Goal: Transaction & Acquisition: Book appointment/travel/reservation

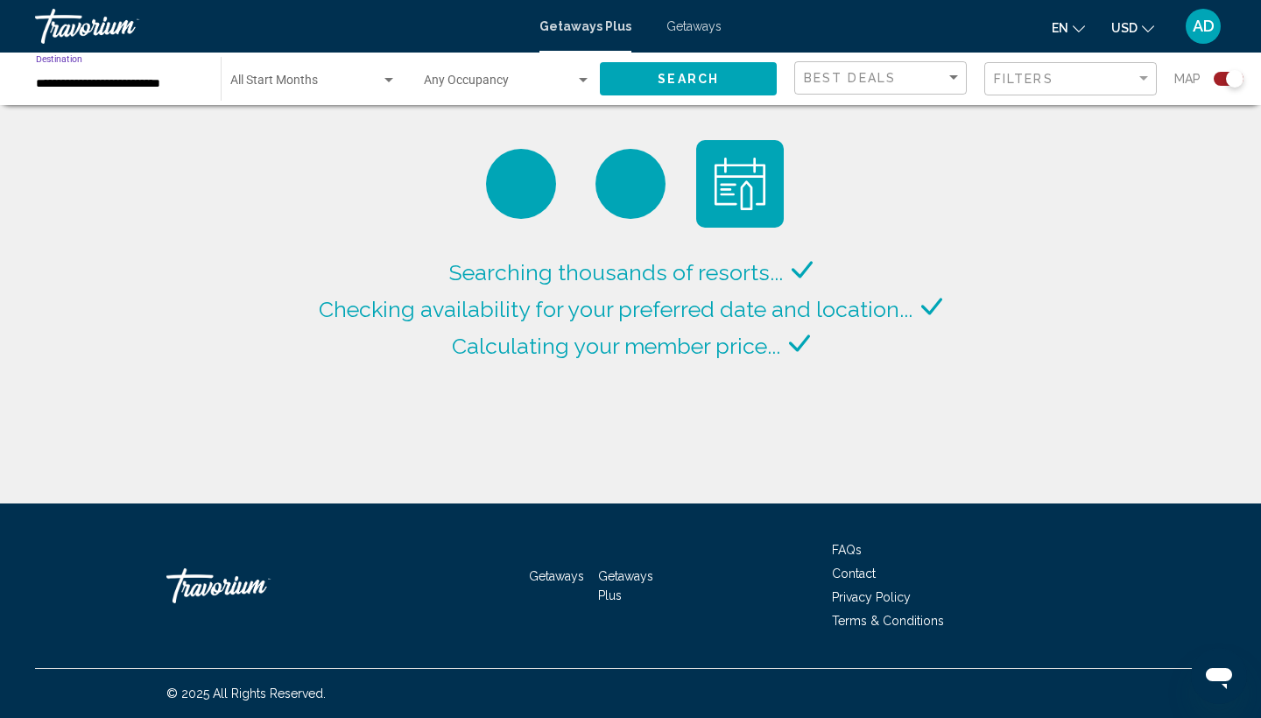
click at [133, 83] on input "**********" at bounding box center [119, 84] width 167 height 14
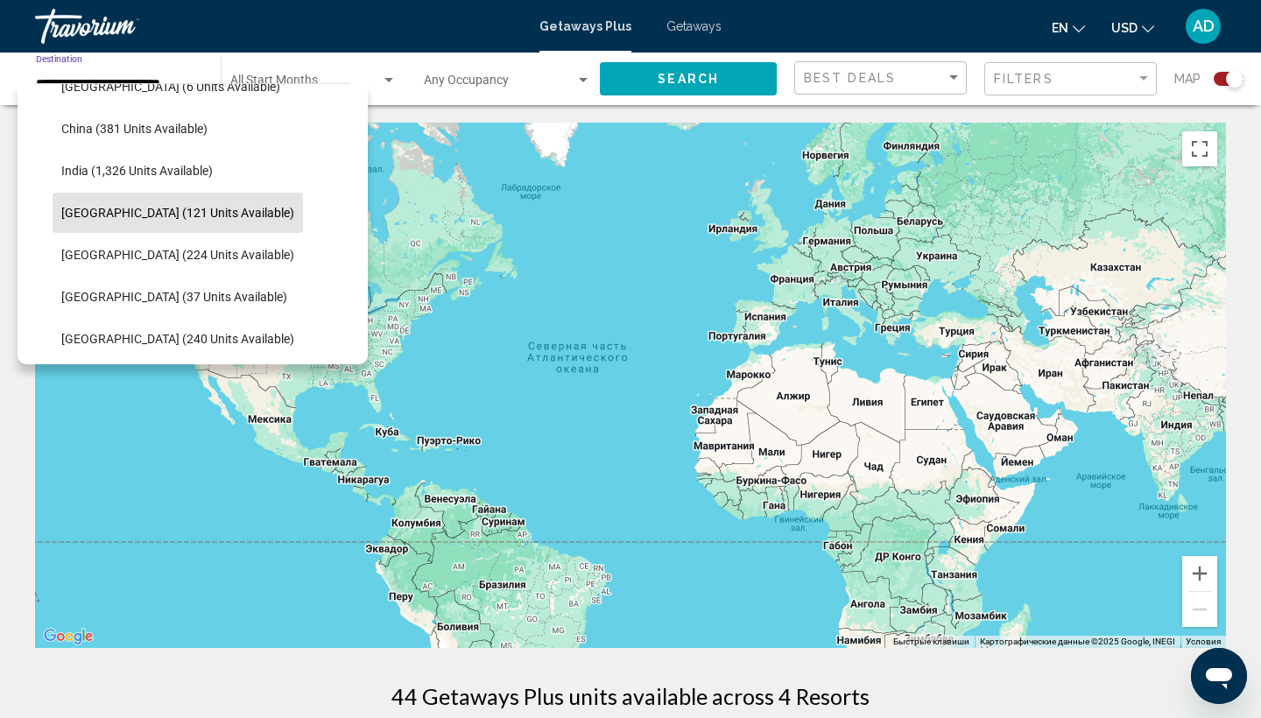
scroll to position [482, 0]
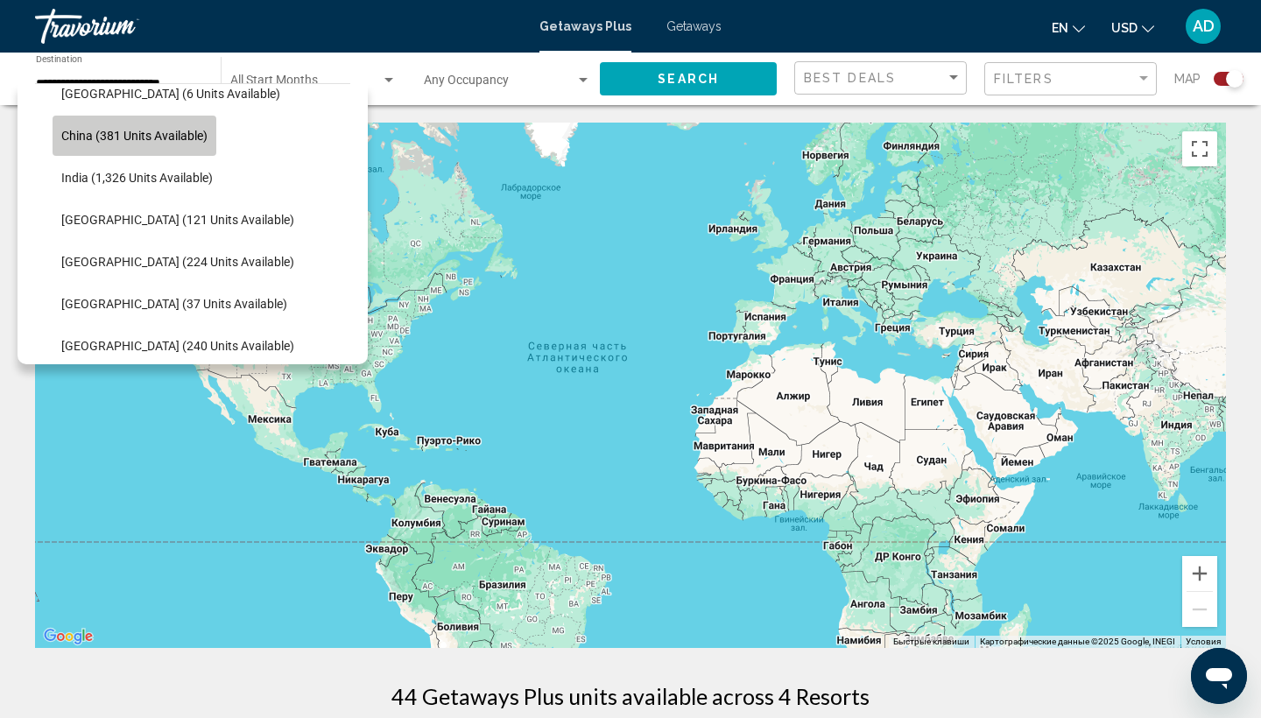
click at [131, 140] on span "China (381 units available)" at bounding box center [134, 136] width 146 height 14
type input "**********"
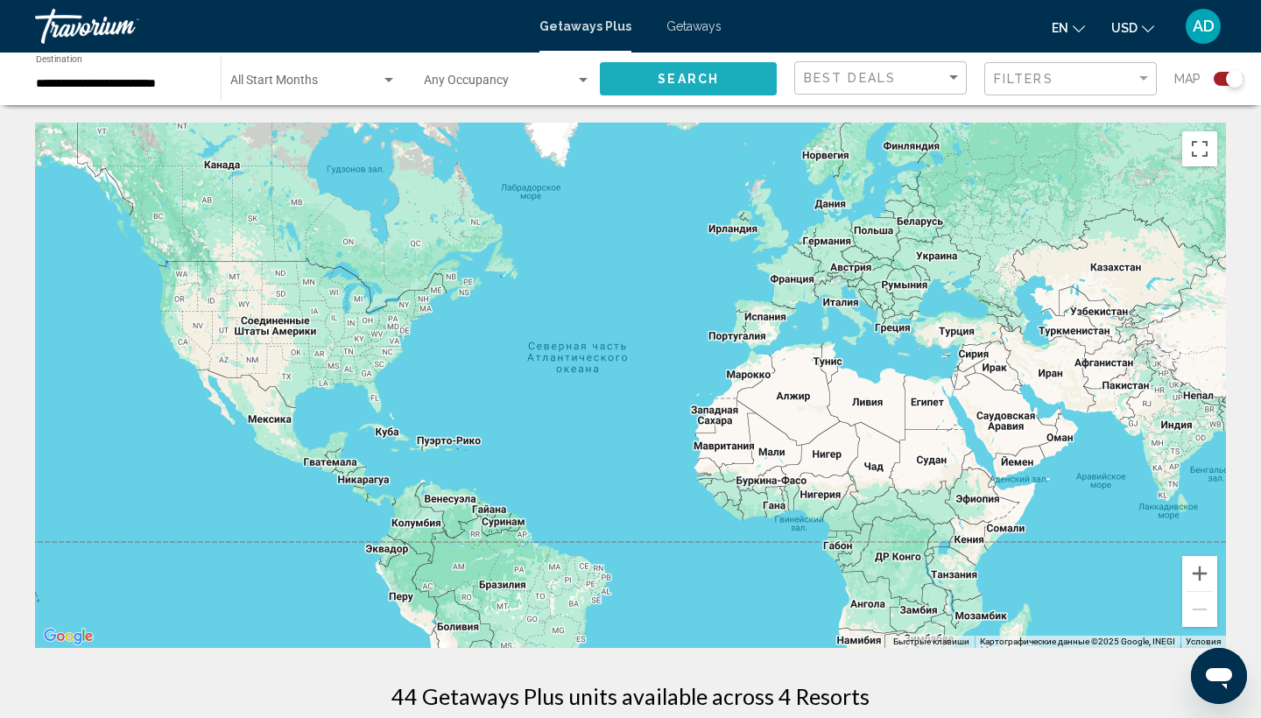
click at [697, 85] on span "Search" at bounding box center [688, 80] width 61 height 14
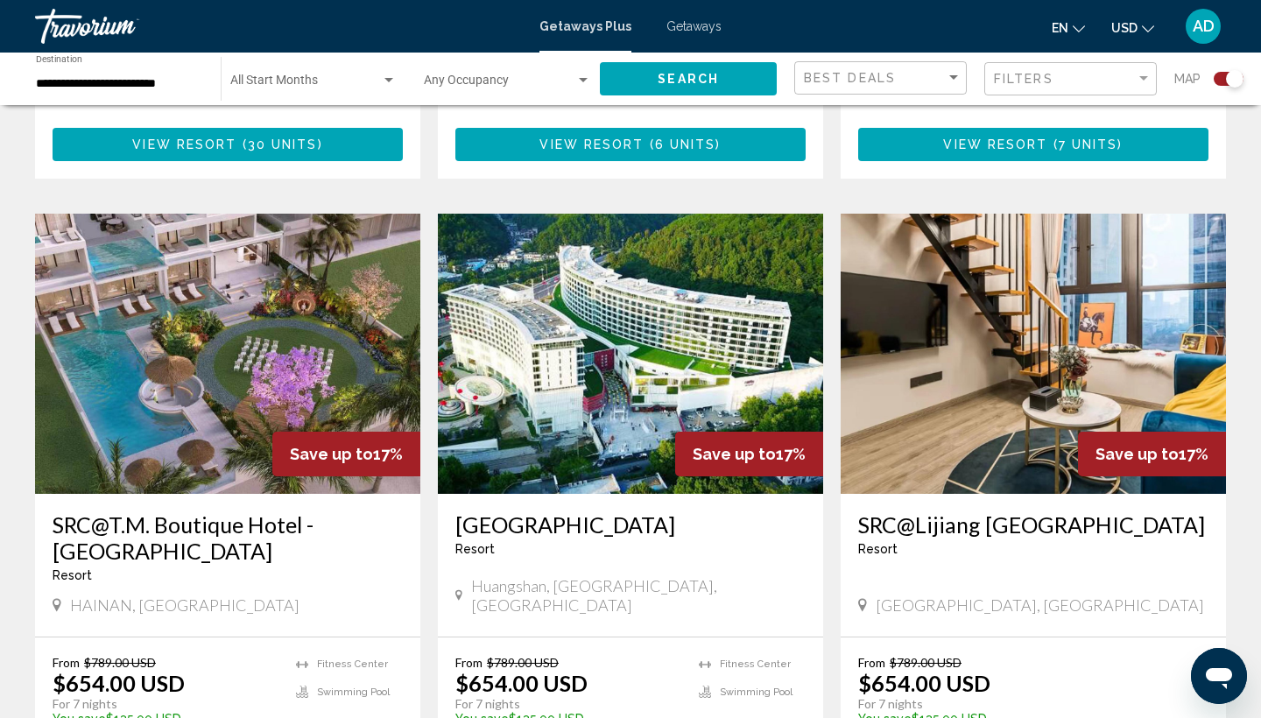
scroll to position [1762, 0]
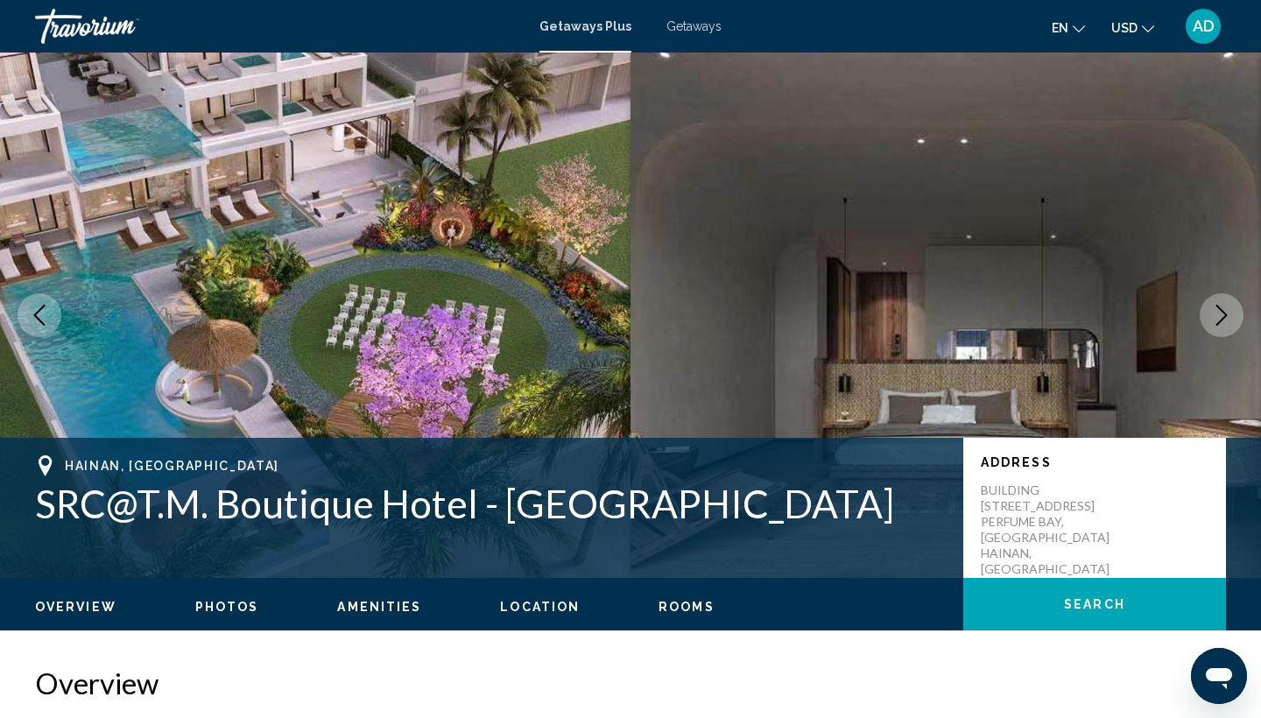
click at [1225, 318] on icon "Next image" at bounding box center [1221, 315] width 21 height 21
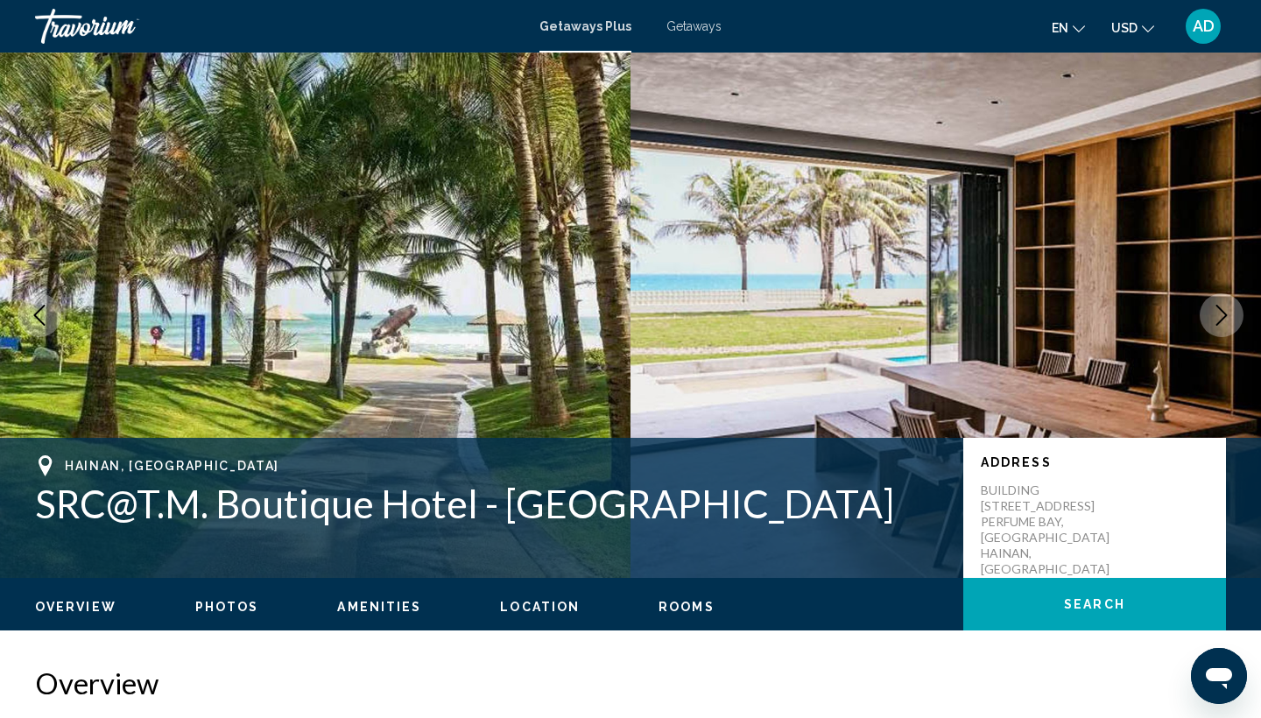
click at [1225, 318] on icon "Next image" at bounding box center [1221, 315] width 21 height 21
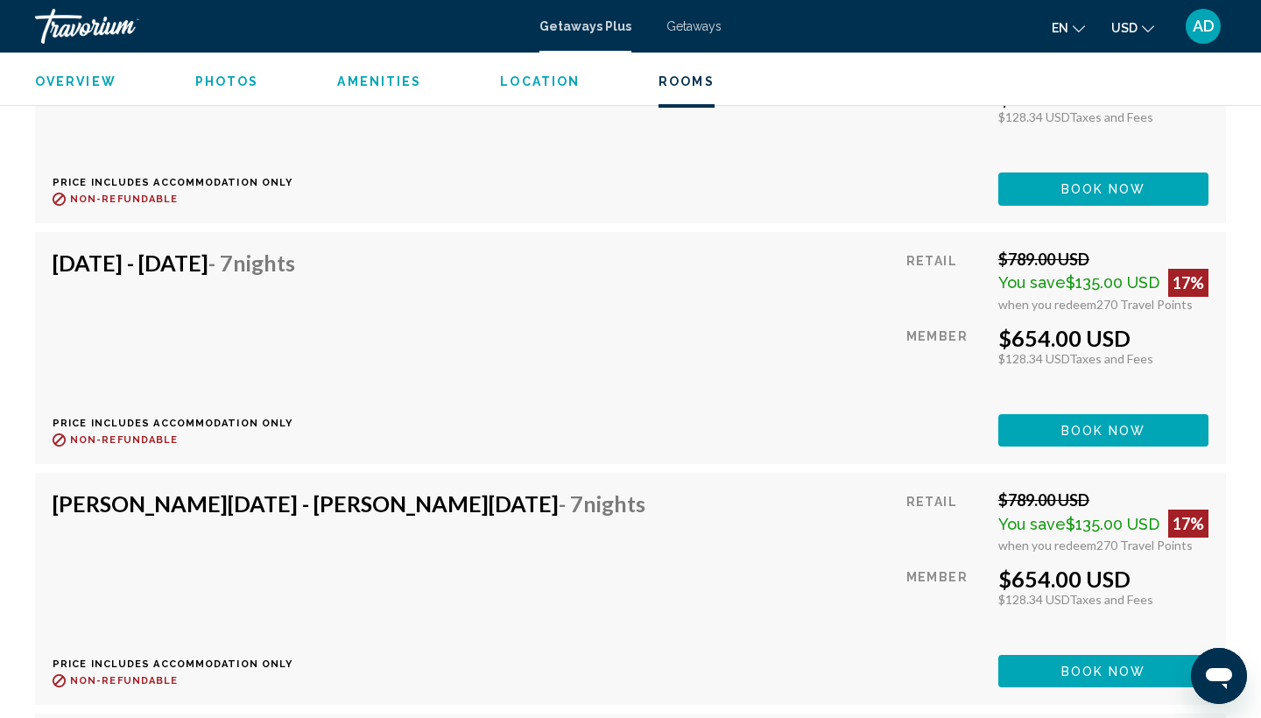
scroll to position [5539, 0]
click at [1105, 424] on span "Book now" at bounding box center [1103, 431] width 85 height 14
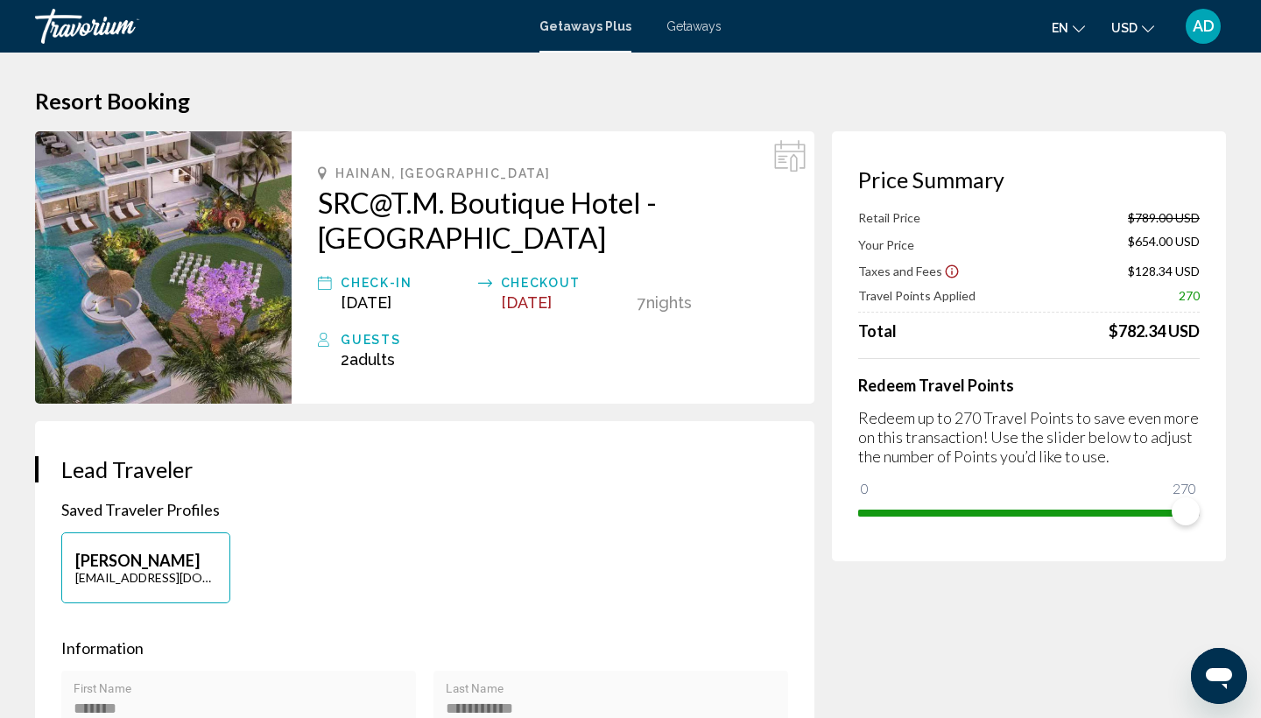
click at [362, 350] on span "Adults" at bounding box center [372, 359] width 46 height 18
click at [346, 329] on div "Guests" at bounding box center [564, 339] width 447 height 21
click at [351, 329] on div "Guests" at bounding box center [564, 339] width 447 height 21
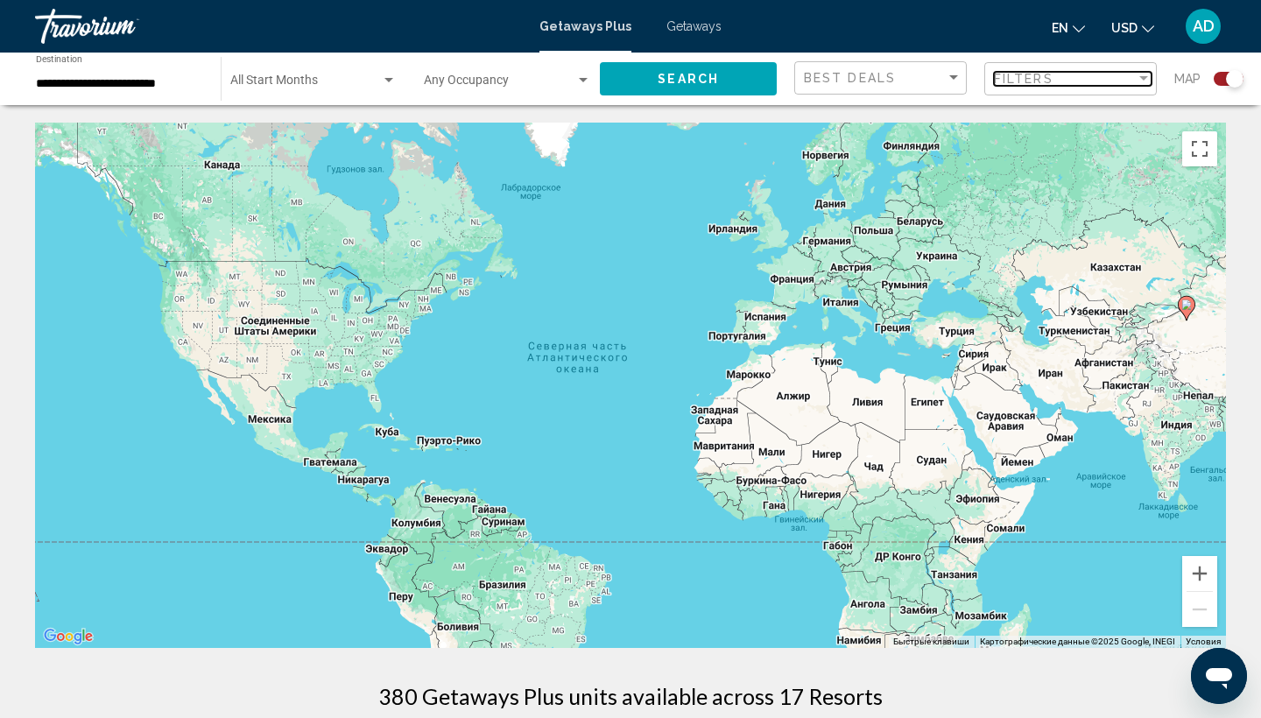
click at [1079, 80] on div "Filters" at bounding box center [1065, 79] width 142 height 14
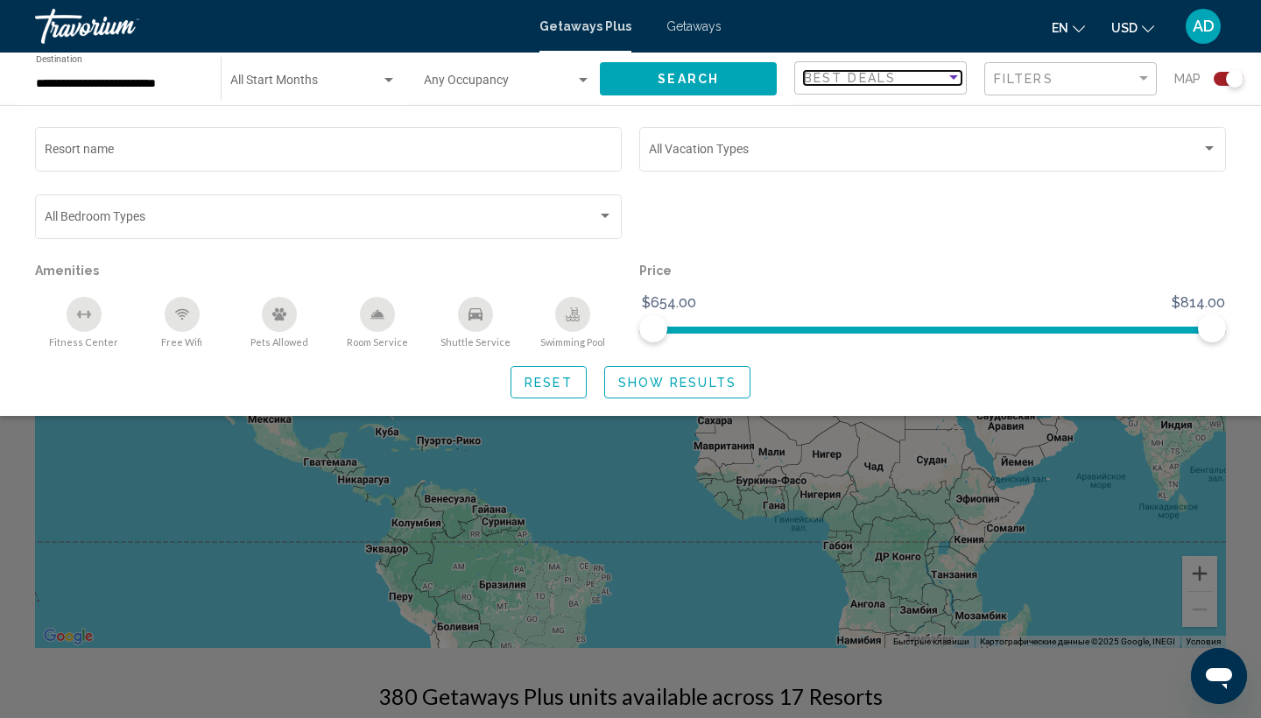
click at [892, 76] on span "Best Deals" at bounding box center [850, 78] width 92 height 14
click at [510, 77] on div at bounding box center [630, 359] width 1261 height 718
click at [574, 83] on span "Search widget" at bounding box center [499, 84] width 151 height 14
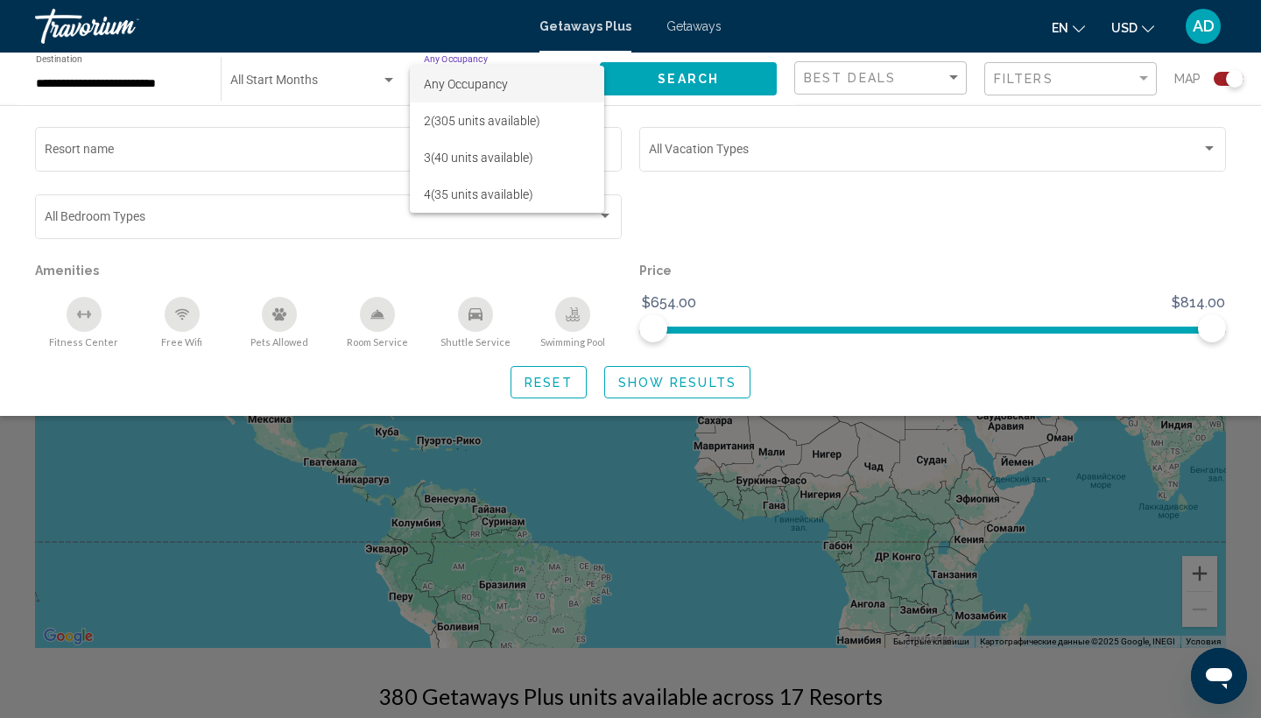
click at [714, 86] on div at bounding box center [630, 359] width 1261 height 718
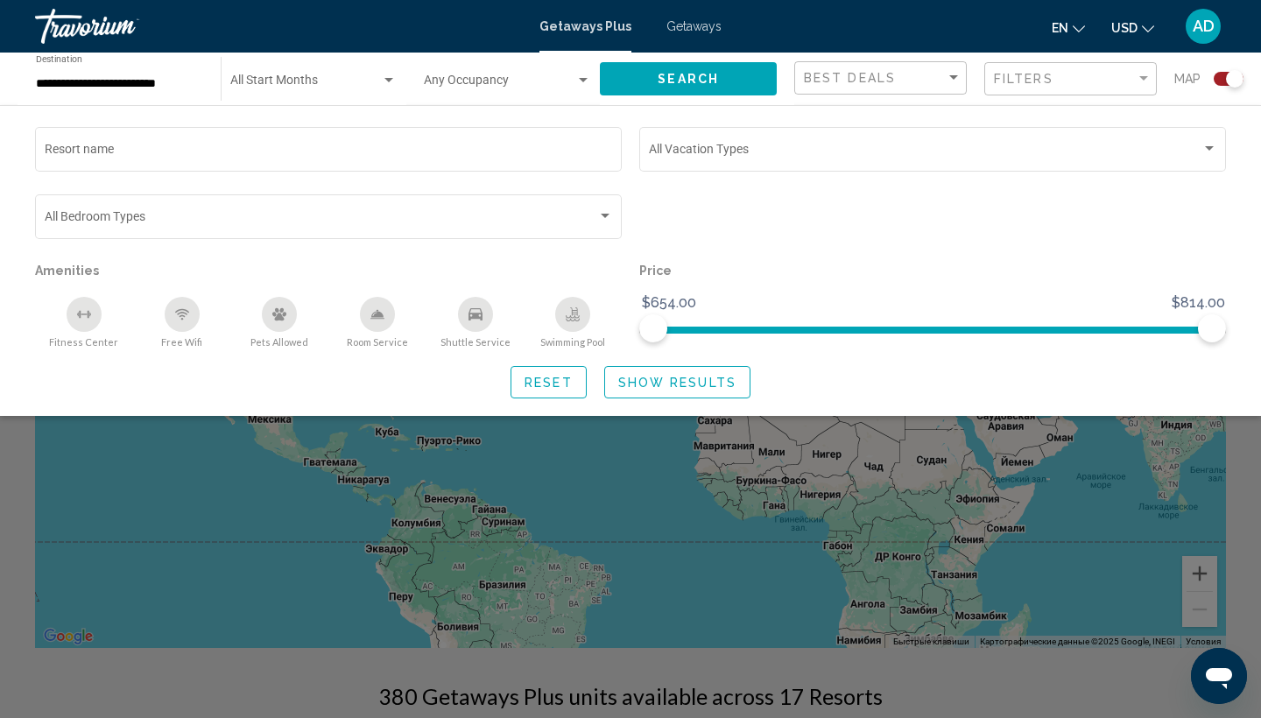
click at [1080, 27] on icon "Change language" at bounding box center [1079, 29] width 12 height 12
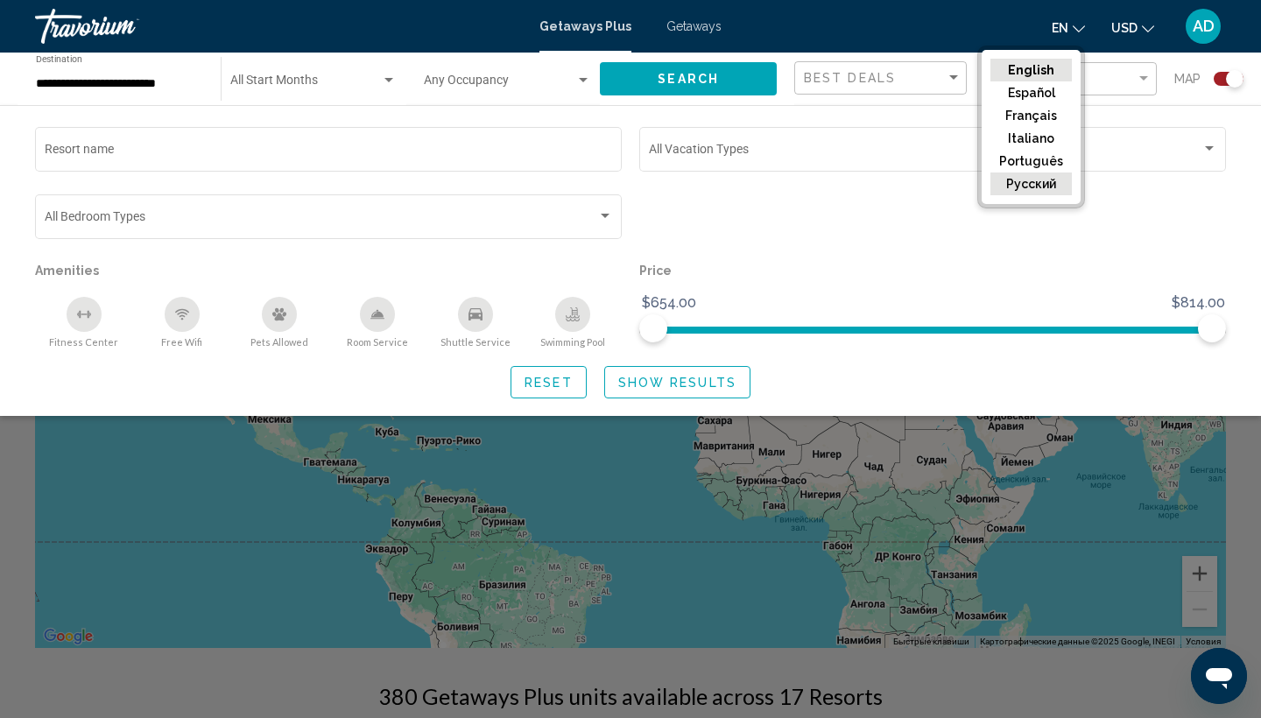
click at [1036, 183] on button "русский" at bounding box center [1030, 183] width 81 height 23
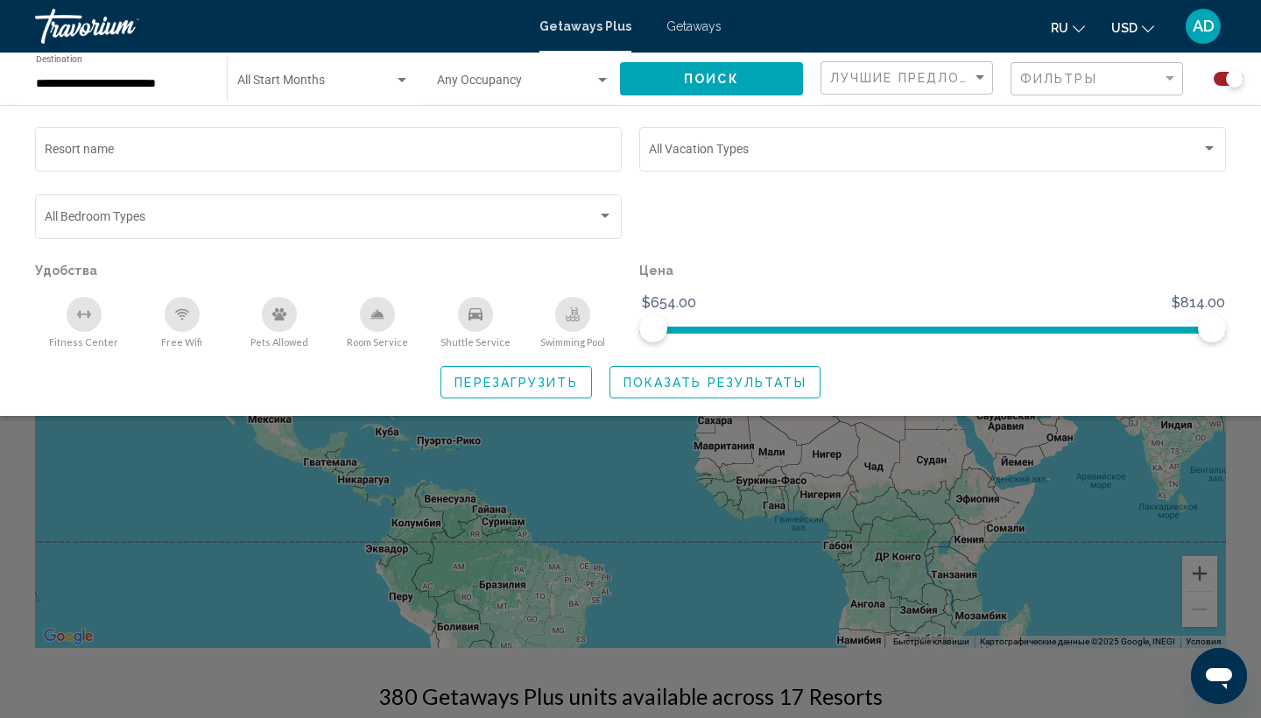
click at [145, 81] on input "**********" at bounding box center [122, 84] width 173 height 14
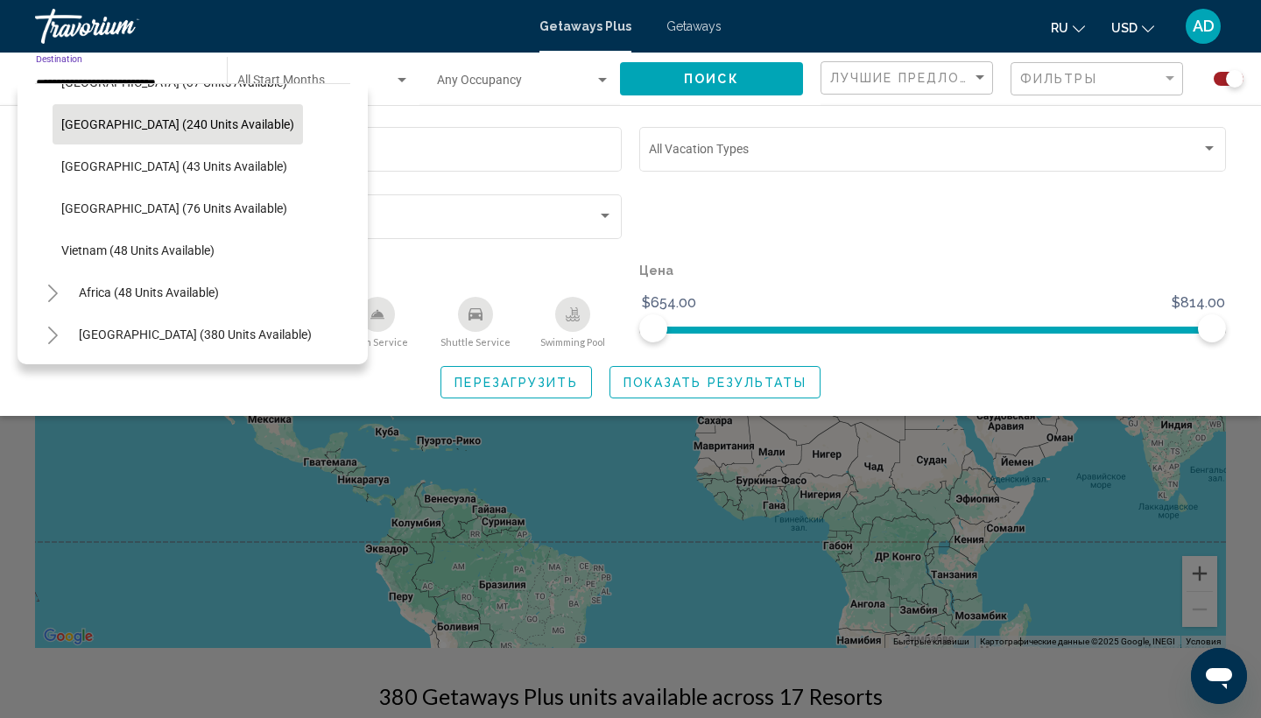
scroll to position [704, 0]
click at [155, 132] on button "[GEOGRAPHIC_DATA] (240 units available)" at bounding box center [178, 124] width 250 height 40
type input "**********"
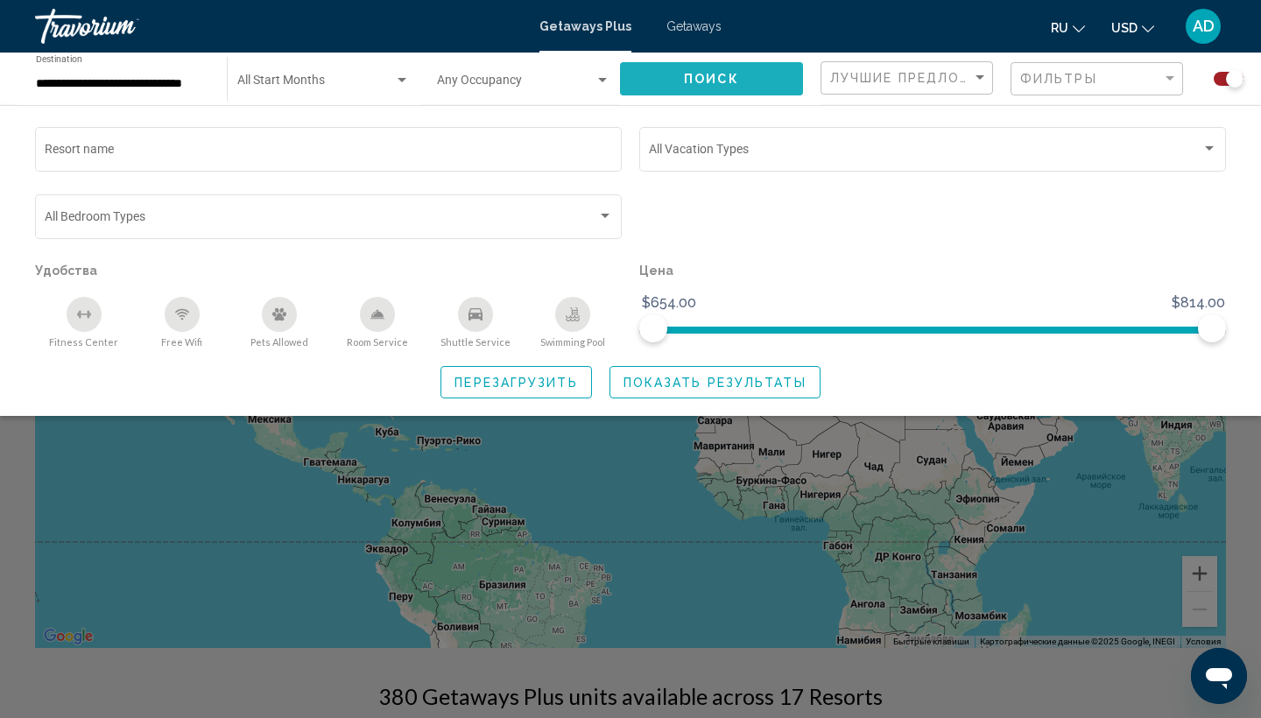
click at [711, 78] on span "Поиск" at bounding box center [711, 80] width 55 height 14
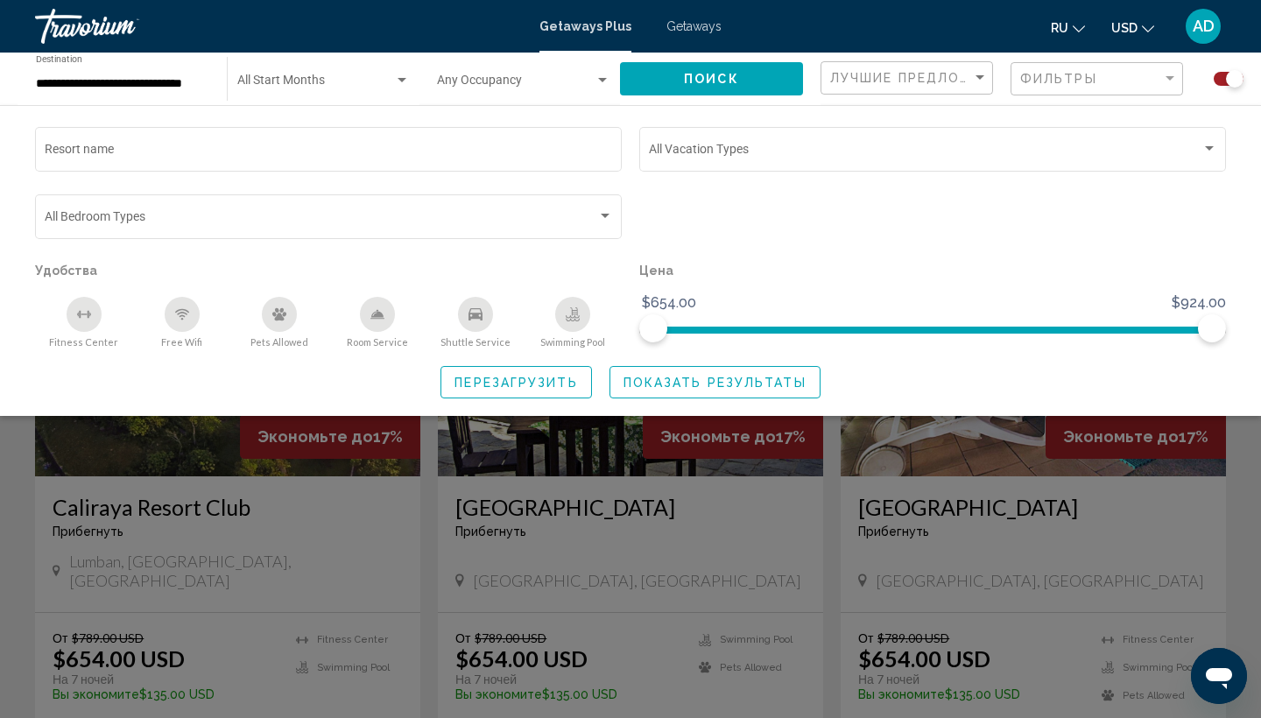
scroll to position [532, 0]
click at [985, 433] on div "Search widget" at bounding box center [630, 490] width 1261 height 455
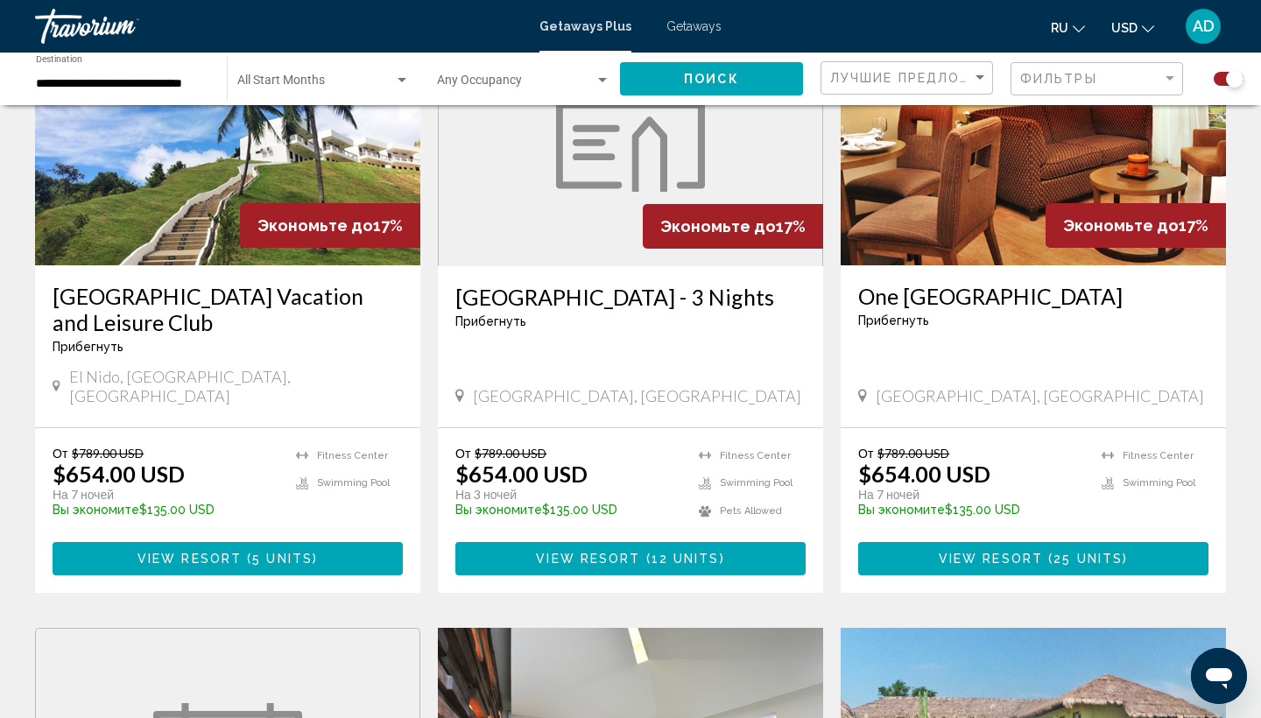
scroll to position [1360, 0]
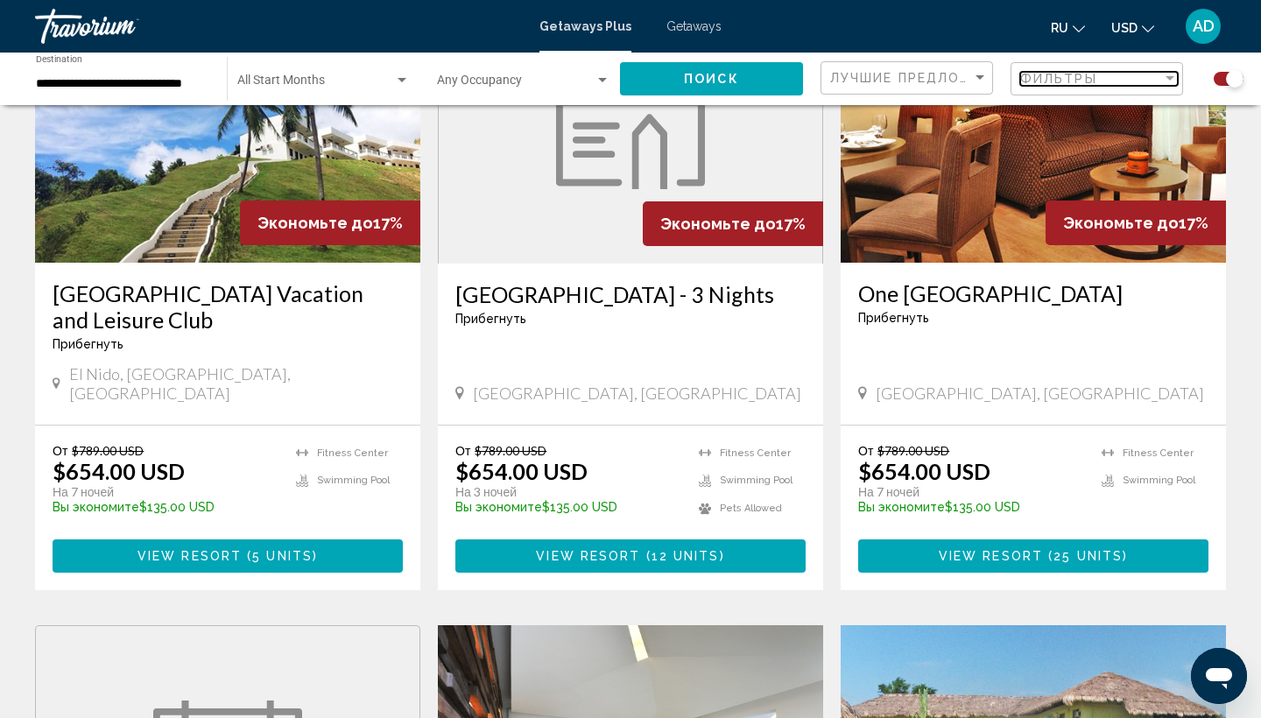
click at [1096, 79] on div "Фильтры" at bounding box center [1091, 79] width 142 height 14
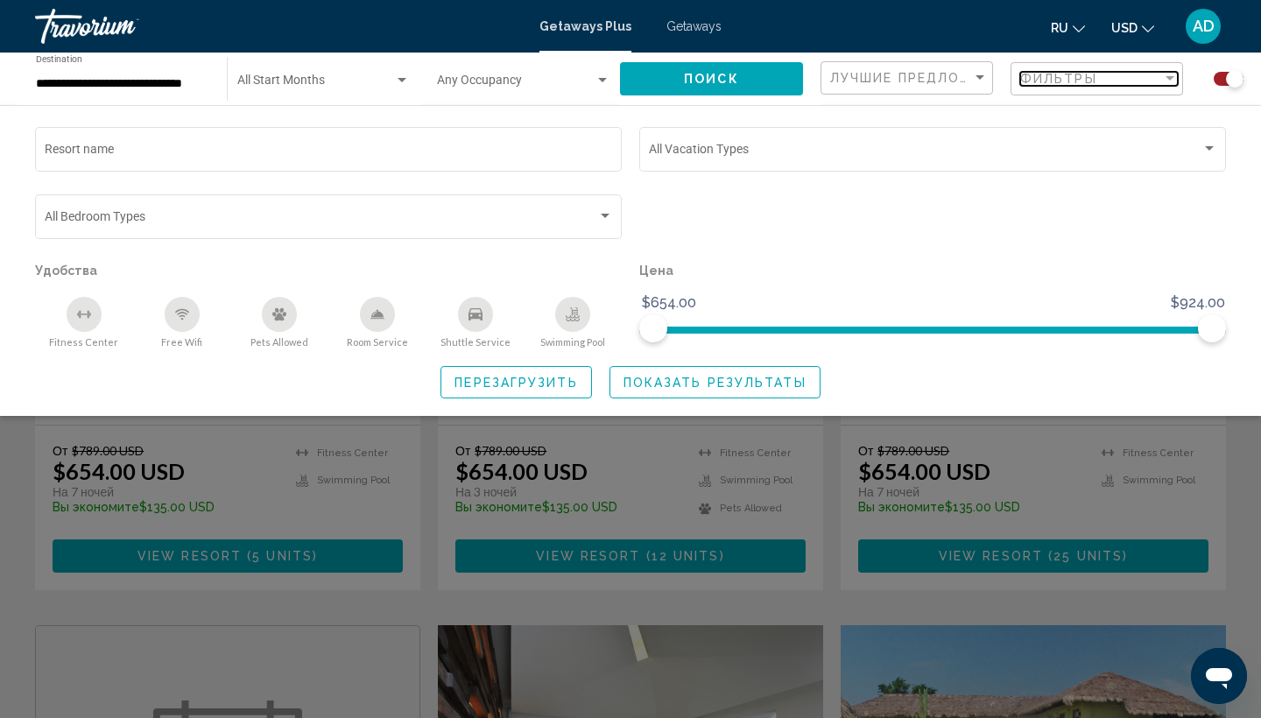
click at [1072, 83] on span "Фильтры" at bounding box center [1058, 79] width 77 height 14
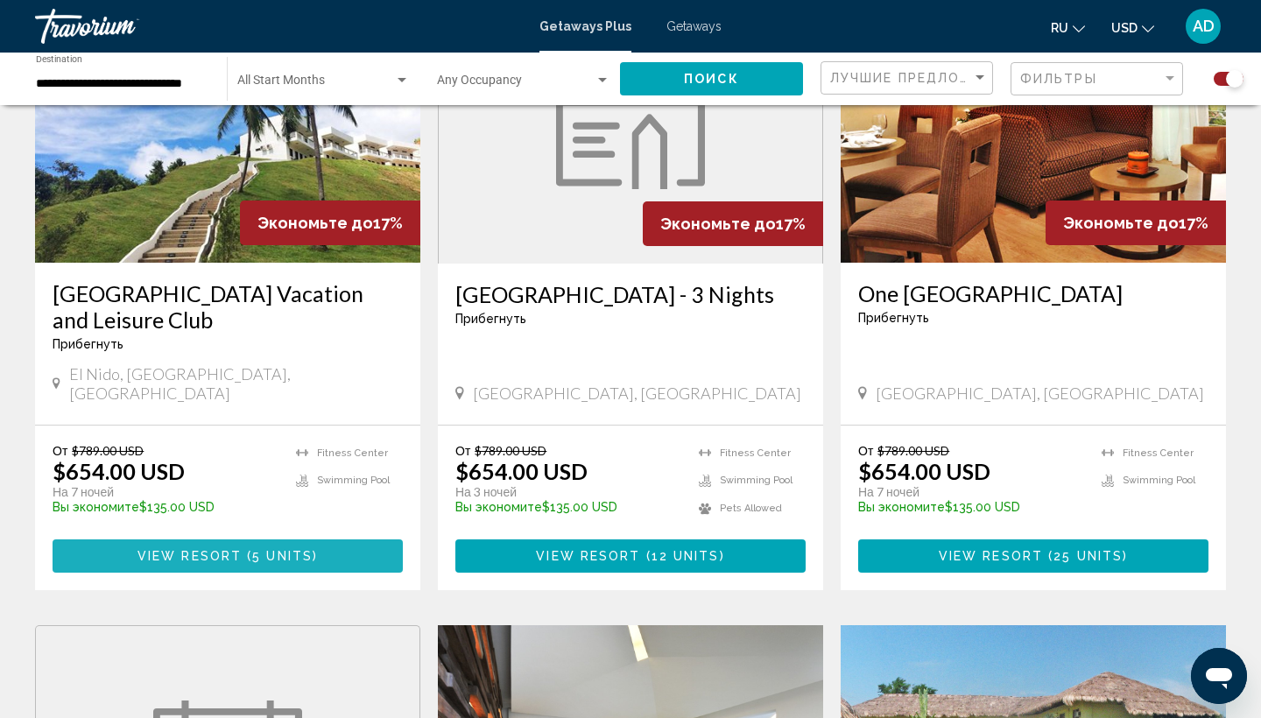
click at [256, 550] on span "5 units" at bounding box center [282, 557] width 60 height 14
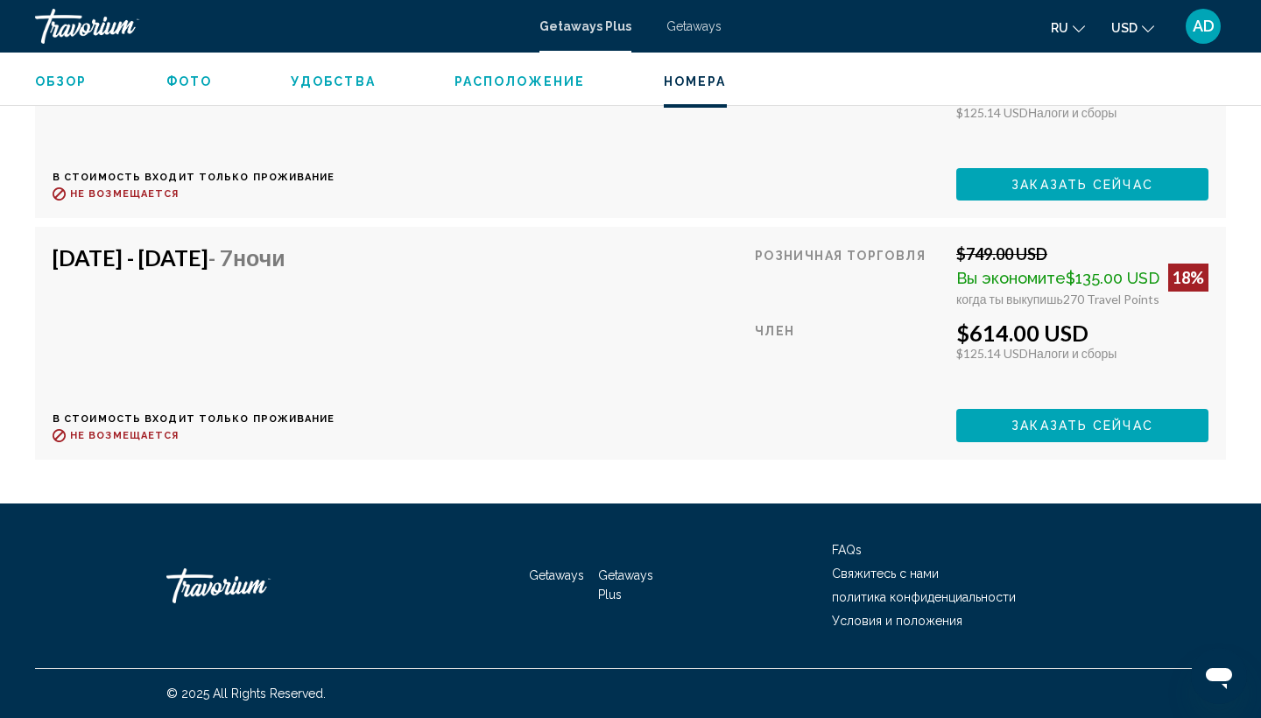
scroll to position [3299, 0]
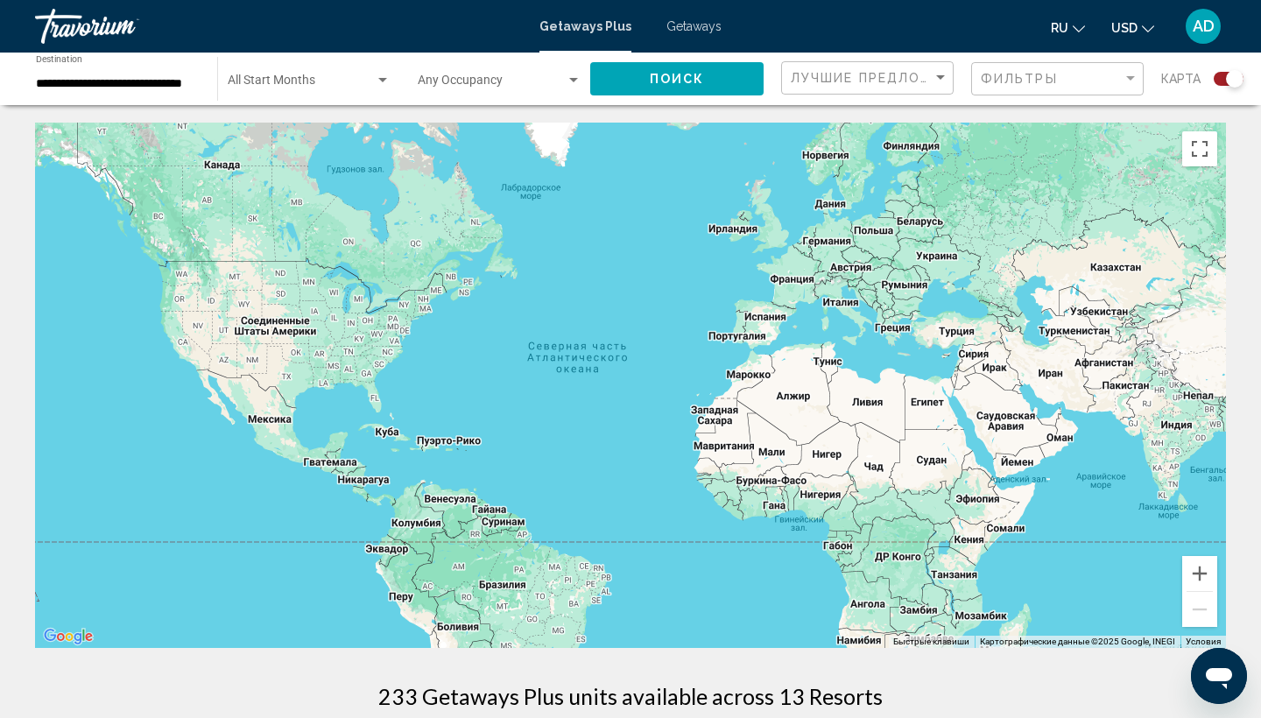
click at [118, 84] on input "**********" at bounding box center [118, 84] width 164 height 14
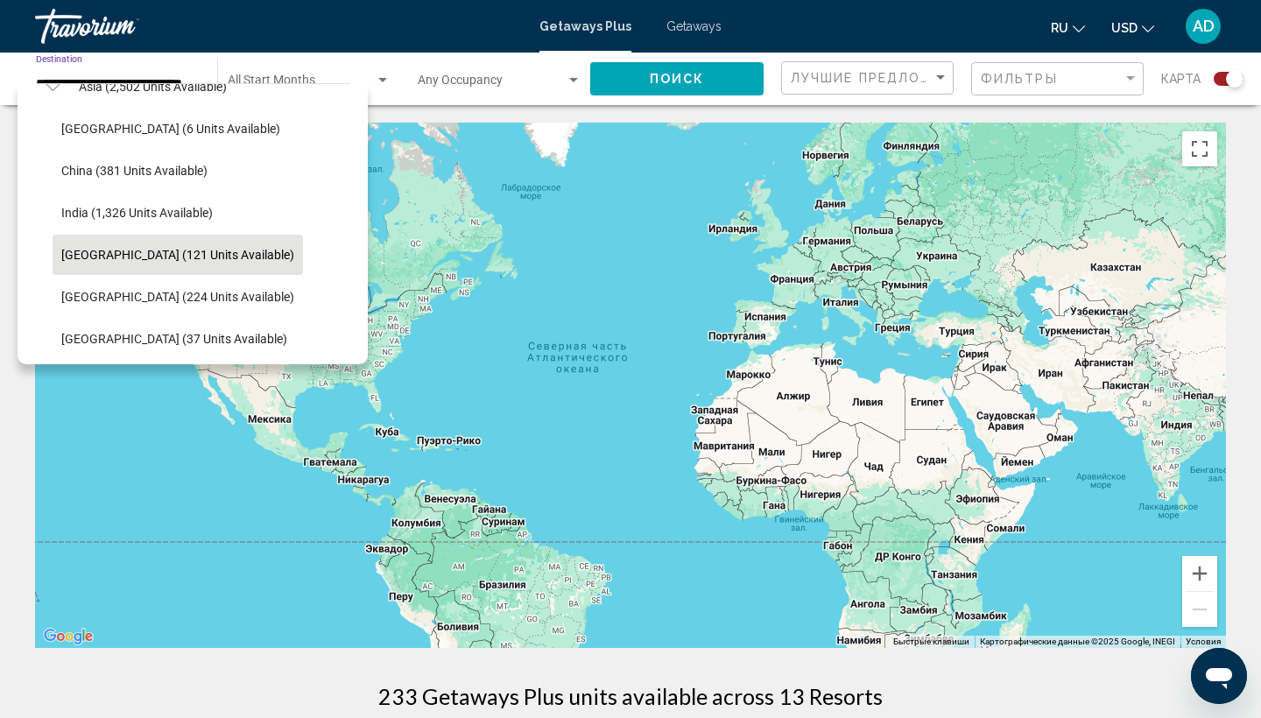
scroll to position [447, 1]
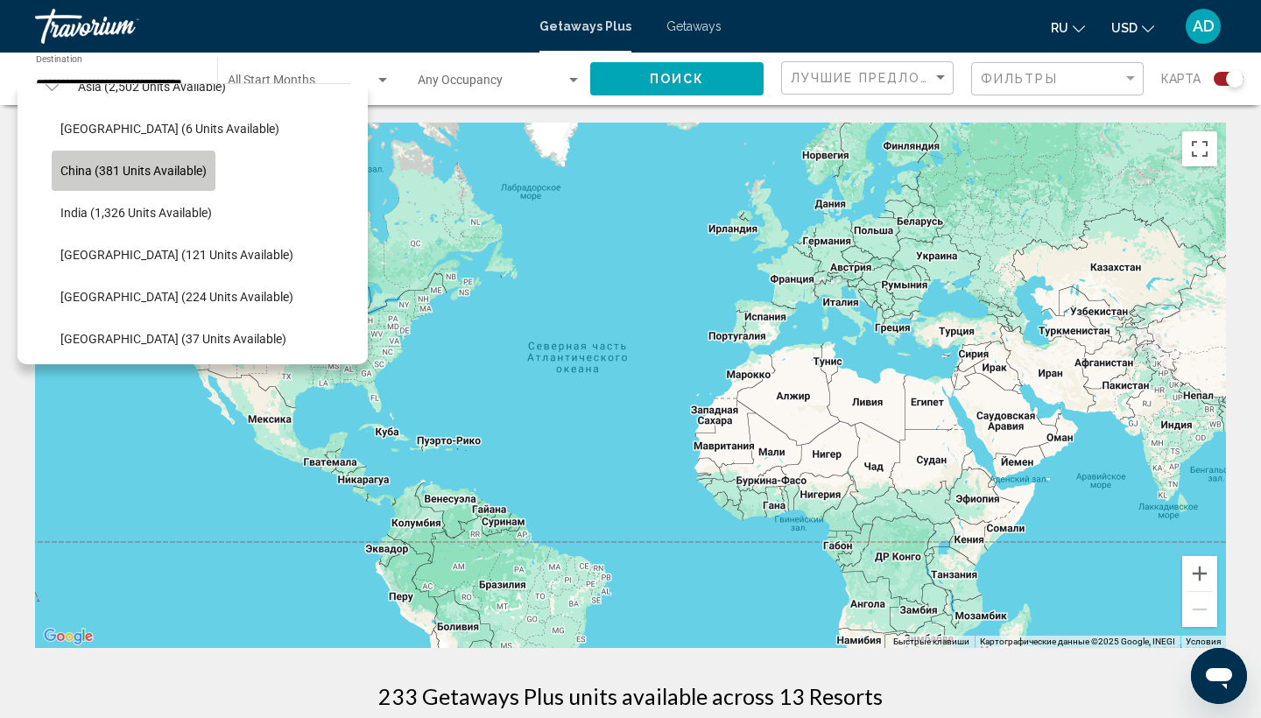
click at [144, 172] on span "China (381 units available)" at bounding box center [133, 171] width 146 height 14
type input "**********"
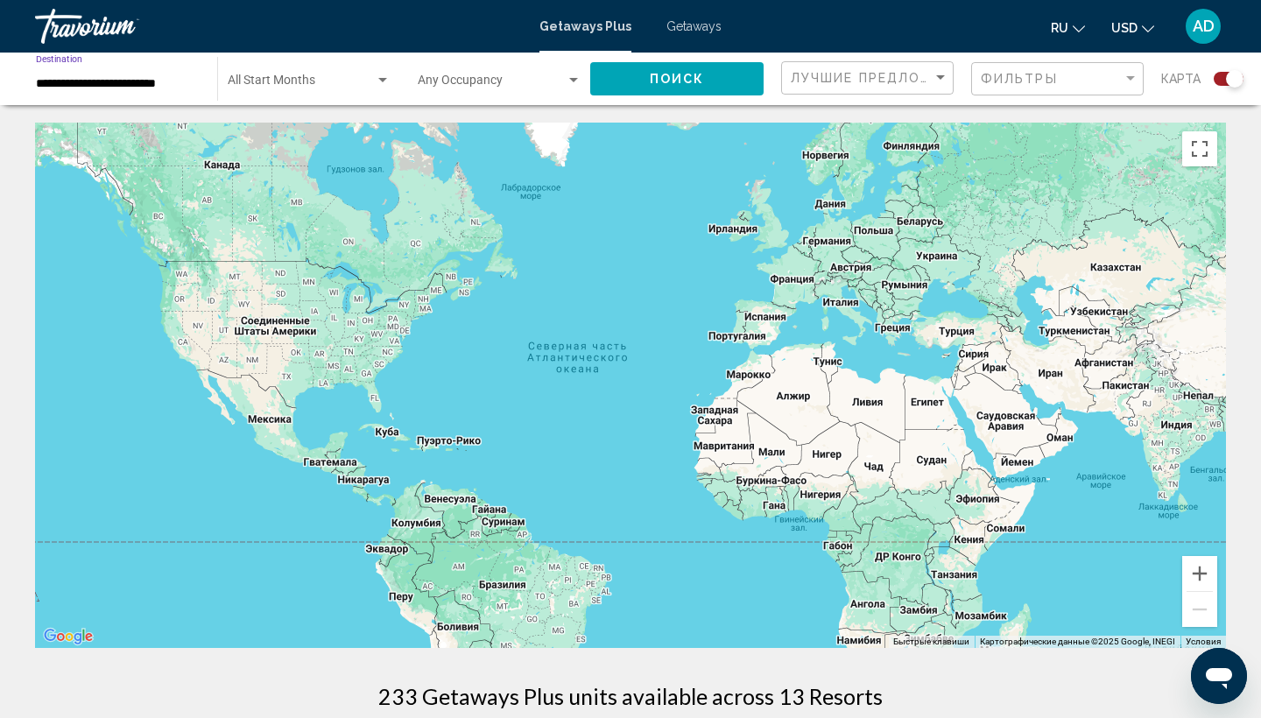
scroll to position [0, 0]
click at [700, 82] on span "Поиск" at bounding box center [677, 80] width 55 height 14
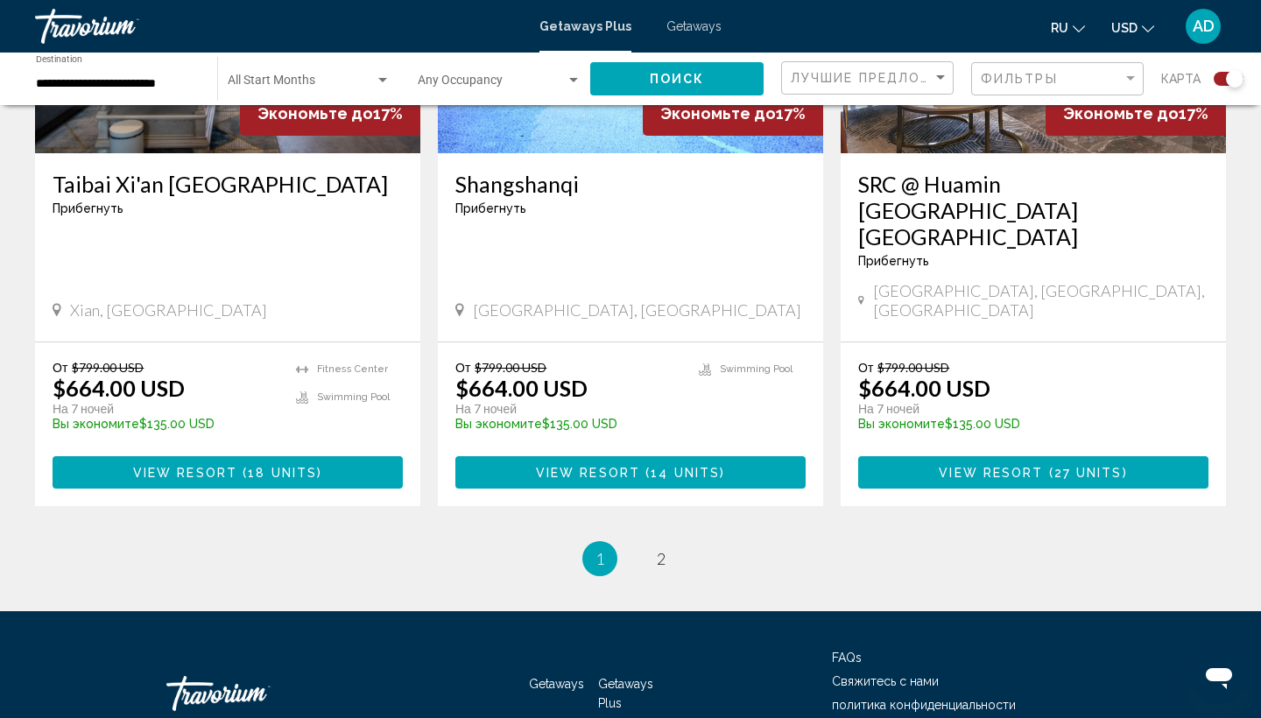
scroll to position [2740, 0]
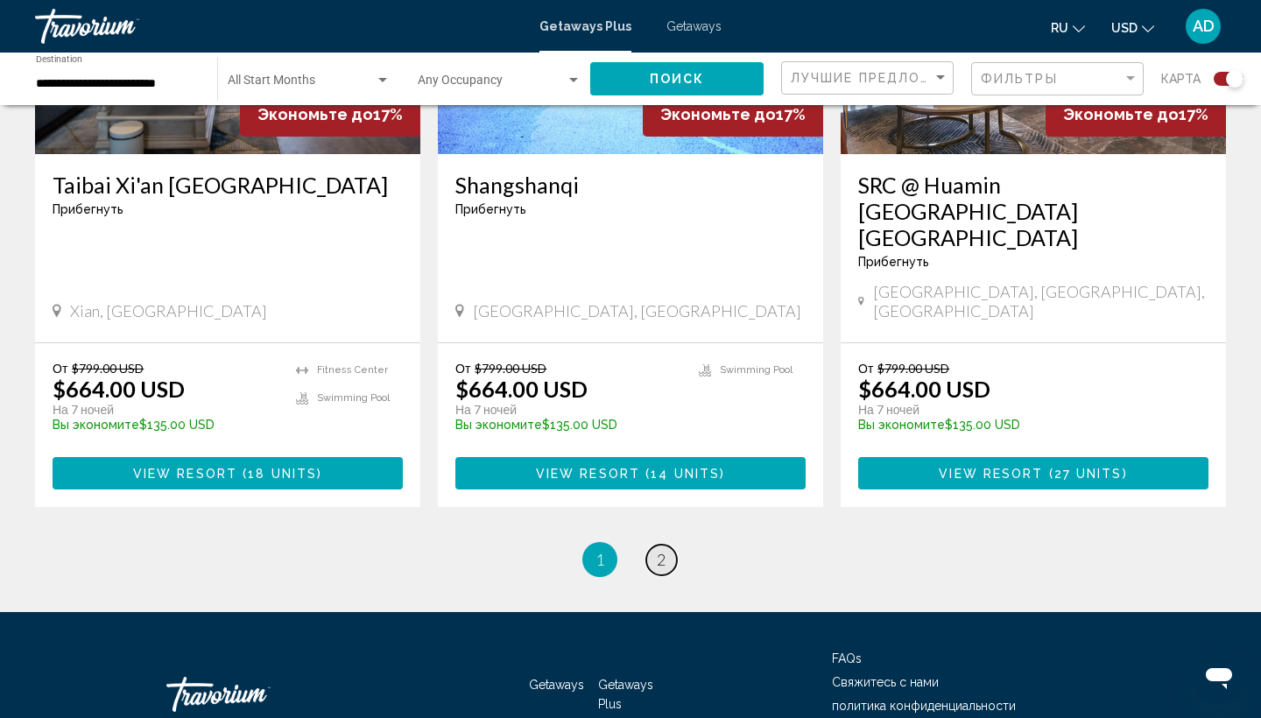
click at [665, 550] on span "2" at bounding box center [661, 559] width 9 height 19
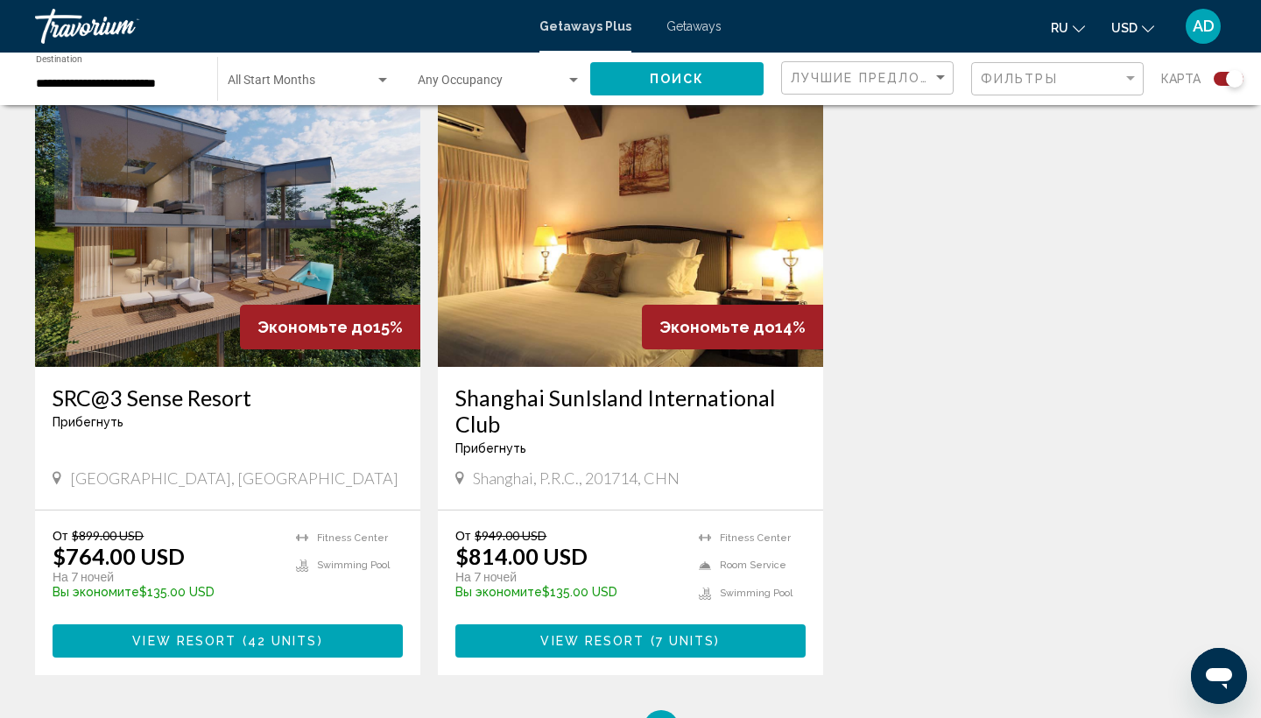
scroll to position [1256, 0]
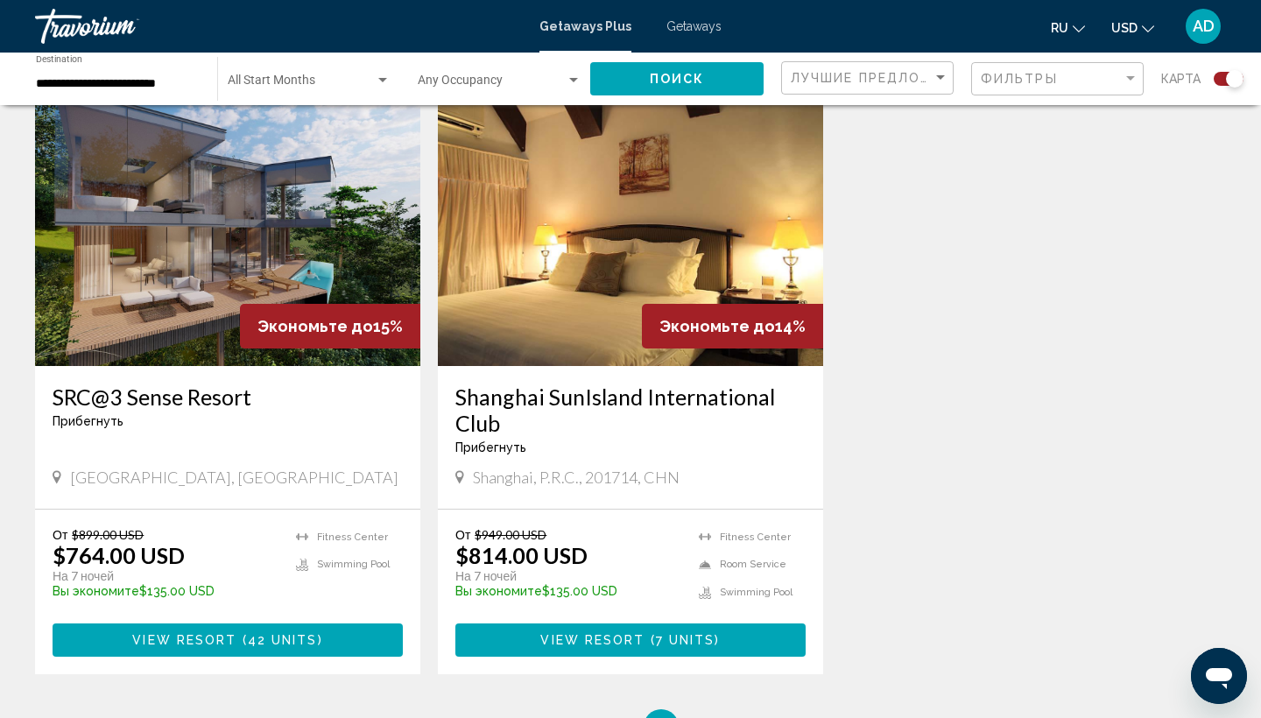
click at [233, 200] on img "Main content" at bounding box center [227, 226] width 385 height 280
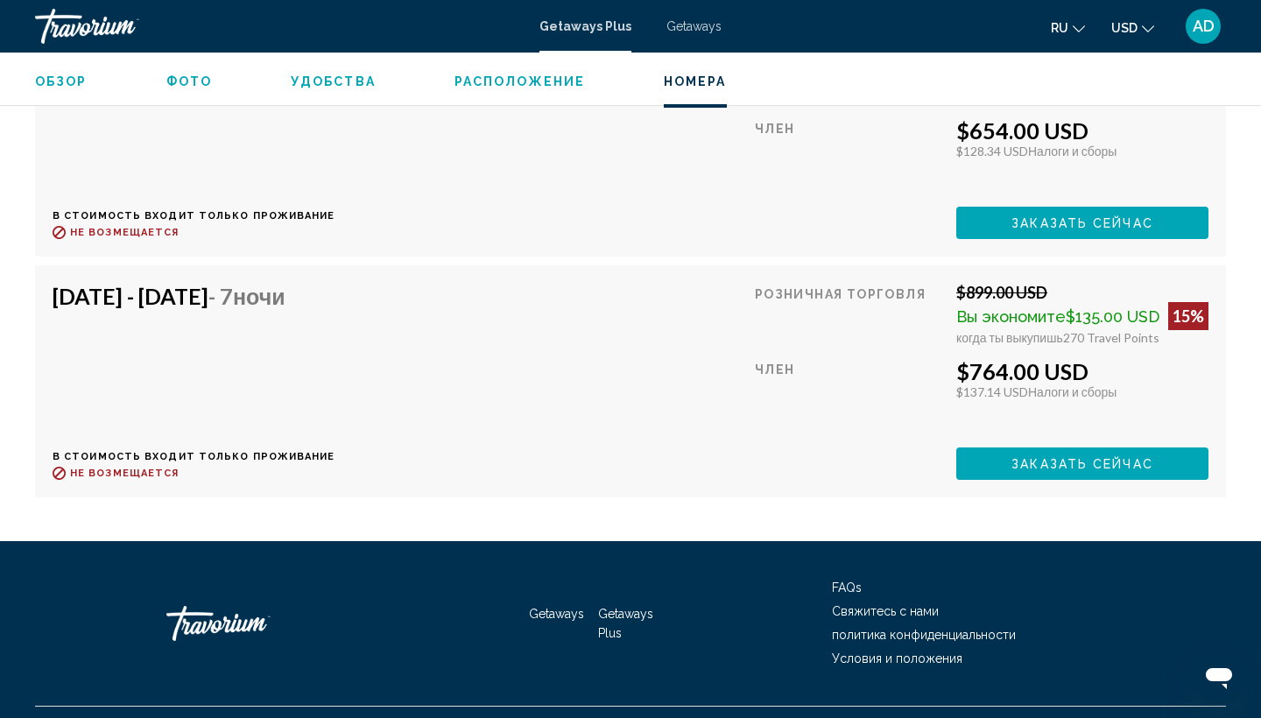
scroll to position [7214, 0]
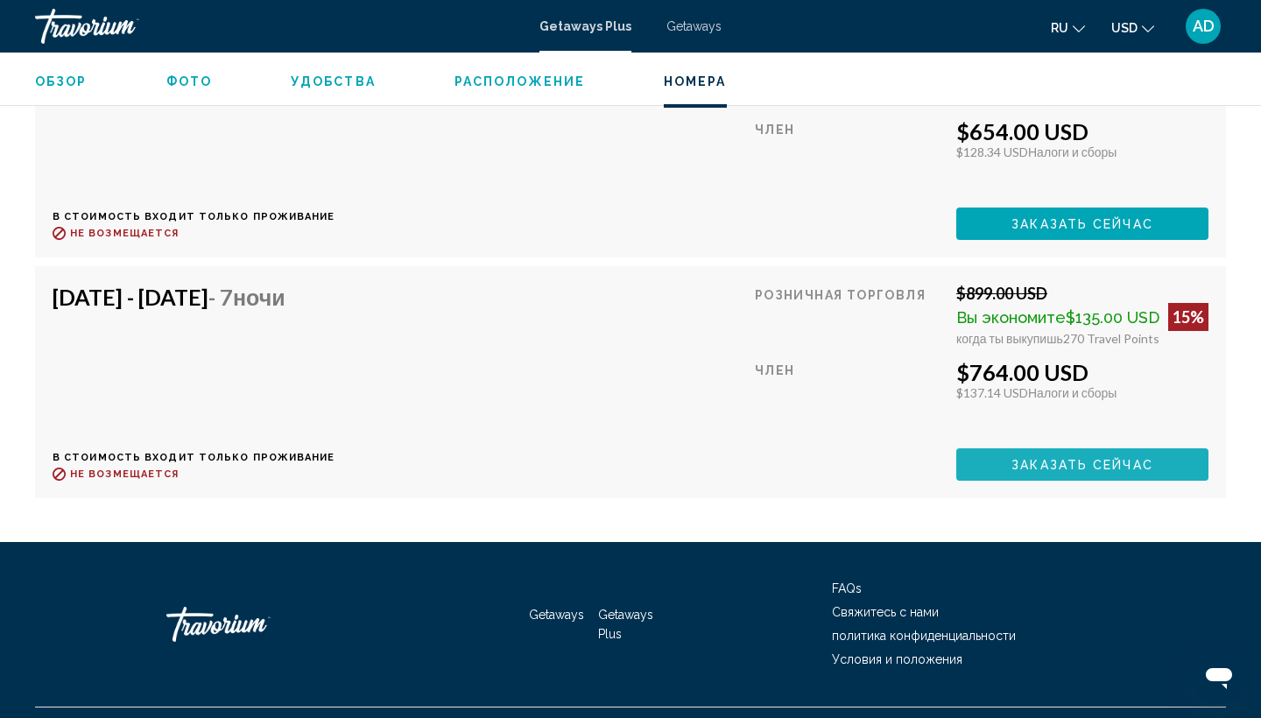
click at [1052, 458] on span "Заказать сейчас" at bounding box center [1082, 465] width 142 height 14
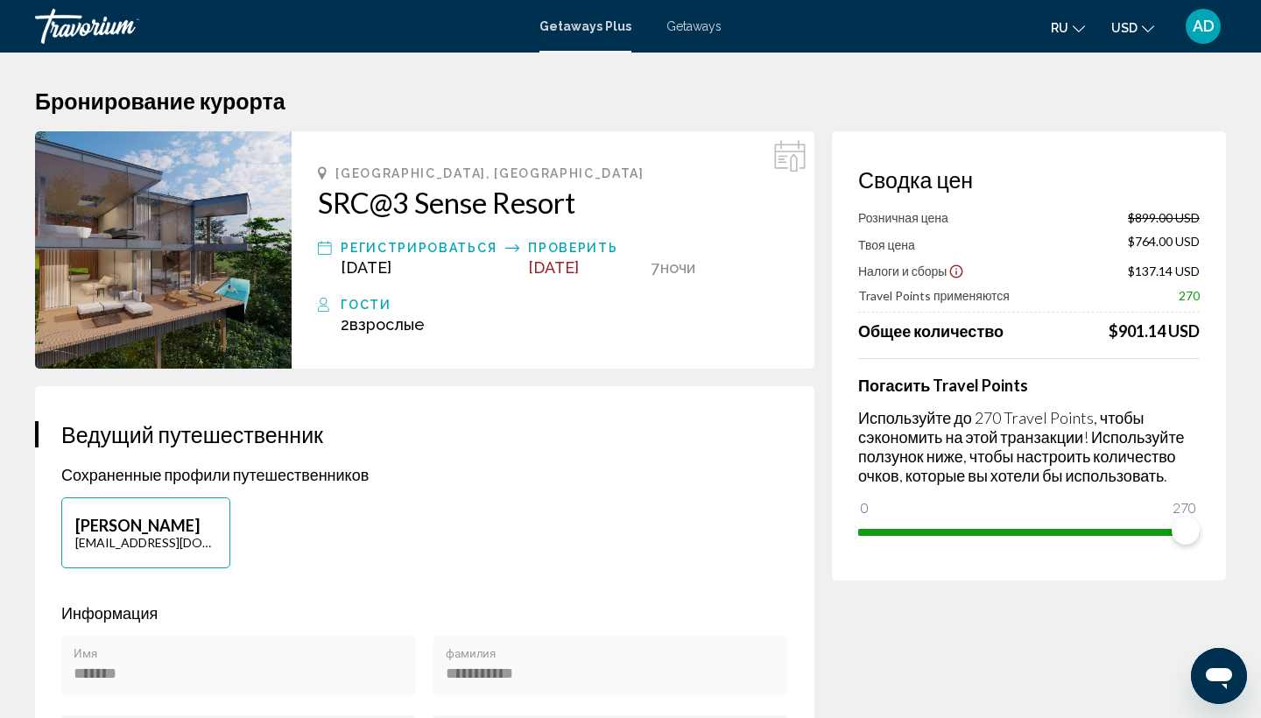
click at [361, 306] on div "Гости" at bounding box center [564, 304] width 447 height 21
click at [374, 333] on span "Взрослые" at bounding box center [386, 324] width 75 height 18
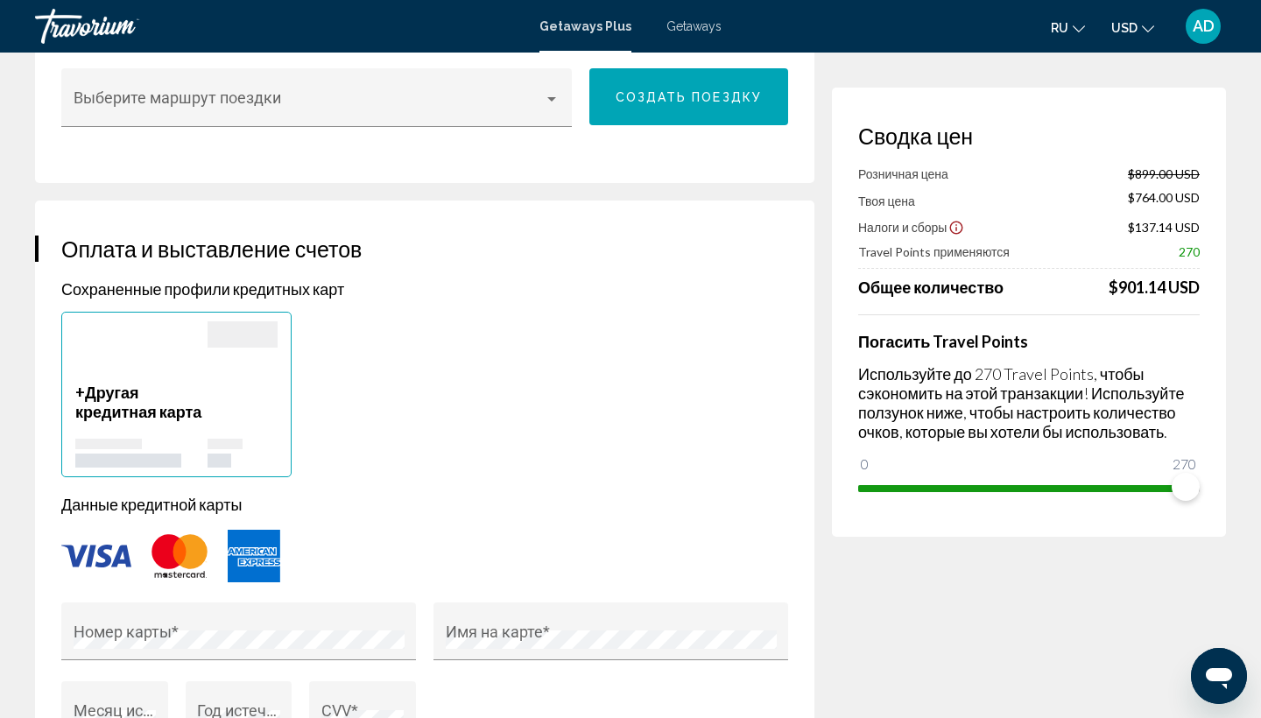
scroll to position [997, 0]
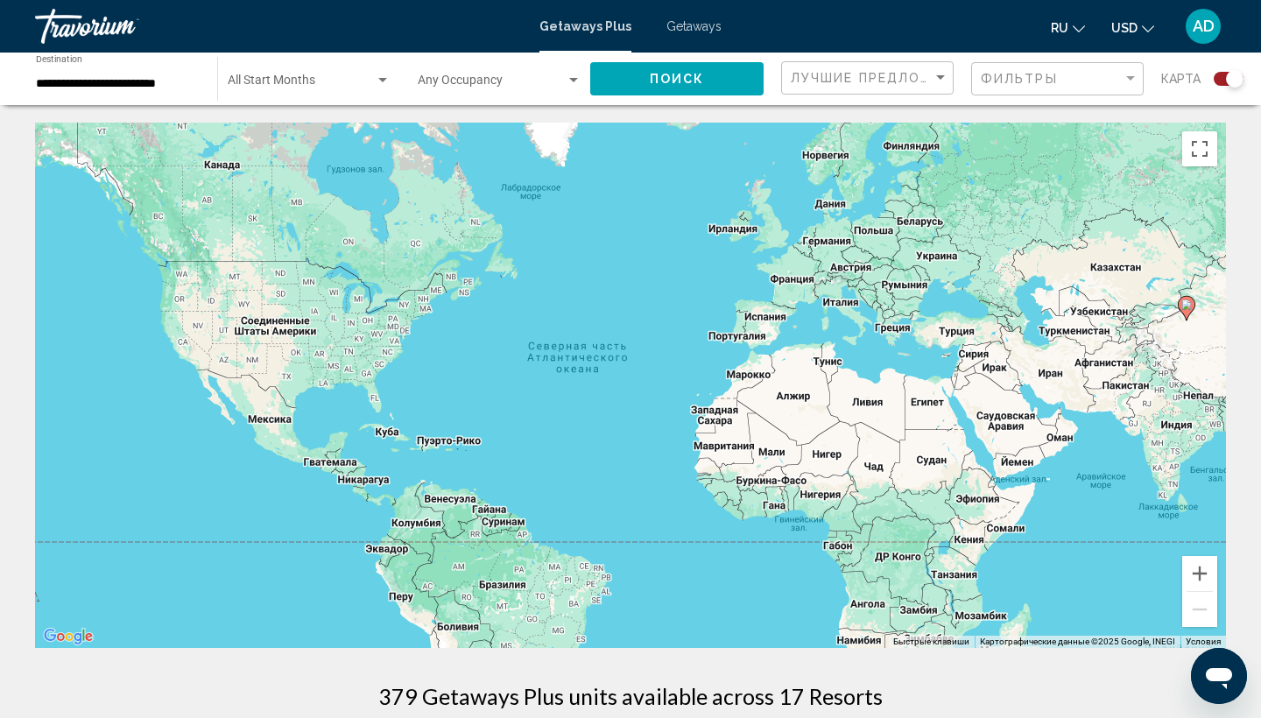
click at [306, 84] on span "Search widget" at bounding box center [301, 84] width 147 height 14
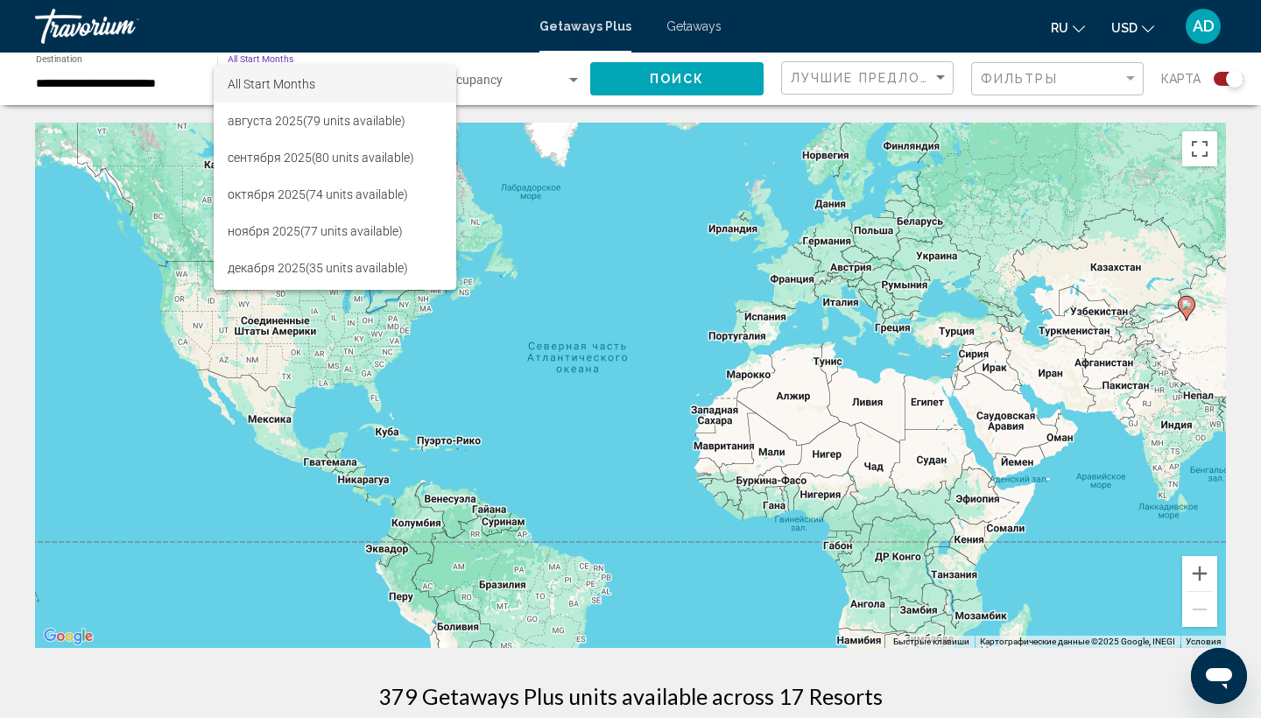
click at [130, 80] on div at bounding box center [630, 359] width 1261 height 718
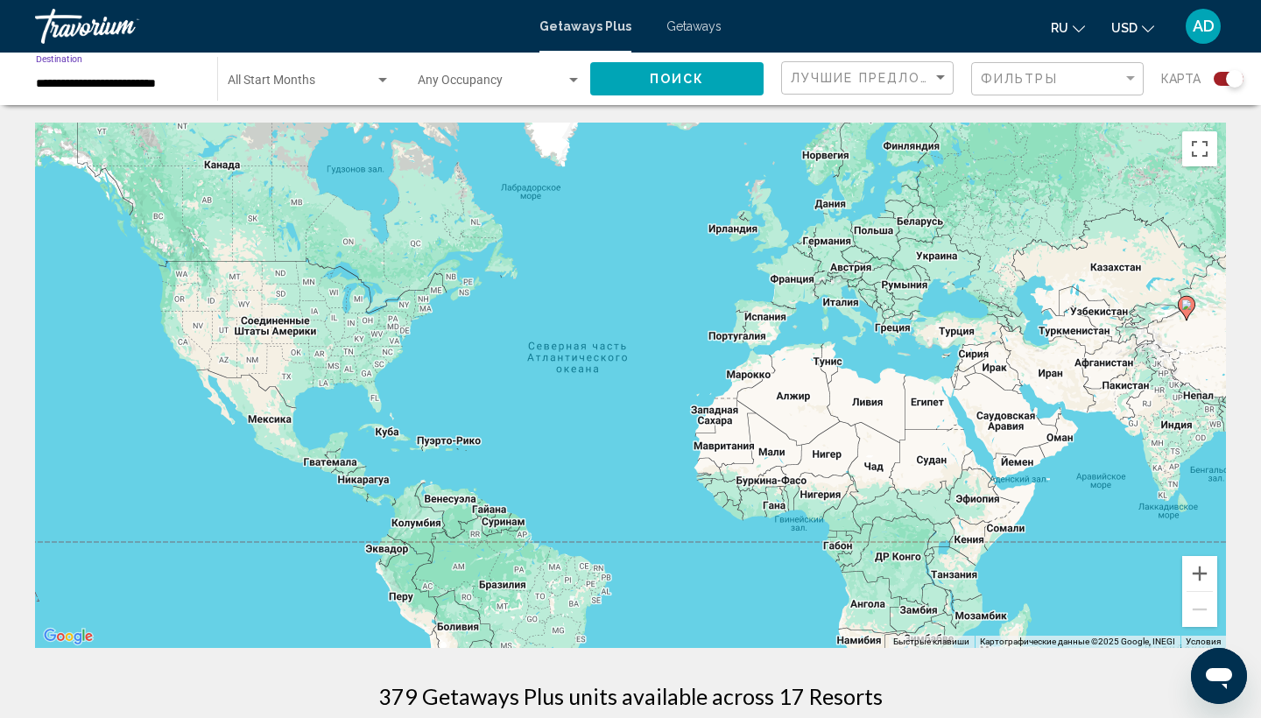
click at [130, 80] on input "**********" at bounding box center [118, 84] width 164 height 14
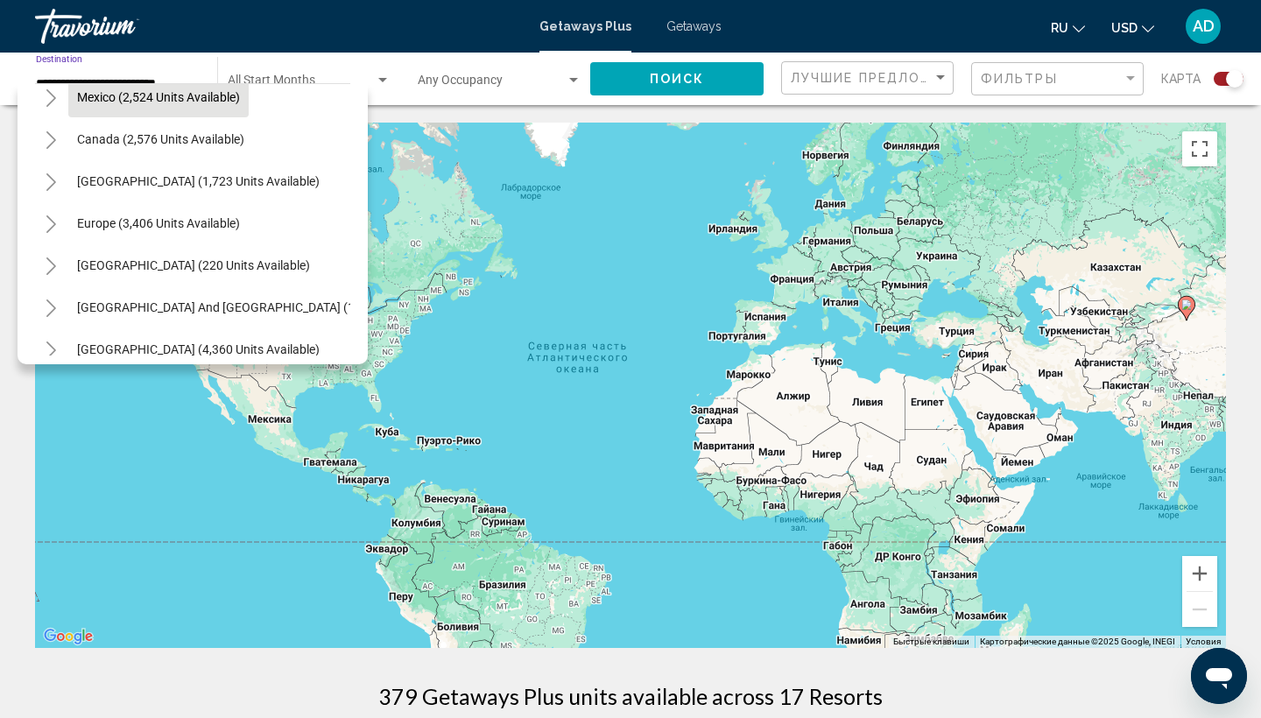
scroll to position [106, 2]
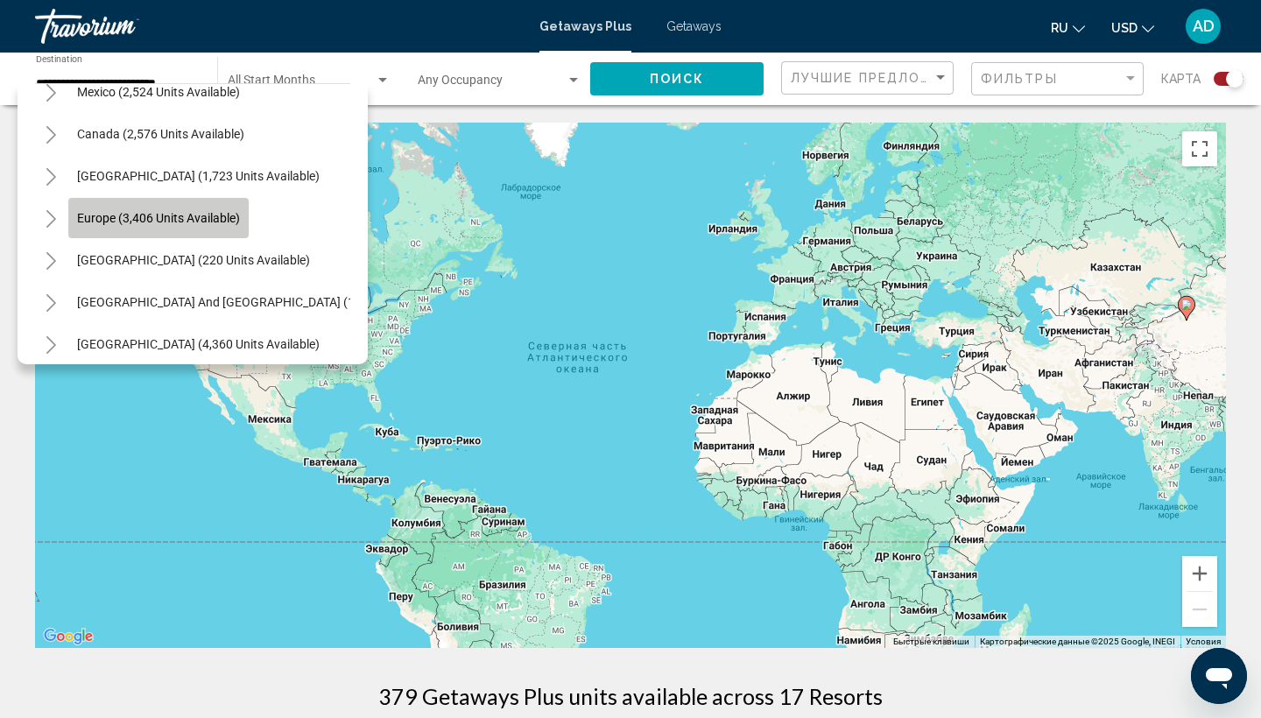
click at [144, 221] on span "Europe (3,406 units available)" at bounding box center [158, 218] width 163 height 14
type input "**********"
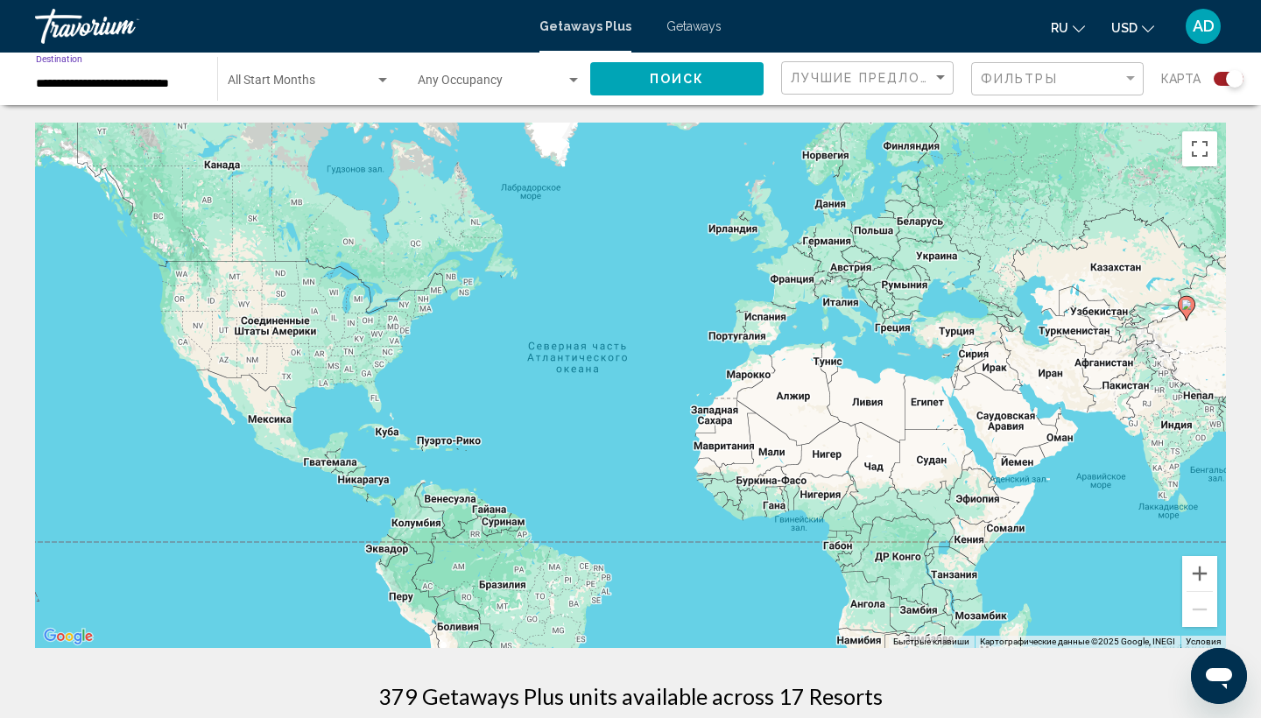
click at [674, 80] on span "Поиск" at bounding box center [677, 80] width 55 height 14
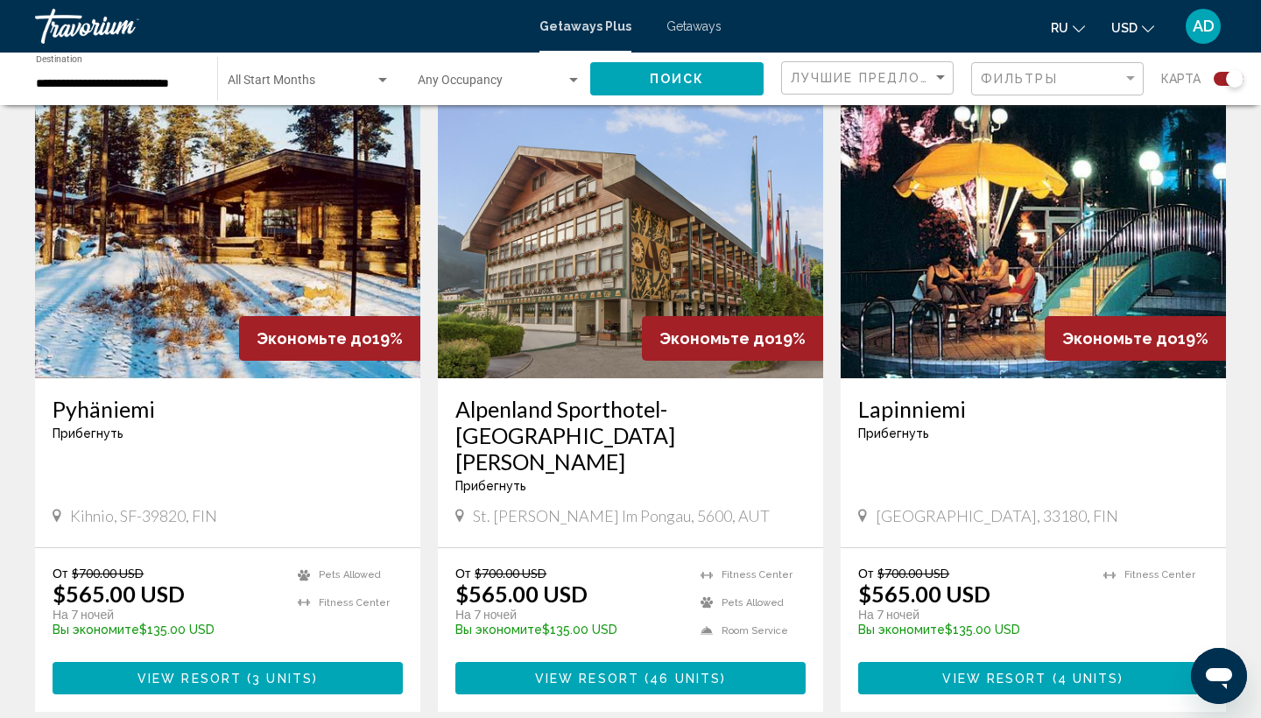
scroll to position [624, 0]
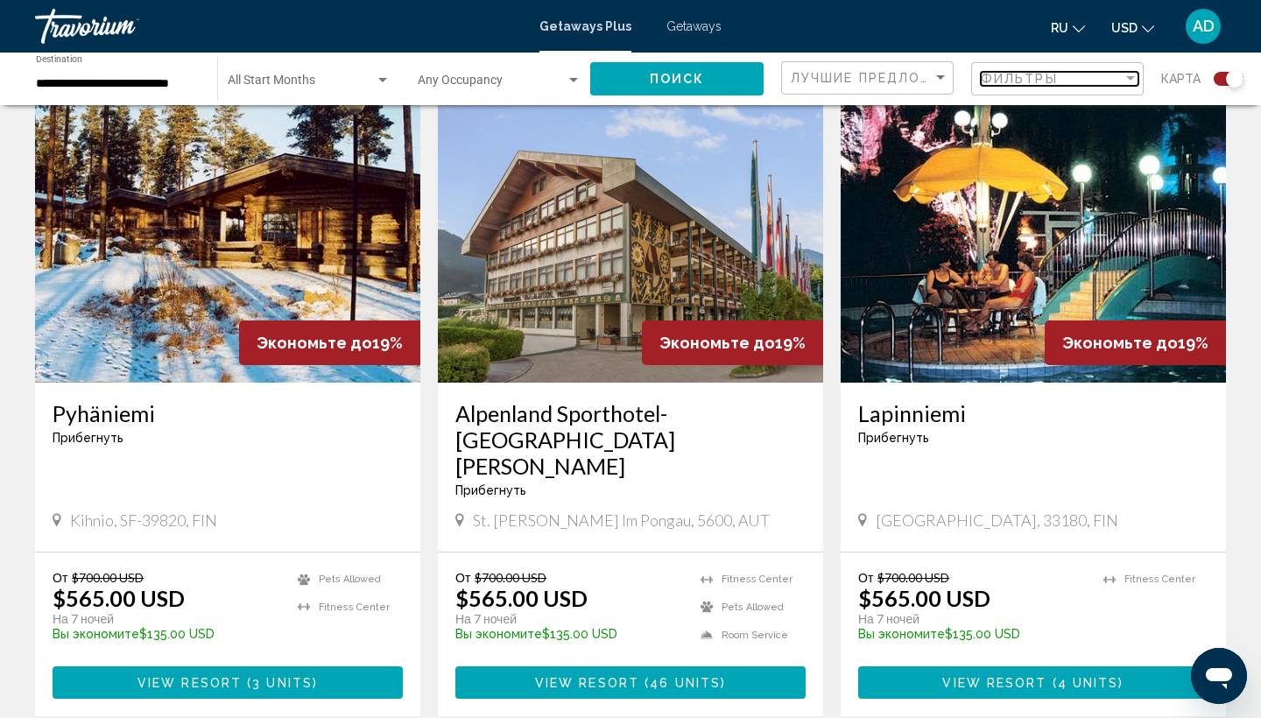
click at [1038, 80] on span "Фильтры" at bounding box center [1019, 79] width 77 height 14
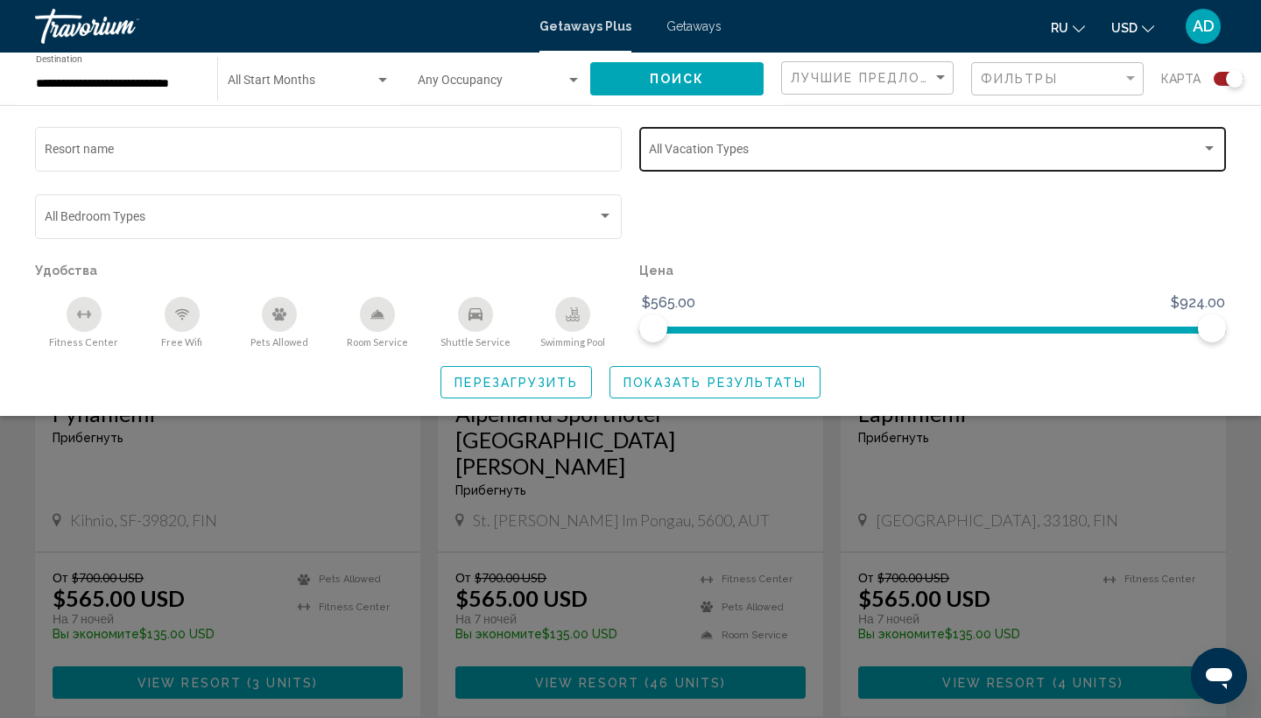
click at [1001, 144] on div "Vacation Types All Vacation Types" at bounding box center [933, 147] width 568 height 48
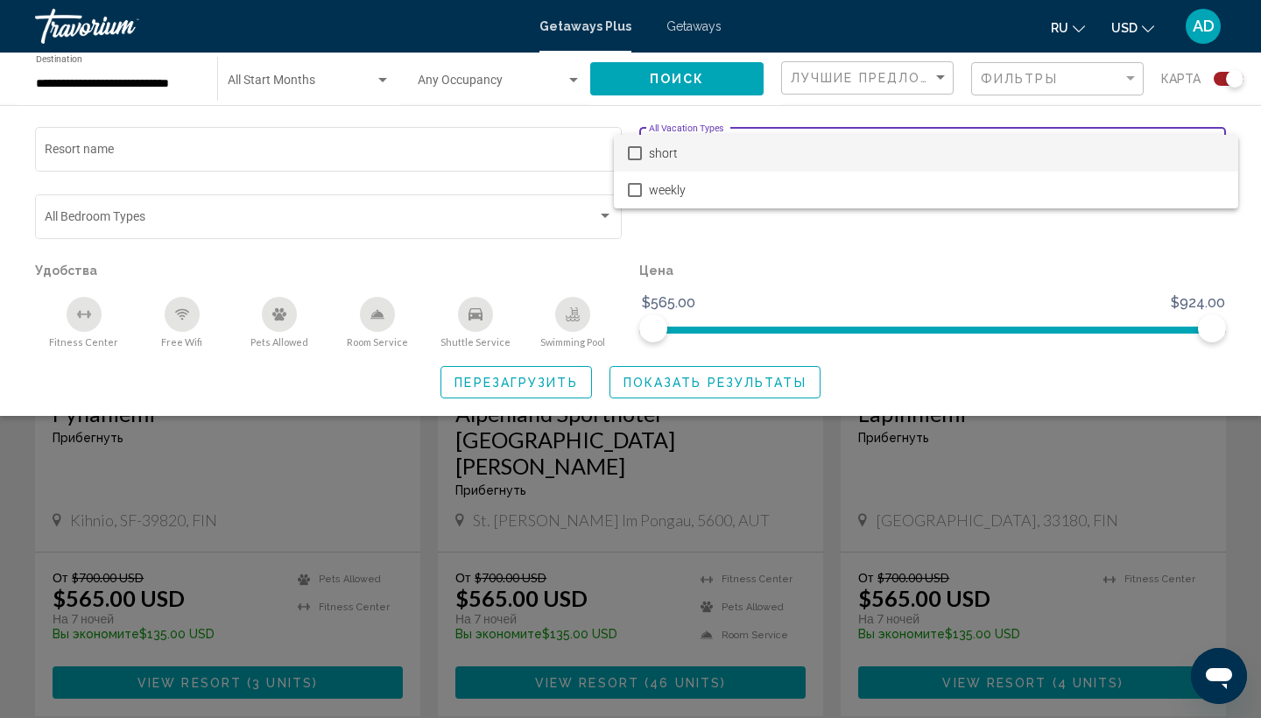
click at [461, 228] on div at bounding box center [630, 359] width 1261 height 718
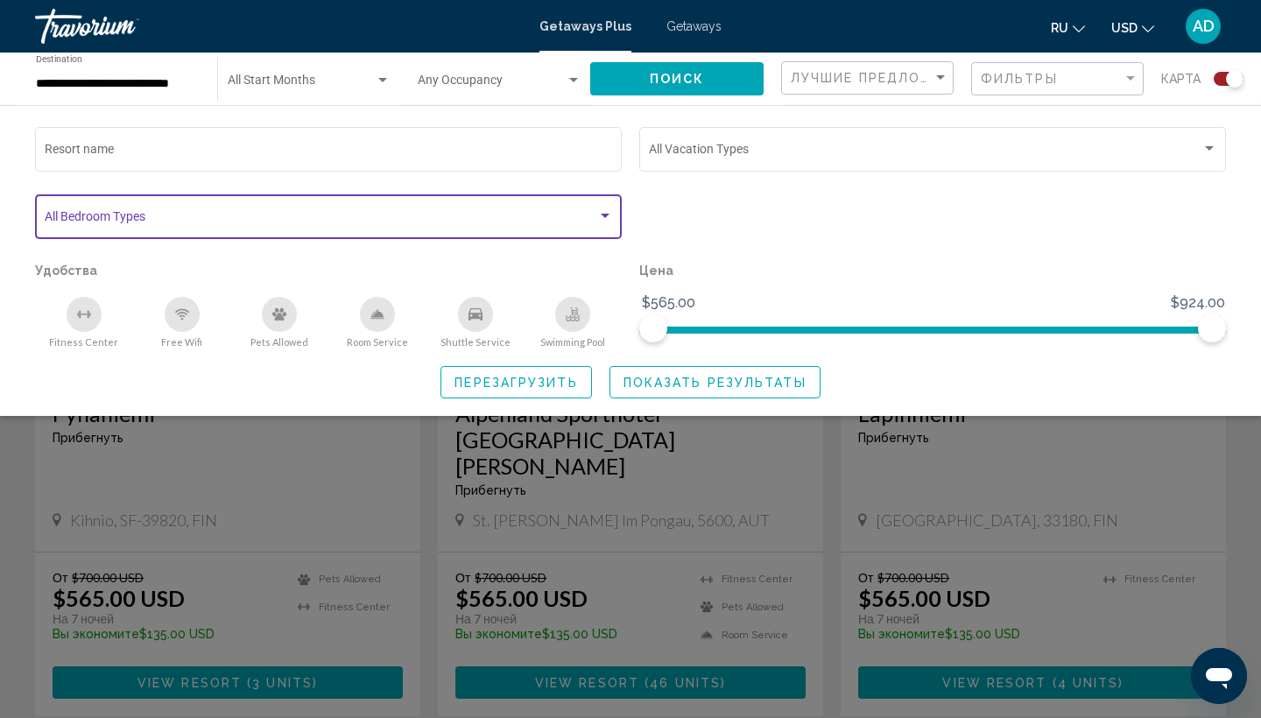
click at [461, 227] on div "Search widget" at bounding box center [329, 220] width 568 height 14
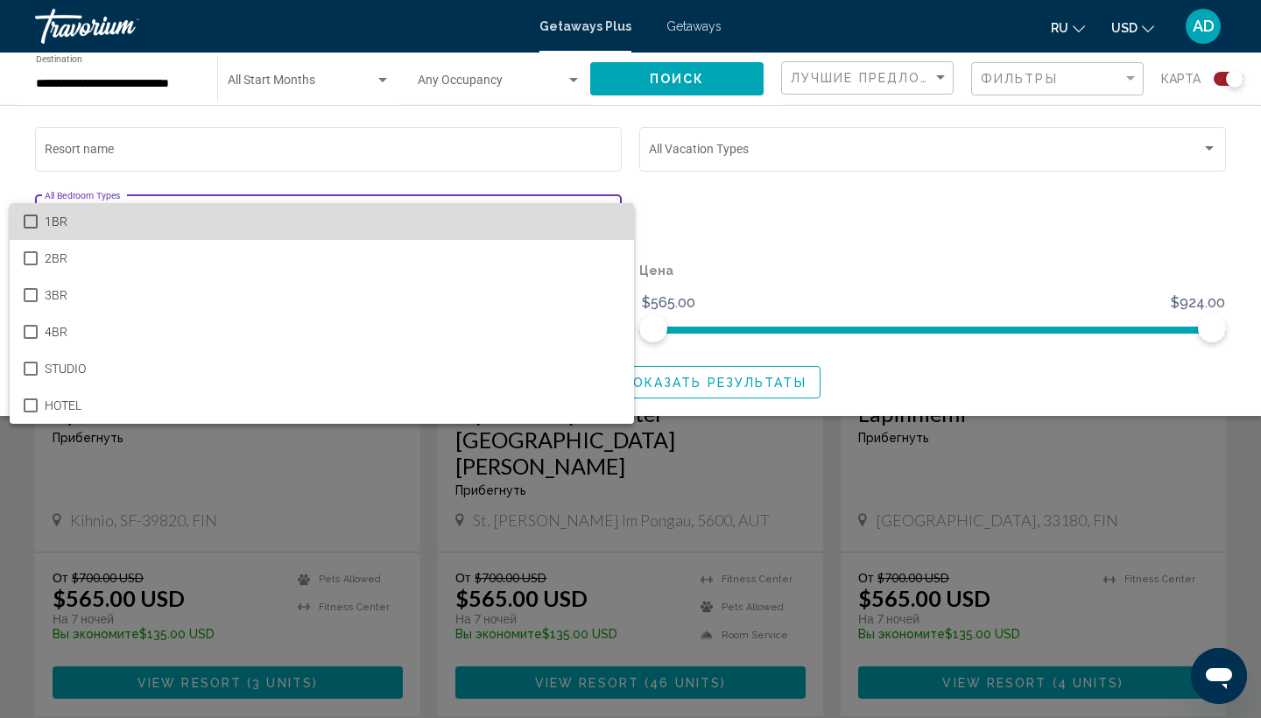
click at [461, 228] on span "1BR" at bounding box center [332, 221] width 575 height 37
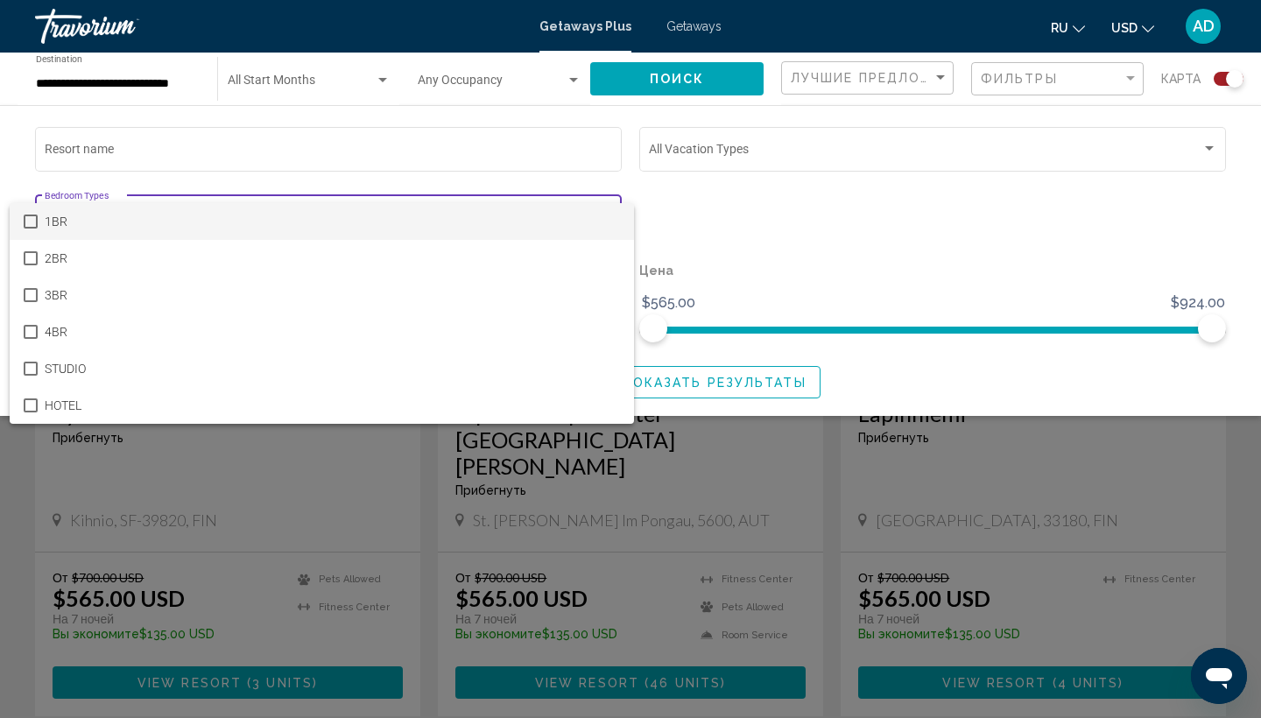
click at [346, 76] on div at bounding box center [630, 359] width 1261 height 718
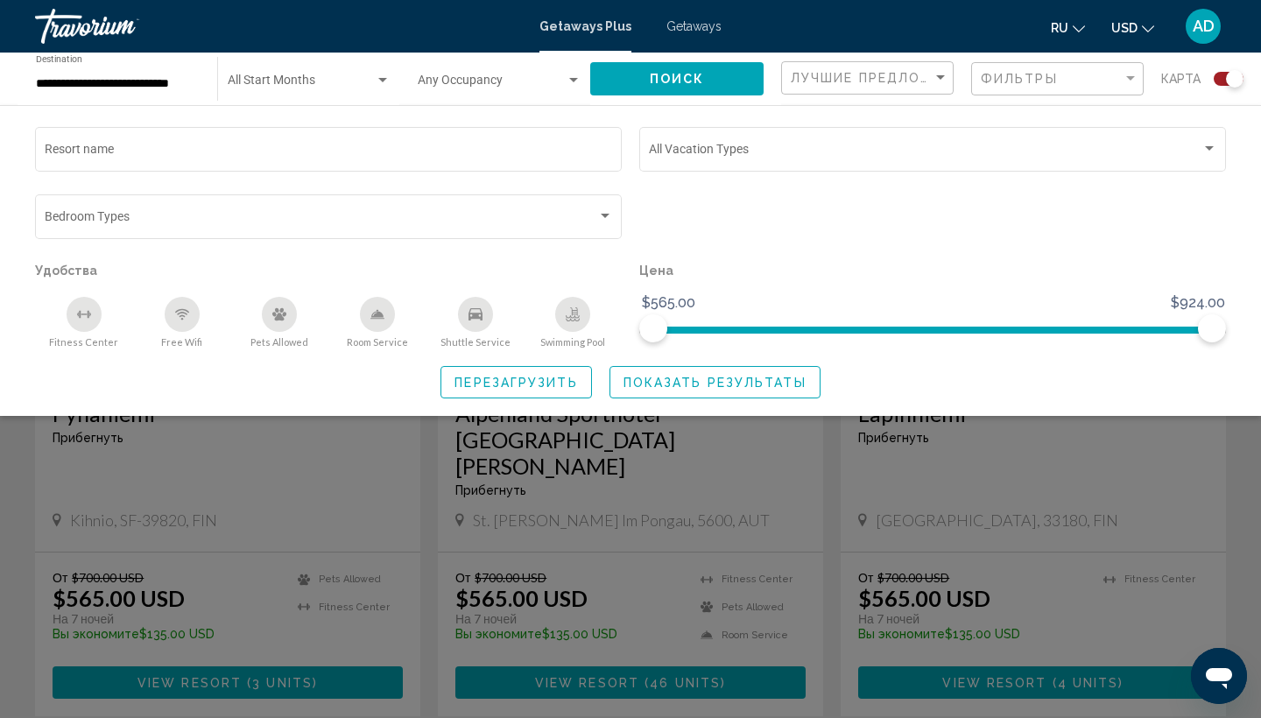
click at [707, 479] on div "Search widget" at bounding box center [630, 490] width 1261 height 455
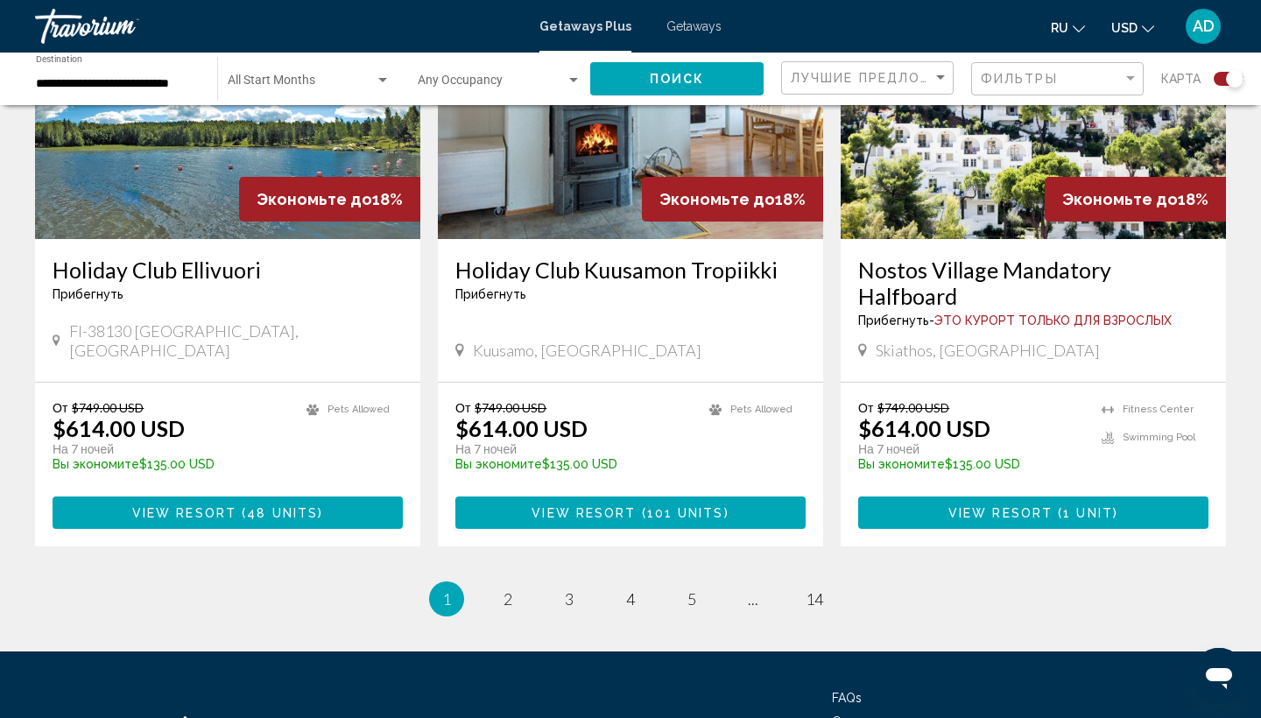
scroll to position [2781, 0]
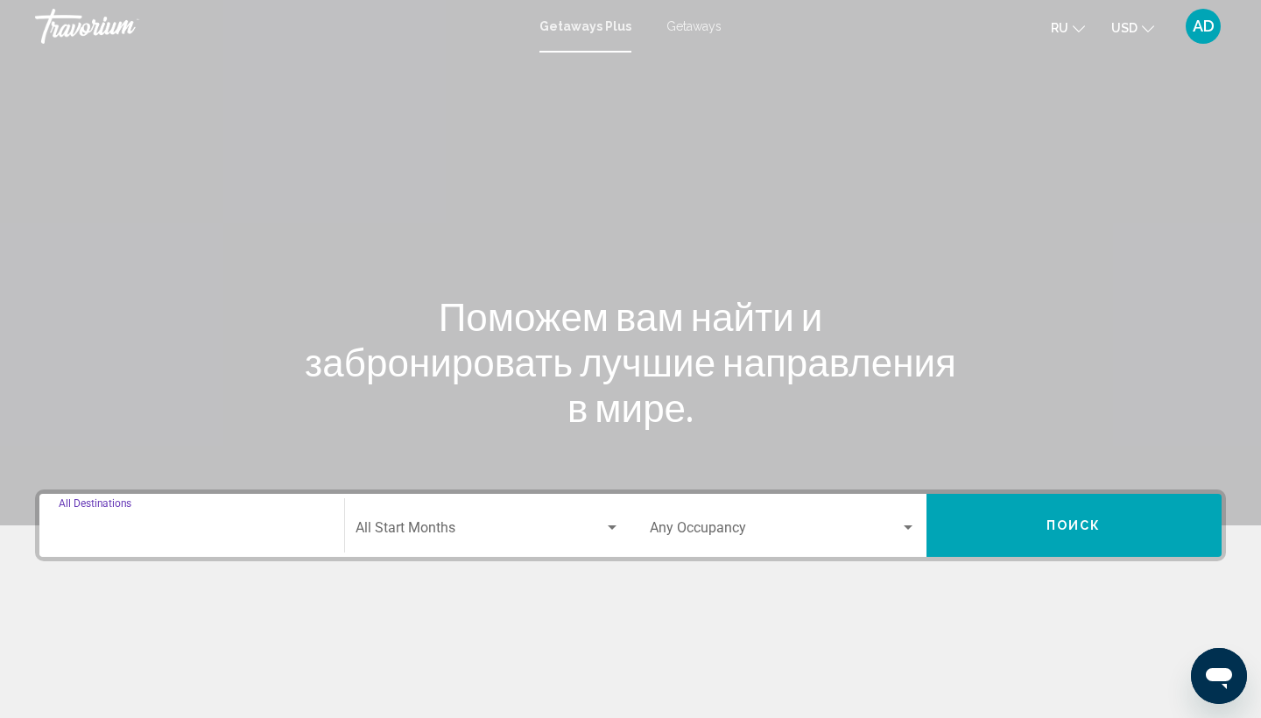
click at [122, 532] on input "Destination All Destinations" at bounding box center [192, 532] width 266 height 16
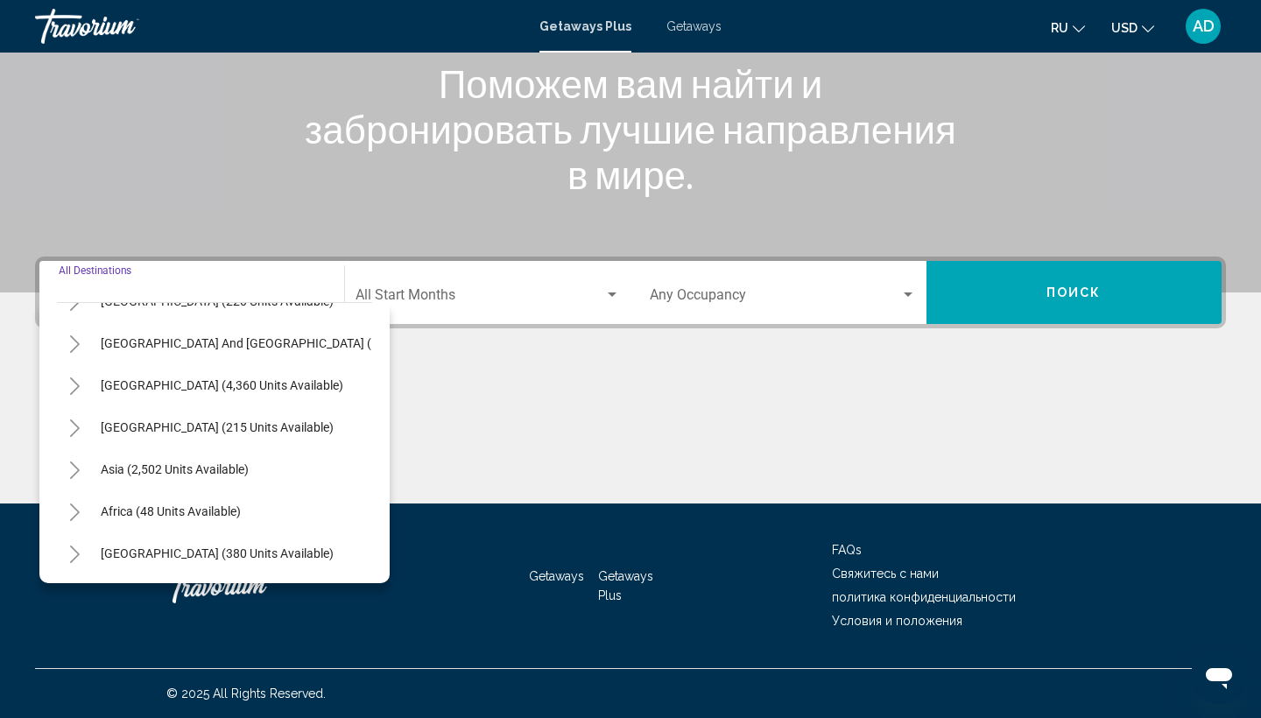
scroll to position [284, 0]
click at [146, 471] on span "Asia (2,502 units available)" at bounding box center [175, 469] width 148 height 14
type input "**********"
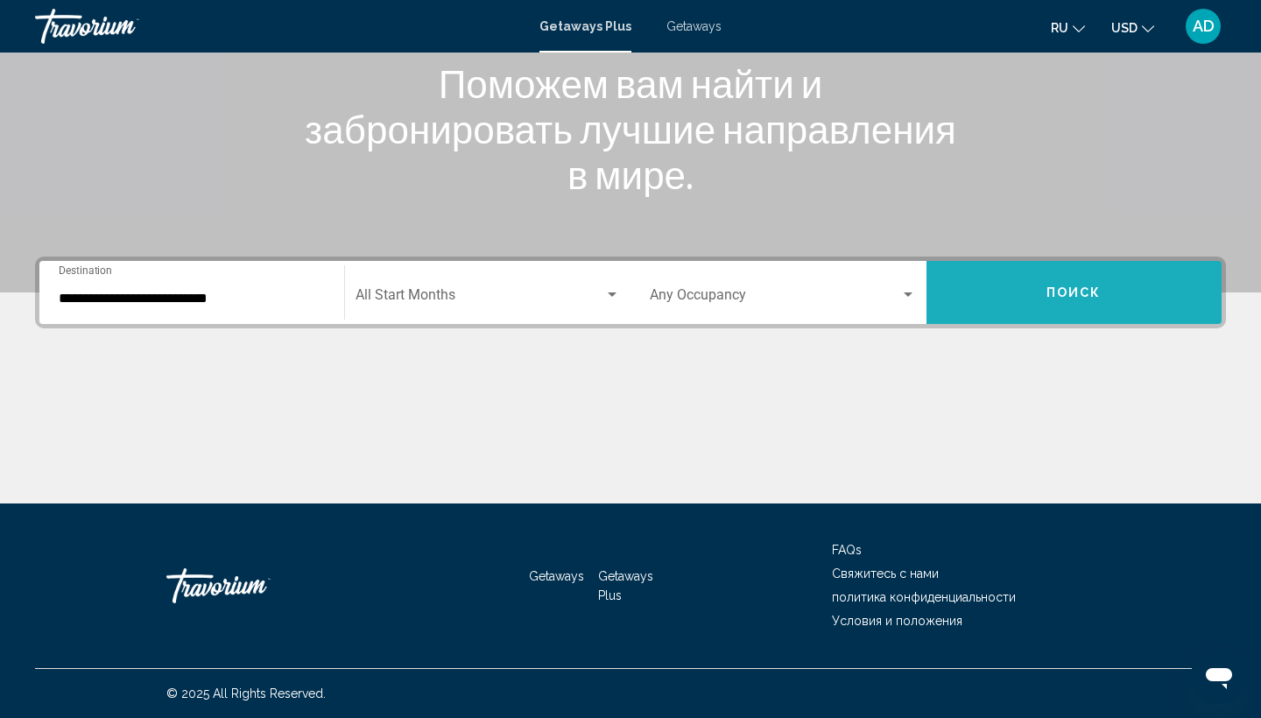
click at [1038, 288] on button "Поиск" at bounding box center [1074, 292] width 296 height 63
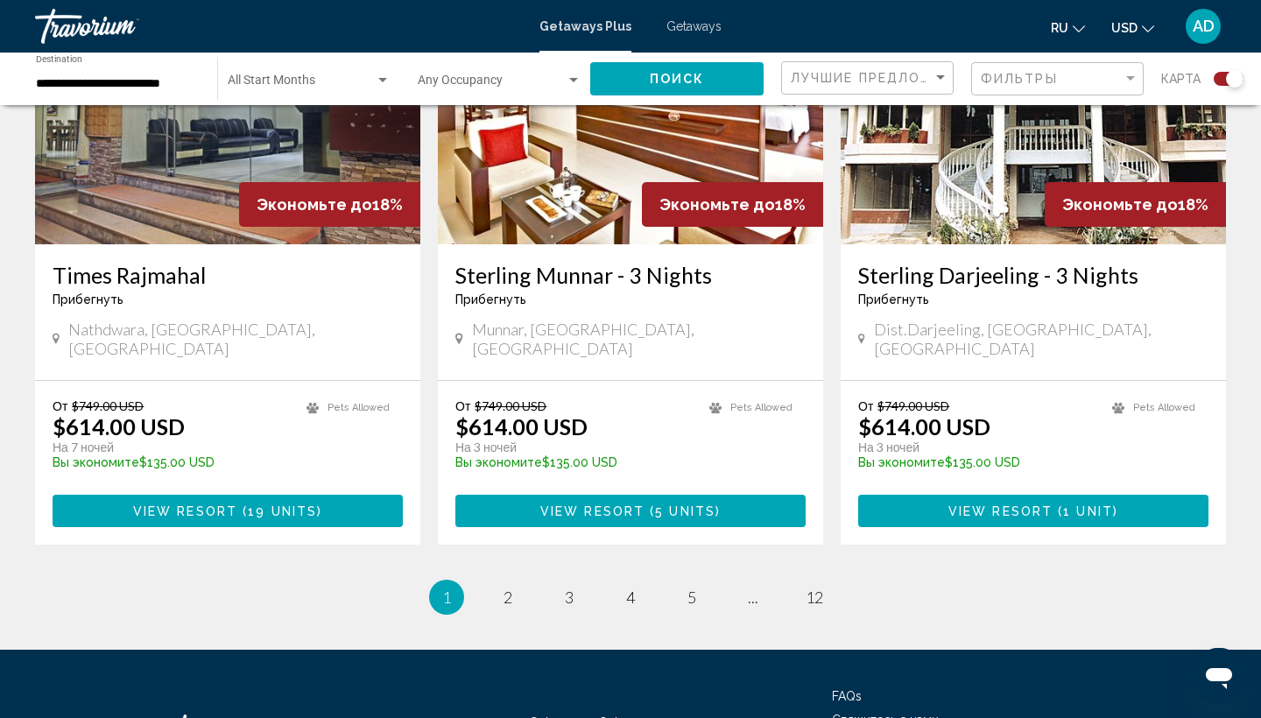
scroll to position [2714, 0]
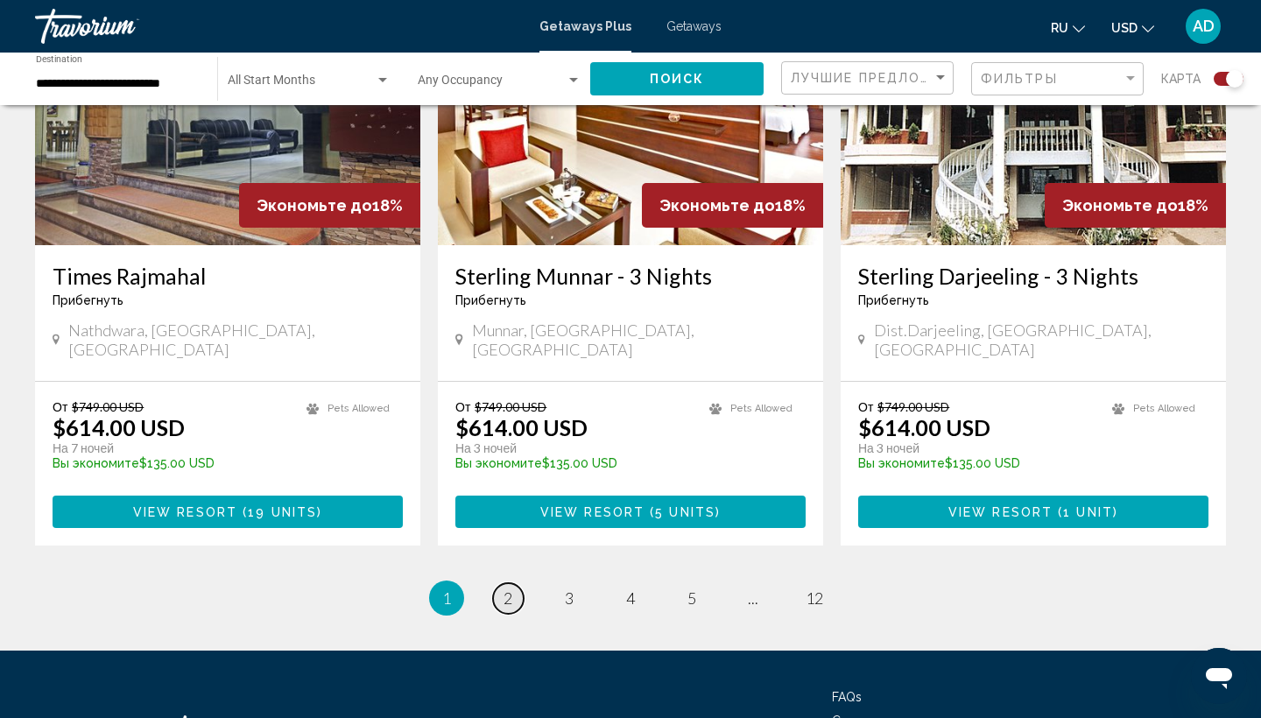
click at [506, 588] on span "2" at bounding box center [507, 597] width 9 height 19
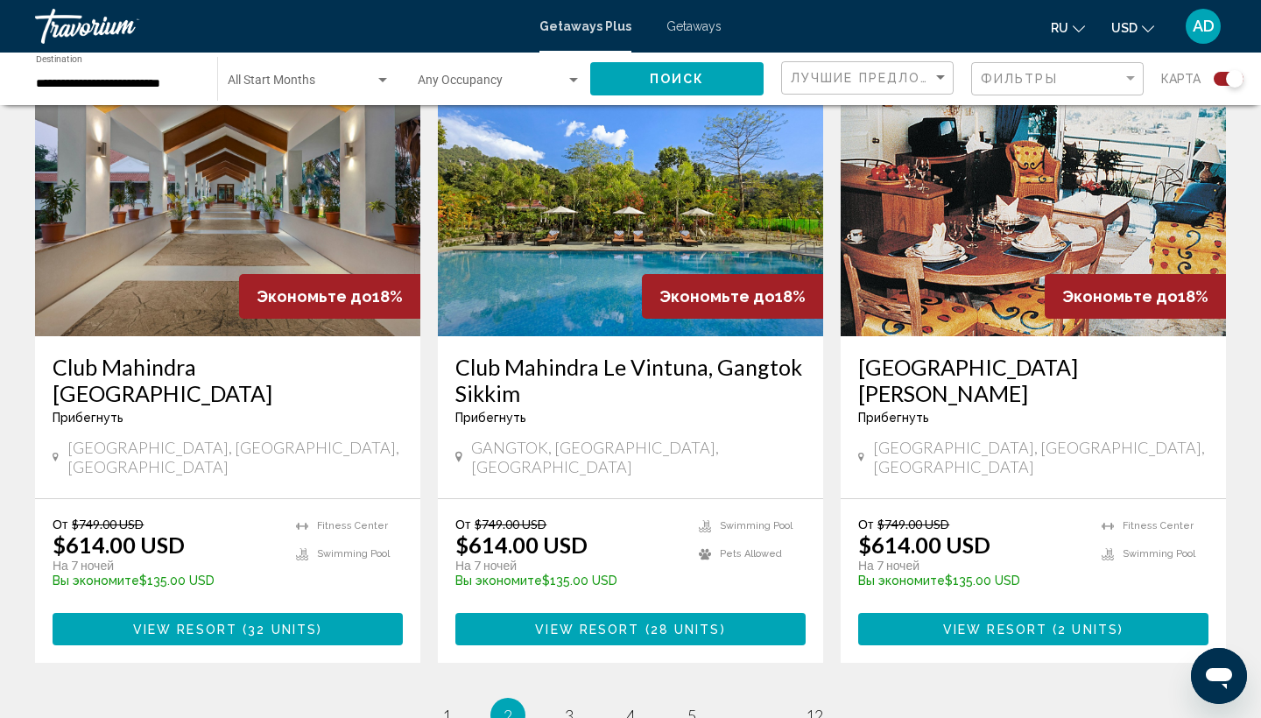
scroll to position [2601, 0]
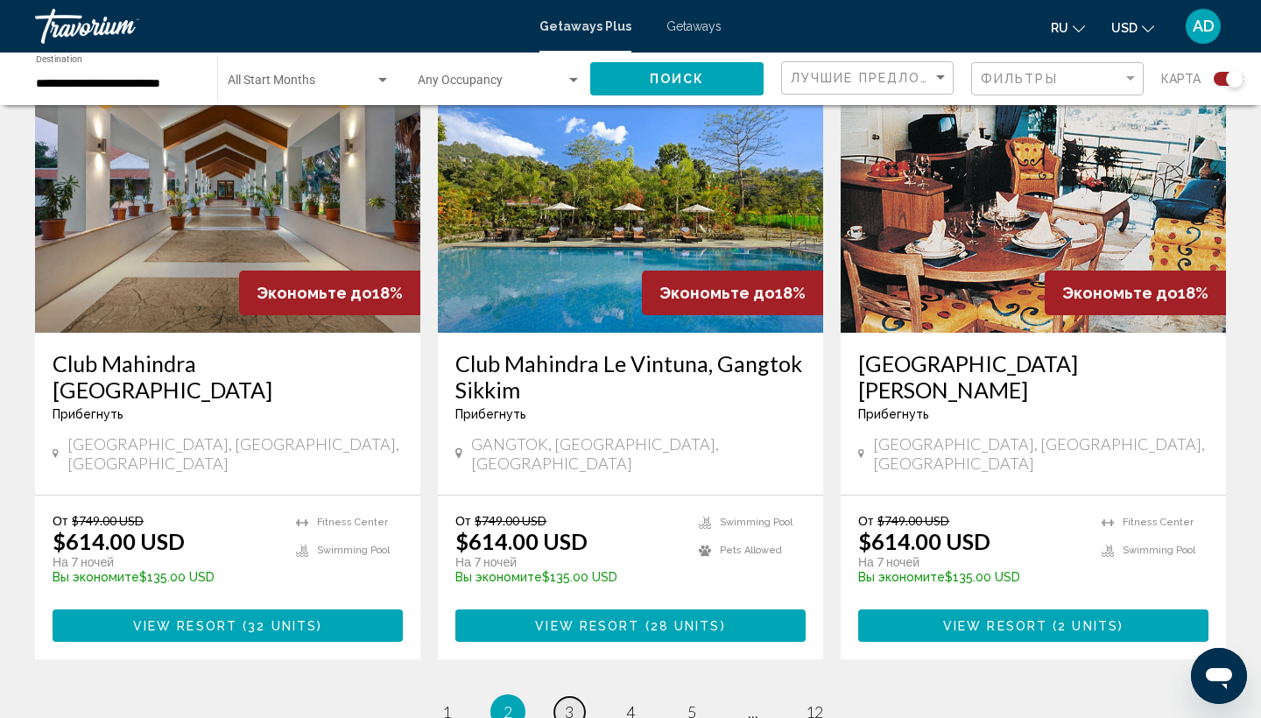
click at [568, 702] on span "3" at bounding box center [569, 711] width 9 height 19
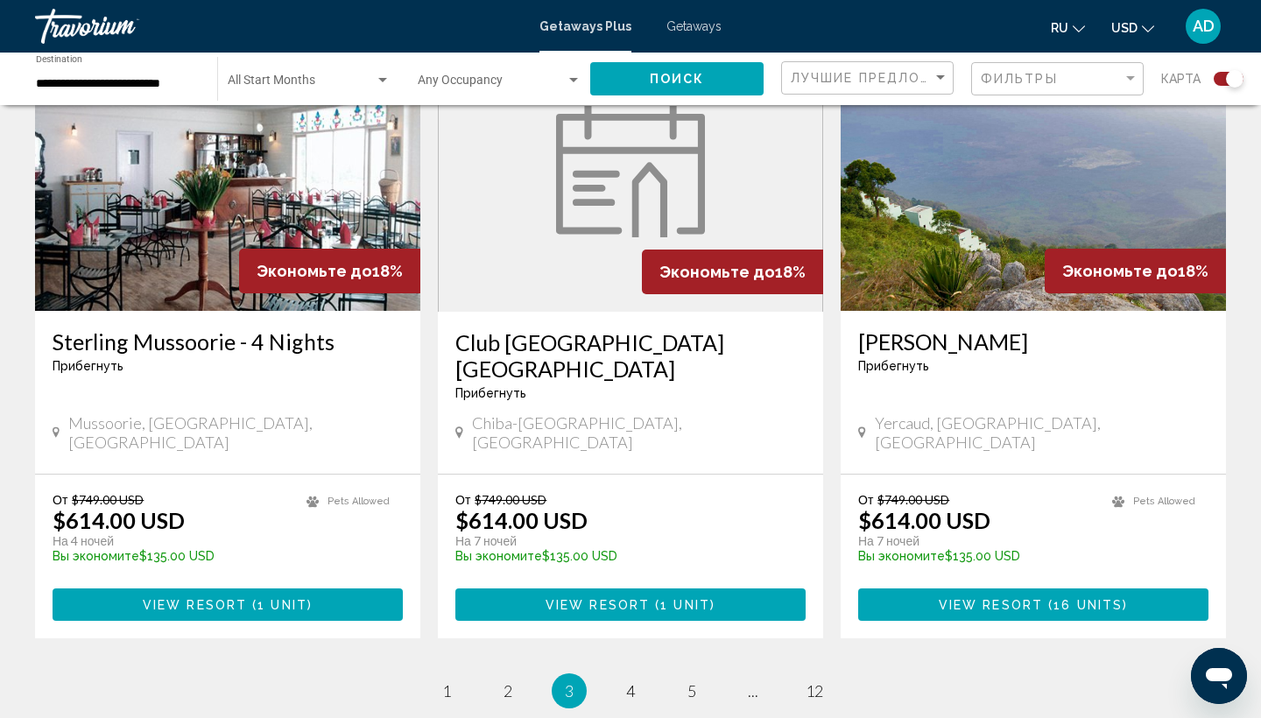
scroll to position [2609, 0]
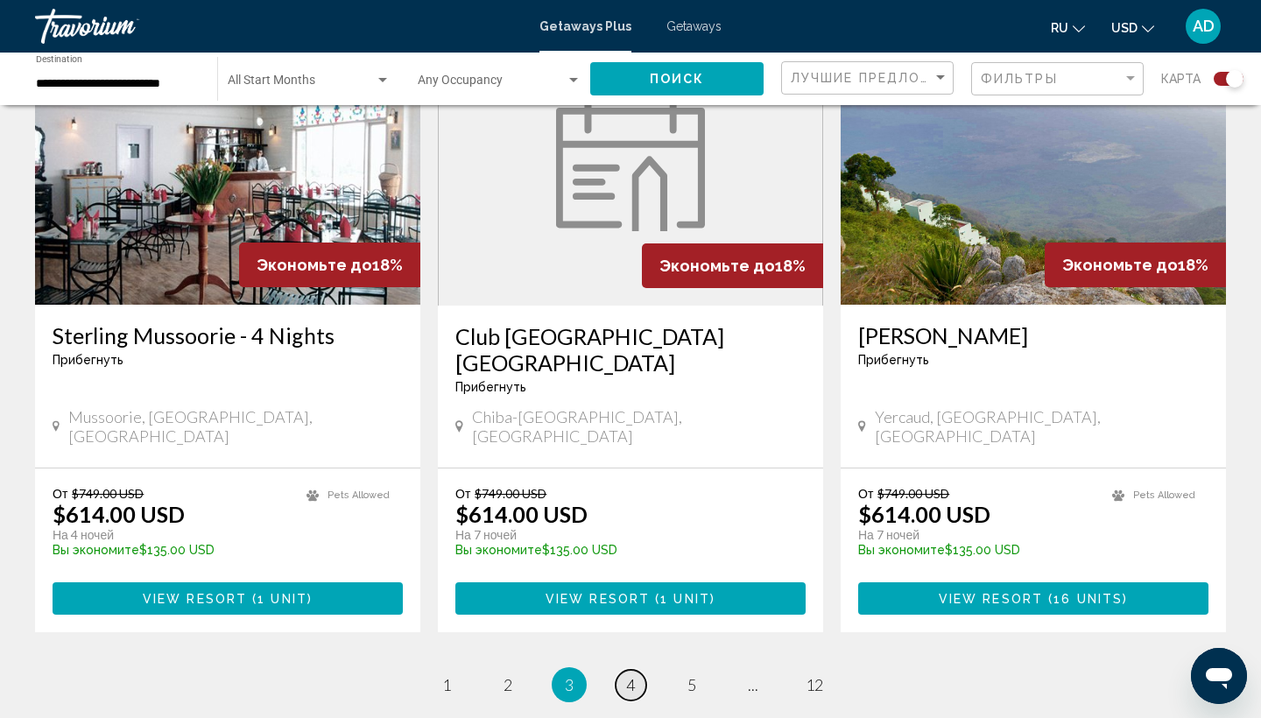
click at [627, 675] on span "4" at bounding box center [630, 684] width 9 height 19
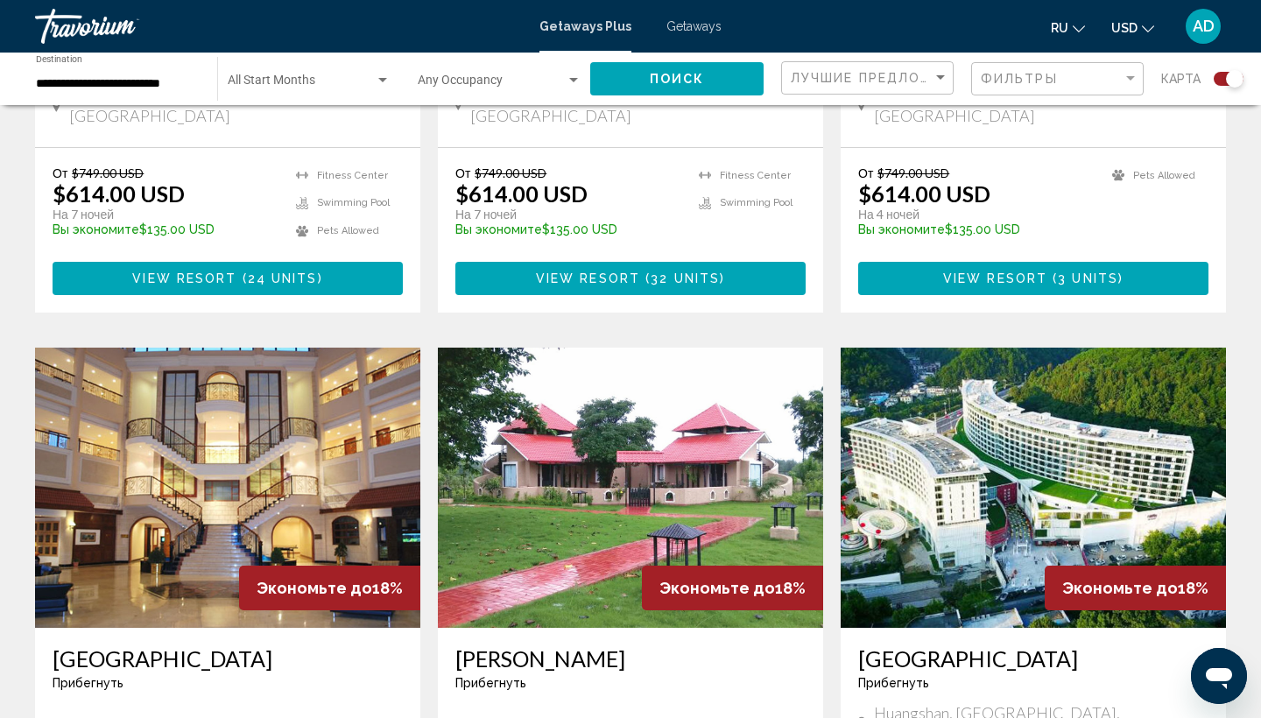
scroll to position [1692, 0]
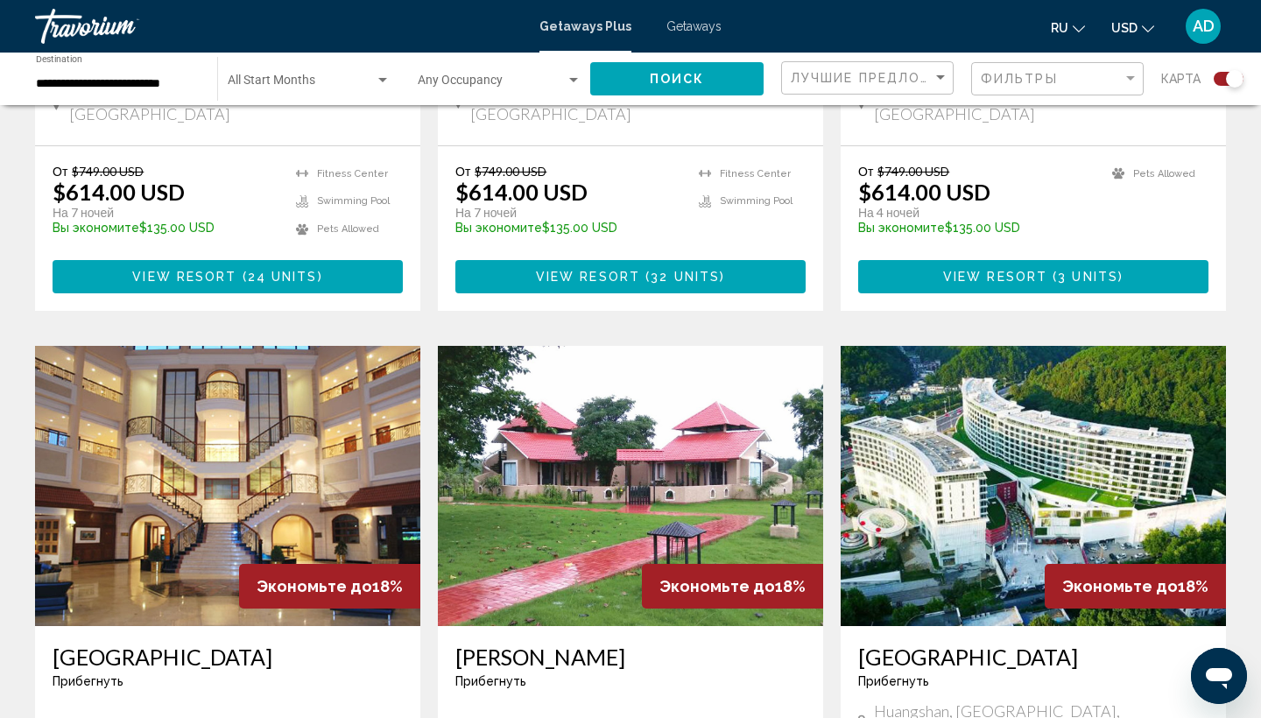
click at [1002, 271] on span "View Resort" at bounding box center [995, 278] width 104 height 14
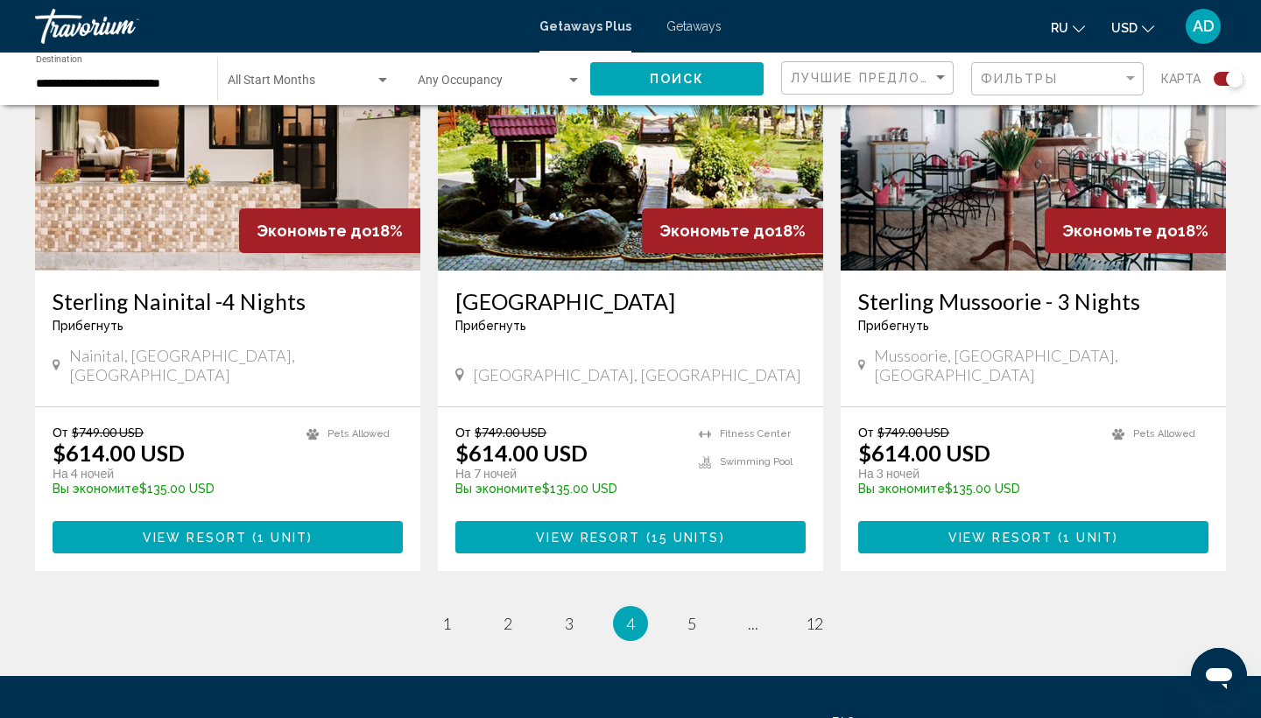
scroll to position [2662, 0]
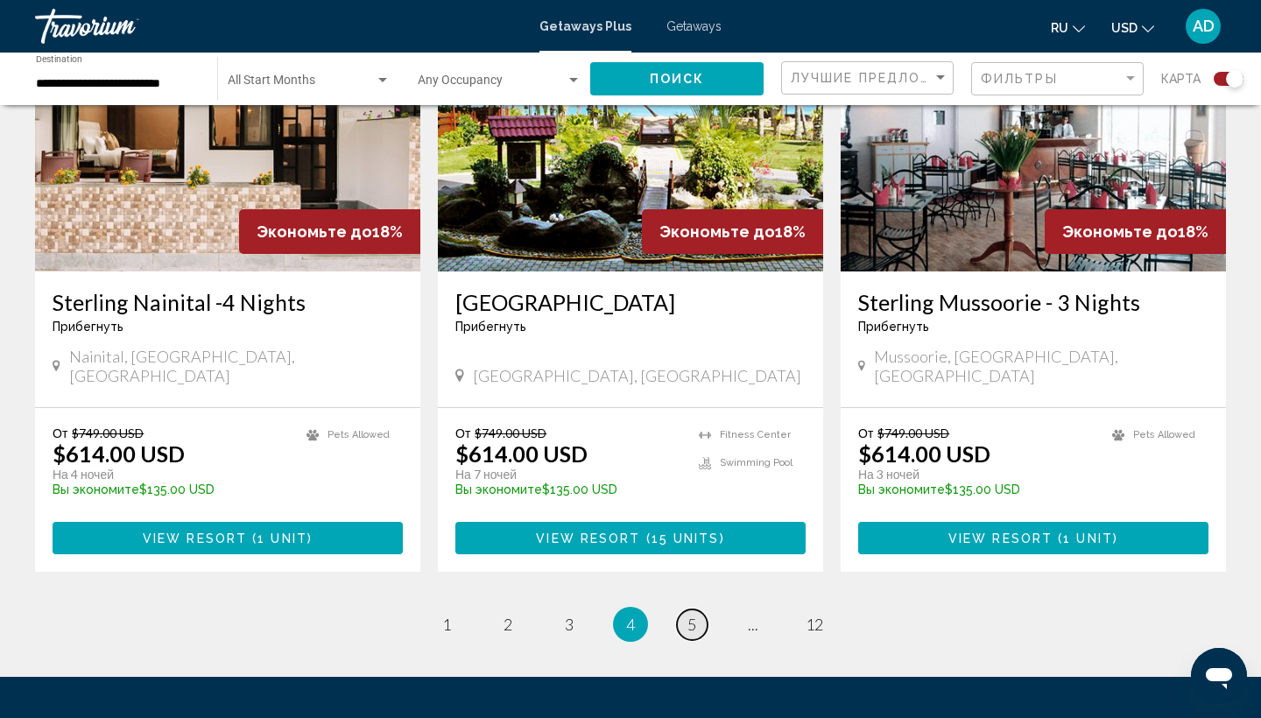
click at [692, 615] on span "5" at bounding box center [691, 624] width 9 height 19
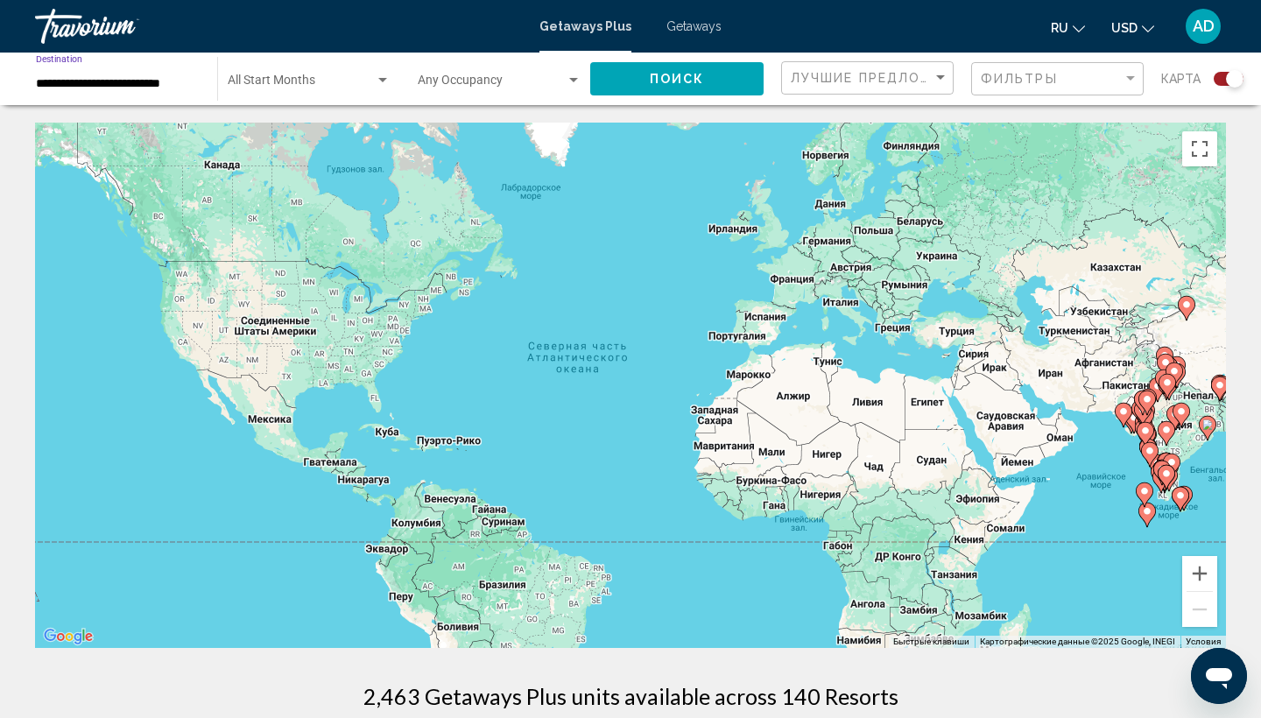
click at [136, 86] on input "**********" at bounding box center [118, 84] width 164 height 14
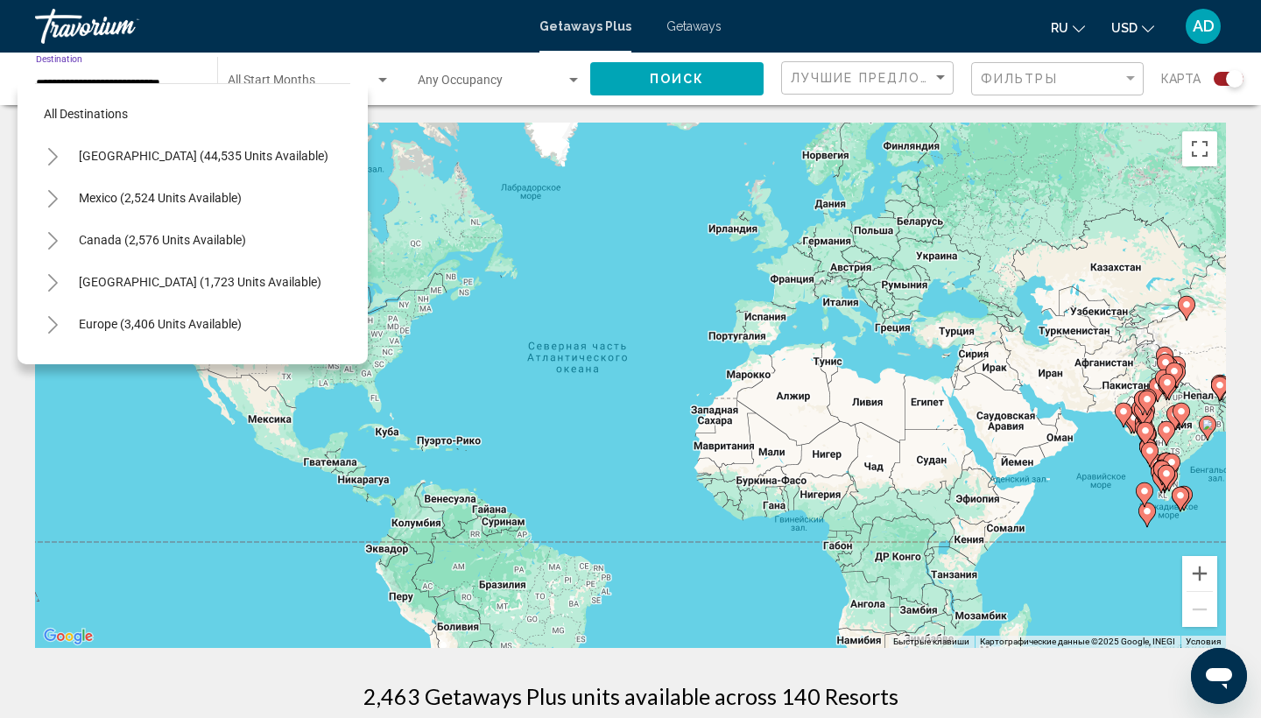
scroll to position [314, 0]
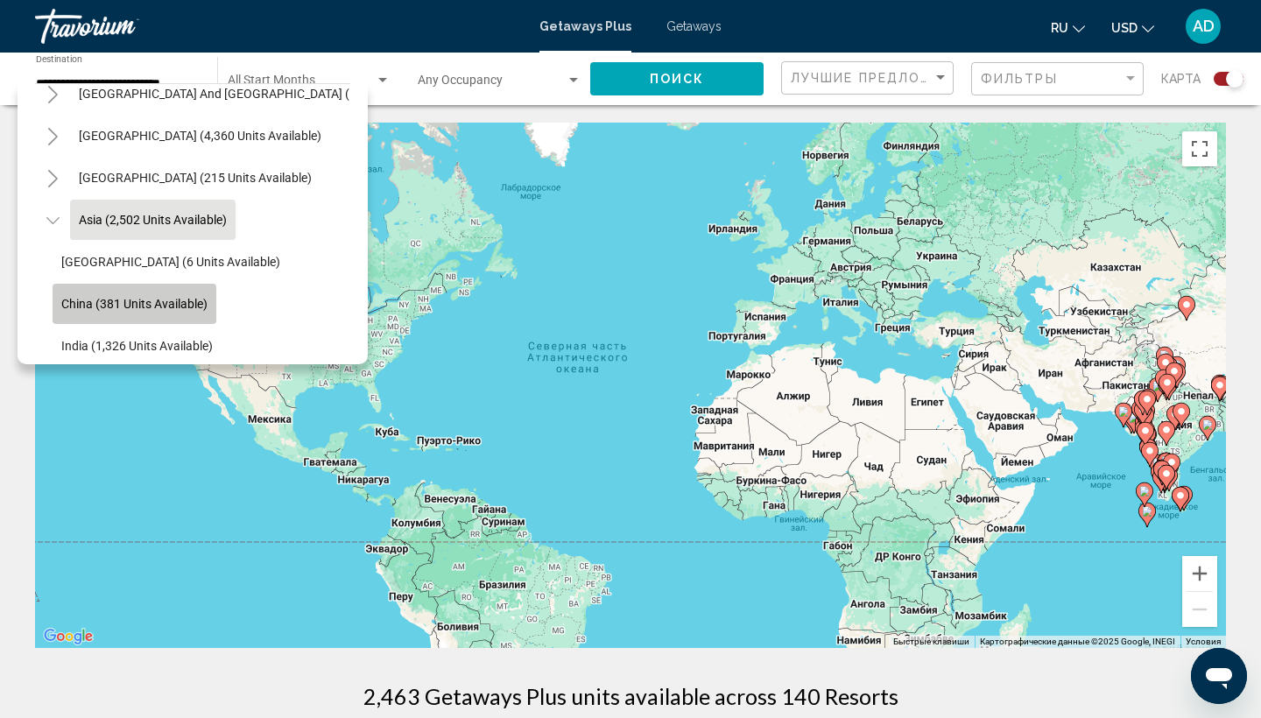
click at [102, 304] on span "China (381 units available)" at bounding box center [134, 304] width 146 height 14
type input "**********"
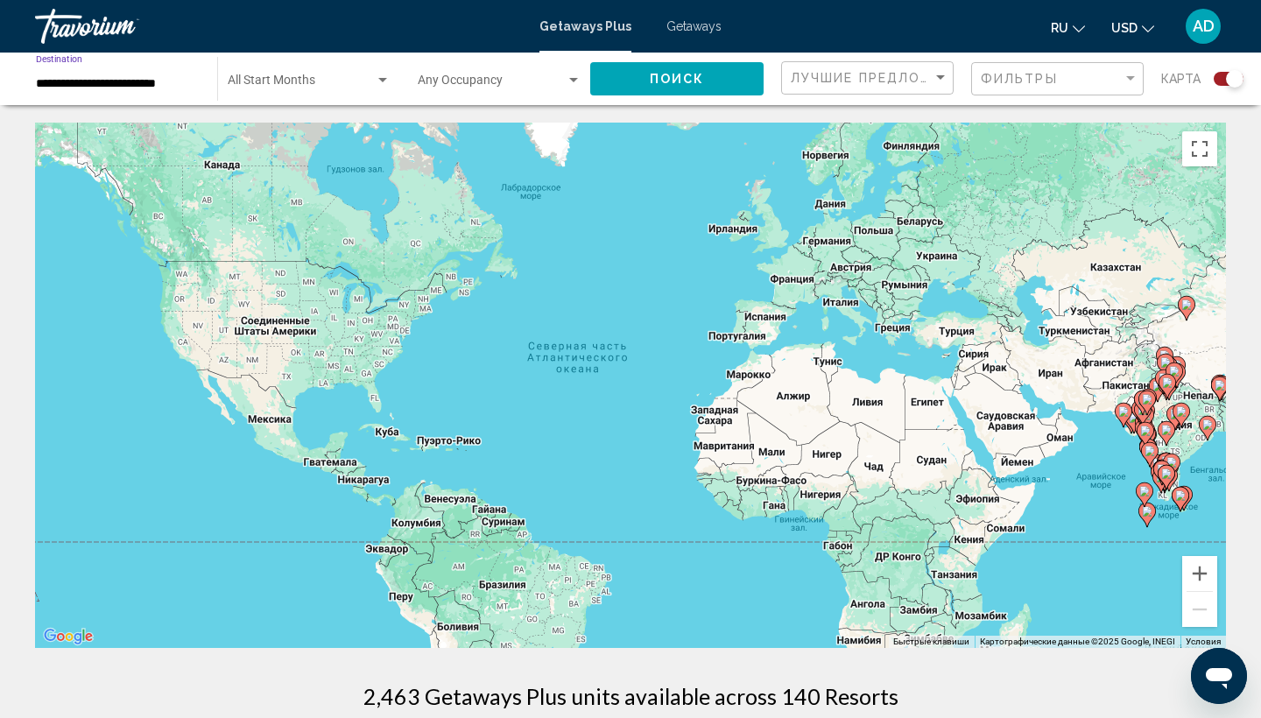
click at [680, 79] on span "Поиск" at bounding box center [677, 80] width 55 height 14
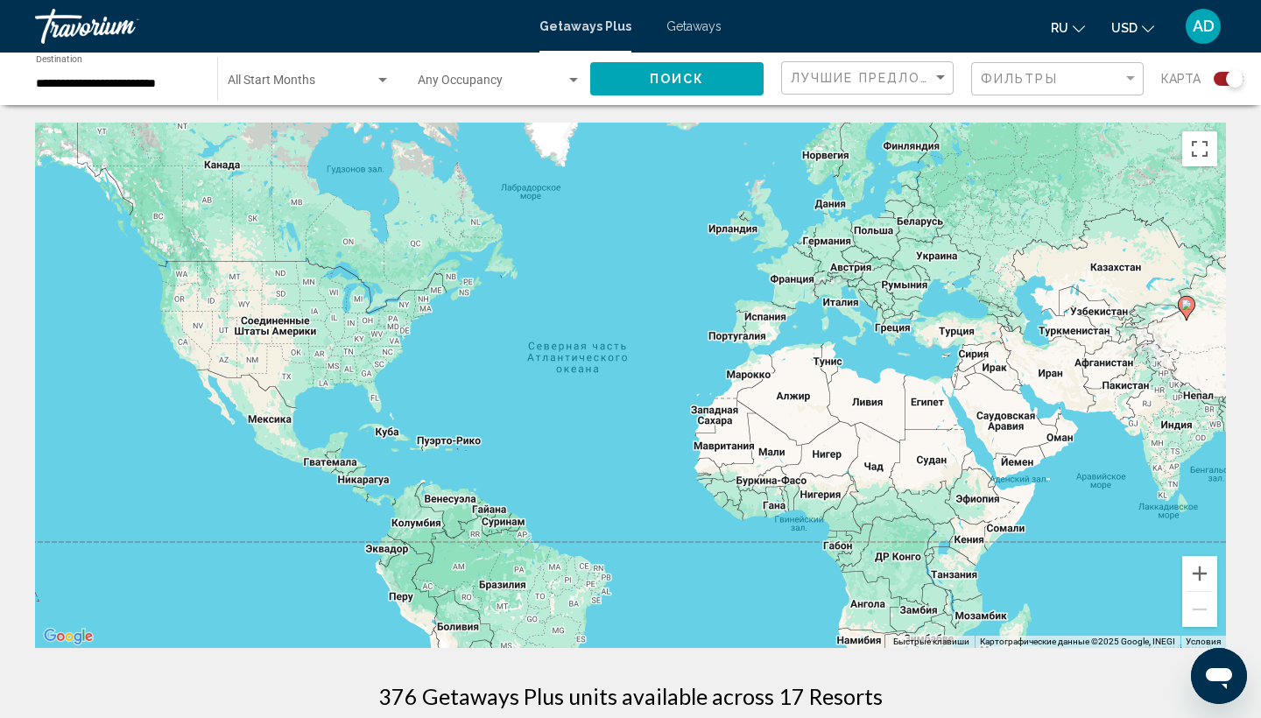
click at [692, 24] on span "Getaways" at bounding box center [693, 26] width 55 height 14
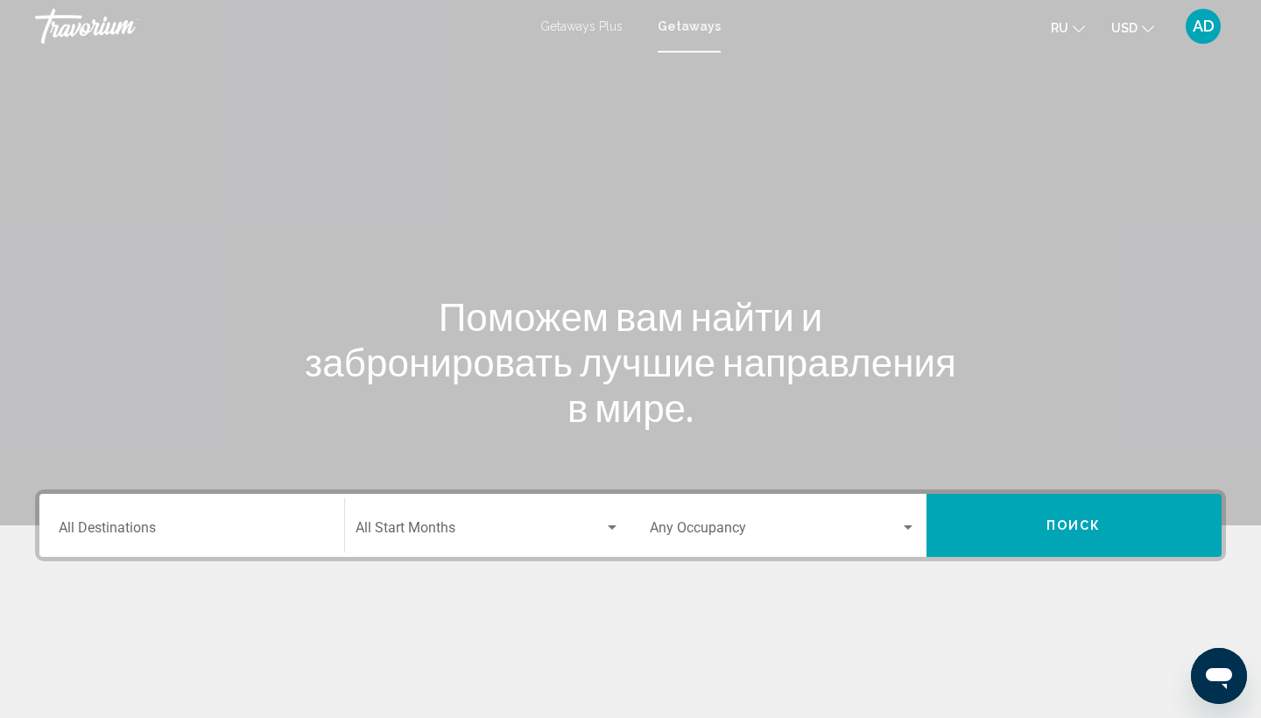
click at [208, 534] on input "Destination All Destinations" at bounding box center [192, 532] width 266 height 16
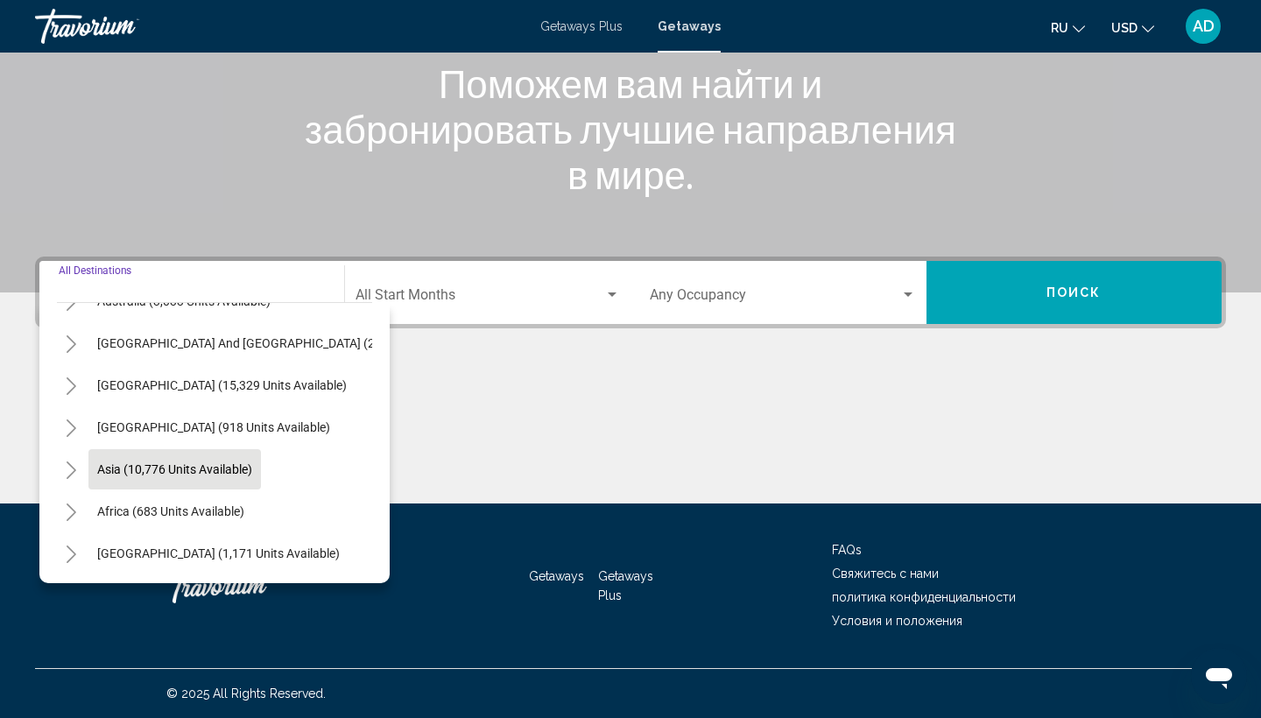
scroll to position [284, 4]
click at [566, 25] on span "Getaways Plus" at bounding box center [581, 26] width 82 height 14
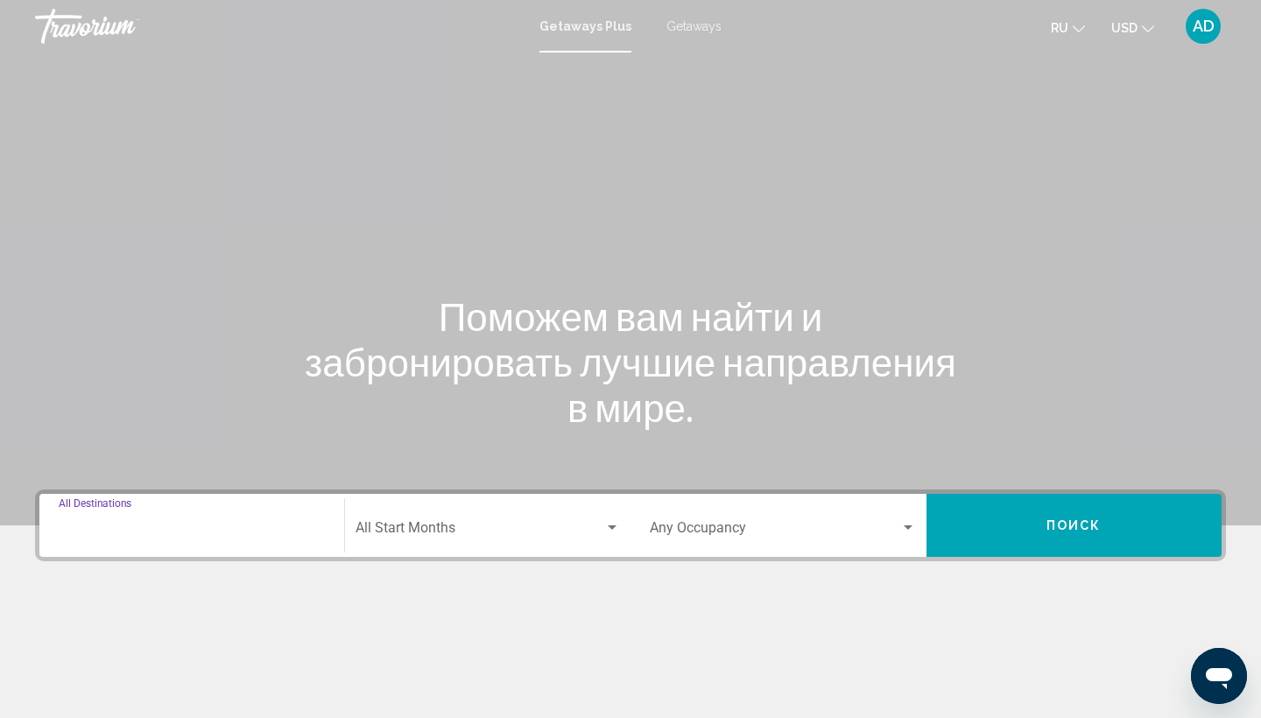
click at [151, 532] on input "Destination All Destinations" at bounding box center [192, 532] width 266 height 16
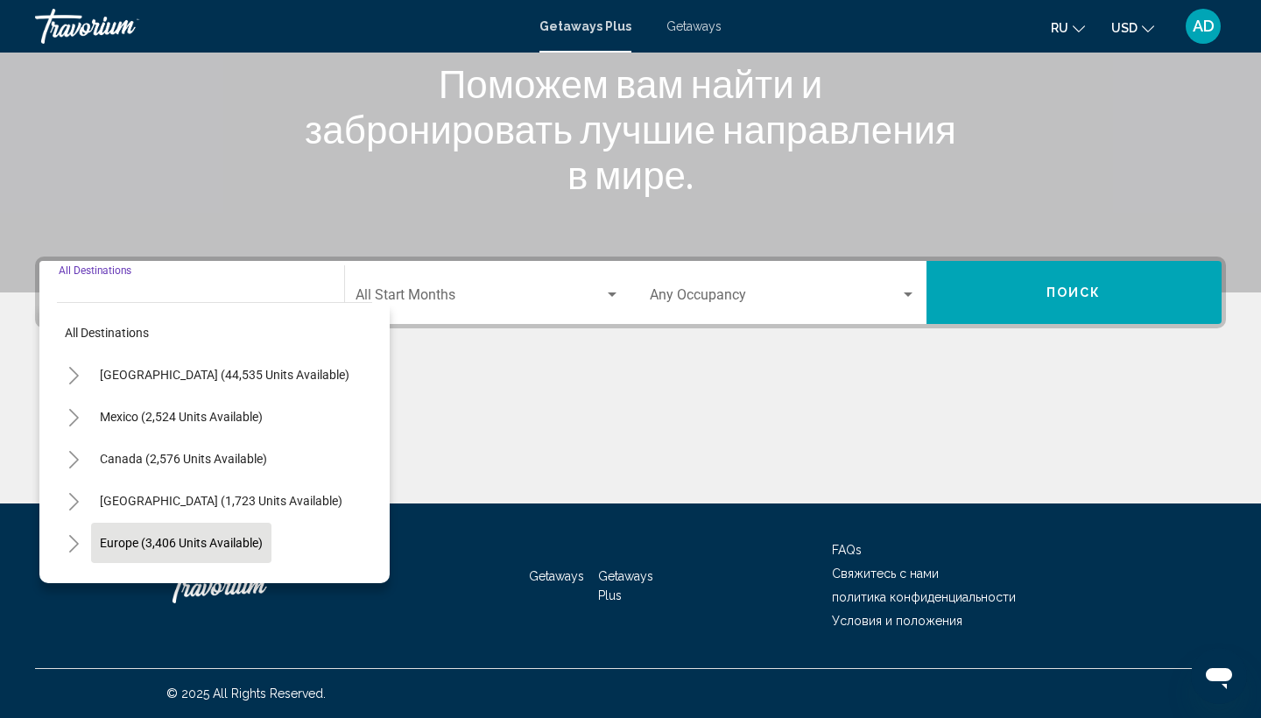
scroll to position [0, 1]
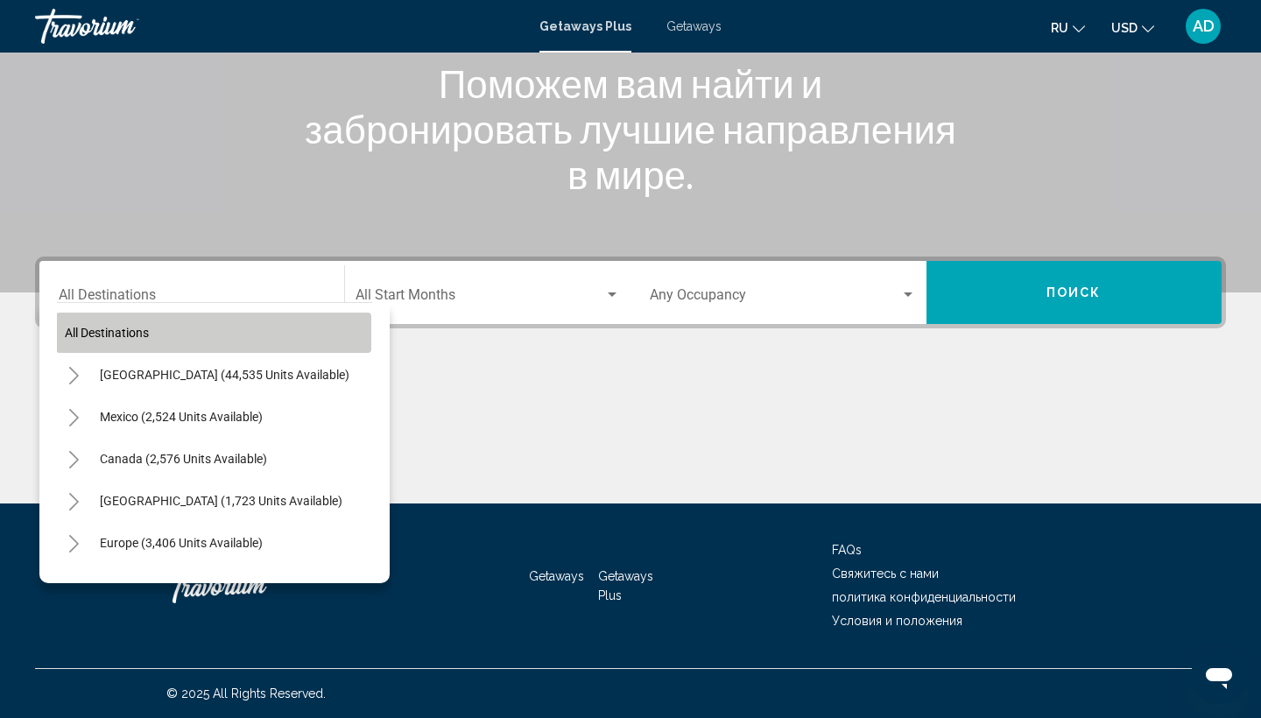
click at [124, 337] on span "All destinations" at bounding box center [107, 333] width 84 height 14
type input "**********"
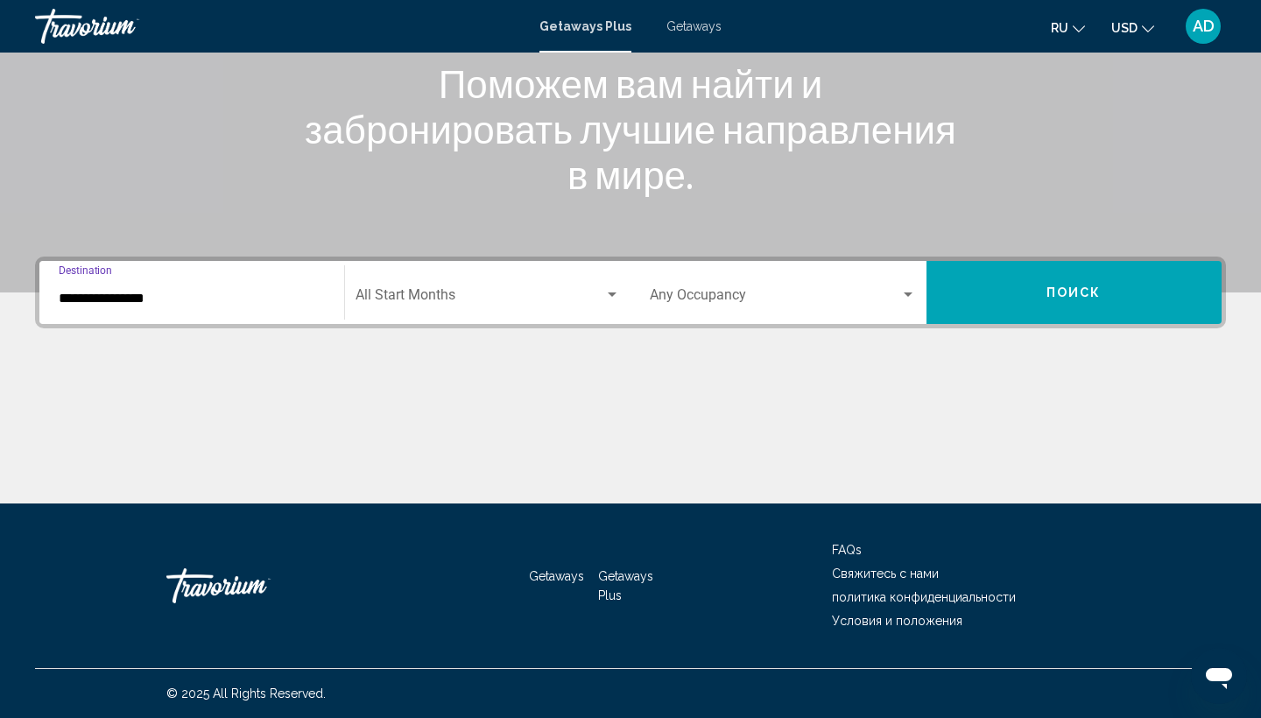
click at [131, 298] on input "**********" at bounding box center [192, 299] width 266 height 16
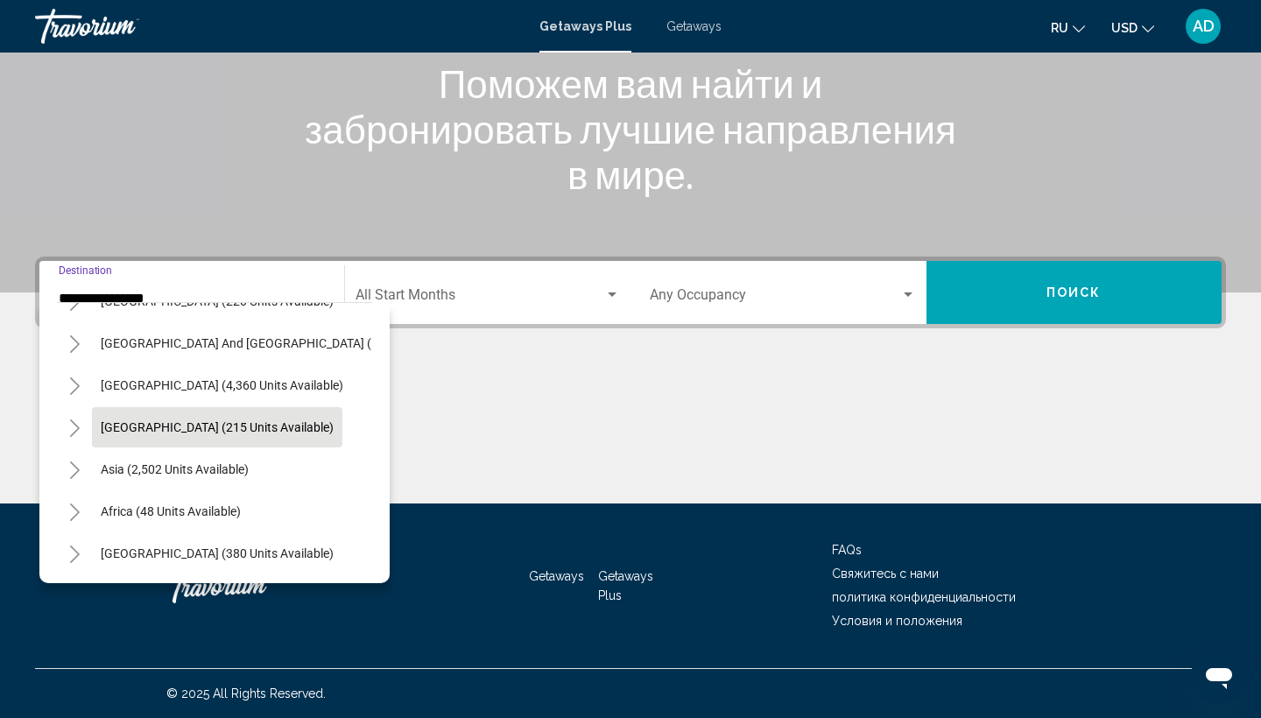
scroll to position [233, 0]
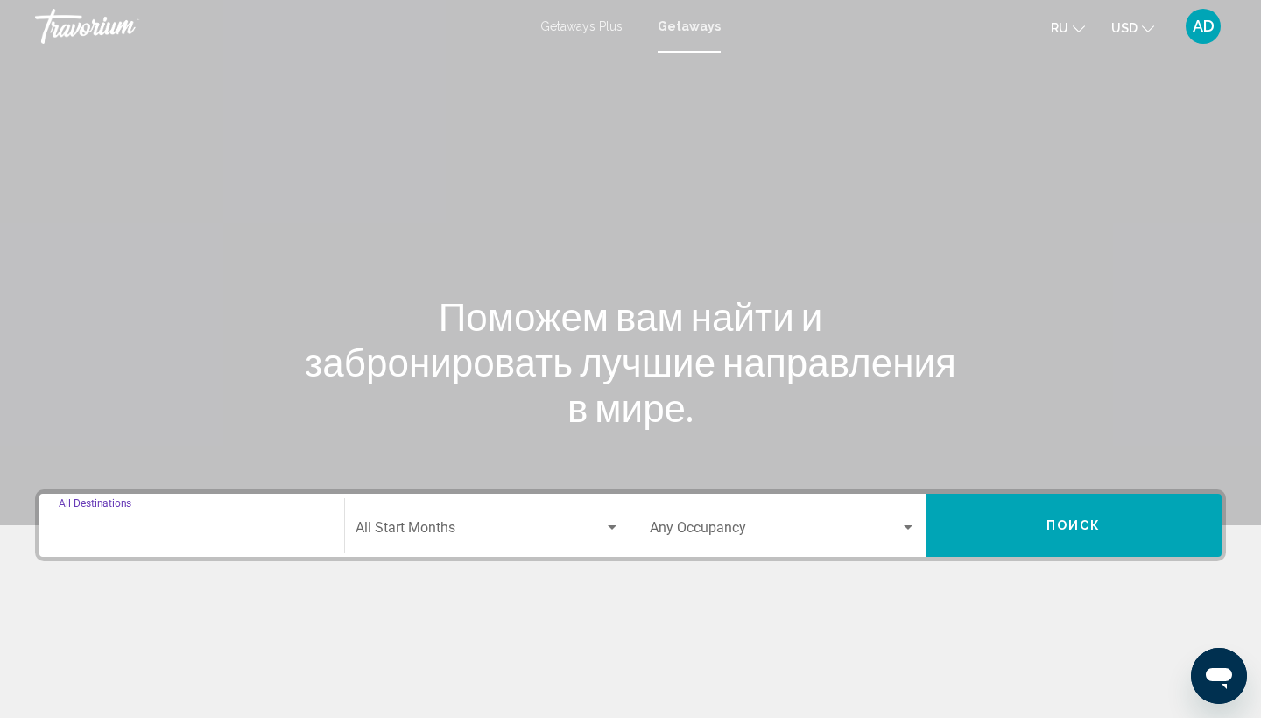
click at [83, 534] on input "Destination All Destinations" at bounding box center [192, 532] width 266 height 16
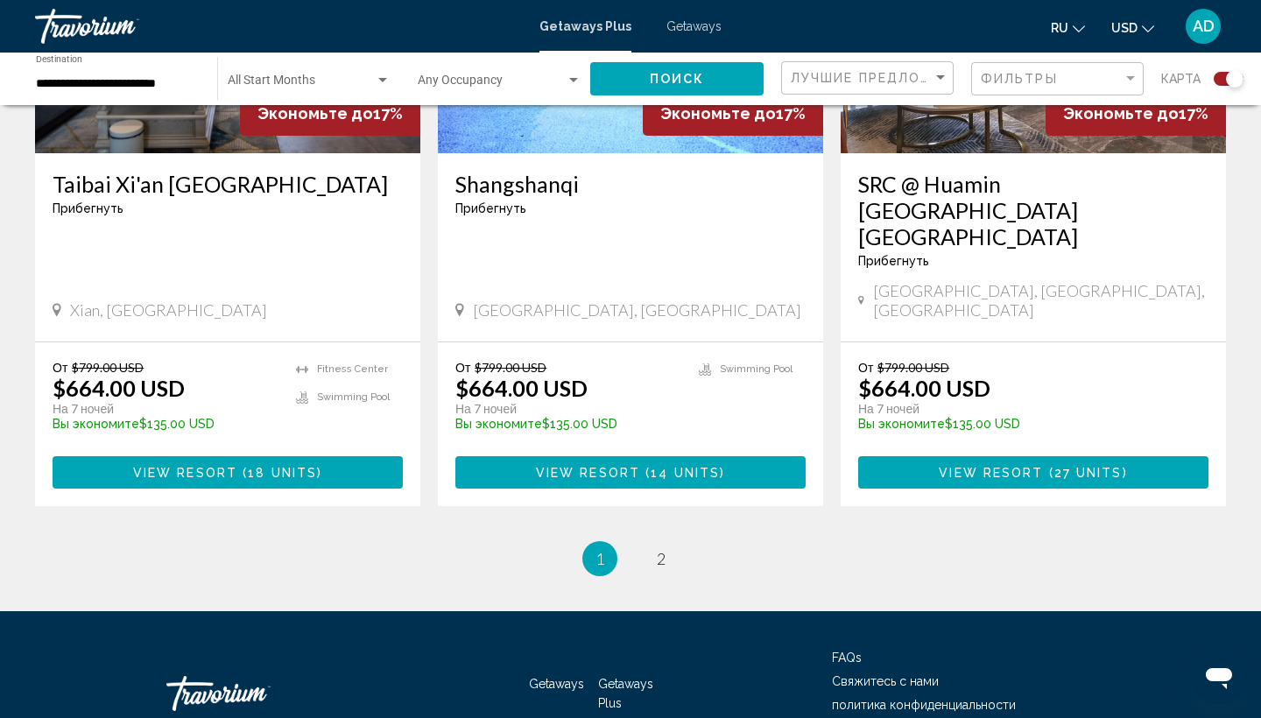
scroll to position [2740, 0]
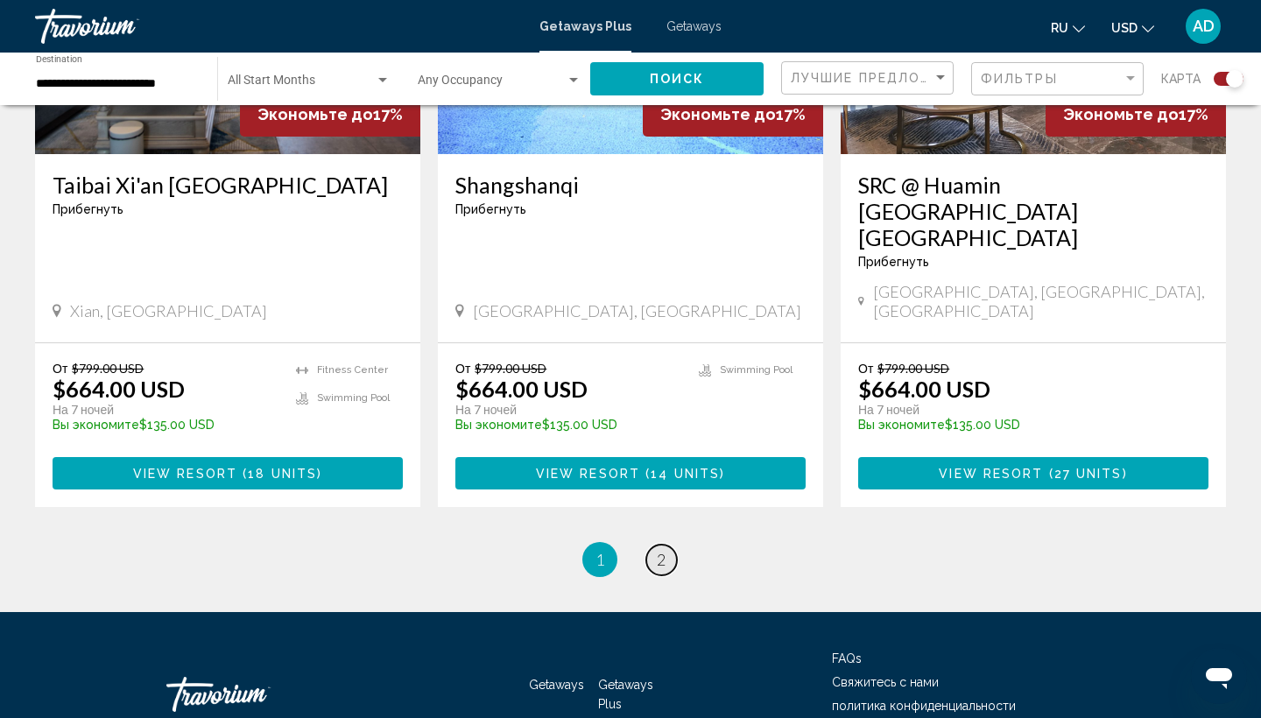
click at [661, 550] on span "2" at bounding box center [661, 559] width 9 height 19
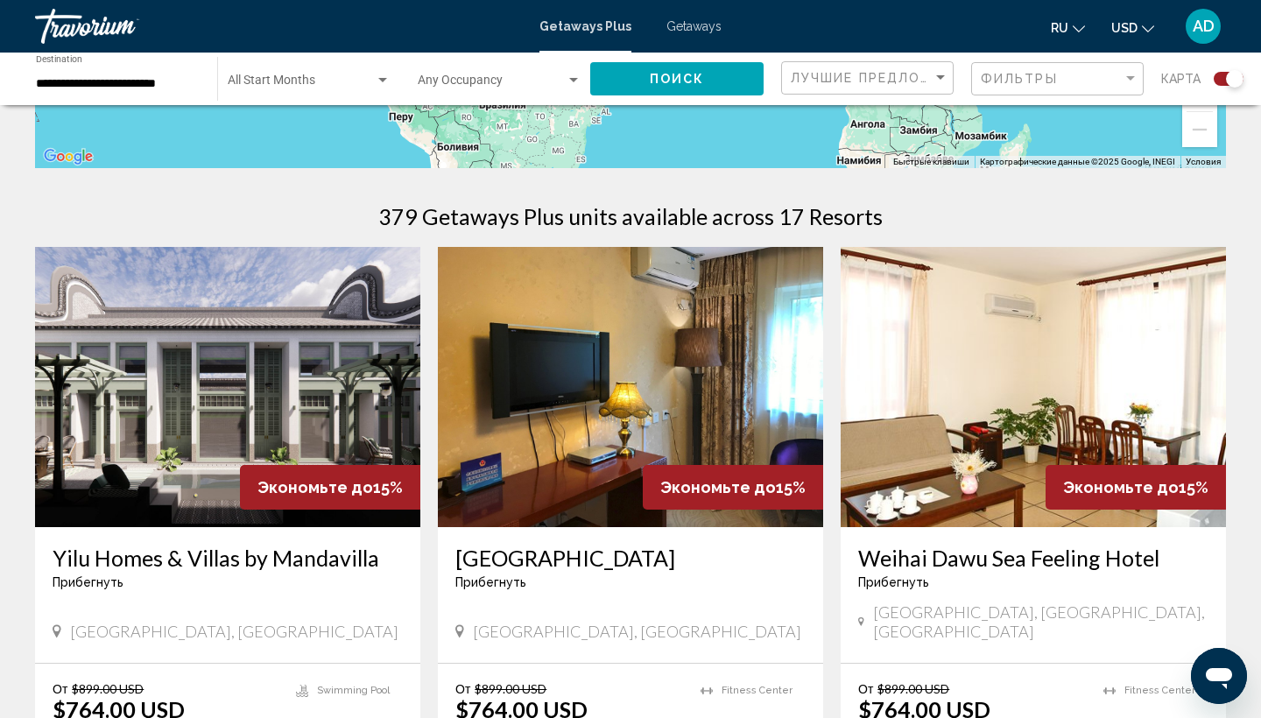
scroll to position [403, 0]
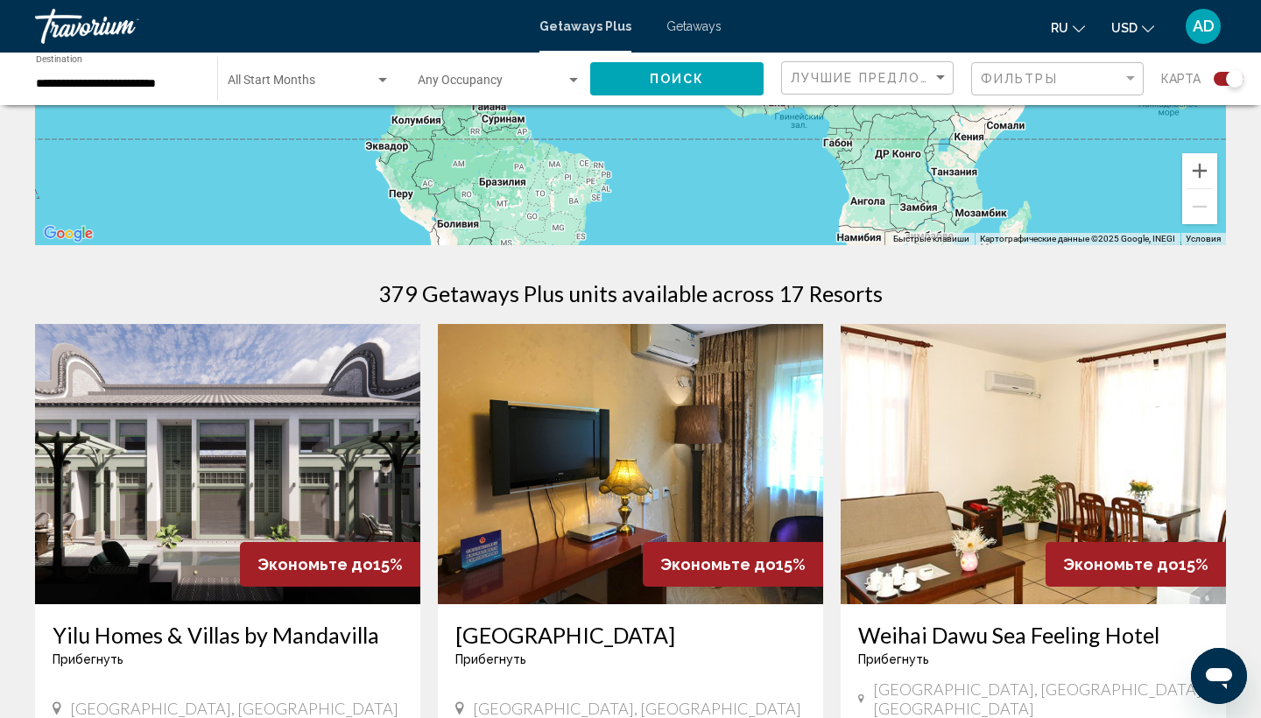
click at [225, 440] on img "Main content" at bounding box center [227, 464] width 385 height 280
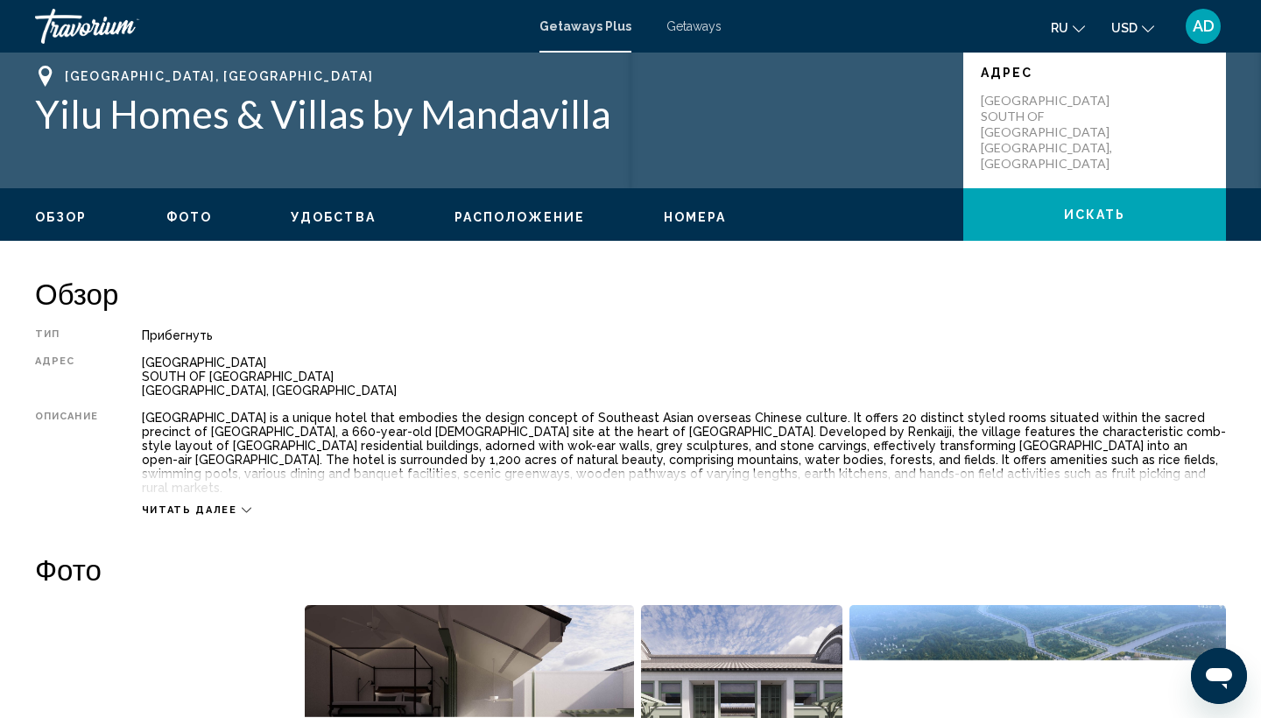
scroll to position [385, 0]
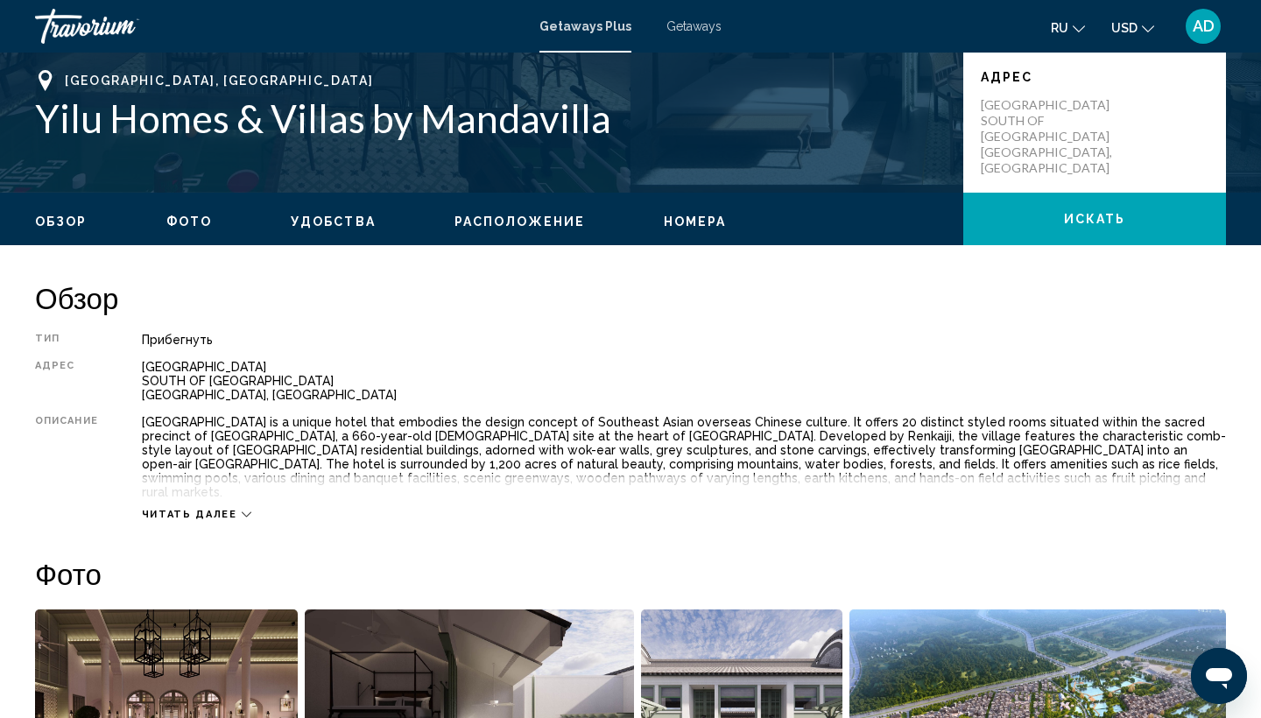
click at [684, 229] on button "Номера" at bounding box center [695, 222] width 63 height 16
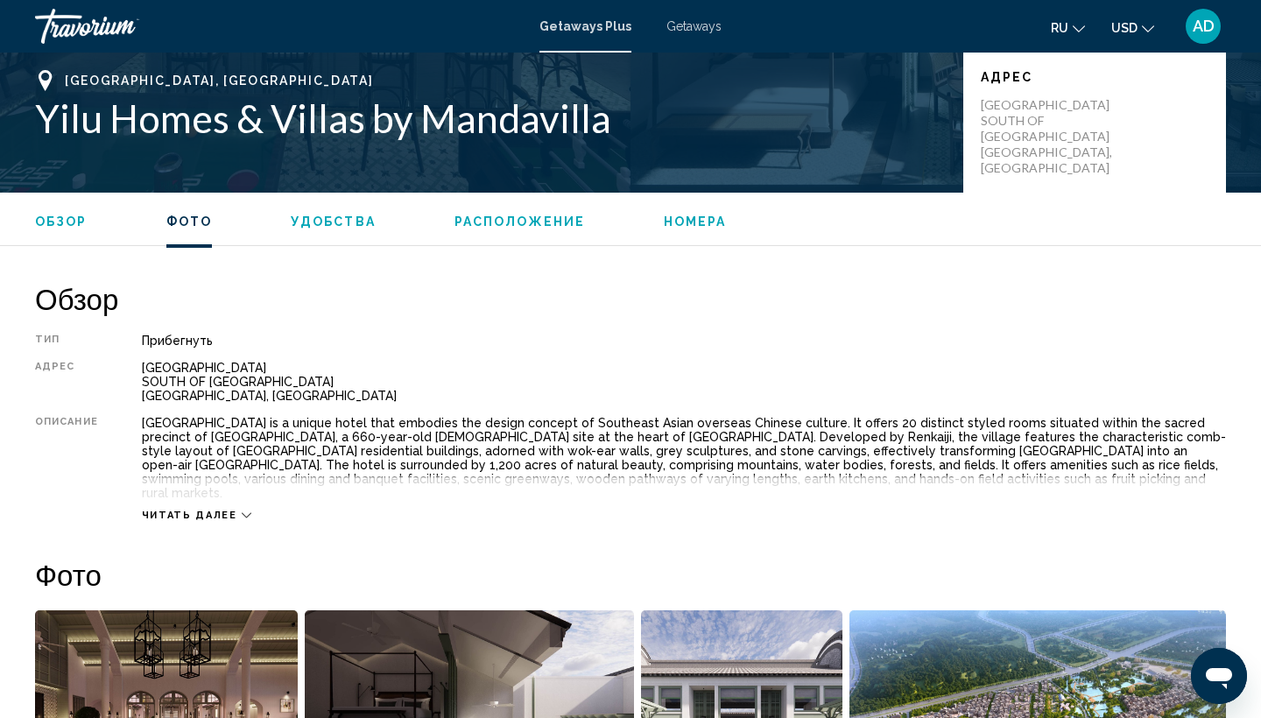
scroll to position [2604, 0]
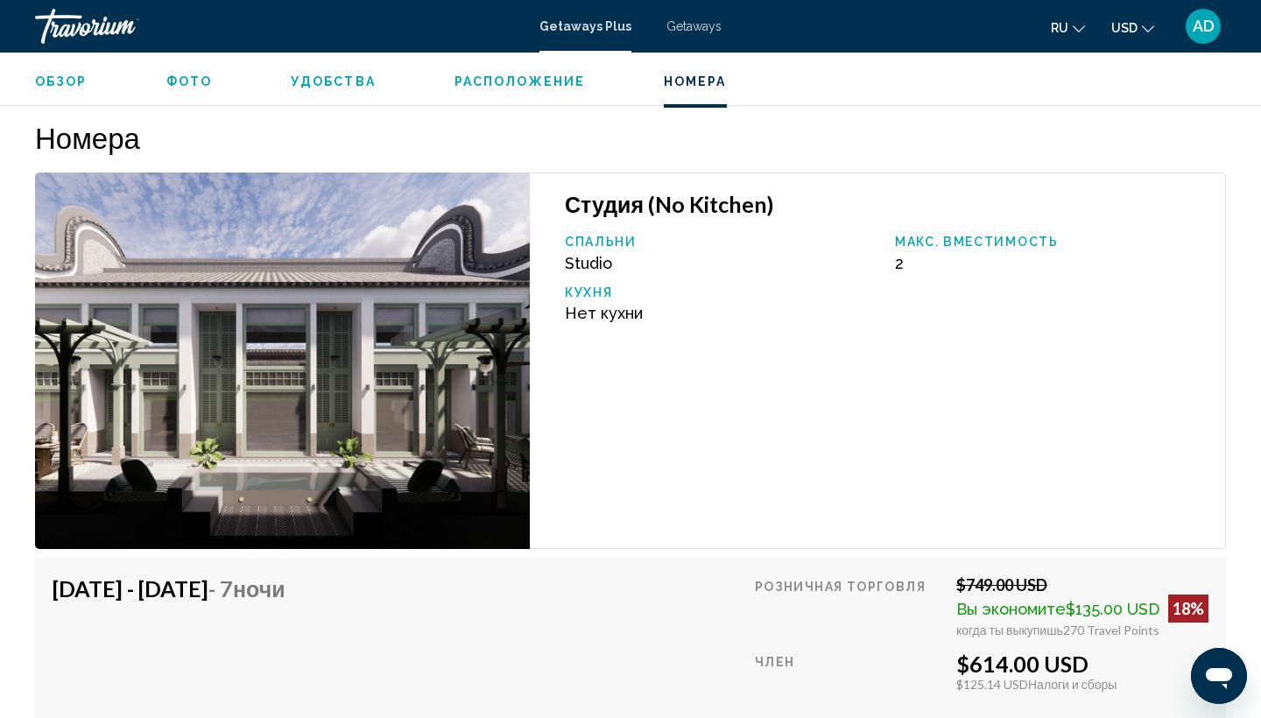
click at [507, 87] on span "Расположение" at bounding box center [519, 81] width 130 height 14
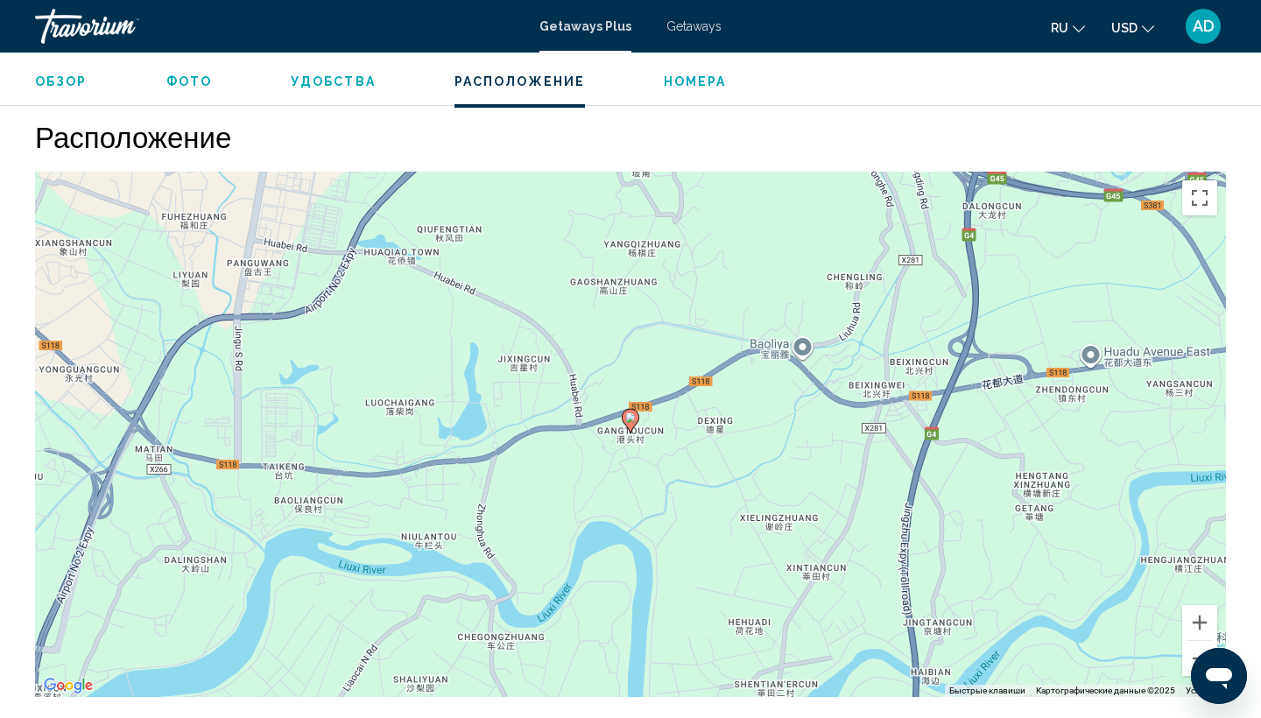
click at [319, 86] on span "Удобства" at bounding box center [333, 81] width 85 height 14
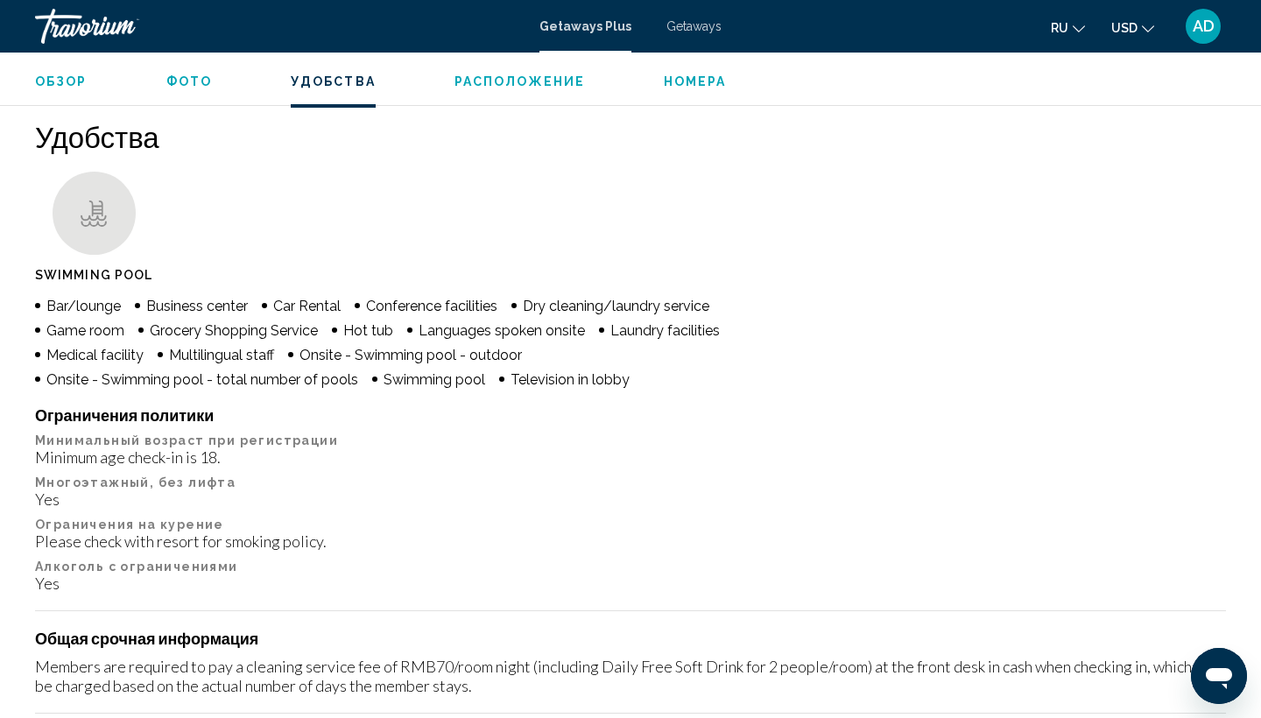
click at [184, 77] on span "Фото" at bounding box center [189, 81] width 46 height 14
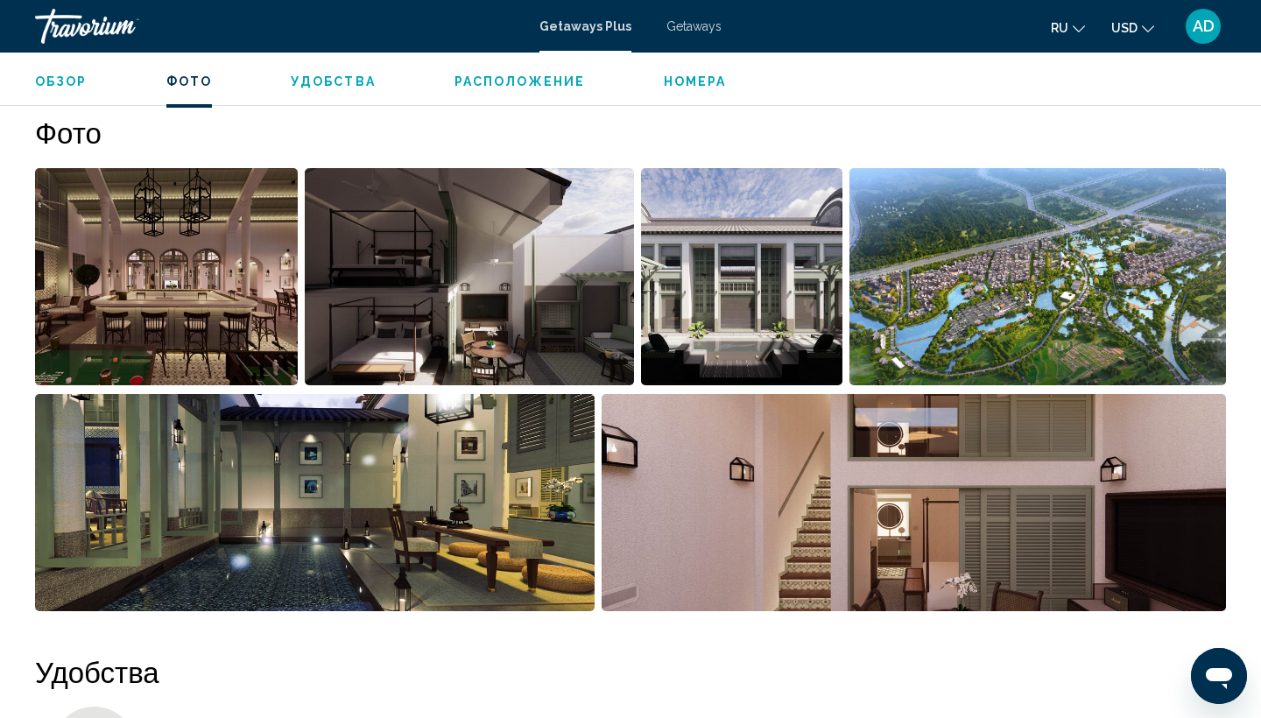
scroll to position [823, 0]
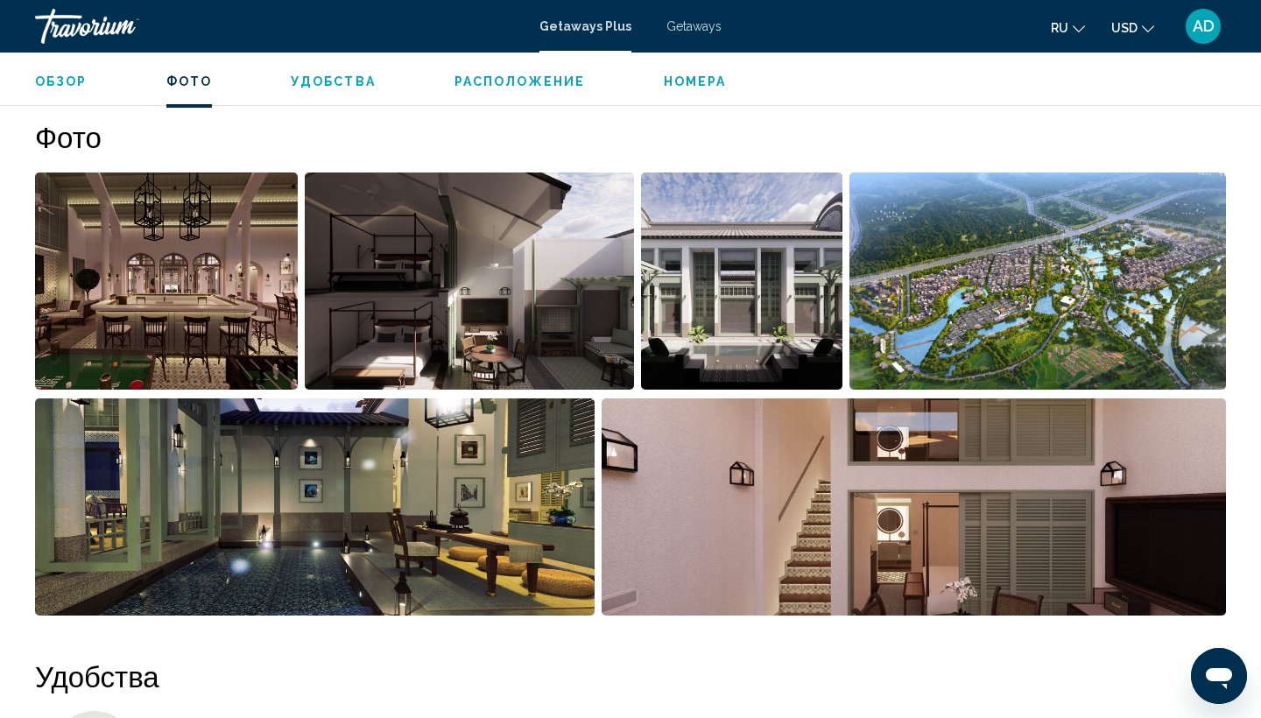
click at [188, 243] on img "Open full-screen image slider" at bounding box center [166, 280] width 263 height 217
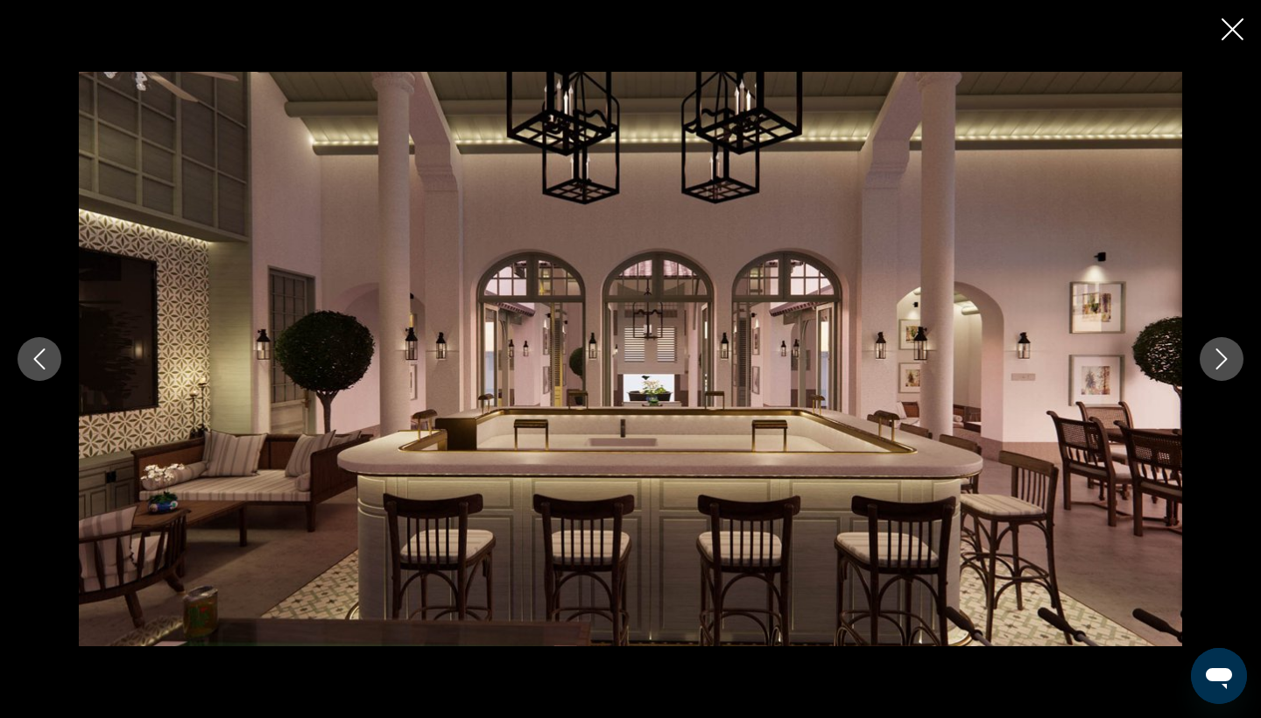
click at [1223, 363] on icon "Next image" at bounding box center [1221, 358] width 21 height 21
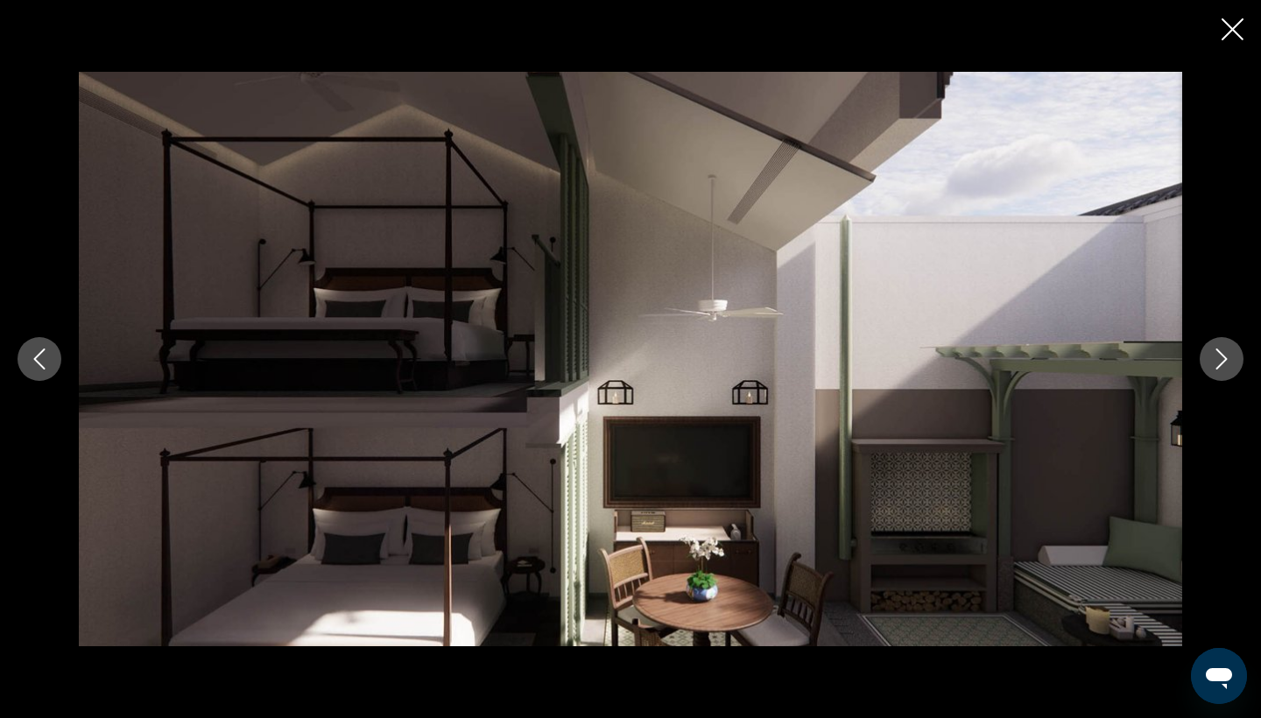
click at [1223, 361] on icon "Next image" at bounding box center [1221, 358] width 11 height 21
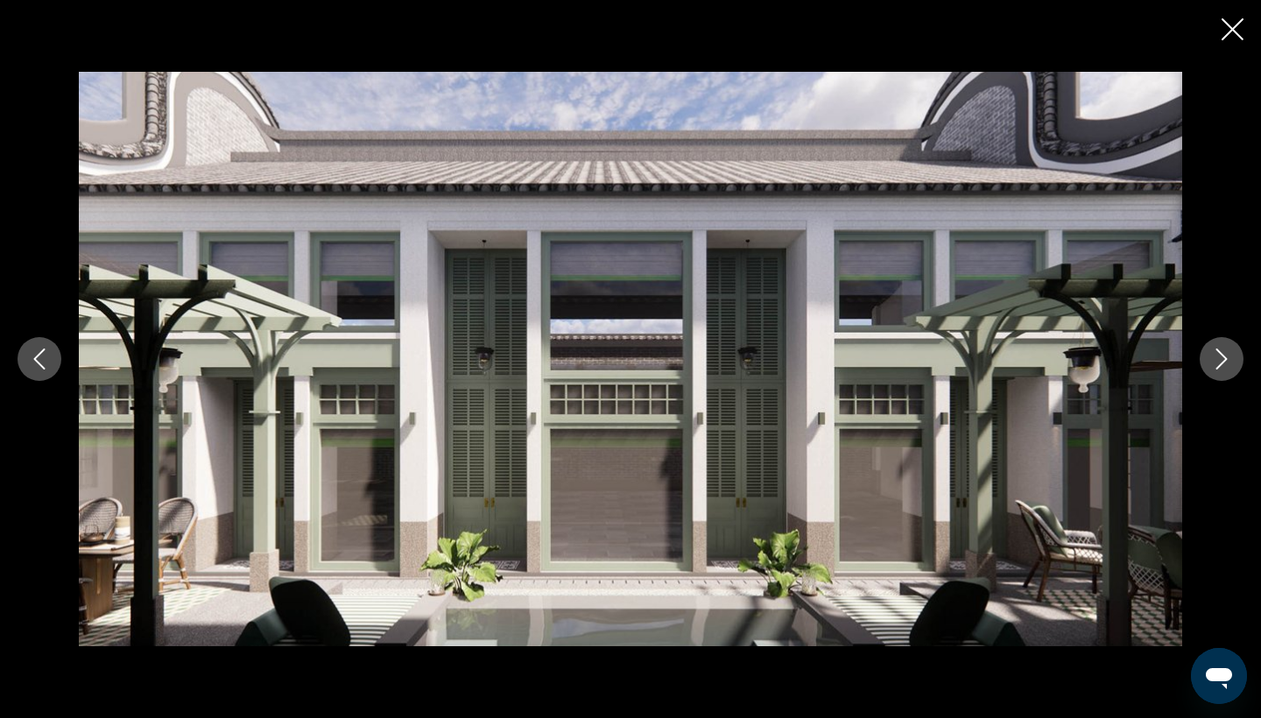
click at [1223, 364] on icon "Next image" at bounding box center [1221, 358] width 21 height 21
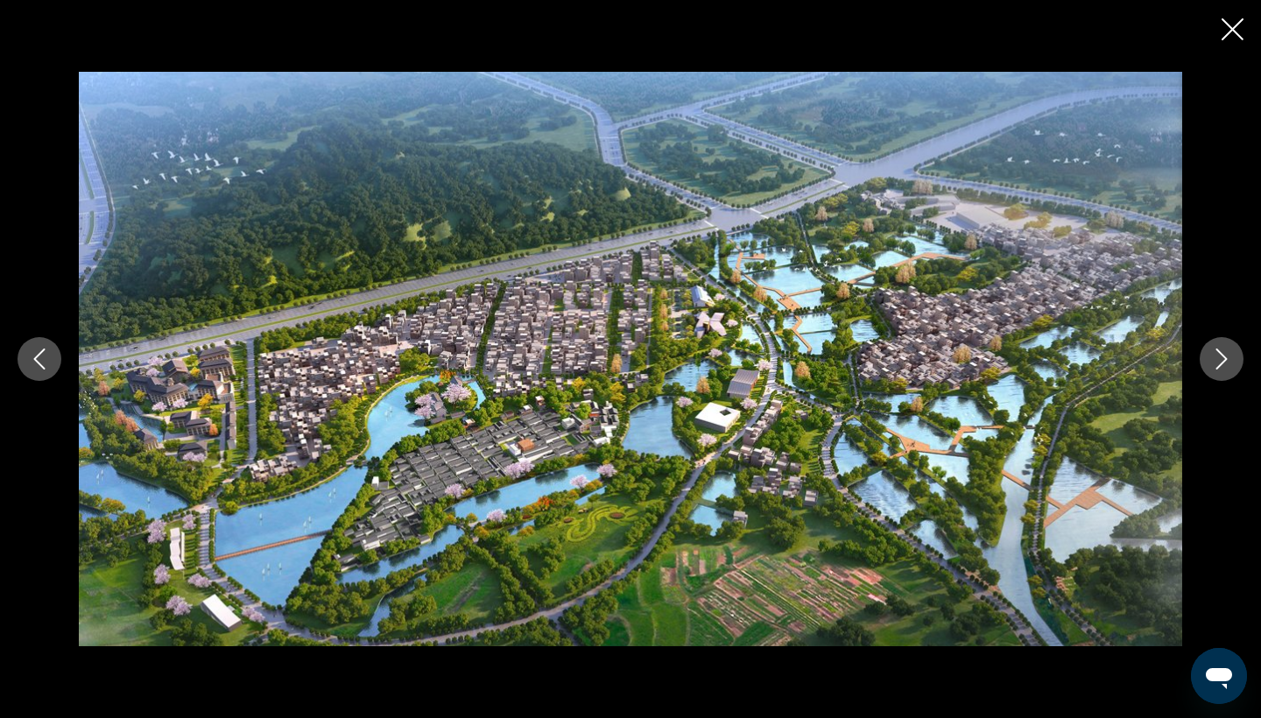
click at [1223, 367] on icon "Next image" at bounding box center [1221, 358] width 21 height 21
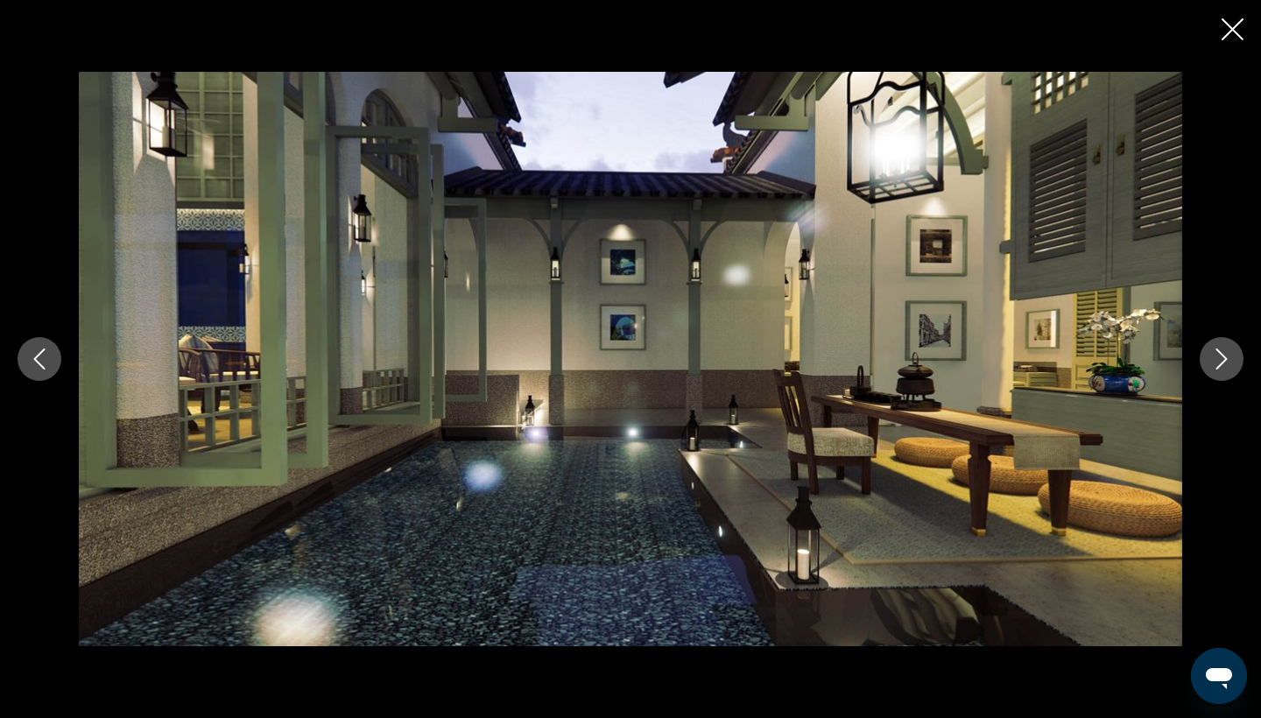
click at [1223, 368] on icon "Next image" at bounding box center [1221, 358] width 21 height 21
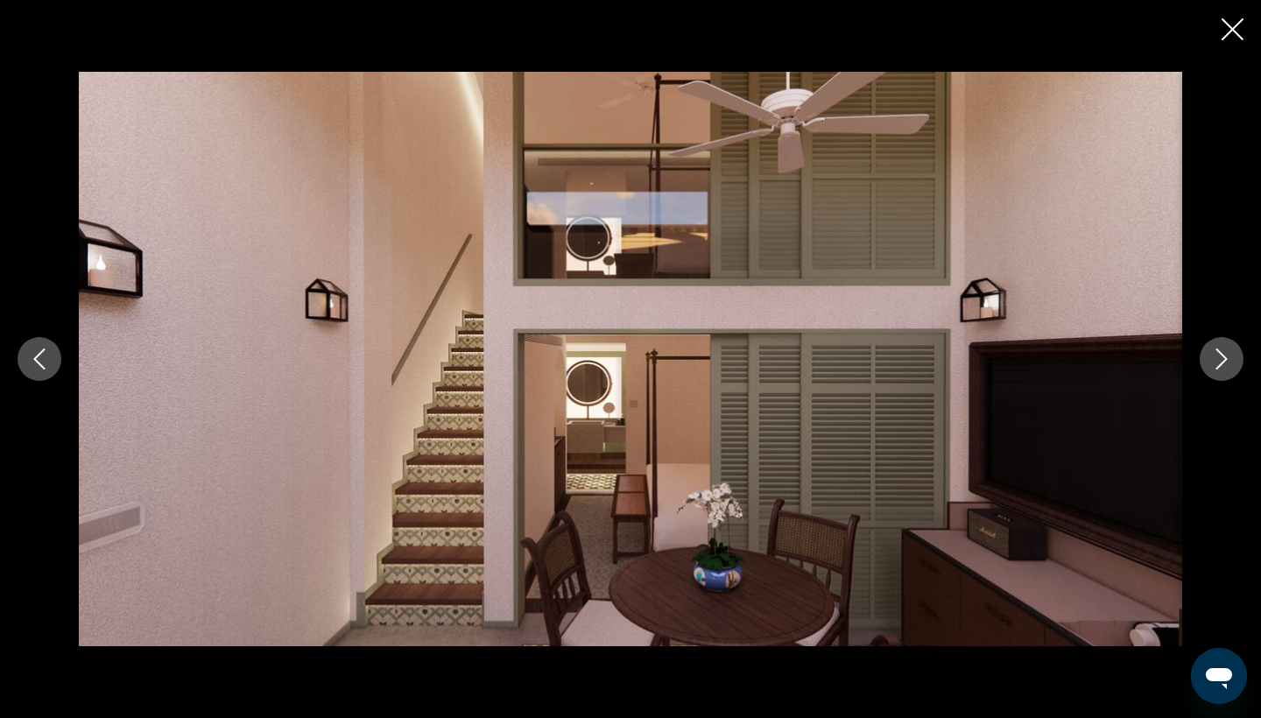
click at [1228, 33] on icon "Close slideshow" at bounding box center [1232, 29] width 22 height 22
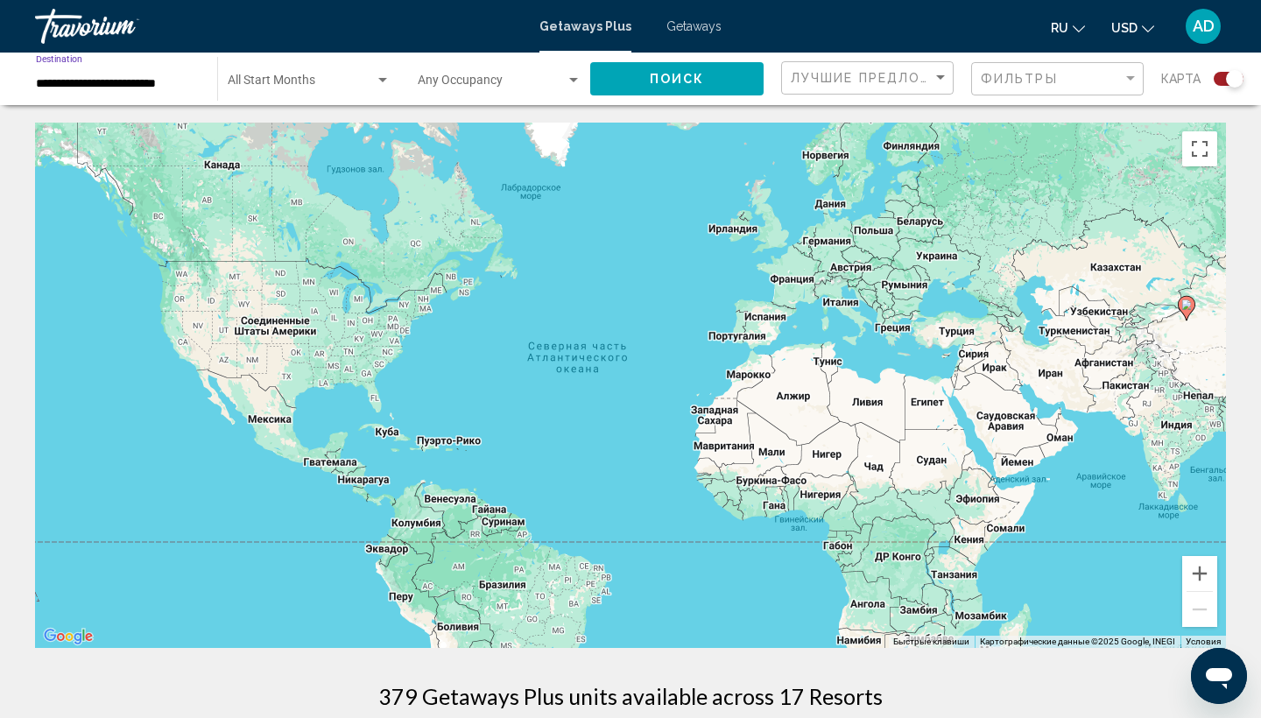
click at [95, 85] on input "**********" at bounding box center [118, 84] width 164 height 14
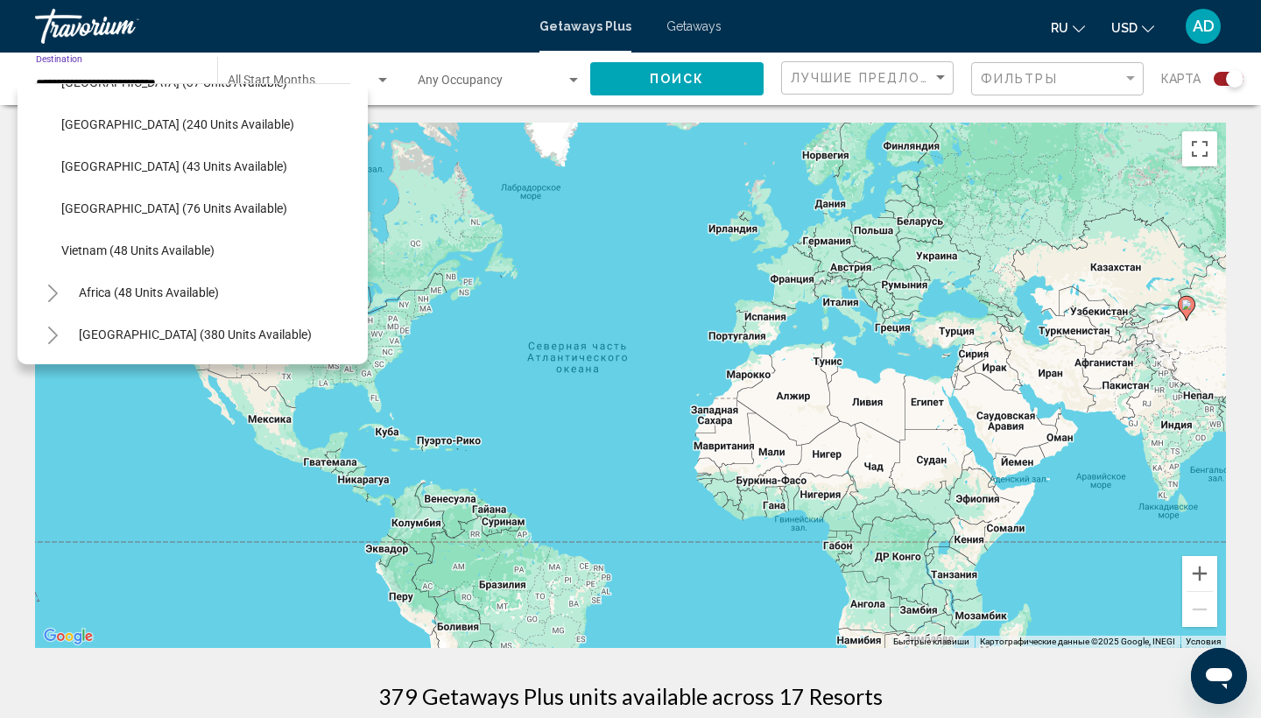
scroll to position [704, 0]
click at [182, 210] on span "[GEOGRAPHIC_DATA] (76 units available)" at bounding box center [174, 208] width 226 height 14
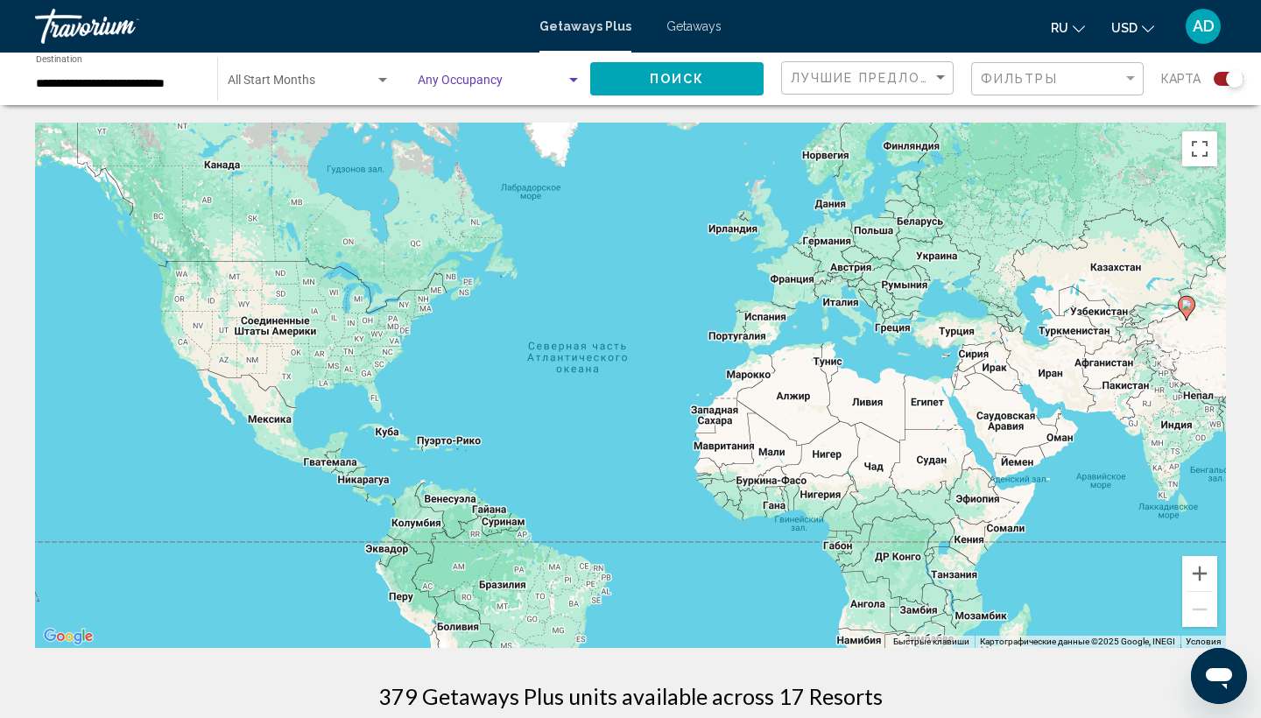
click at [512, 78] on span "Search widget" at bounding box center [492, 84] width 148 height 14
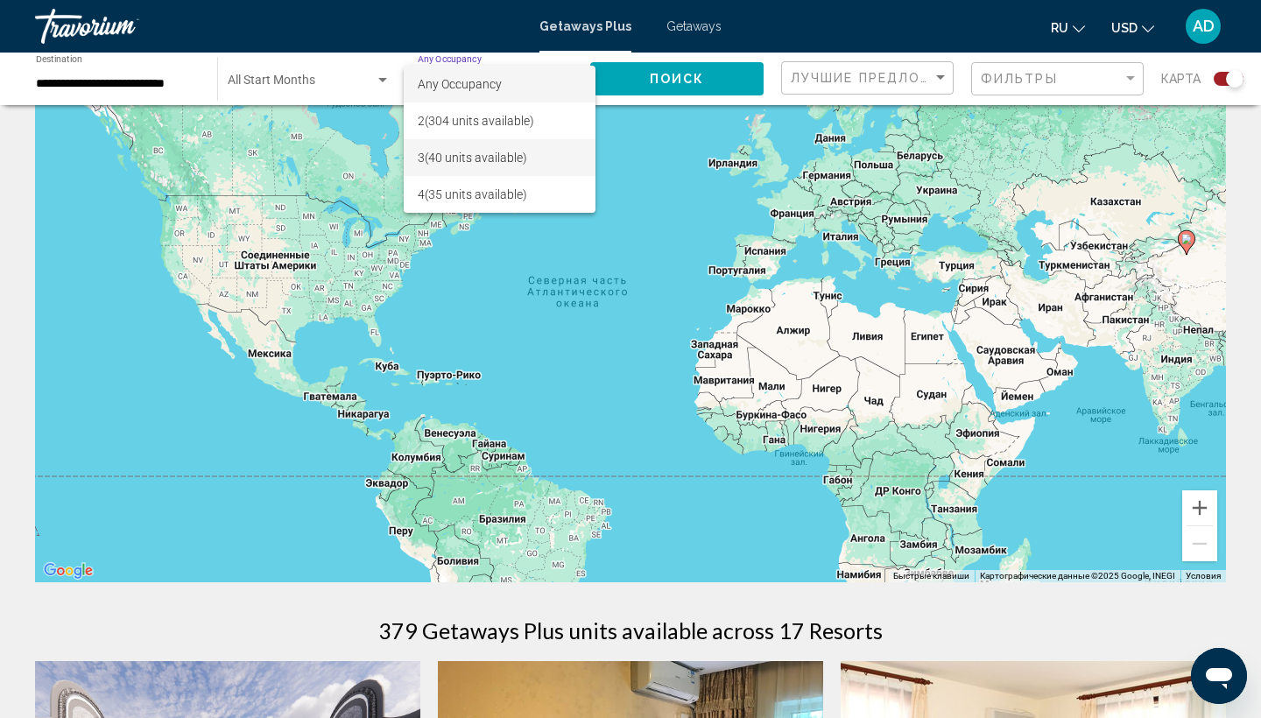
scroll to position [64, 0]
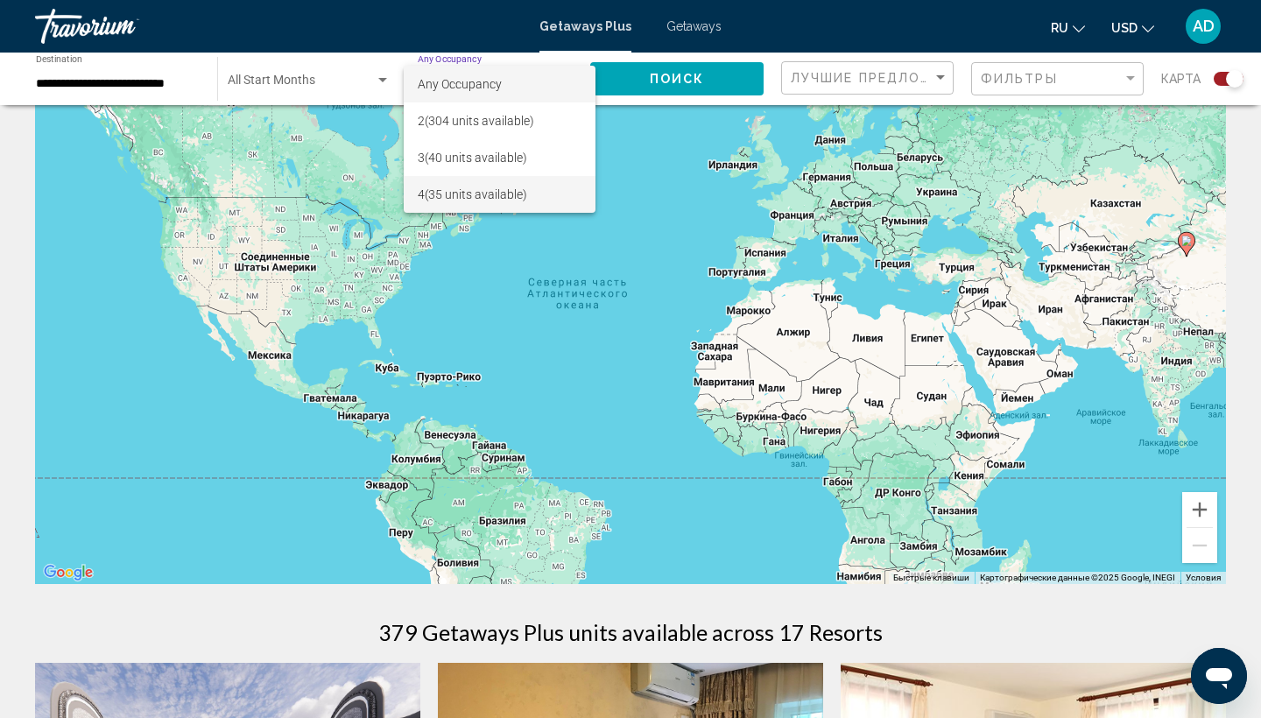
click at [497, 193] on span "4 (35 units available)" at bounding box center [500, 194] width 164 height 37
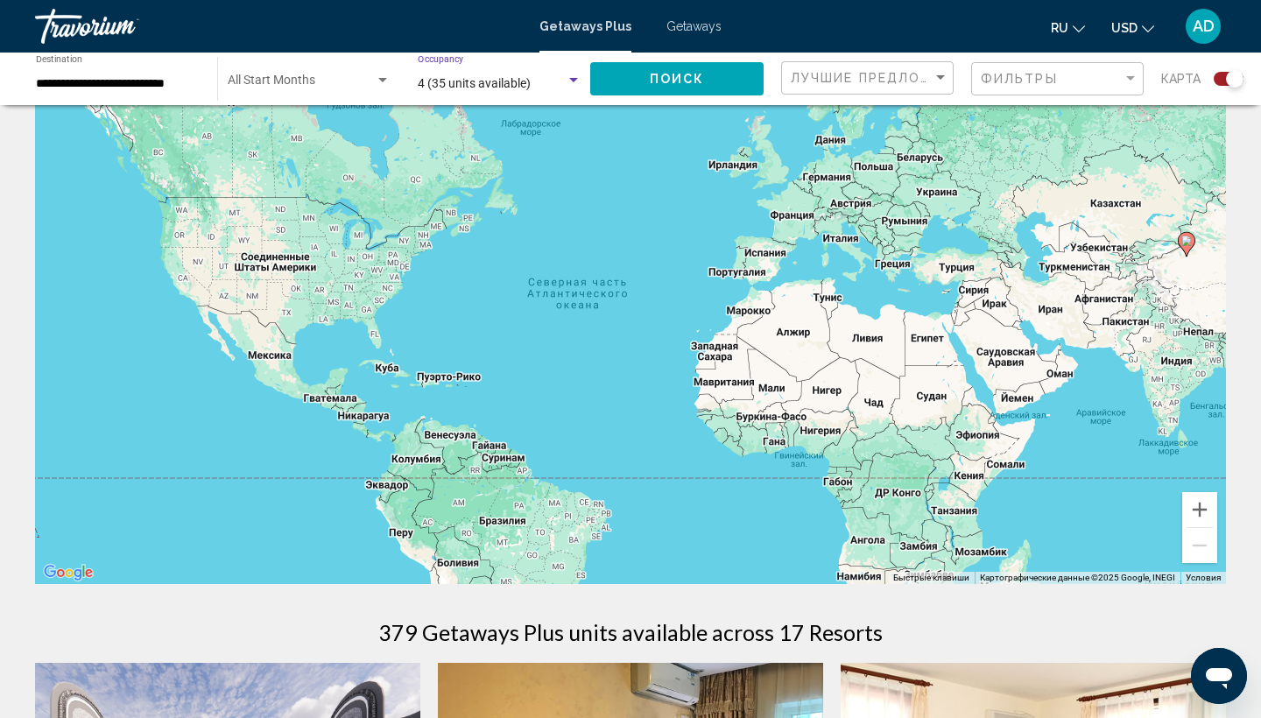
click at [553, 79] on div "4 (35 units available)" at bounding box center [492, 84] width 148 height 14
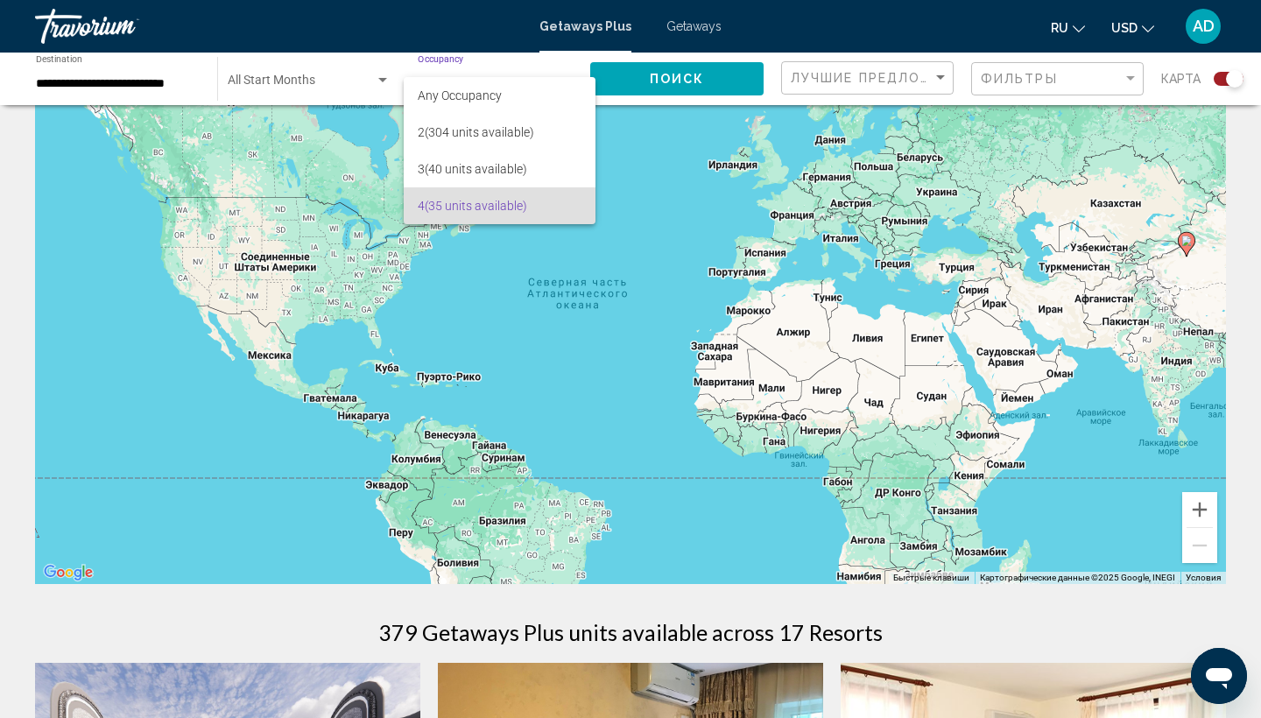
click at [658, 83] on div at bounding box center [630, 359] width 1261 height 718
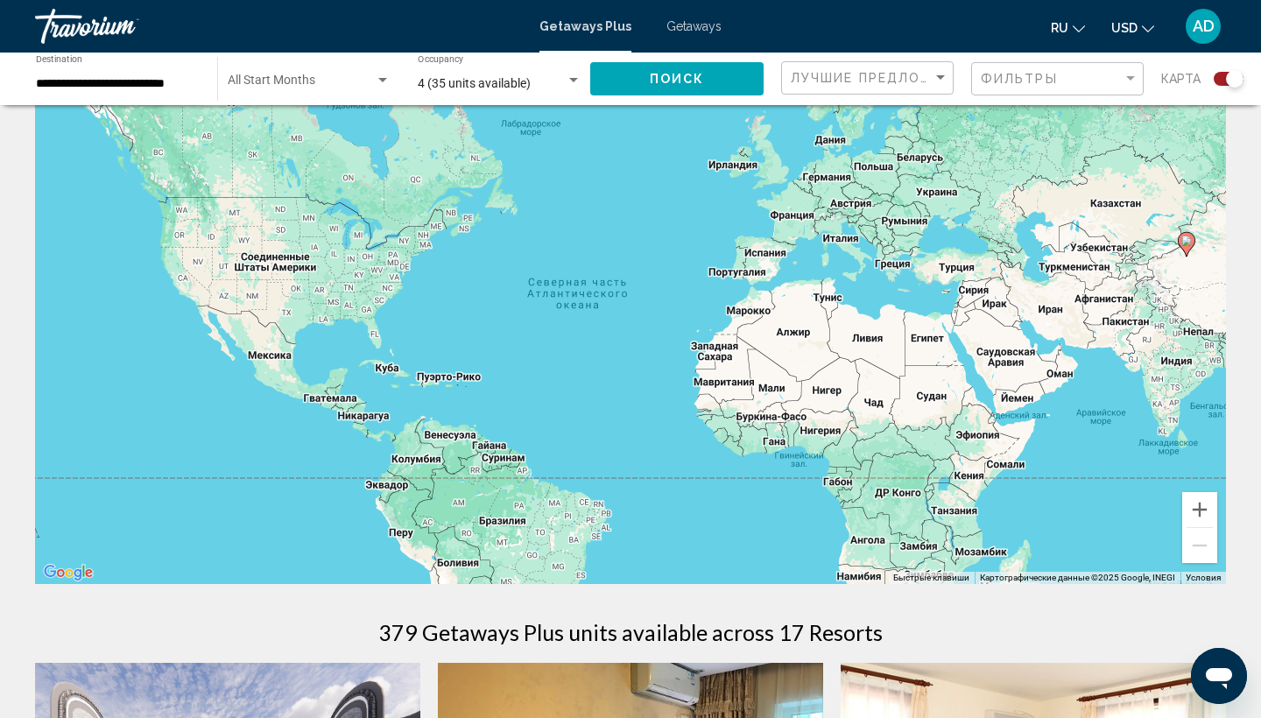
click at [669, 82] on span "Поиск" at bounding box center [677, 80] width 55 height 14
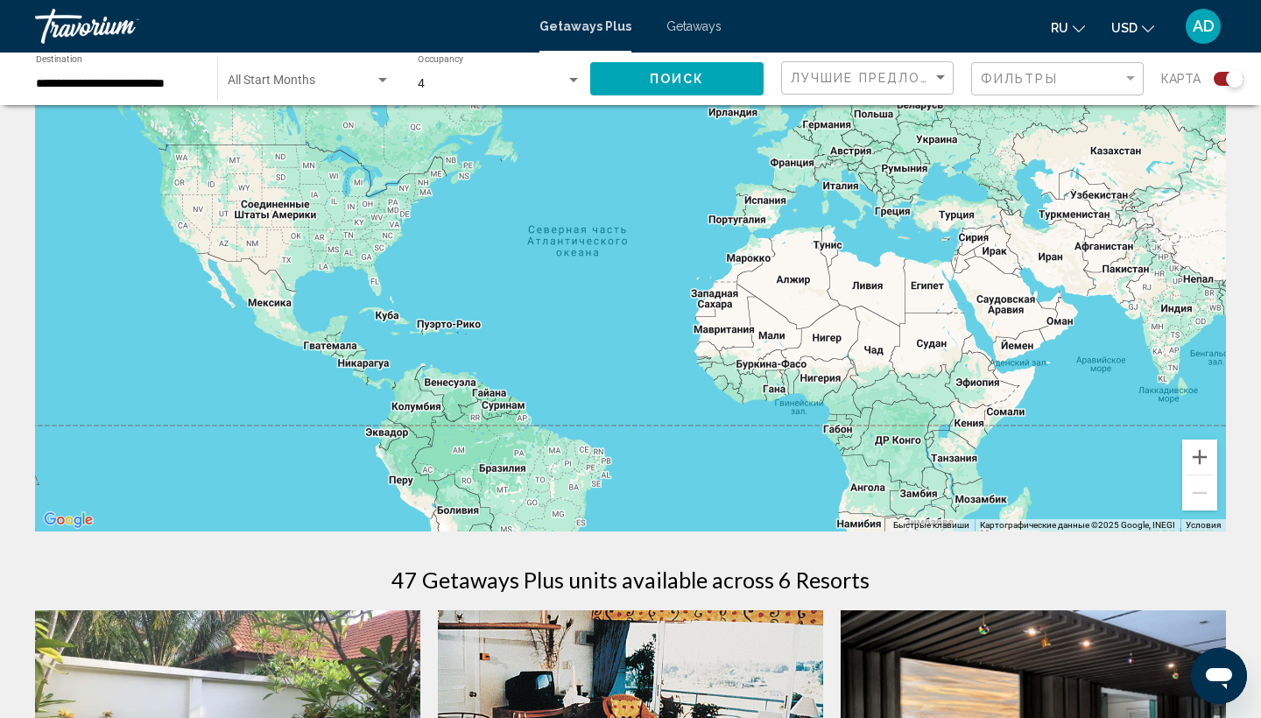
scroll to position [35, 0]
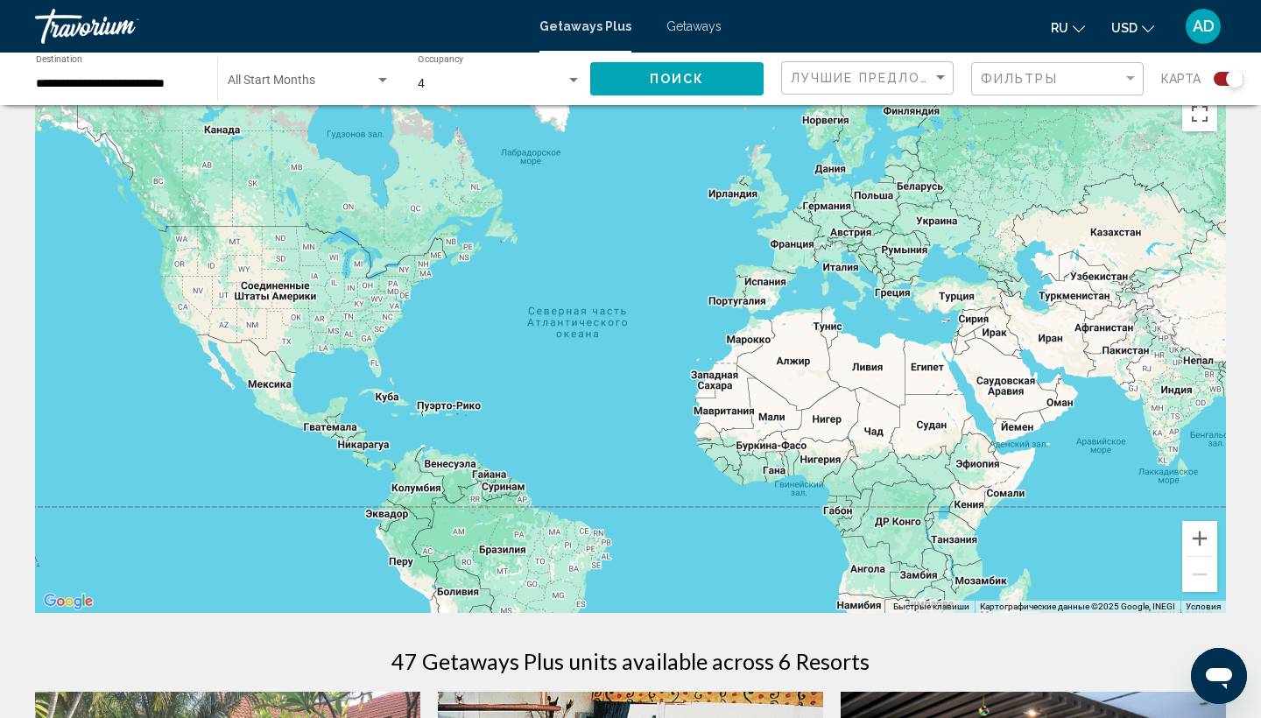
click at [470, 80] on div "4" at bounding box center [492, 84] width 148 height 14
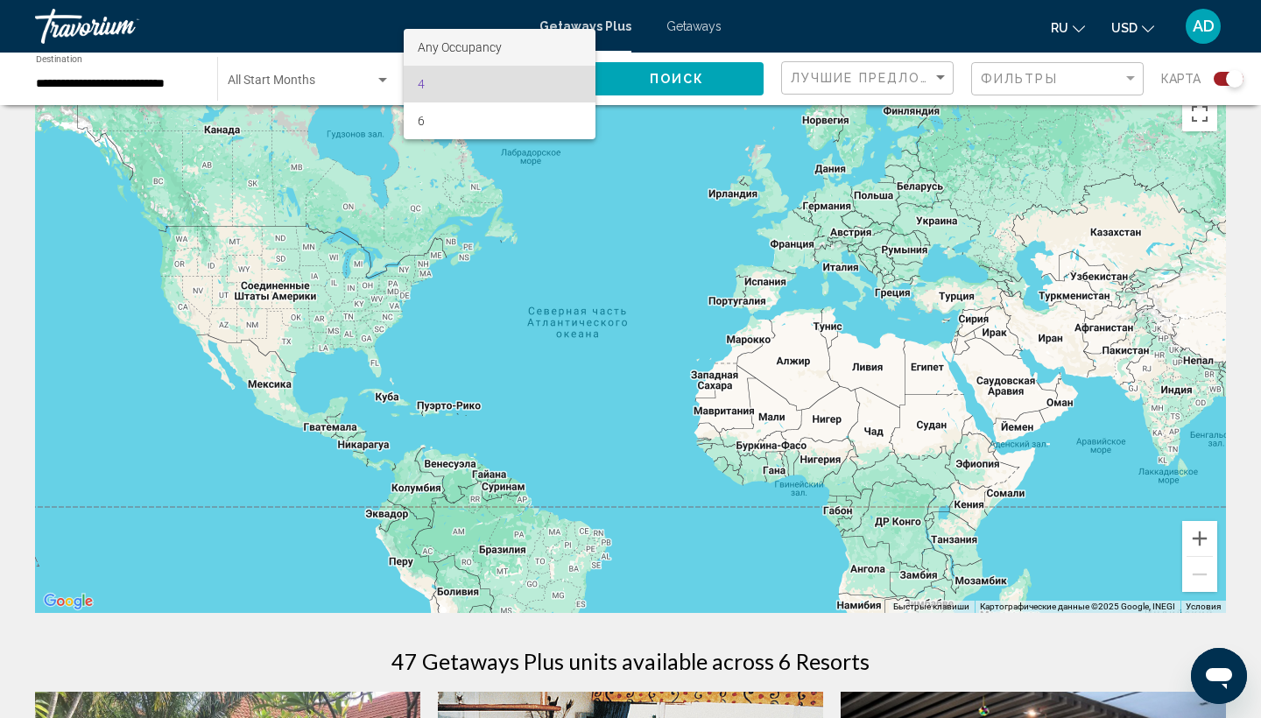
click at [470, 44] on span "Any Occupancy" at bounding box center [460, 47] width 84 height 14
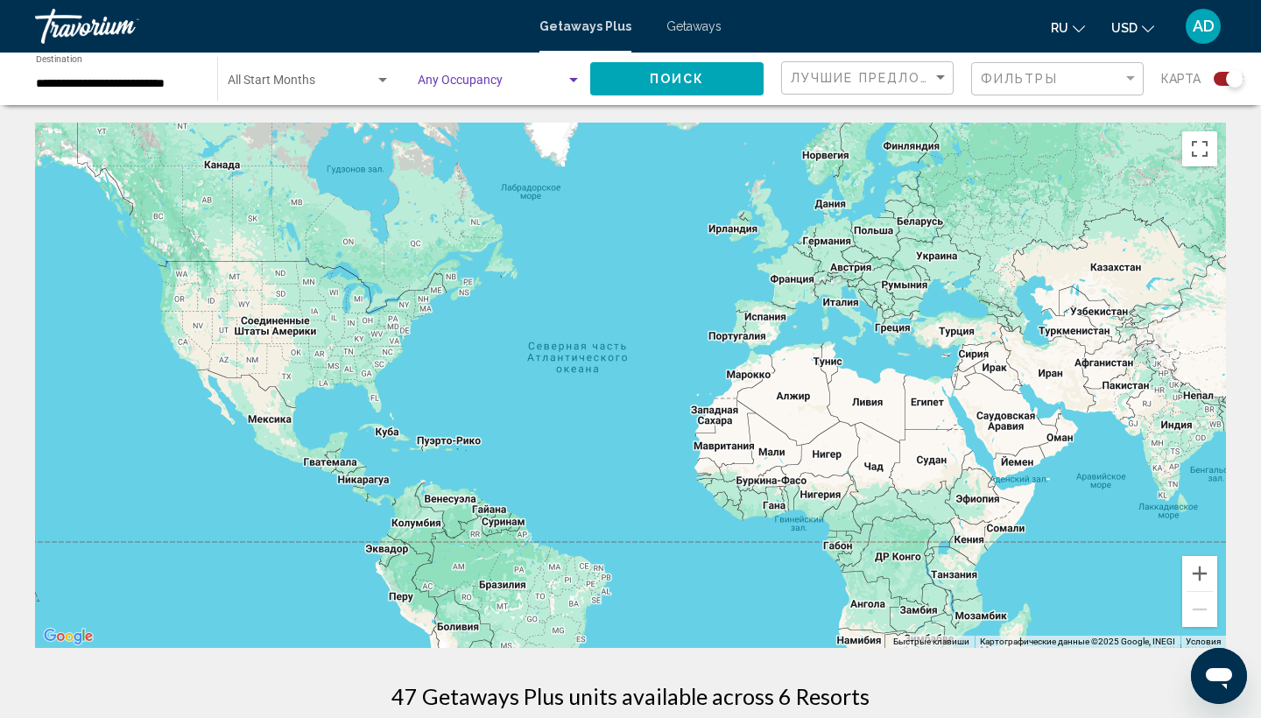
scroll to position [0, 0]
click at [660, 76] on span "Поиск" at bounding box center [677, 80] width 55 height 14
click at [160, 86] on input "**********" at bounding box center [118, 84] width 164 height 14
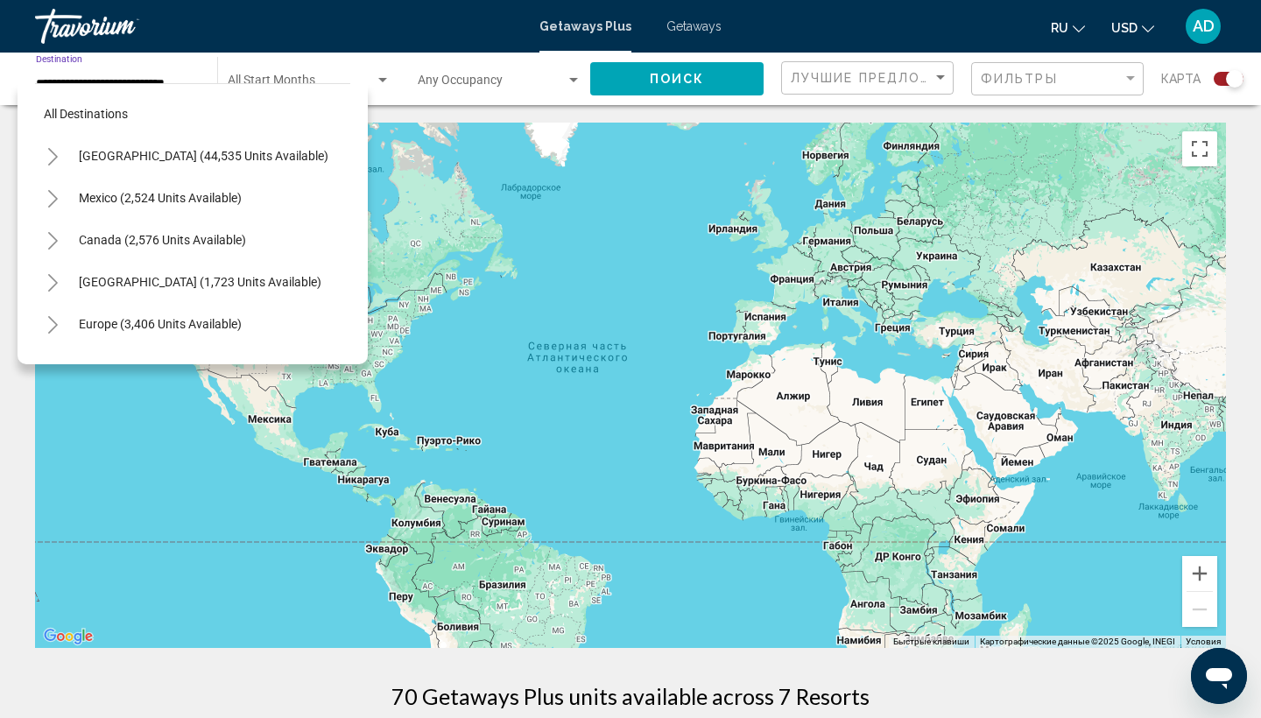
scroll to position [693, 0]
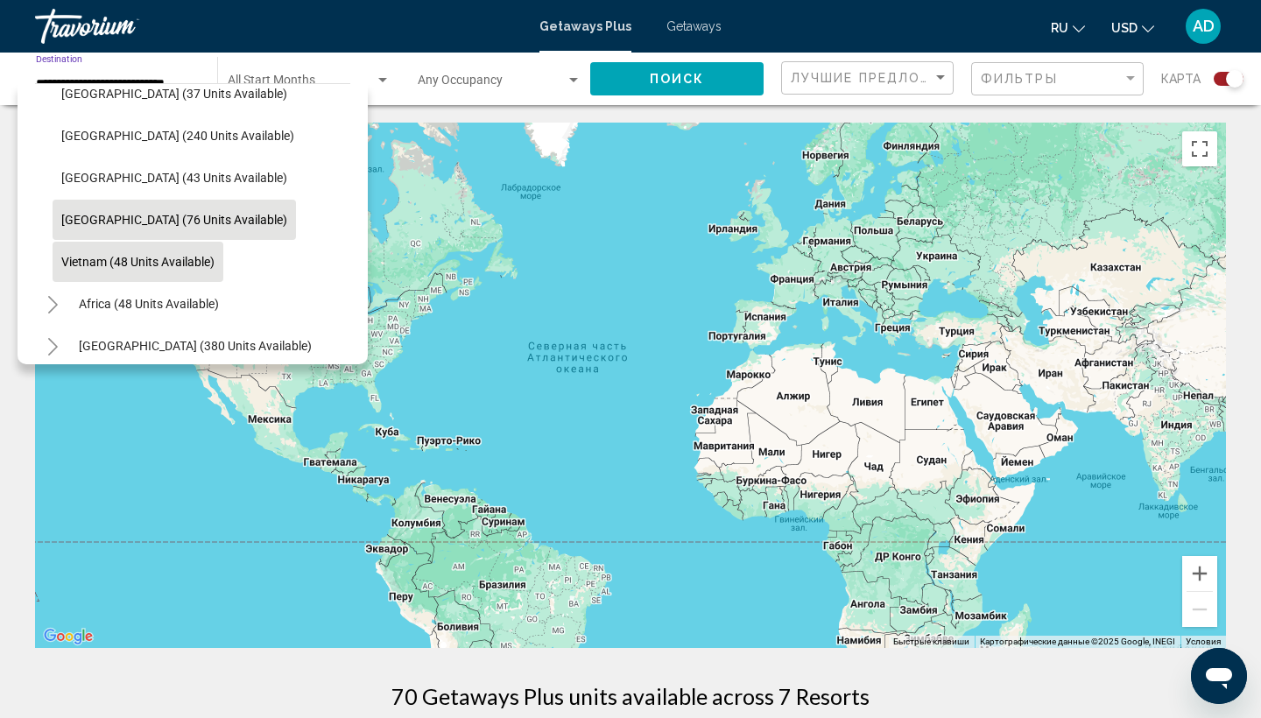
click at [127, 261] on span "Vietnam (48 units available)" at bounding box center [137, 262] width 153 height 14
type input "**********"
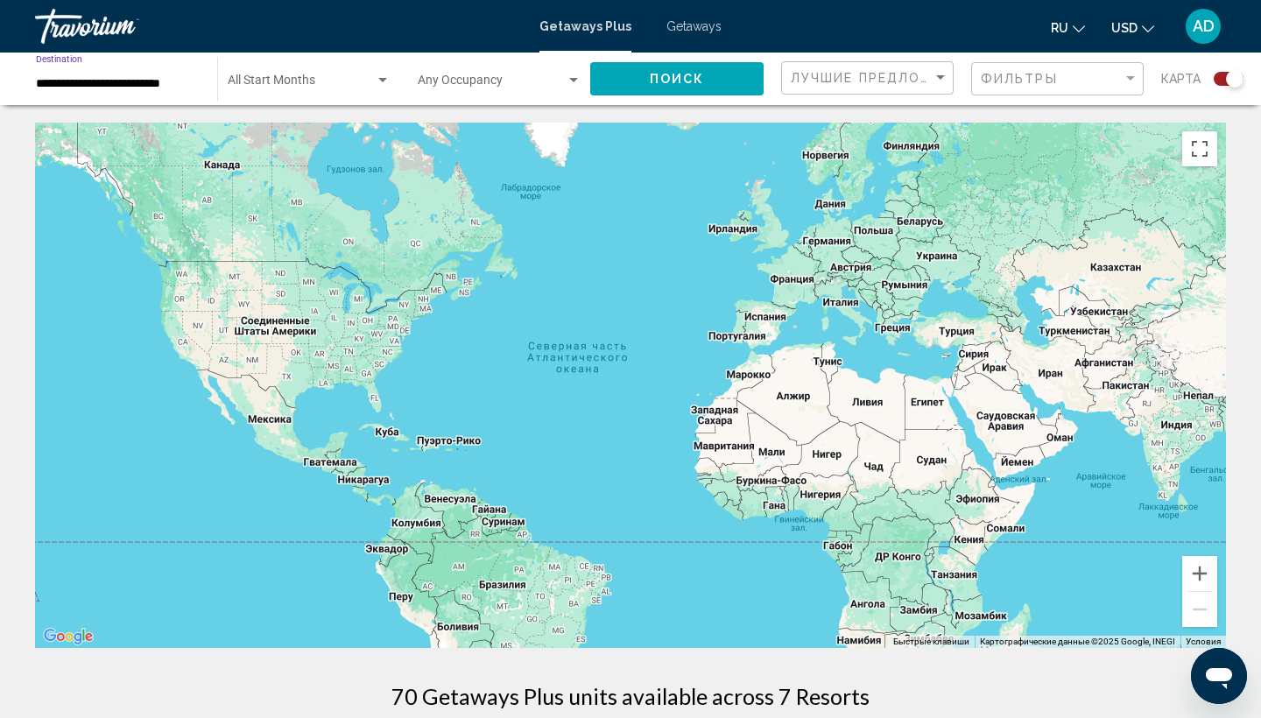
click at [655, 79] on span "Поиск" at bounding box center [677, 80] width 55 height 14
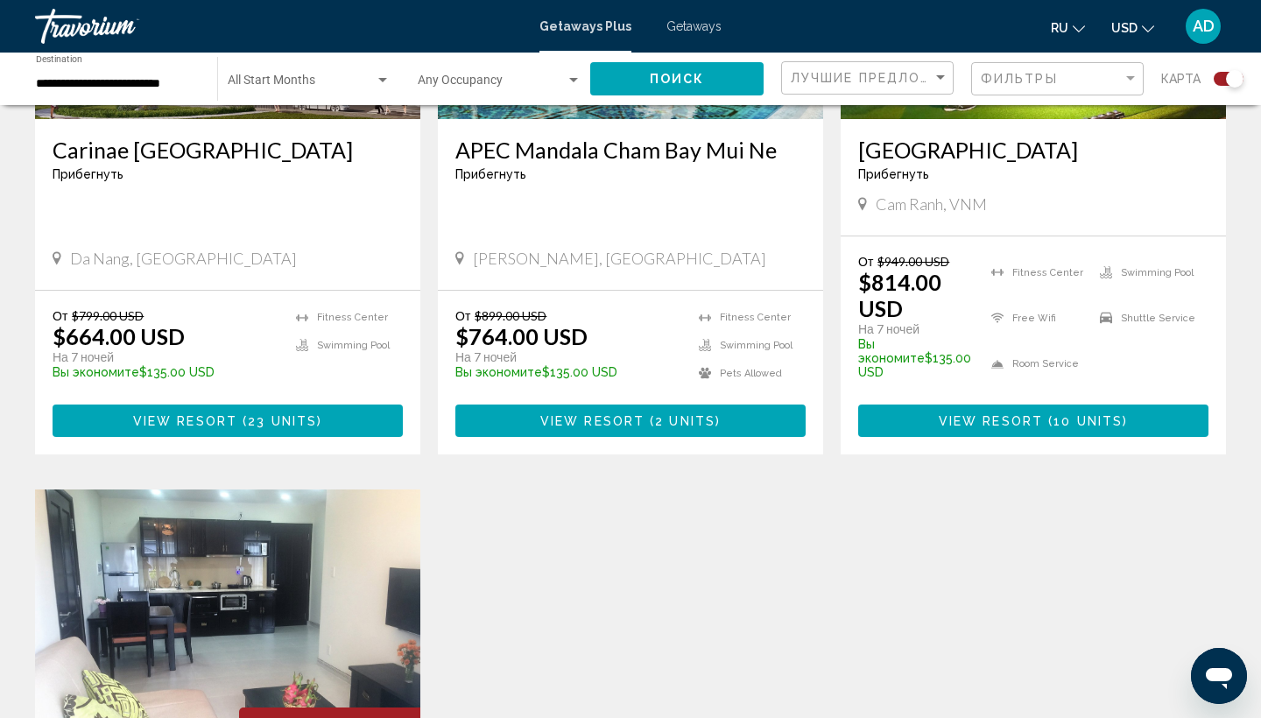
scroll to position [855, 0]
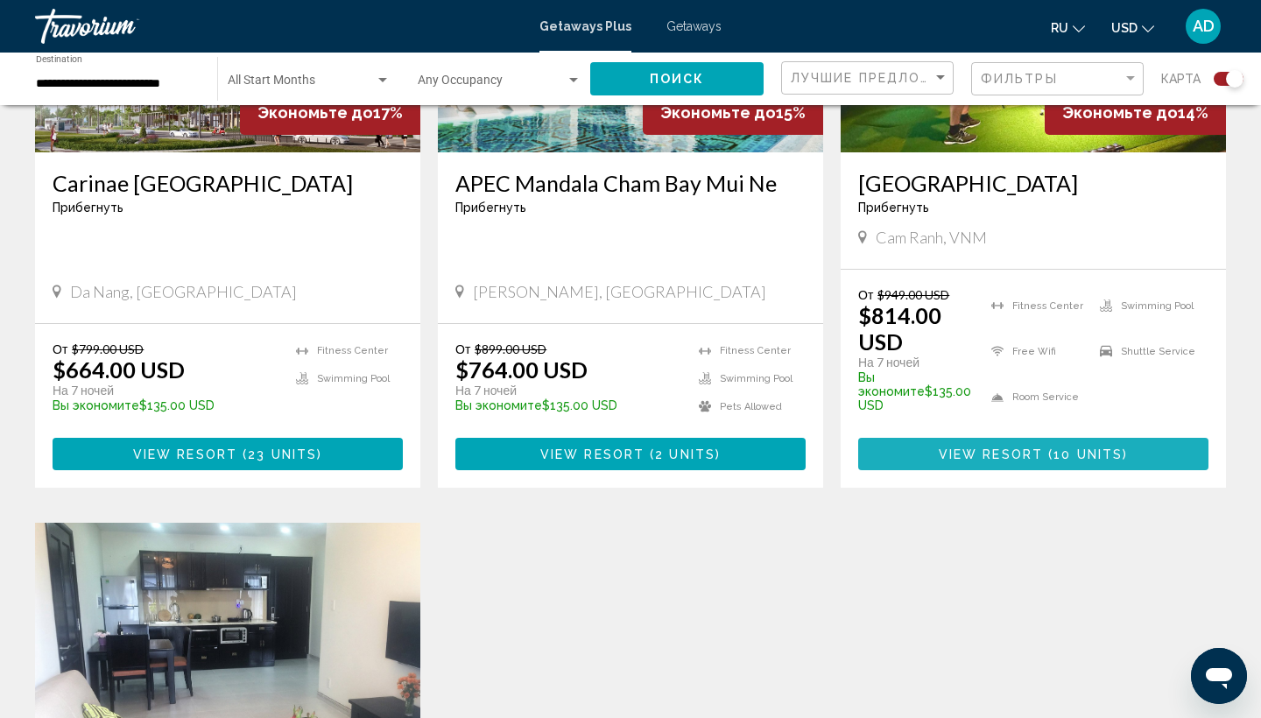
click at [949, 447] on span "View Resort" at bounding box center [991, 454] width 104 height 14
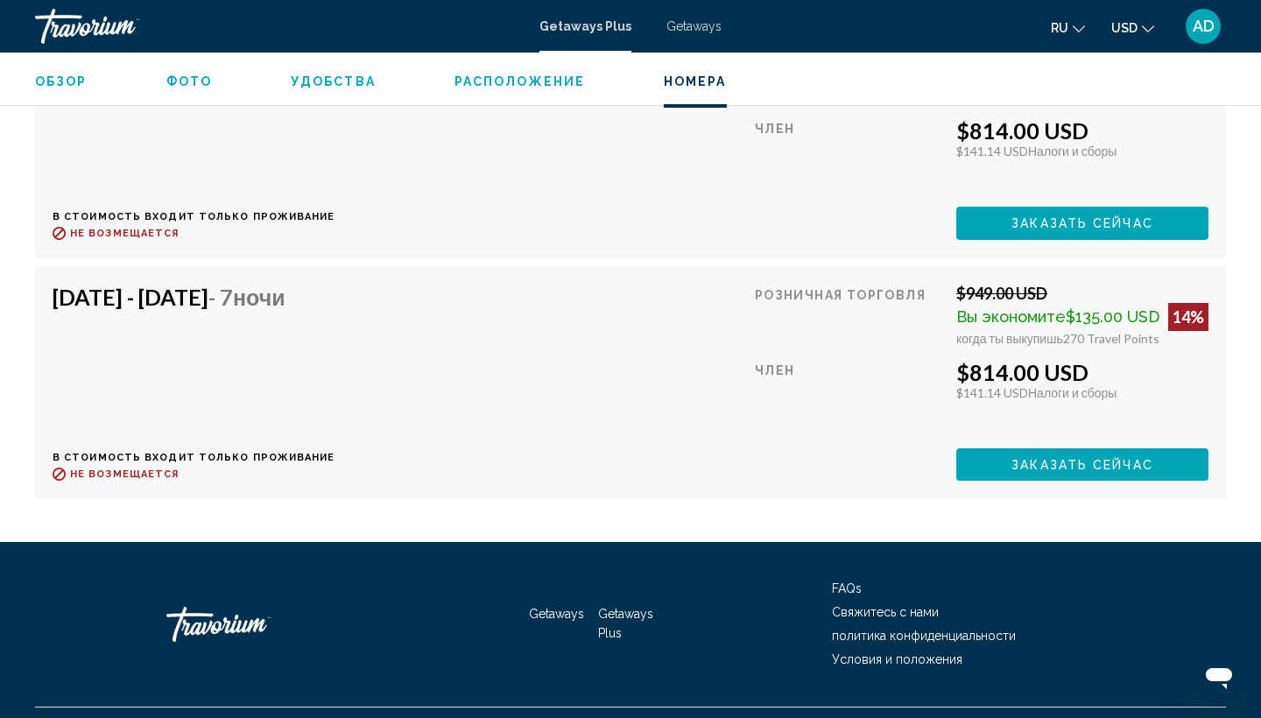
scroll to position [3629, 0]
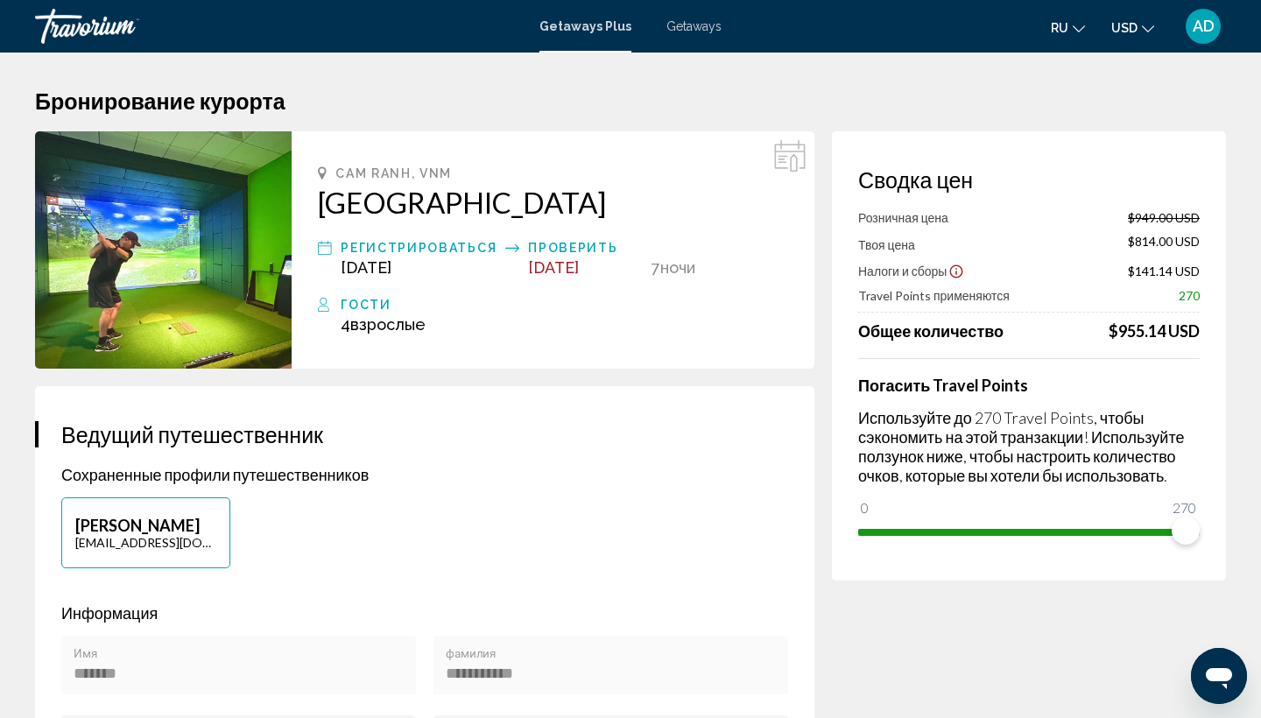
click at [352, 307] on div "Гости" at bounding box center [564, 304] width 447 height 21
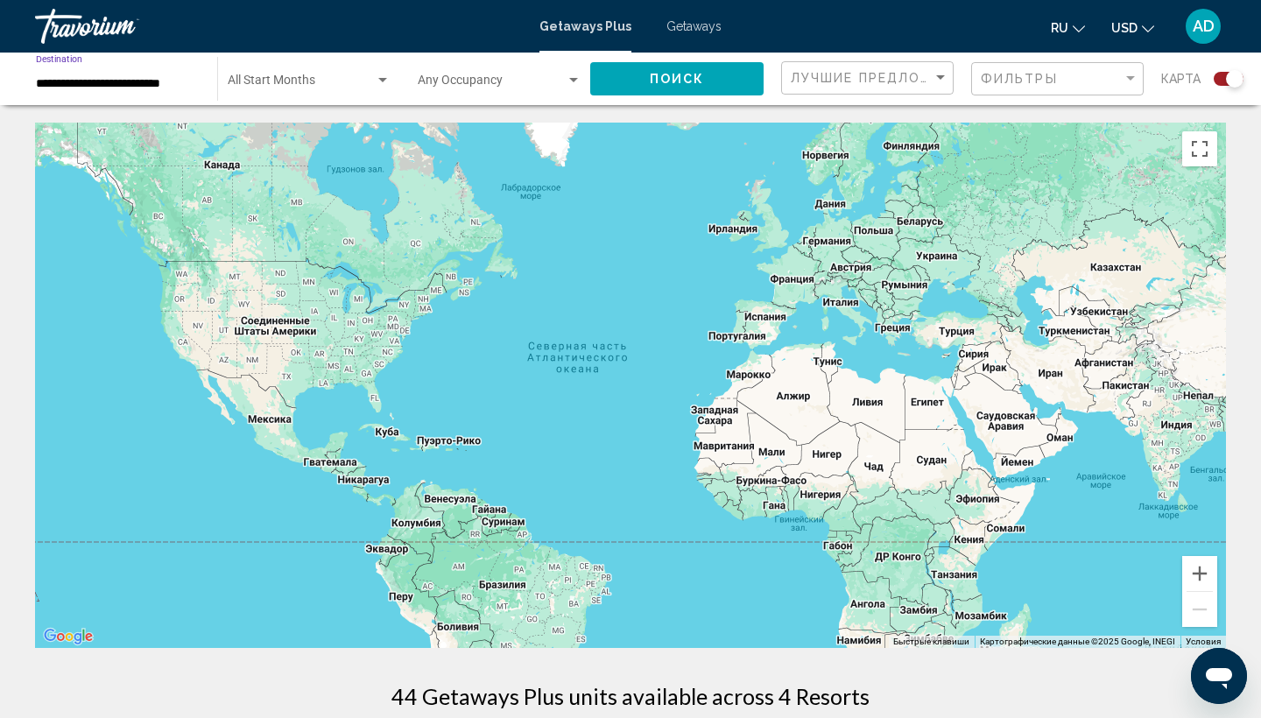
click at [89, 84] on input "**********" at bounding box center [118, 84] width 164 height 14
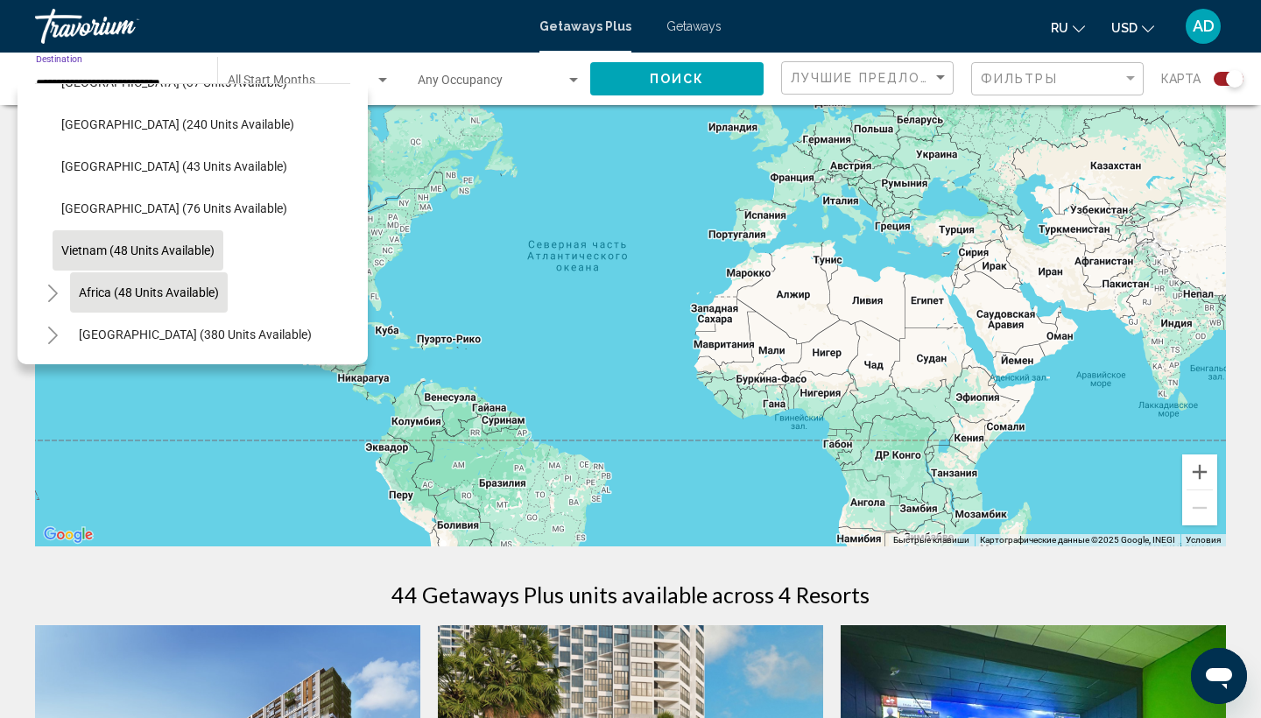
scroll to position [107, 0]
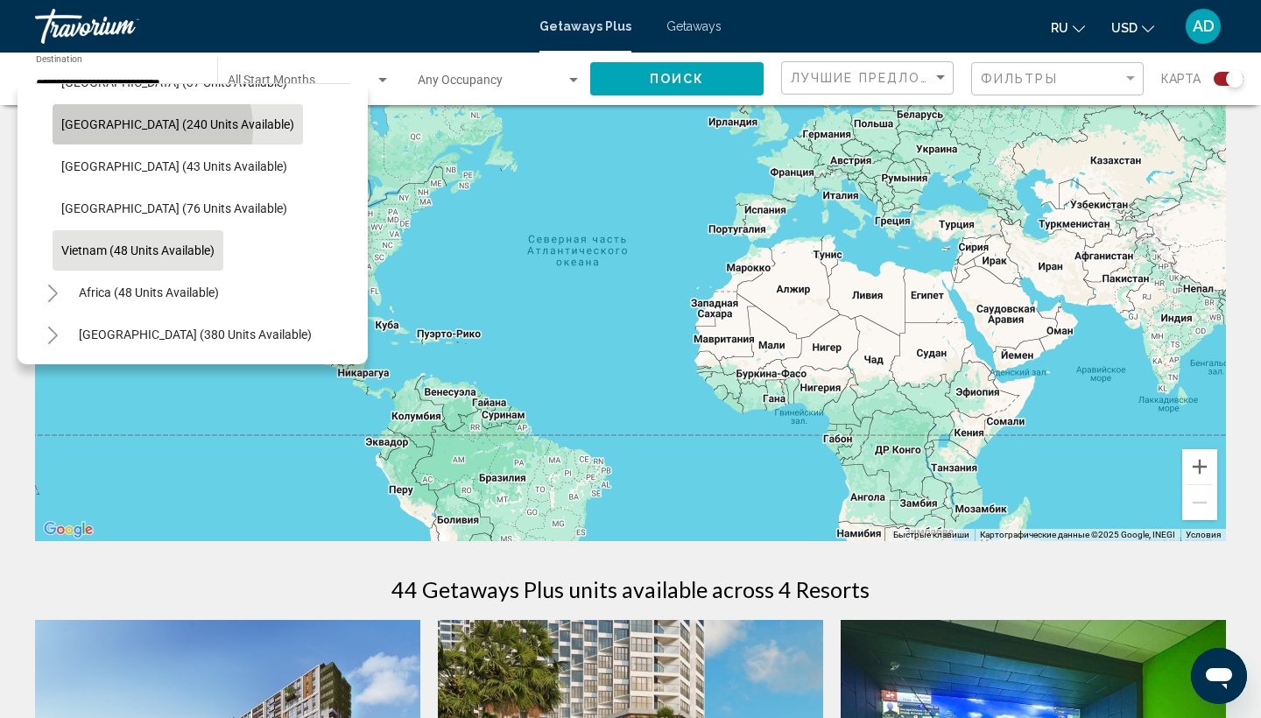
click at [151, 128] on span "[GEOGRAPHIC_DATA] (240 units available)" at bounding box center [177, 124] width 233 height 14
type input "**********"
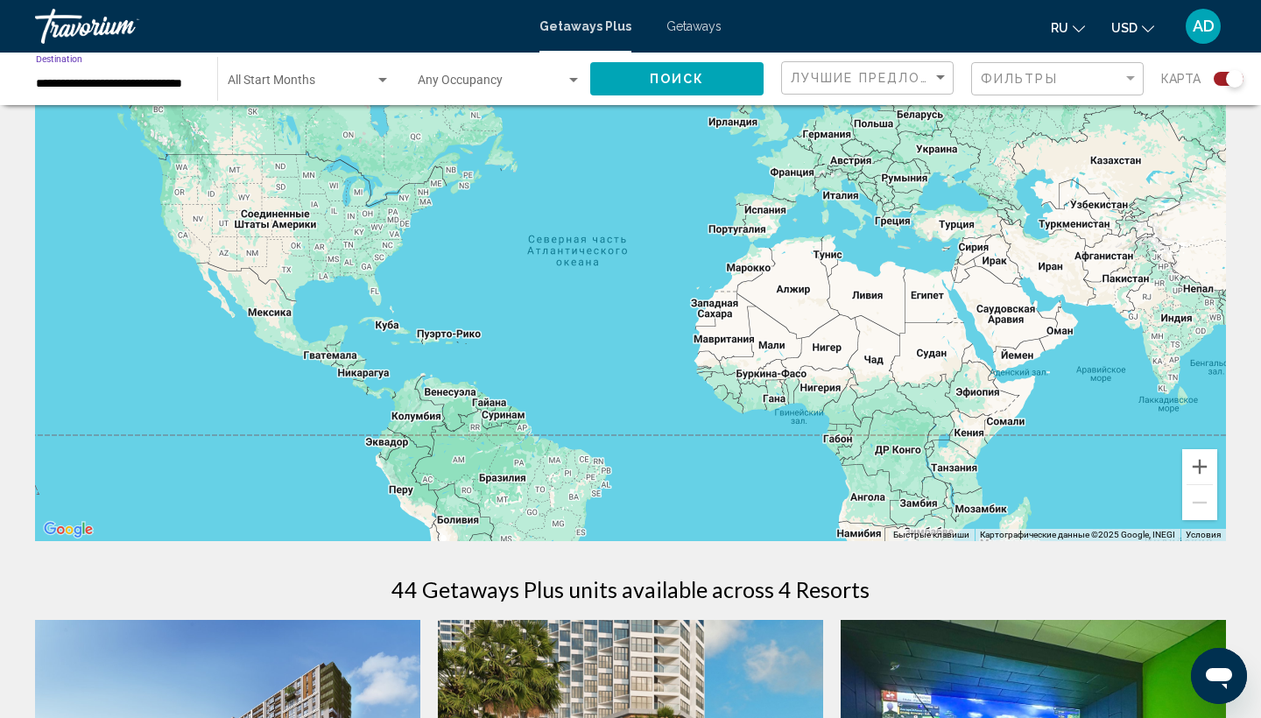
click at [656, 80] on span "Поиск" at bounding box center [677, 80] width 55 height 14
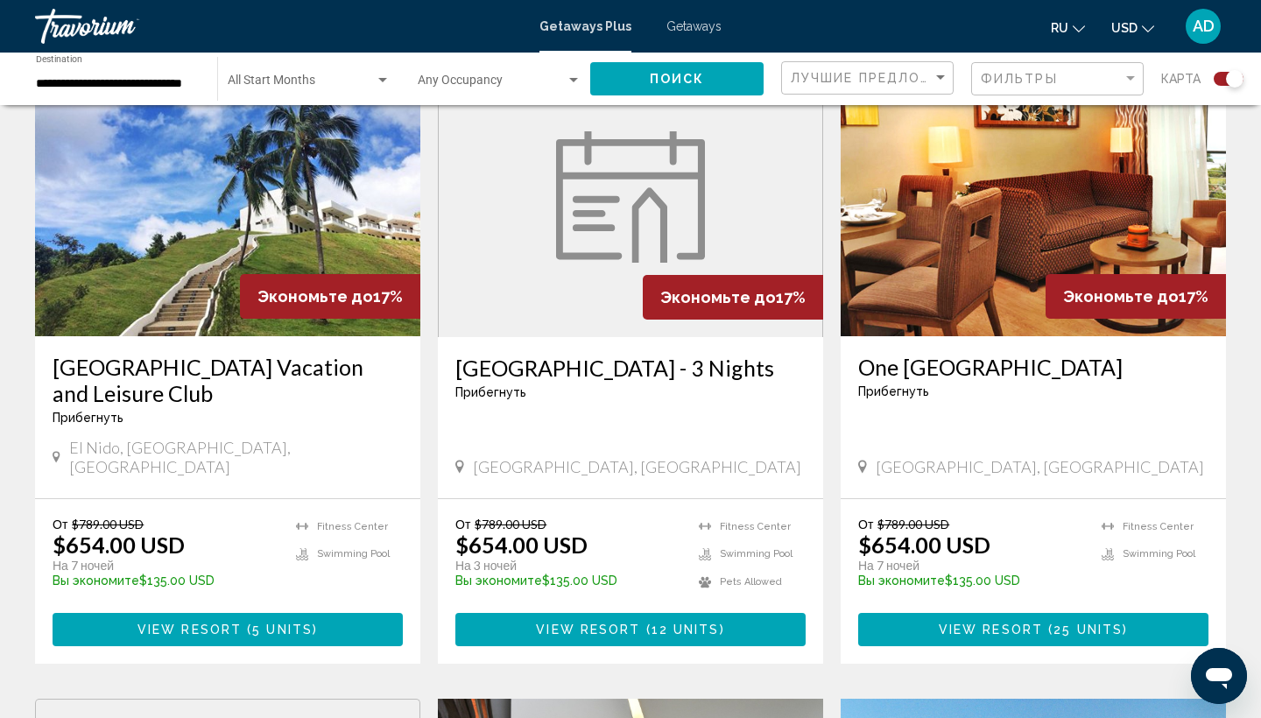
scroll to position [1288, 0]
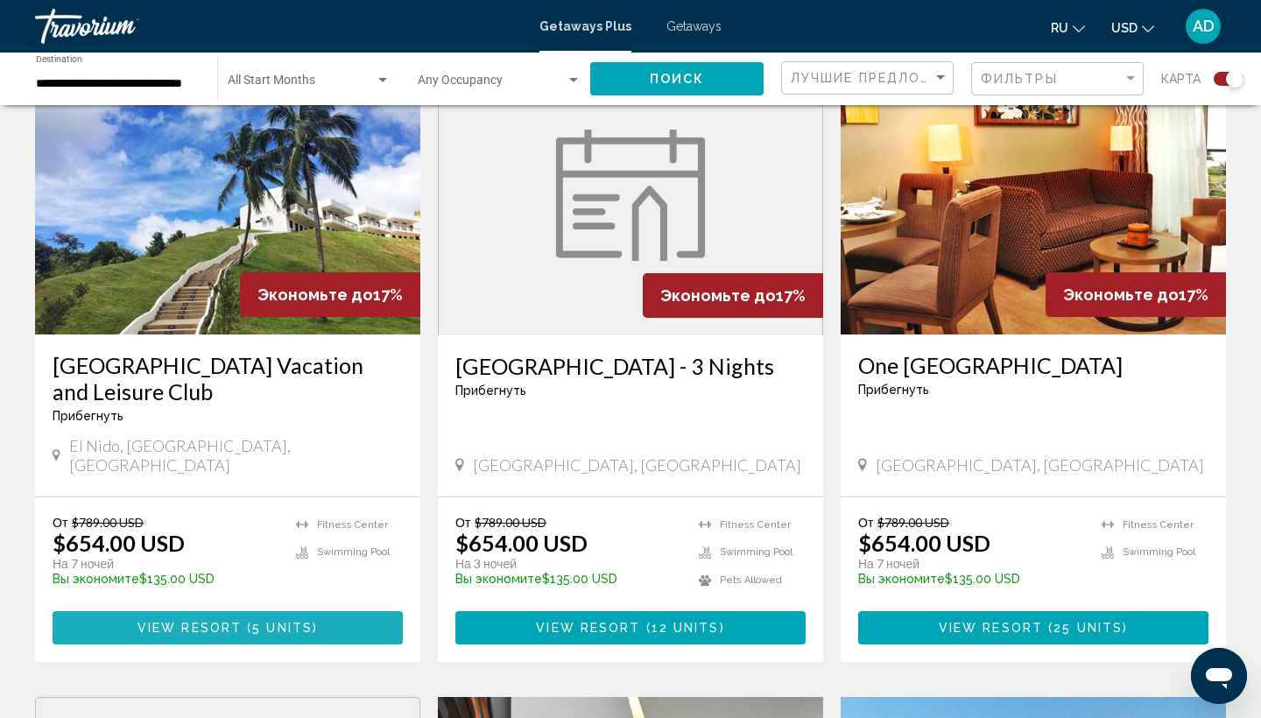
click at [290, 622] on span "5 units" at bounding box center [282, 629] width 60 height 14
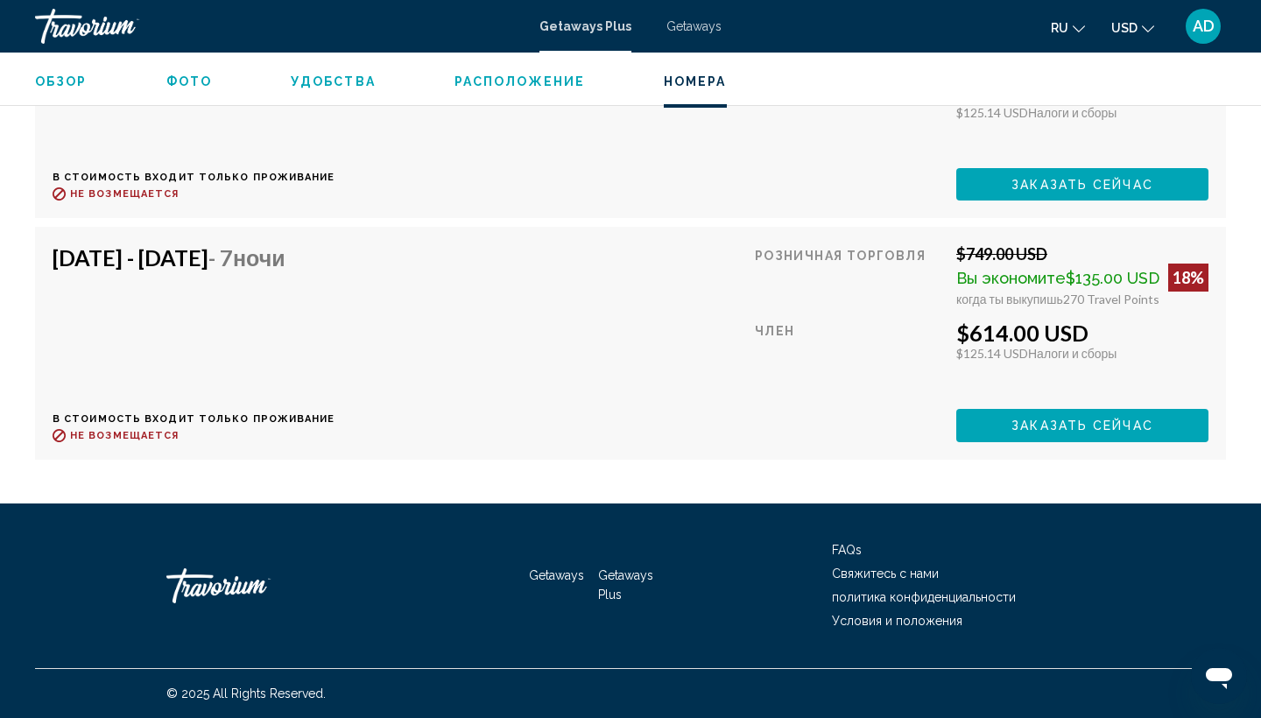
scroll to position [3299, 0]
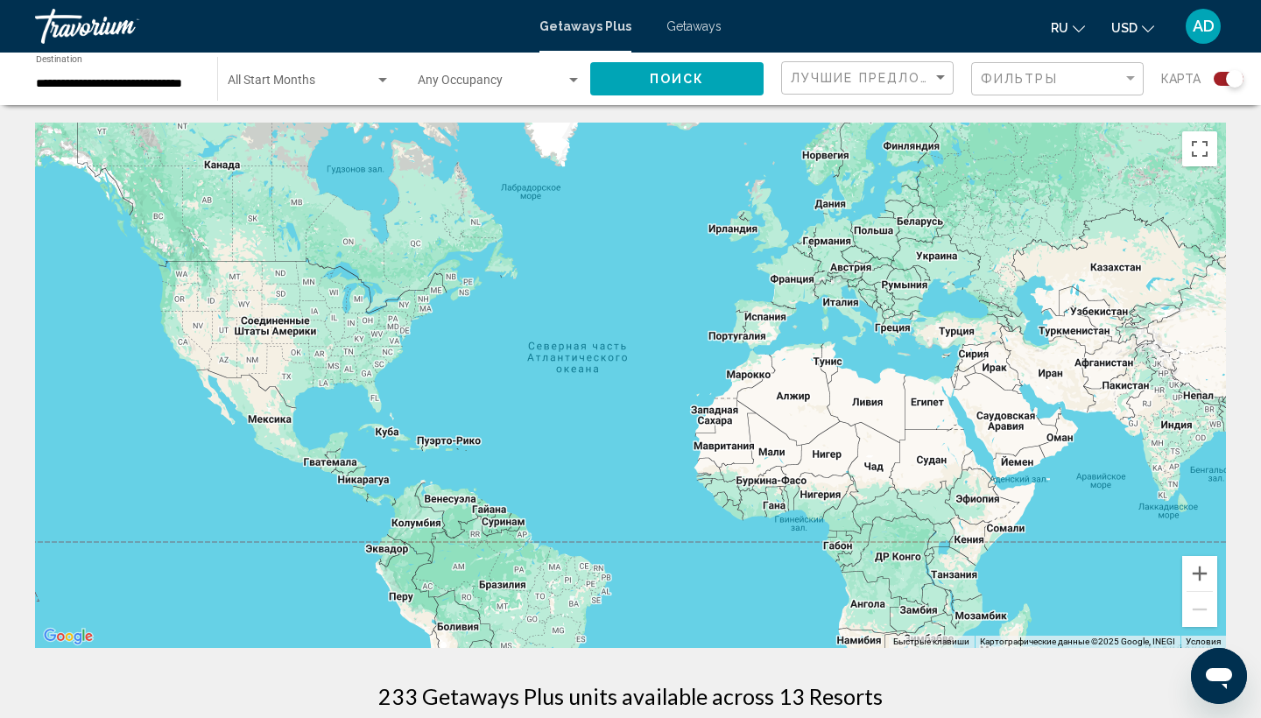
click at [114, 81] on input "**********" at bounding box center [118, 84] width 164 height 14
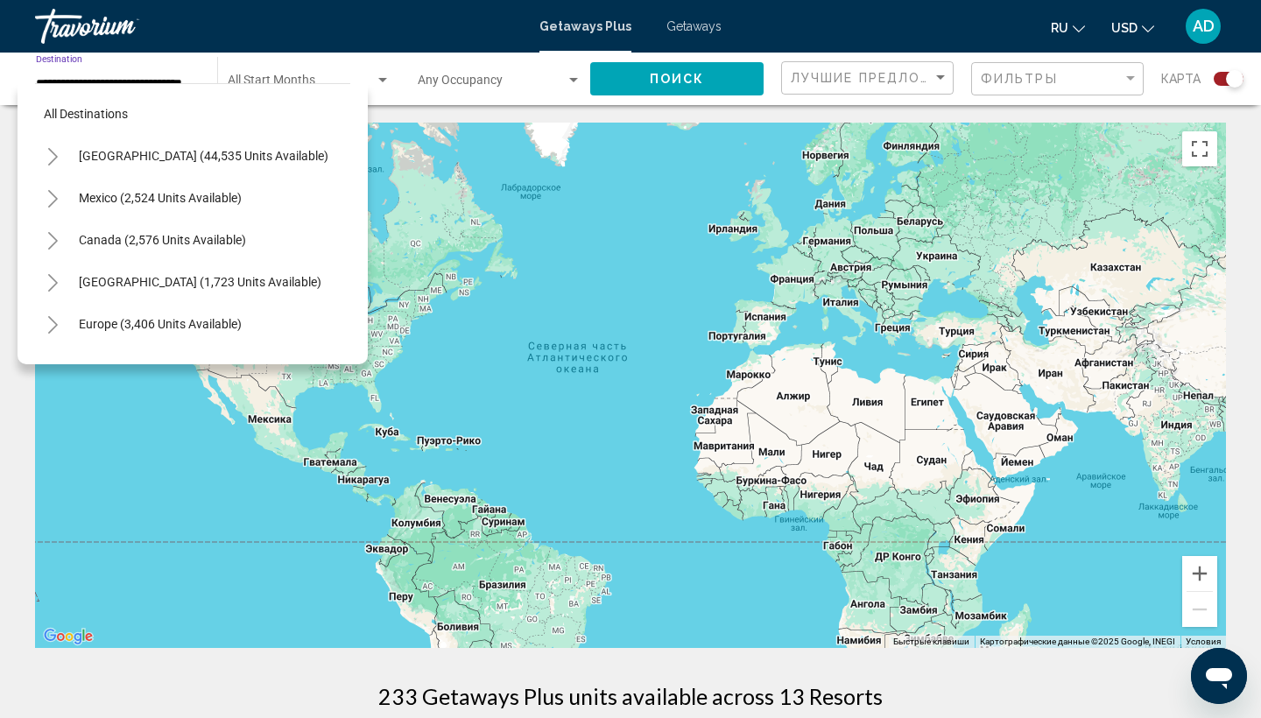
scroll to position [609, 0]
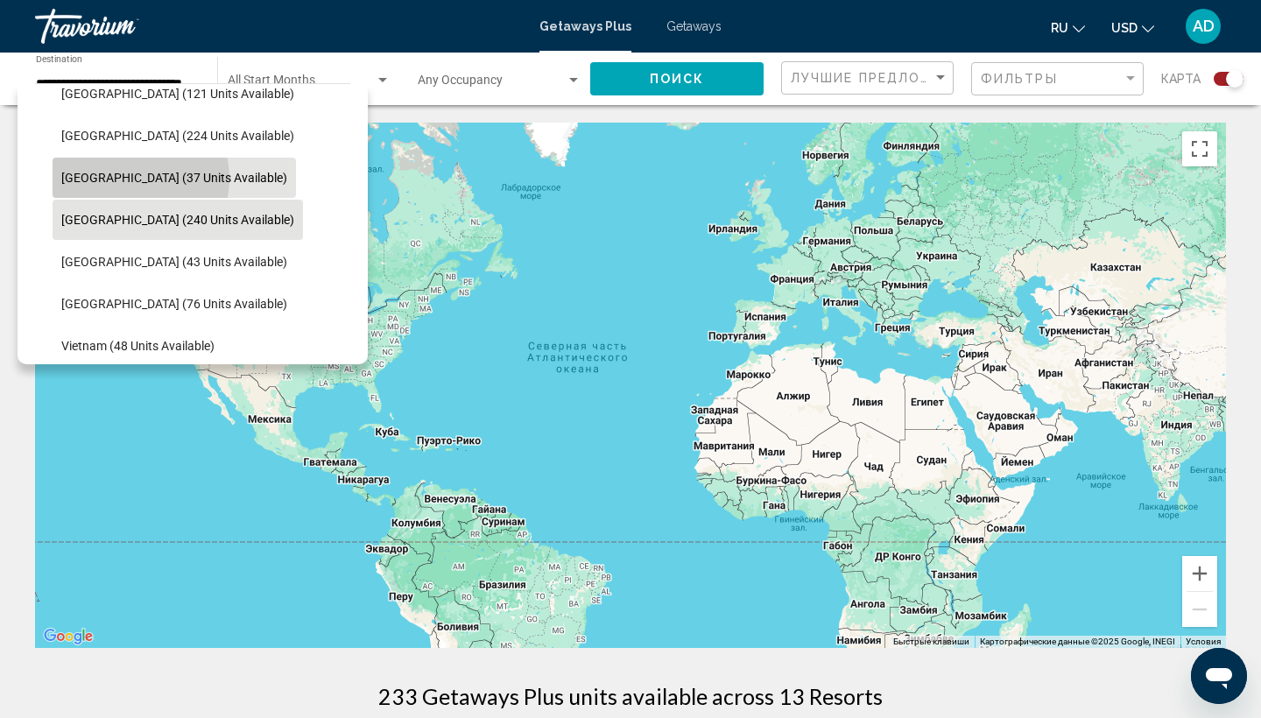
click at [129, 179] on span "[GEOGRAPHIC_DATA] (37 units available)" at bounding box center [174, 178] width 226 height 14
type input "**********"
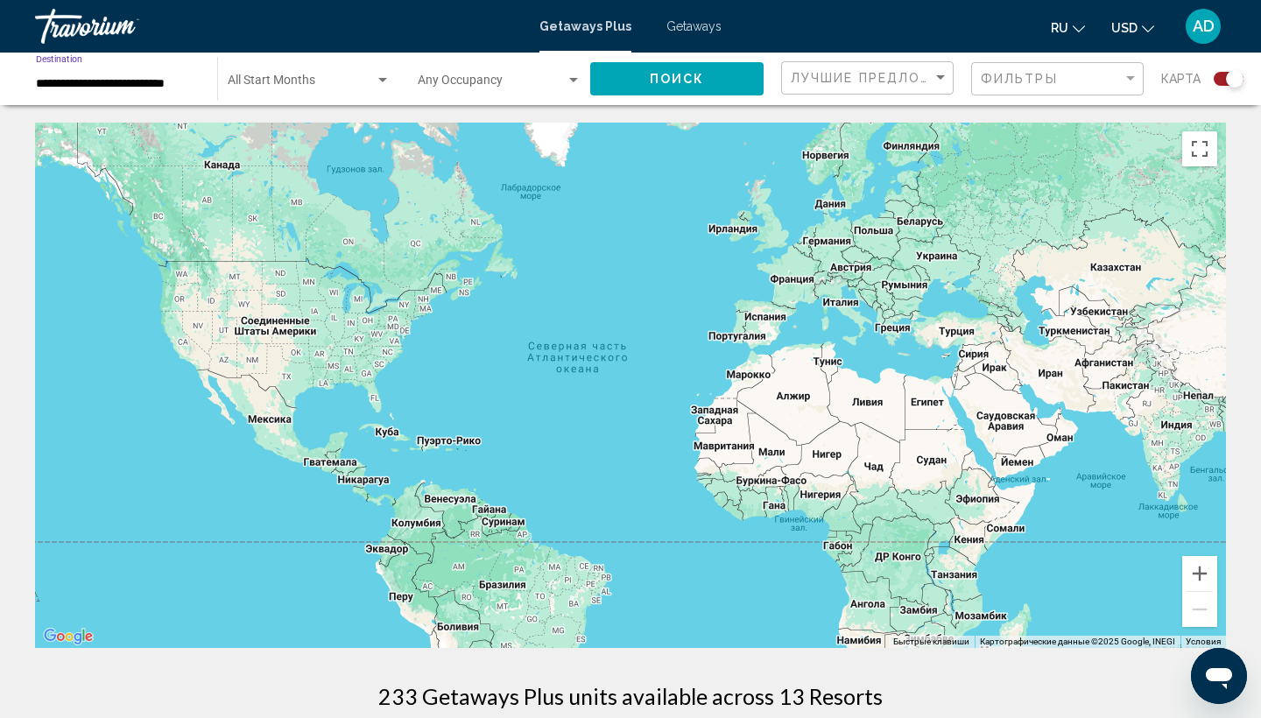
click at [709, 80] on button "Поиск" at bounding box center [676, 78] width 173 height 32
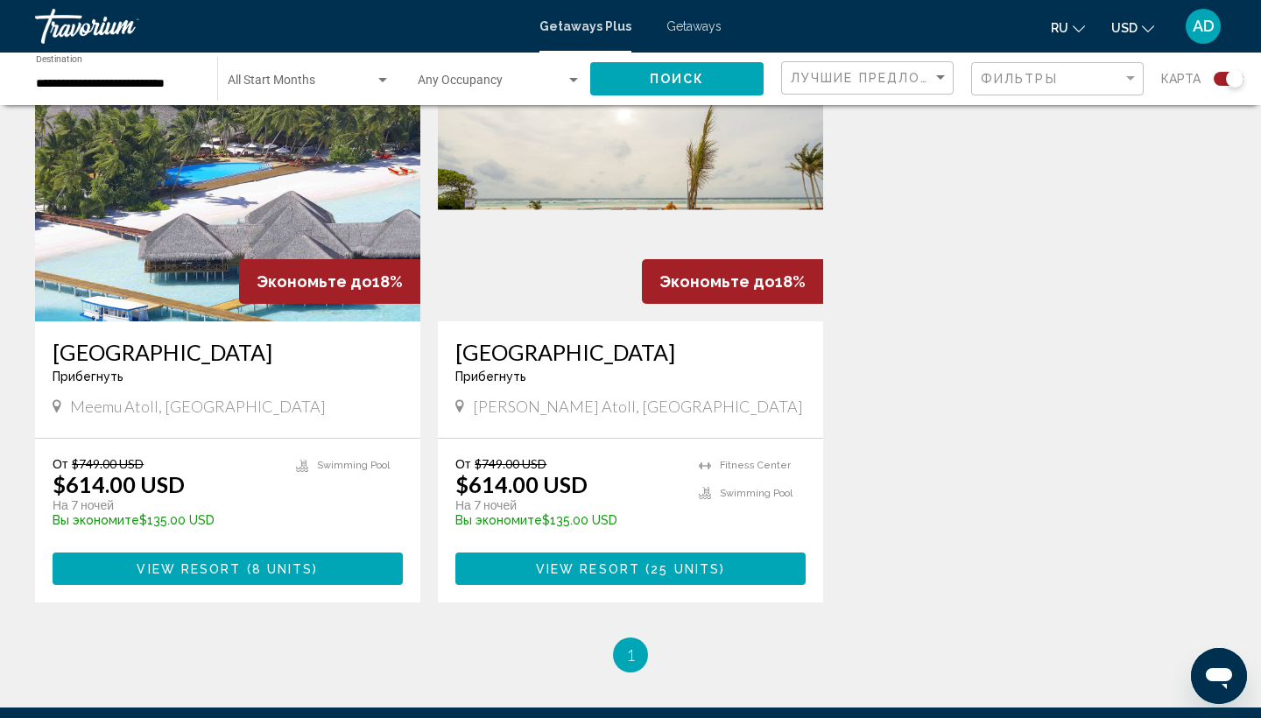
scroll to position [688, 0]
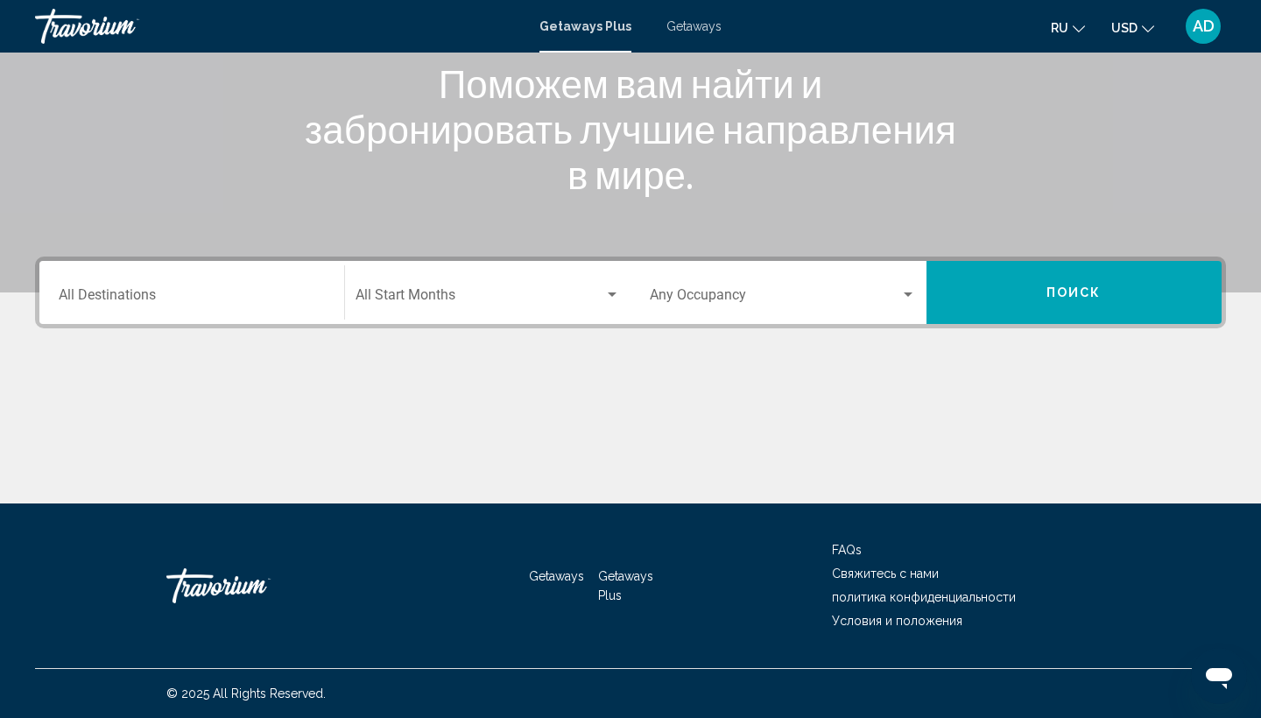
scroll to position [233, 0]
click at [215, 286] on div "Destination All Destinations" at bounding box center [192, 292] width 266 height 55
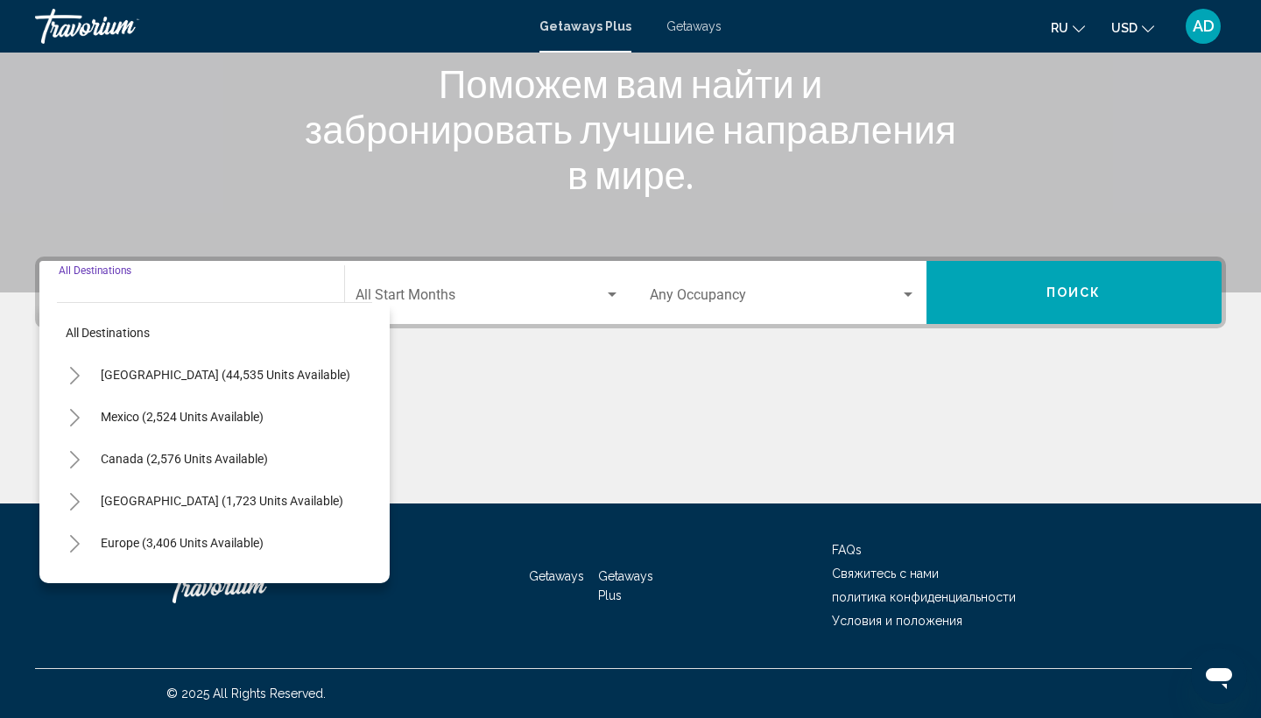
scroll to position [0, 0]
click at [161, 507] on span "[GEOGRAPHIC_DATA] (1,723 units available)" at bounding box center [222, 501] width 243 height 14
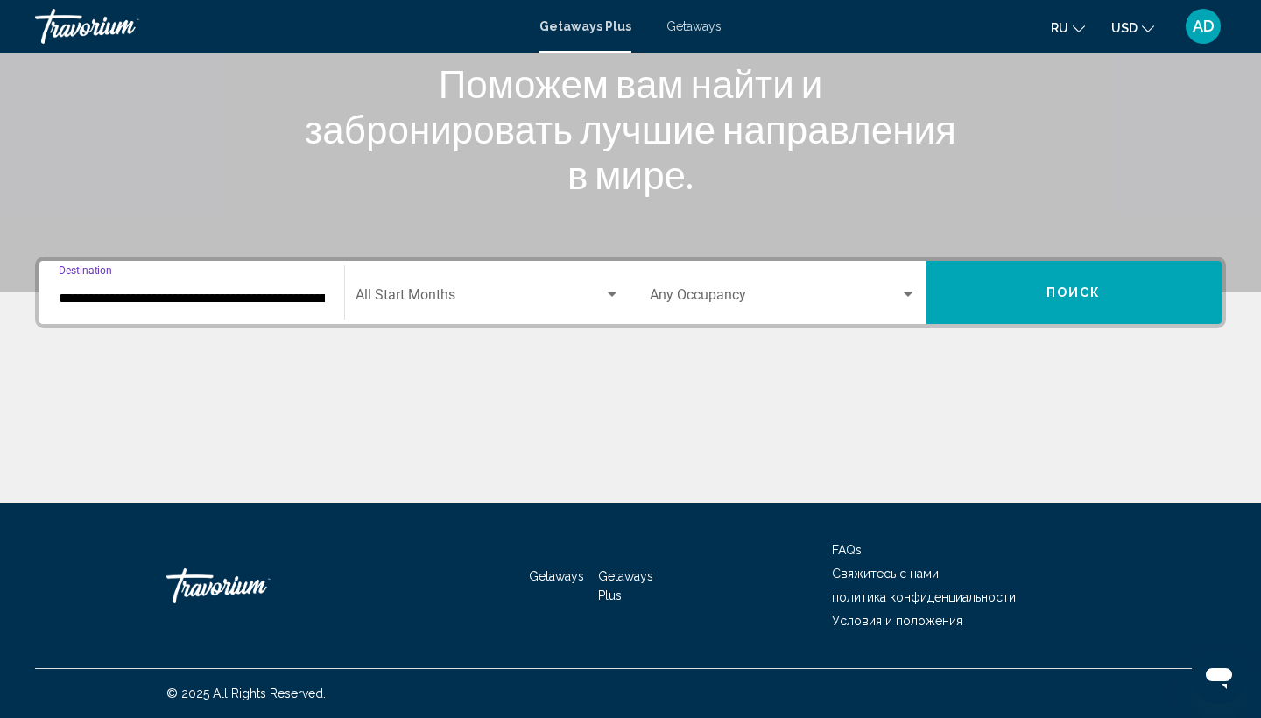
click at [220, 291] on input "**********" at bounding box center [192, 299] width 266 height 16
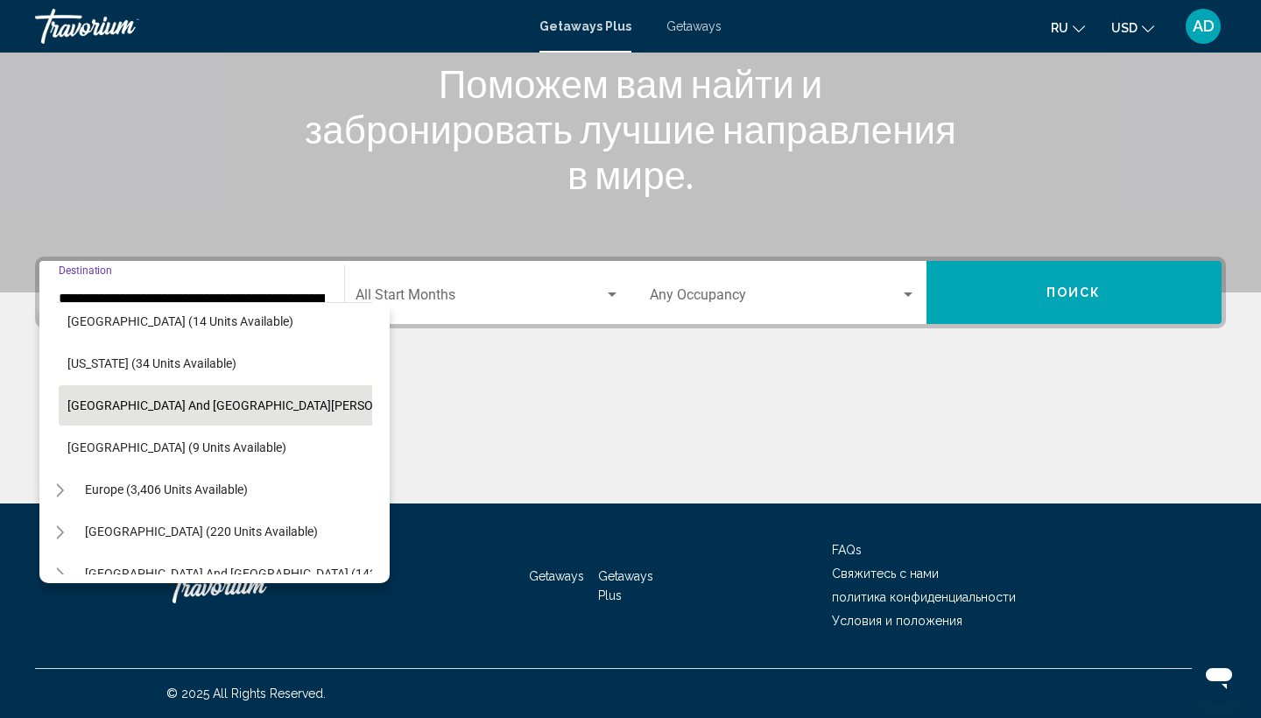
scroll to position [396, 16]
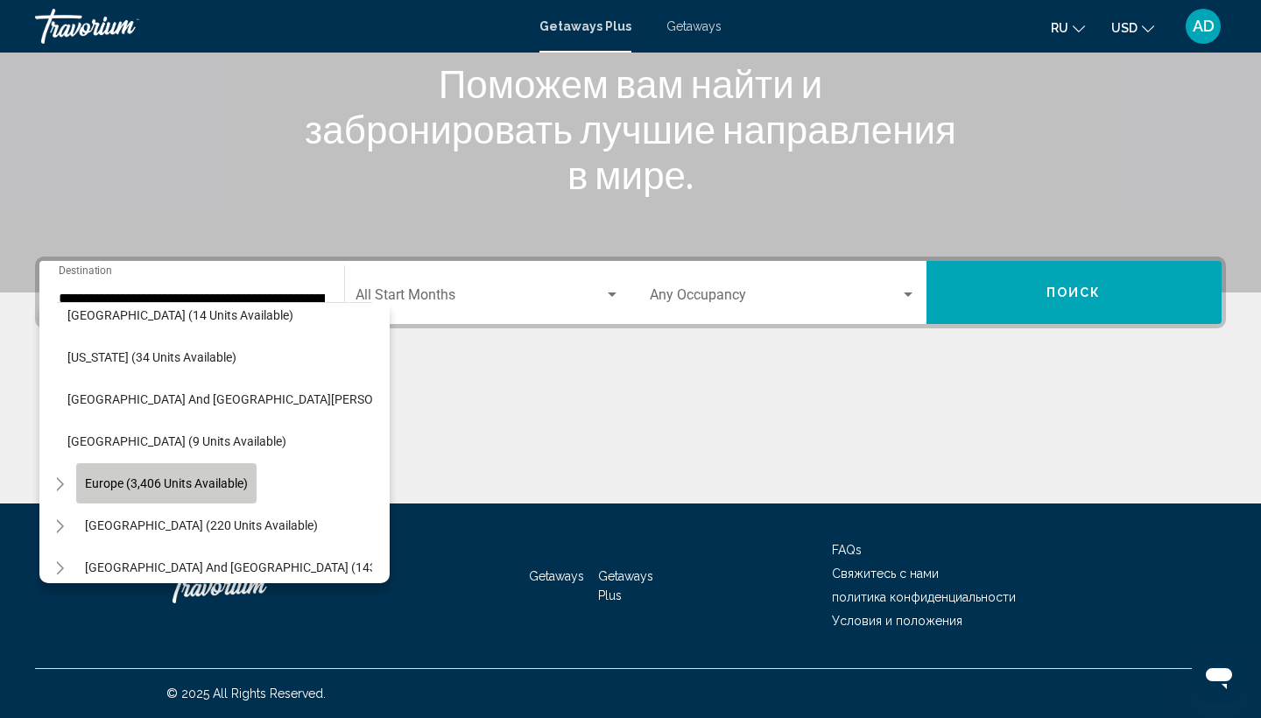
click at [136, 486] on span "Europe (3,406 units available)" at bounding box center [166, 483] width 163 height 14
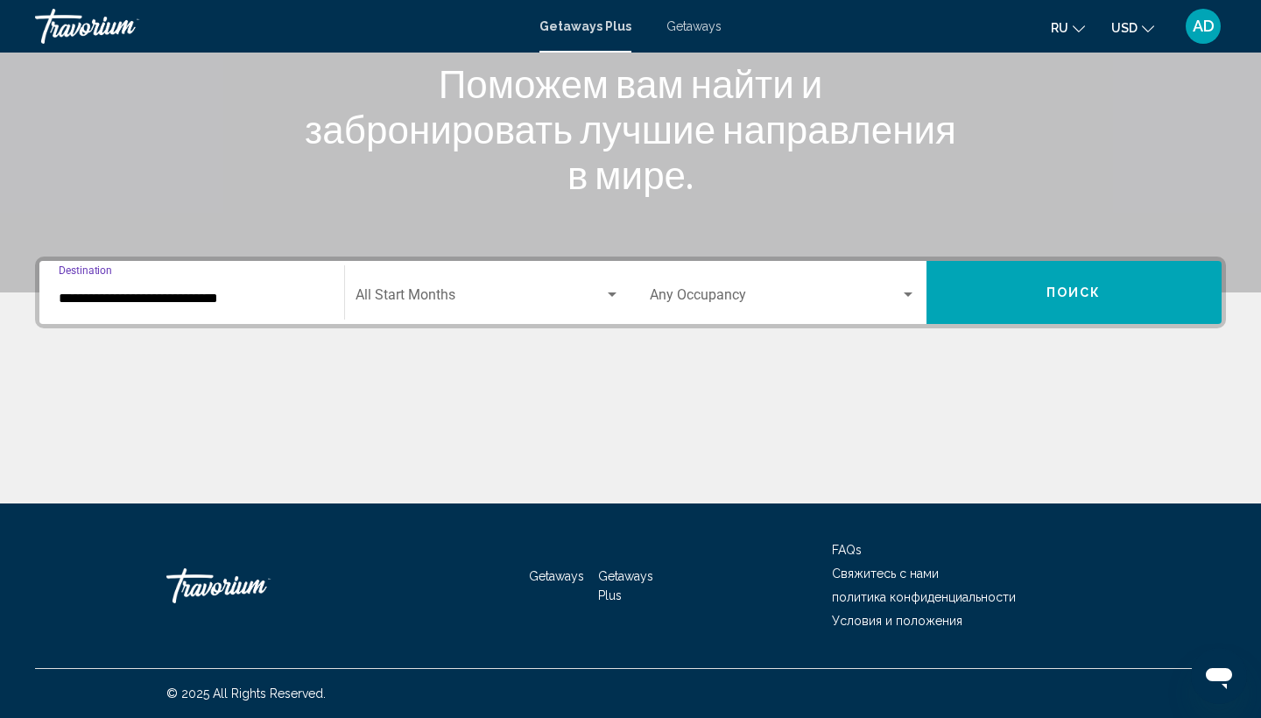
click at [126, 291] on input "**********" at bounding box center [192, 299] width 266 height 16
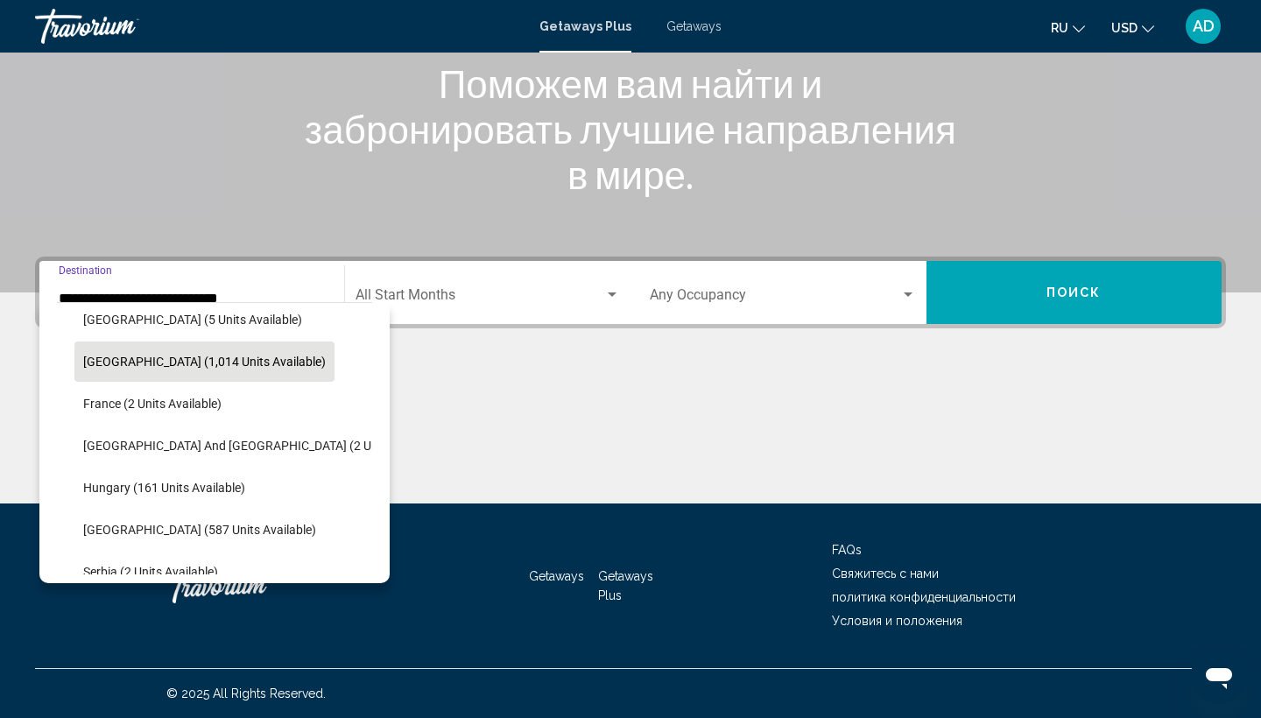
scroll to position [729, 0]
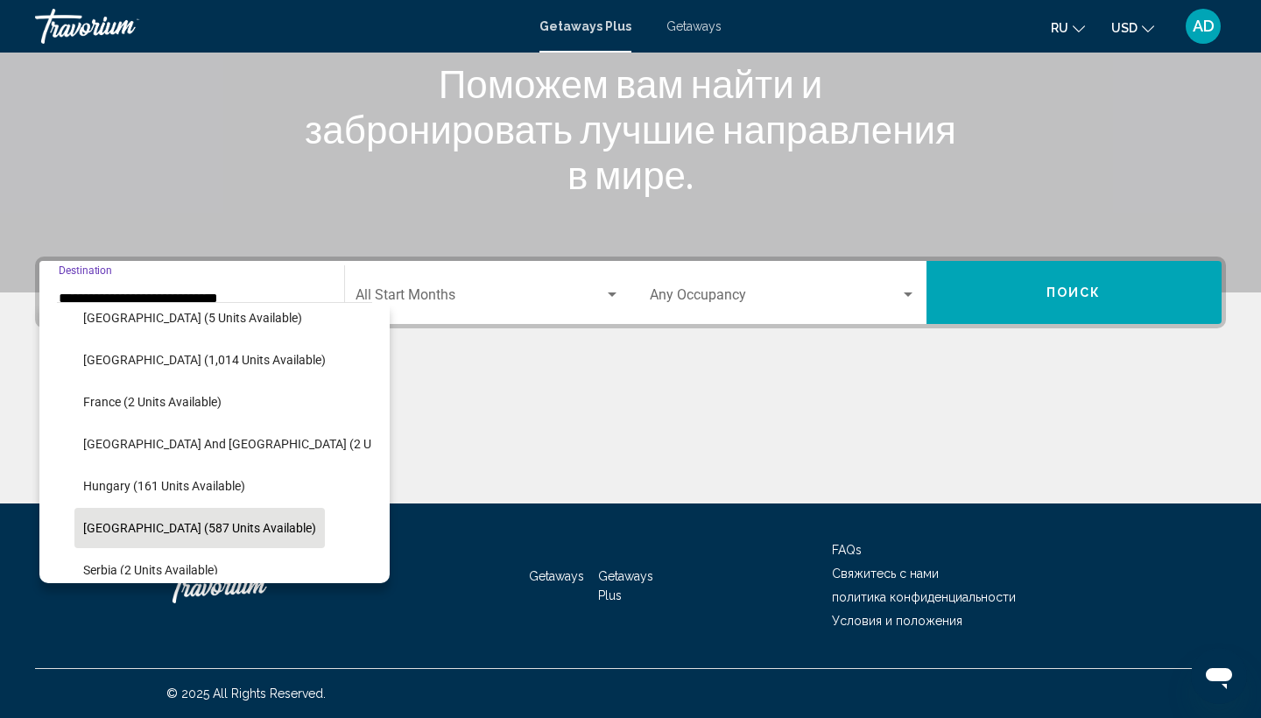
click at [159, 530] on span "[GEOGRAPHIC_DATA] (587 units available)" at bounding box center [199, 528] width 233 height 14
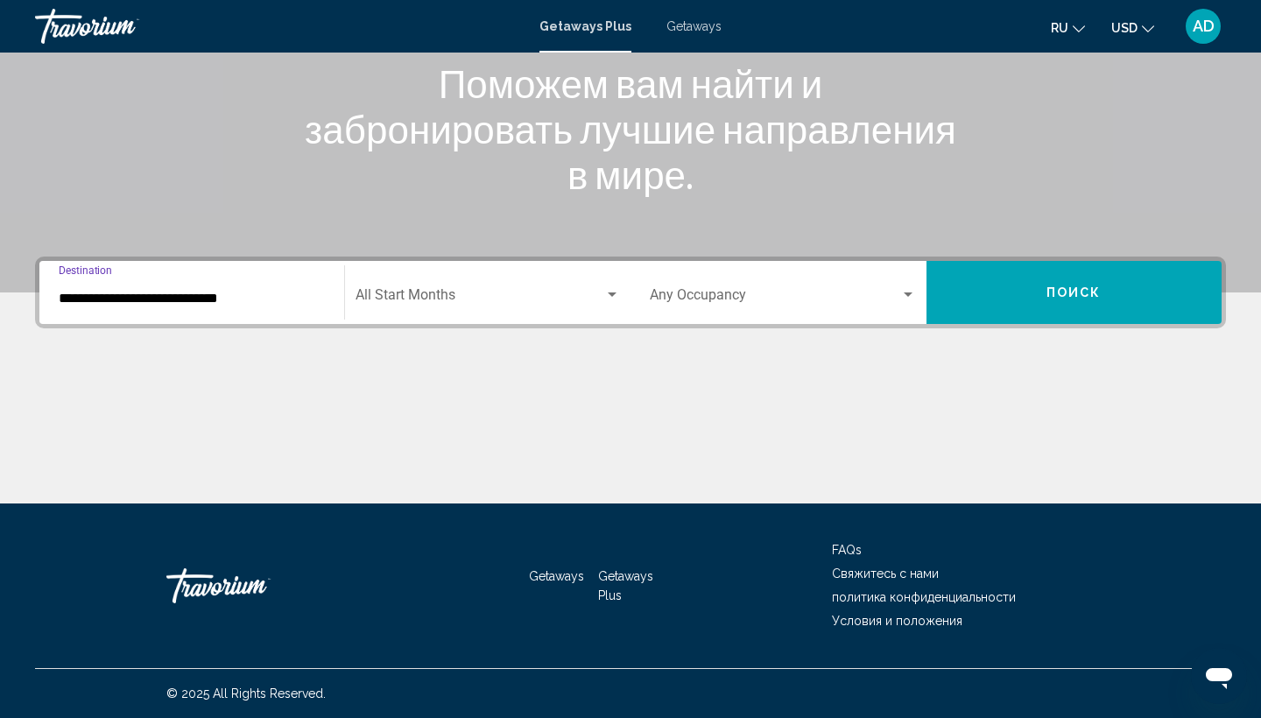
type input "**********"
click at [1089, 290] on span "Поиск" at bounding box center [1073, 293] width 55 height 14
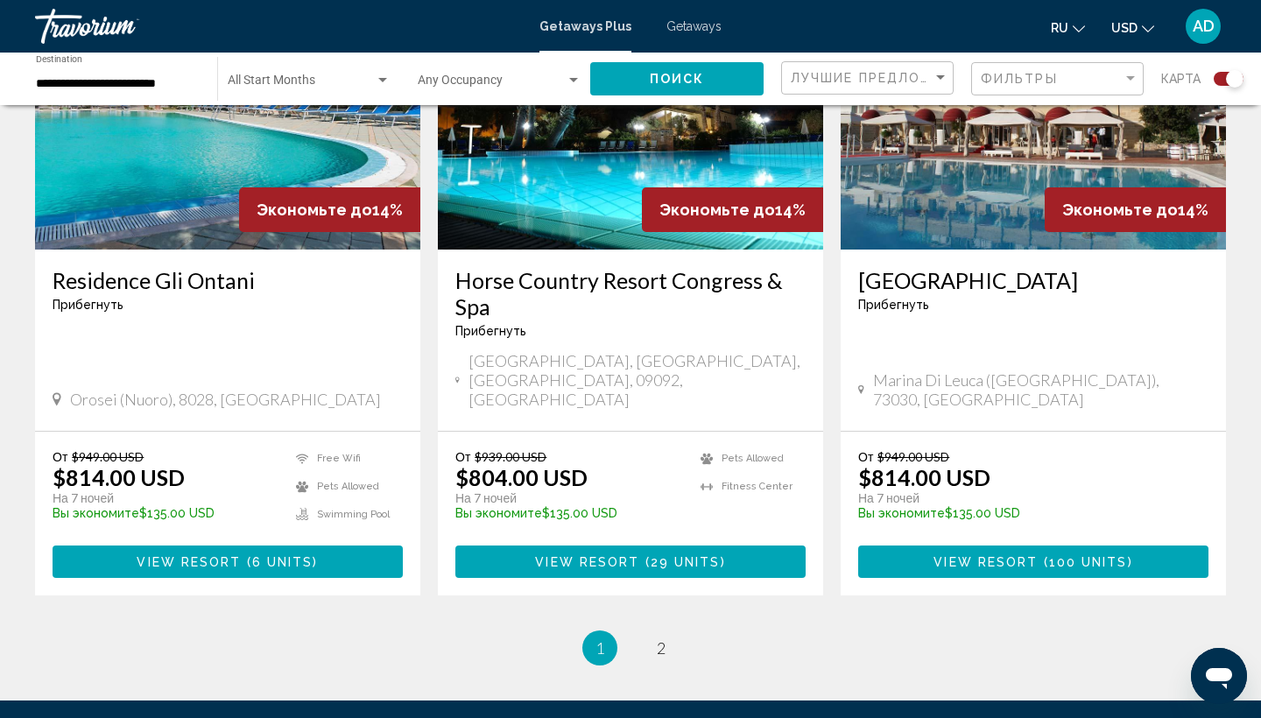
scroll to position [2689, 0]
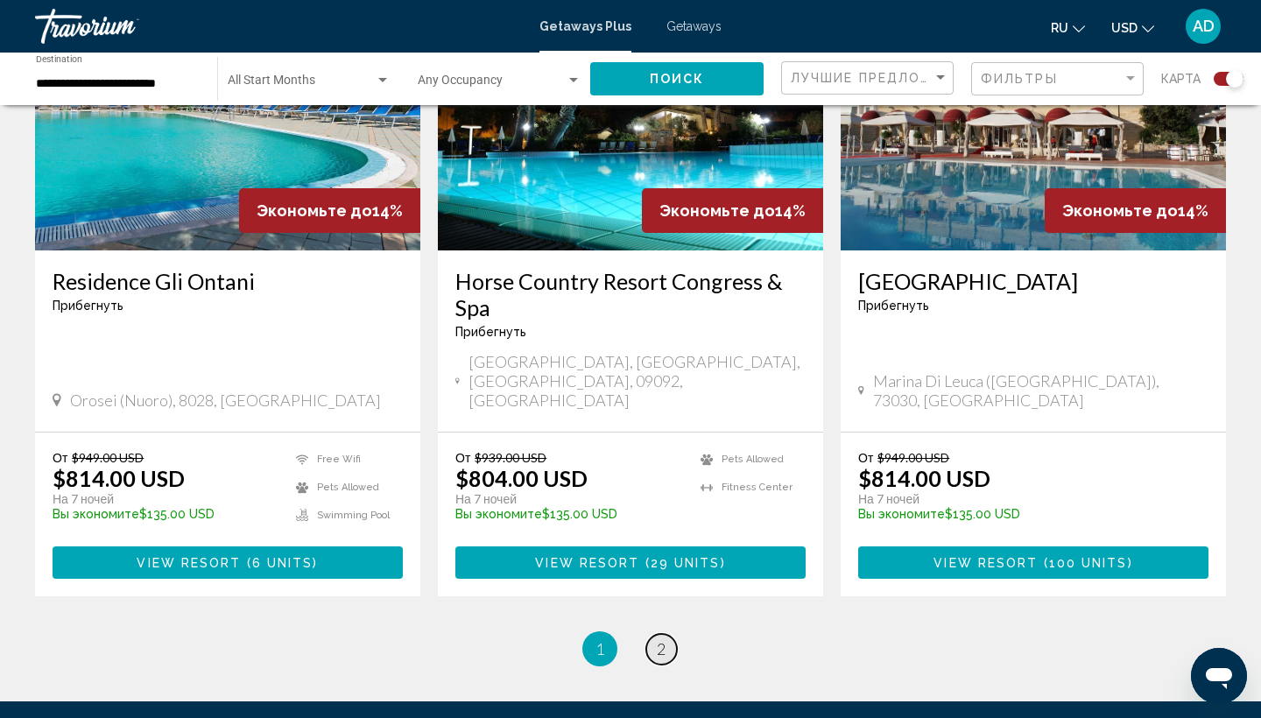
click at [659, 639] on span "2" at bounding box center [661, 648] width 9 height 19
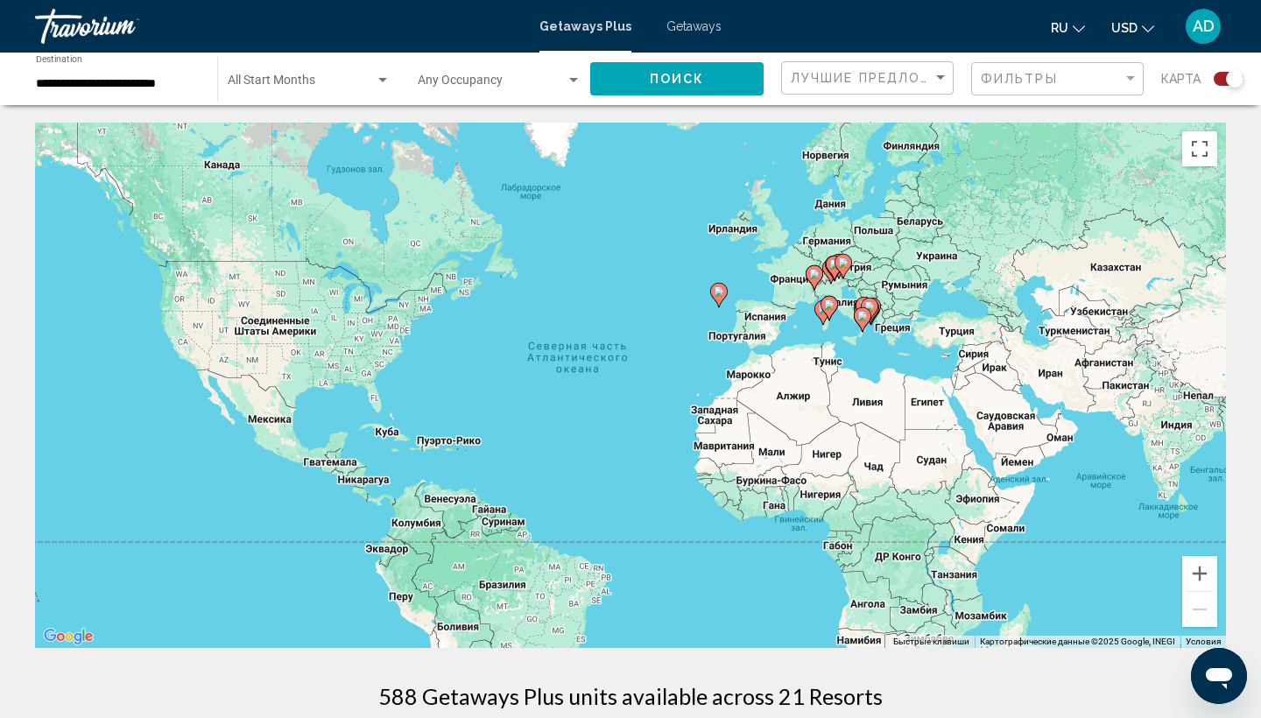
click at [151, 91] on div "**********" at bounding box center [118, 79] width 164 height 48
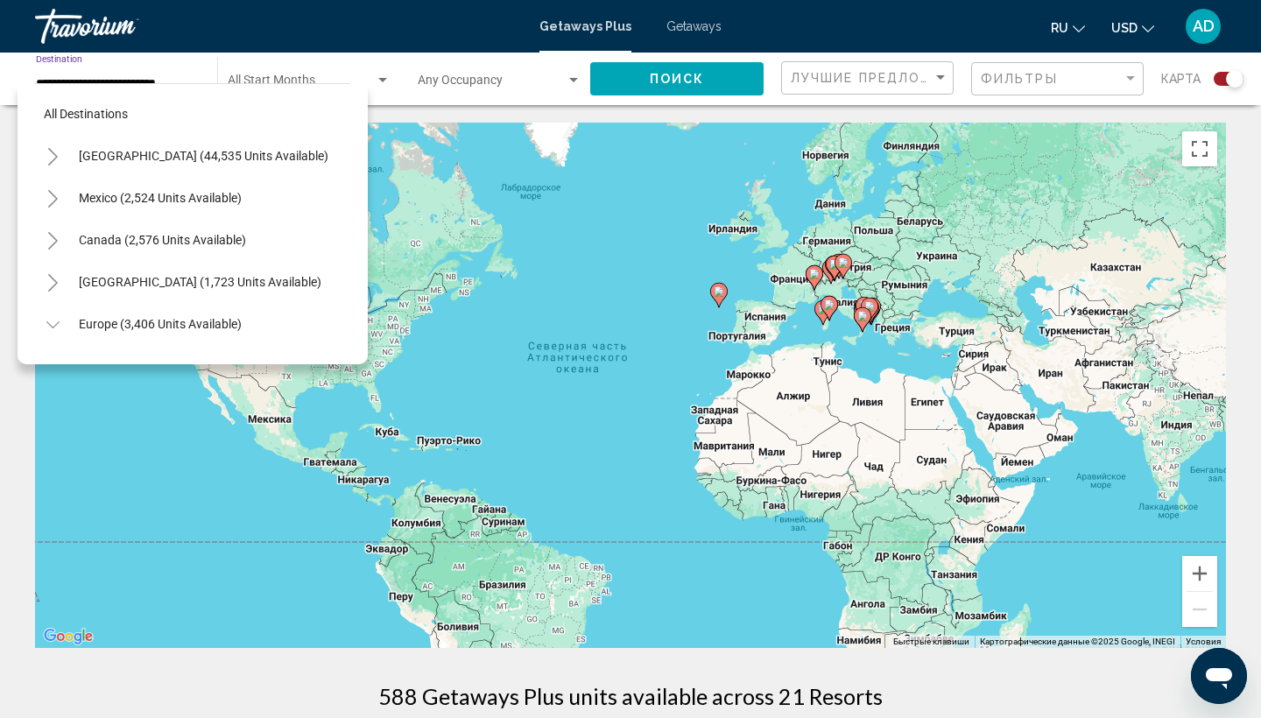
scroll to position [482, 0]
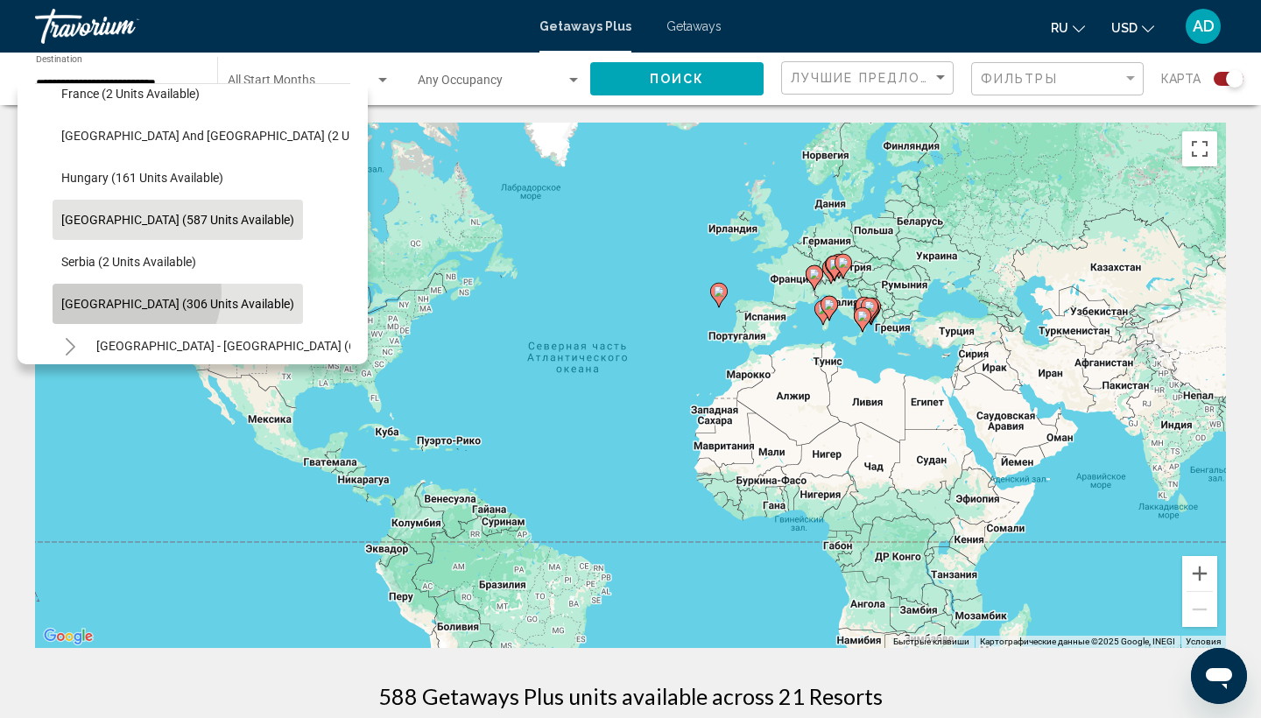
click at [128, 292] on button "[GEOGRAPHIC_DATA] (306 units available)" at bounding box center [178, 304] width 250 height 40
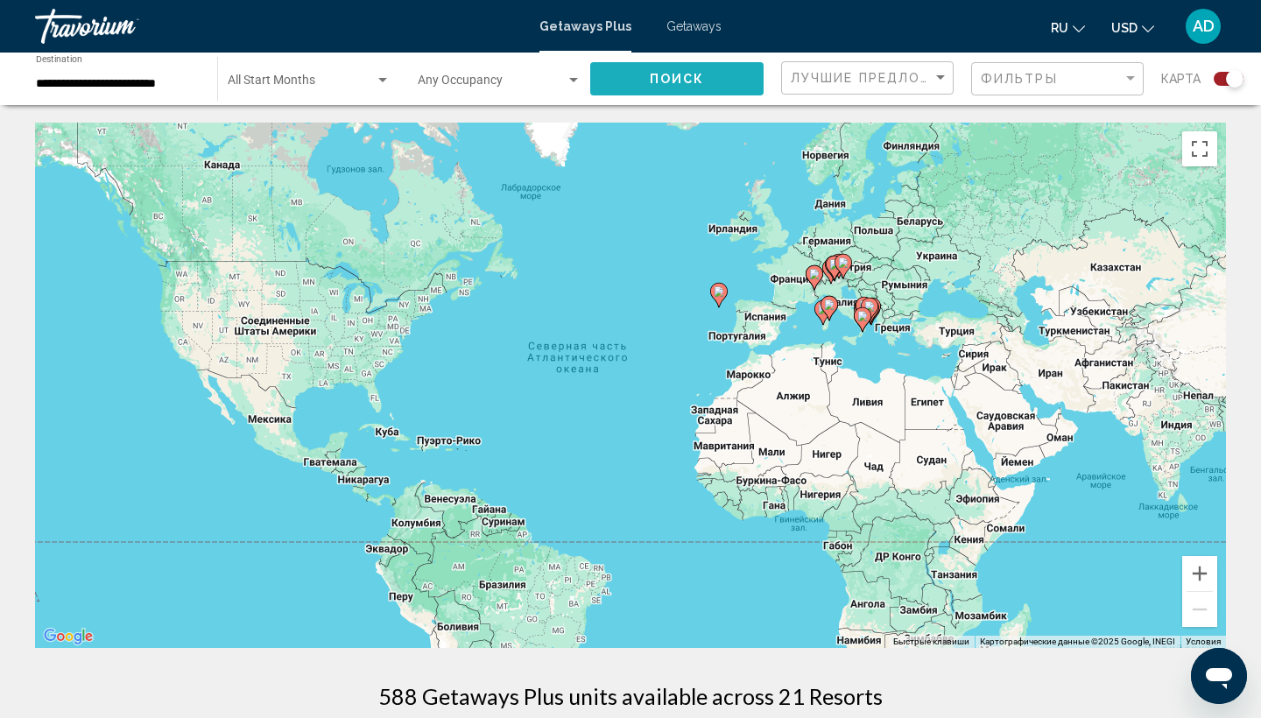
click at [665, 77] on span "Поиск" at bounding box center [677, 80] width 55 height 14
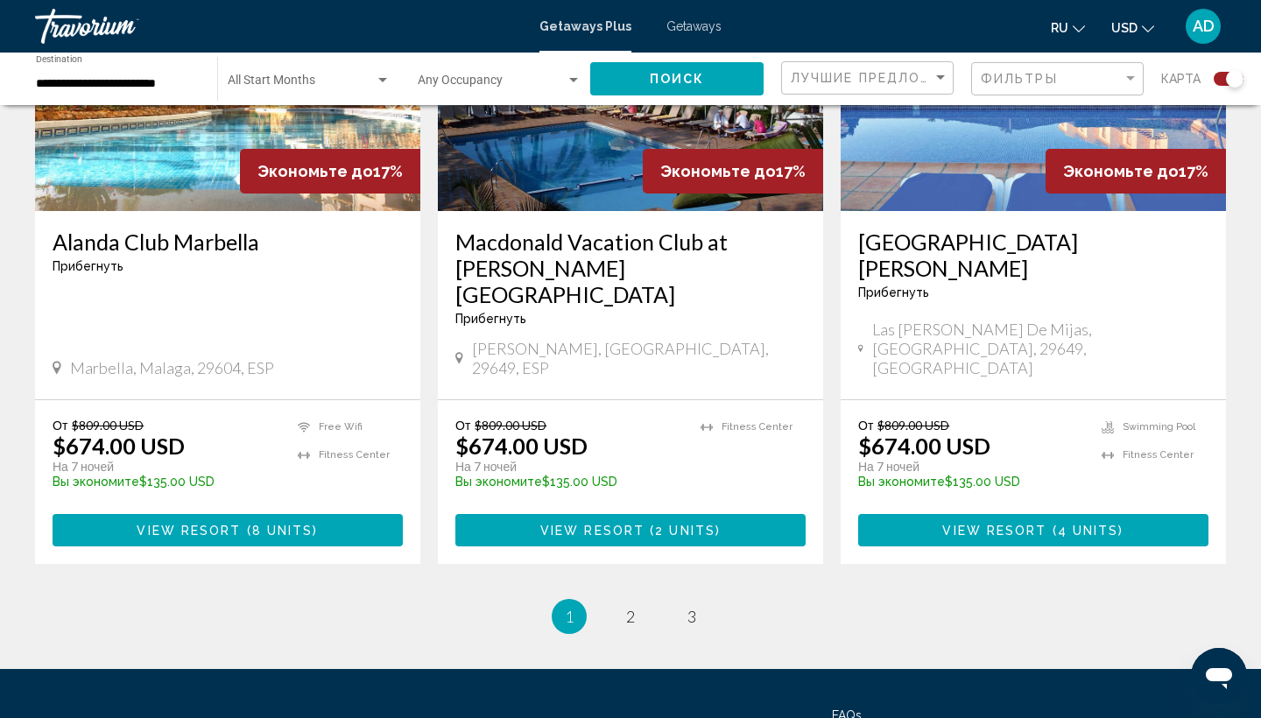
scroll to position [2767, 0]
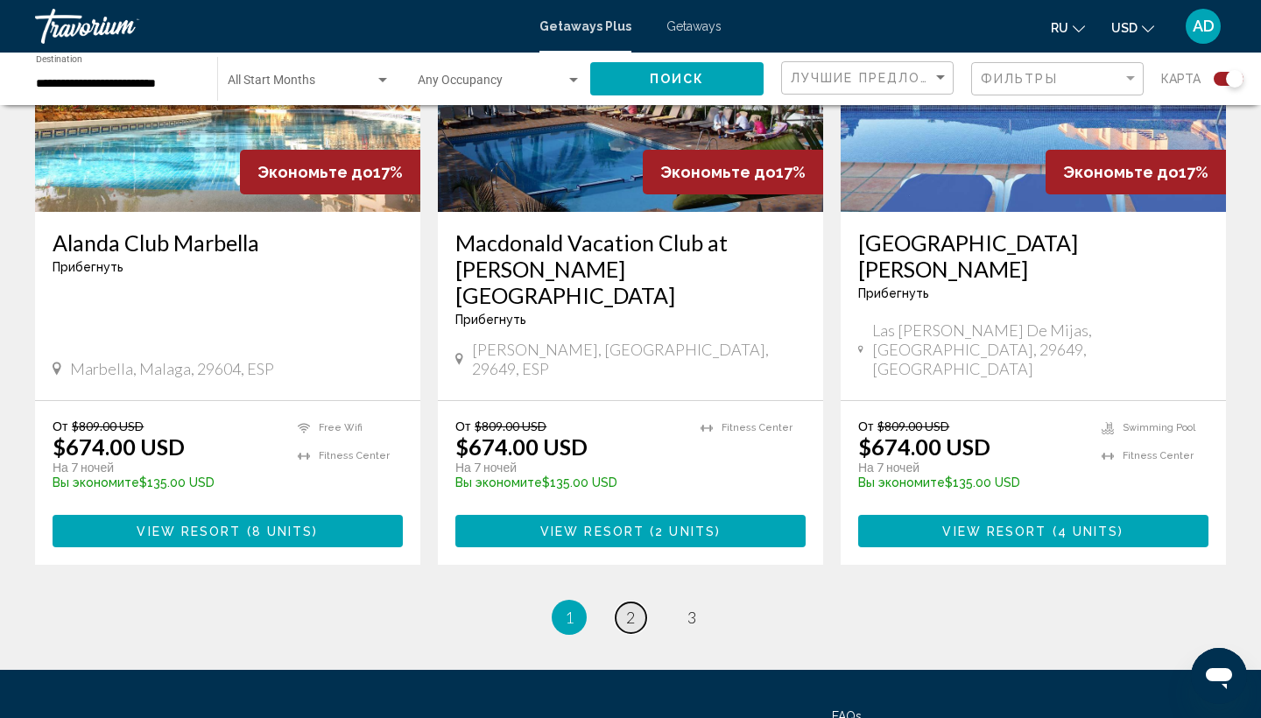
click at [628, 608] on span "2" at bounding box center [630, 617] width 9 height 19
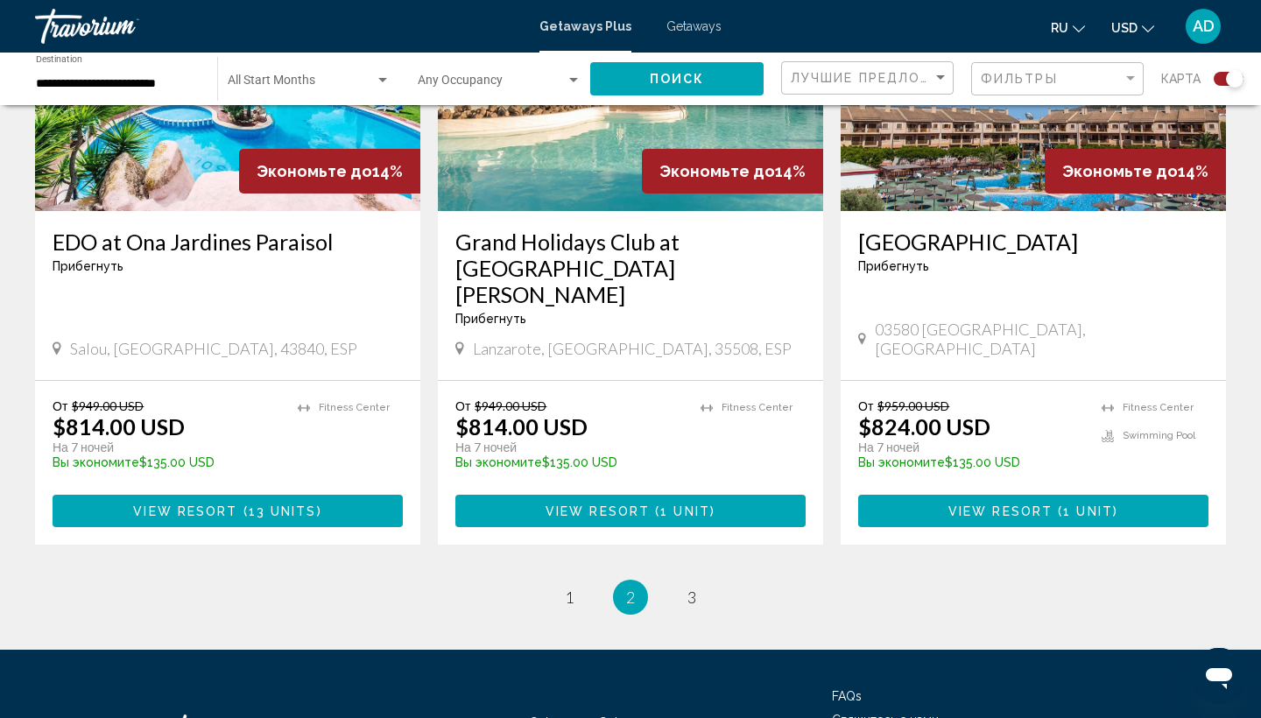
scroll to position [2714, 0]
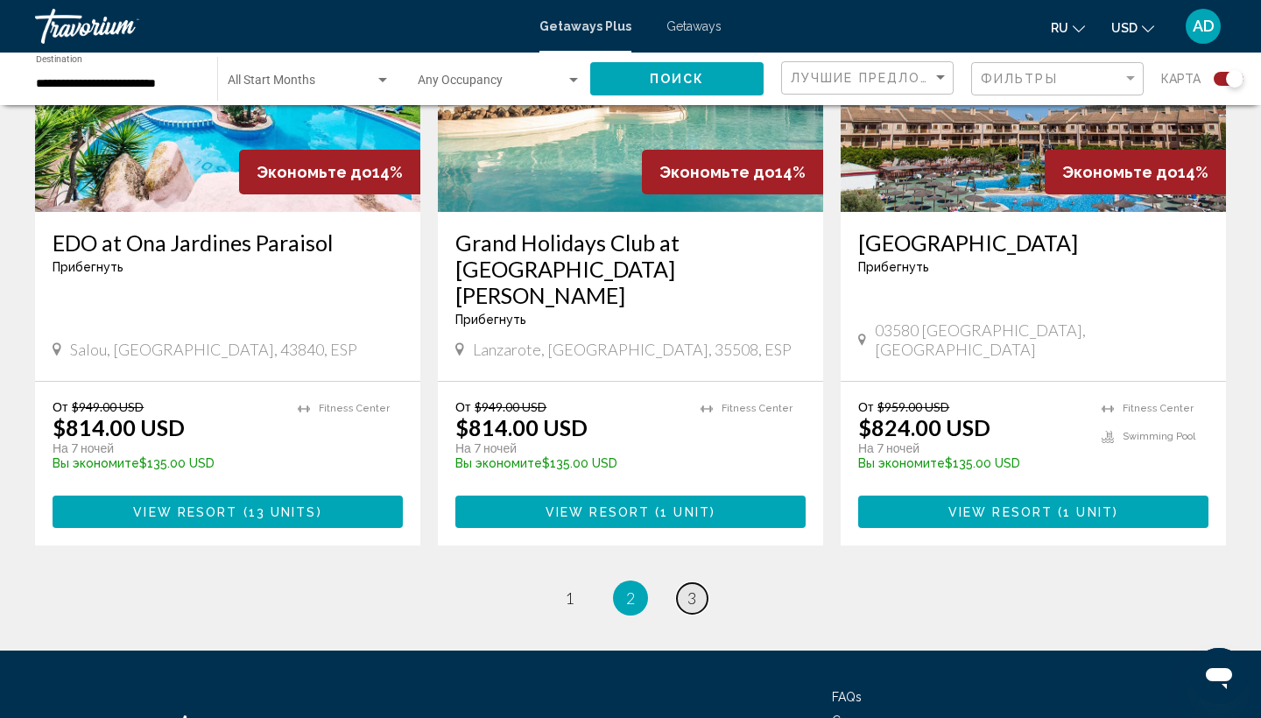
click at [696, 588] on span "3" at bounding box center [691, 597] width 9 height 19
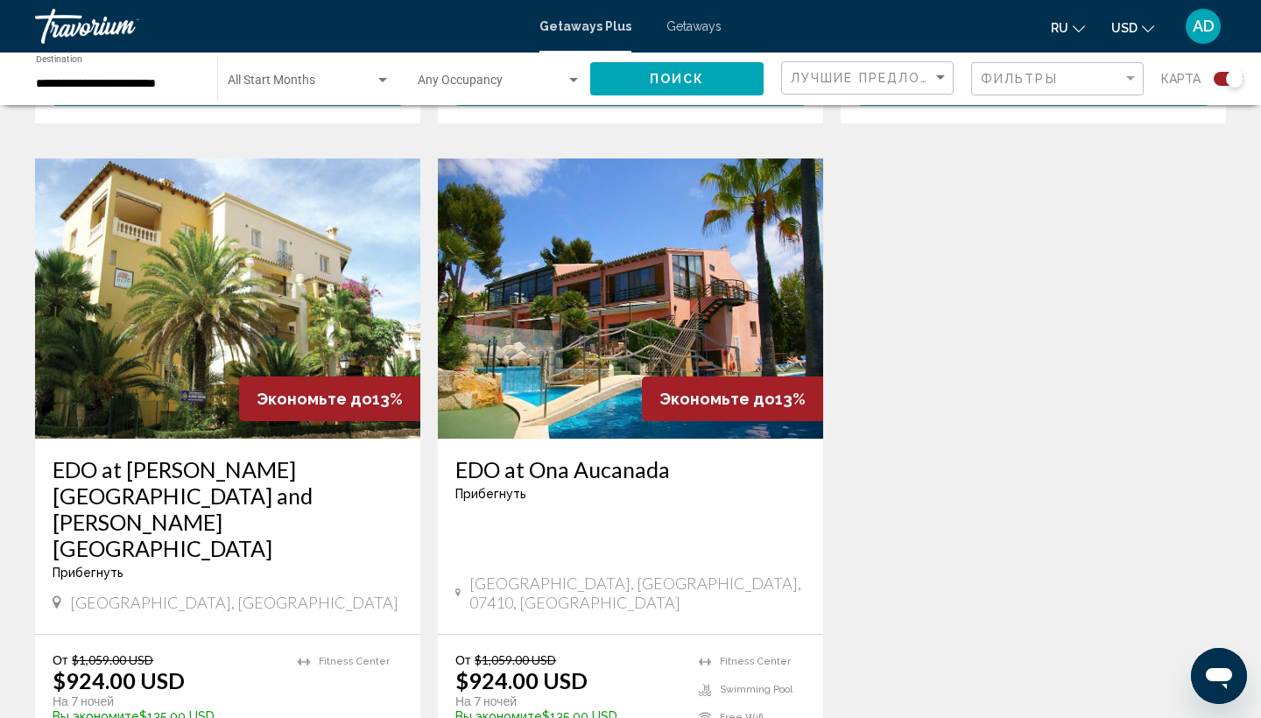
scroll to position [2451, 0]
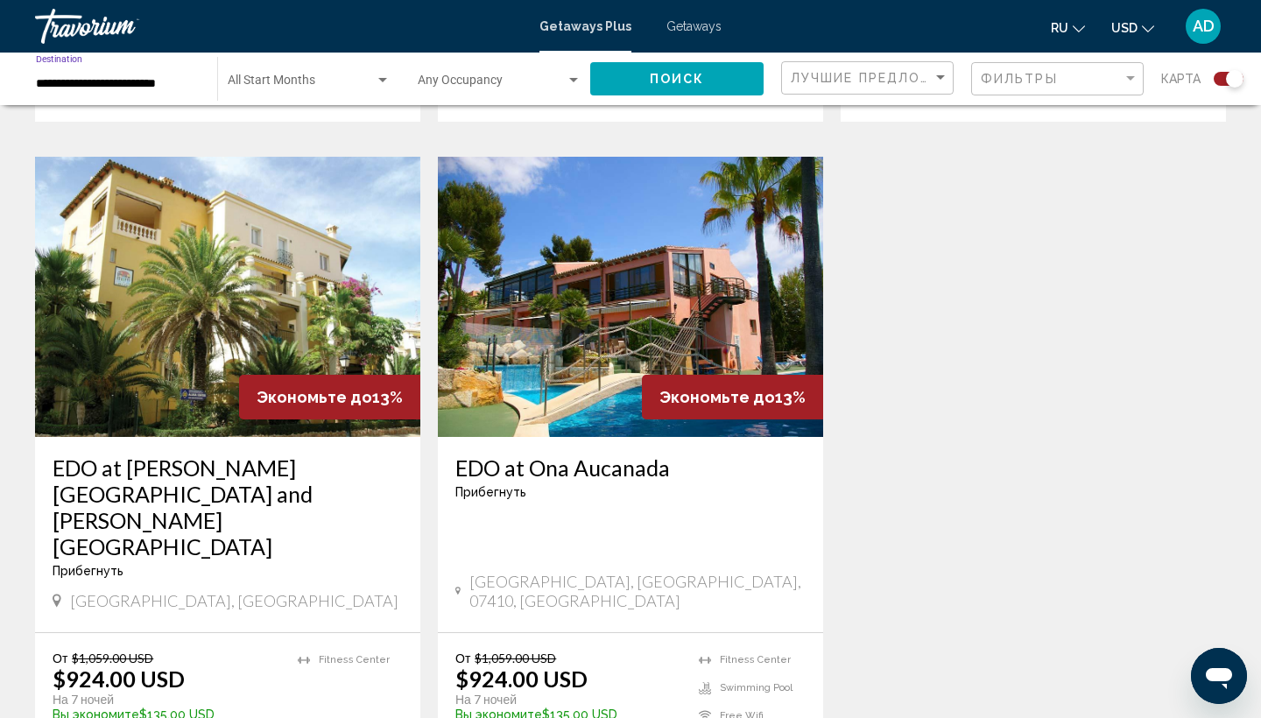
click at [136, 84] on input "**********" at bounding box center [118, 84] width 164 height 14
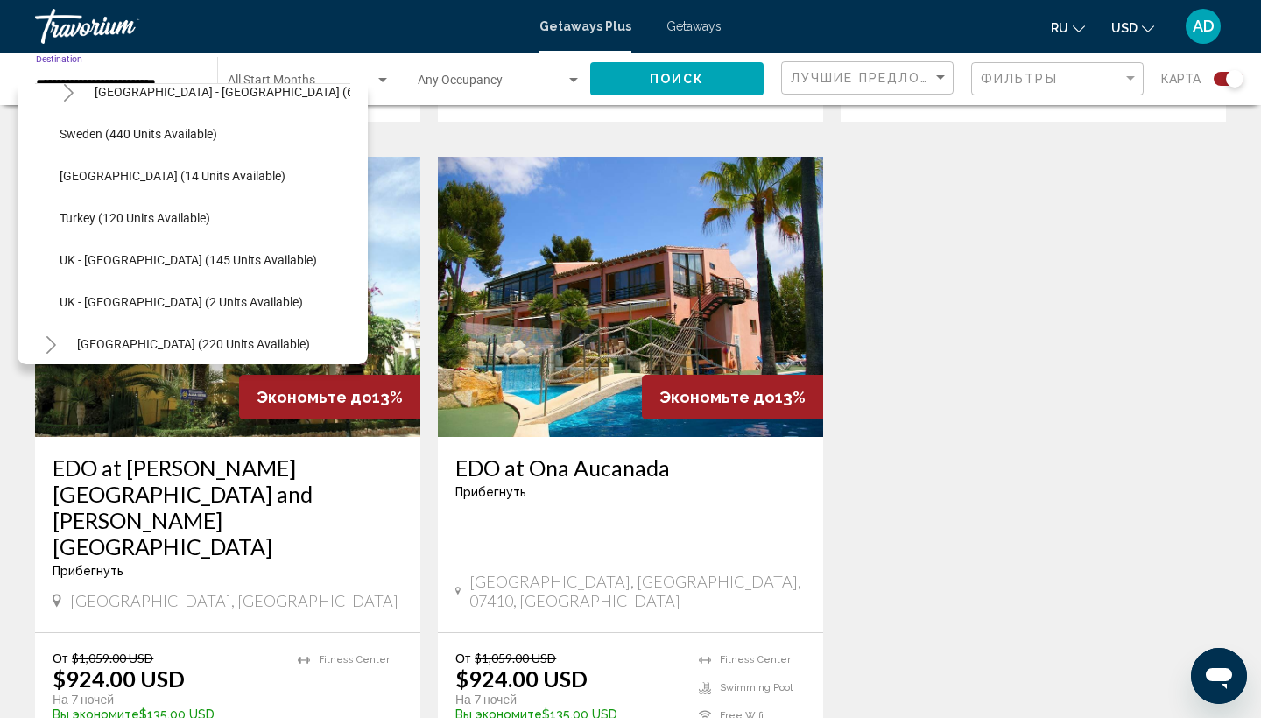
scroll to position [735, 2]
click at [165, 179] on span "[GEOGRAPHIC_DATA] (14 units available)" at bounding box center [173, 178] width 226 height 14
type input "**********"
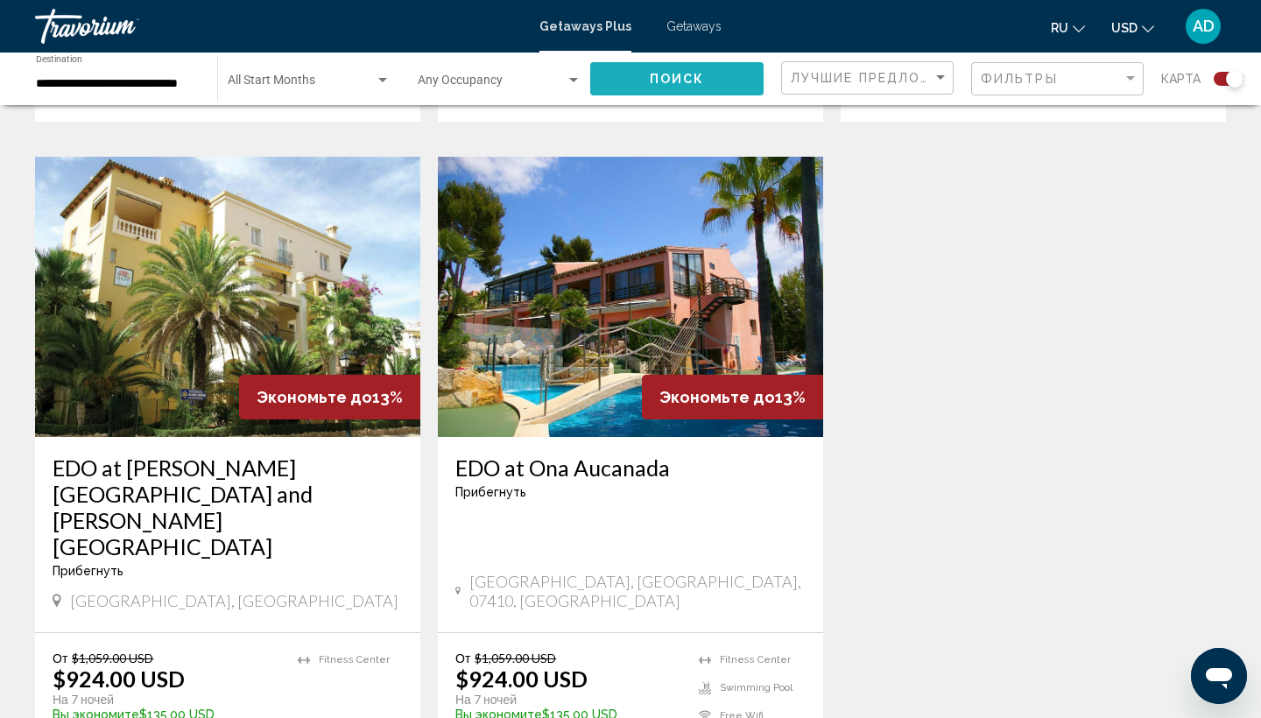
click at [637, 81] on button "Поиск" at bounding box center [676, 78] width 173 height 32
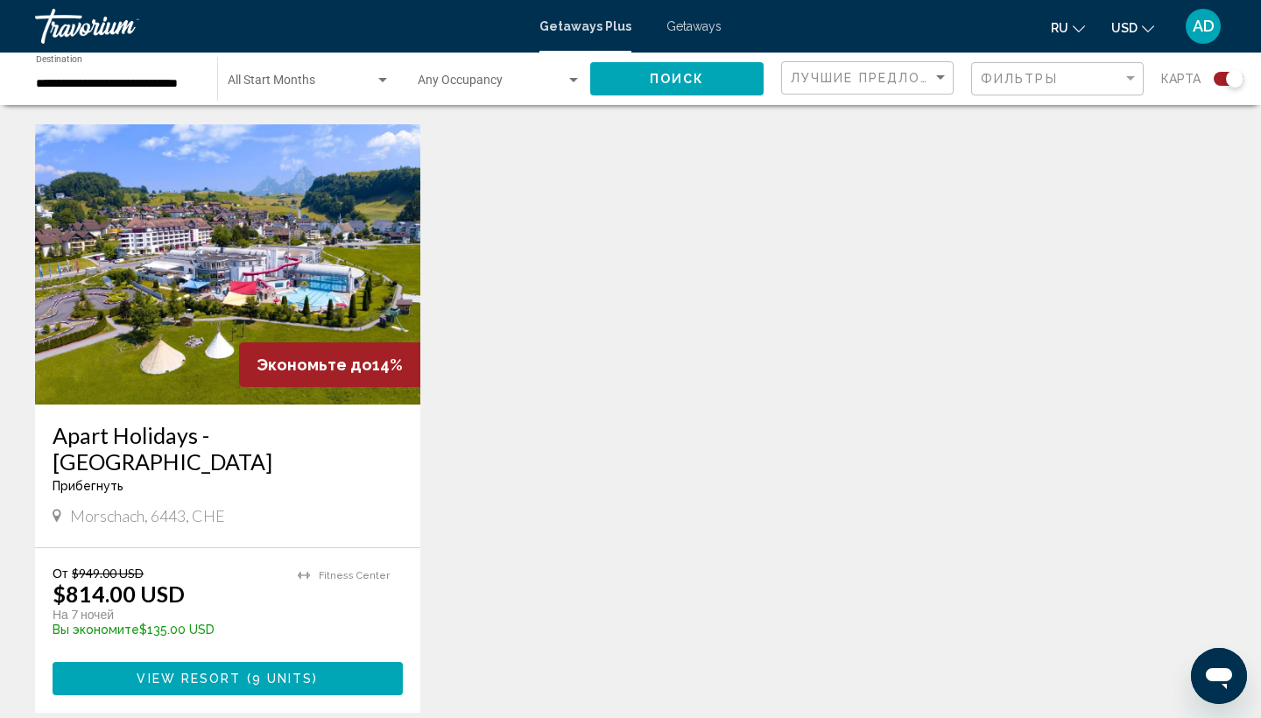
scroll to position [1207, 0]
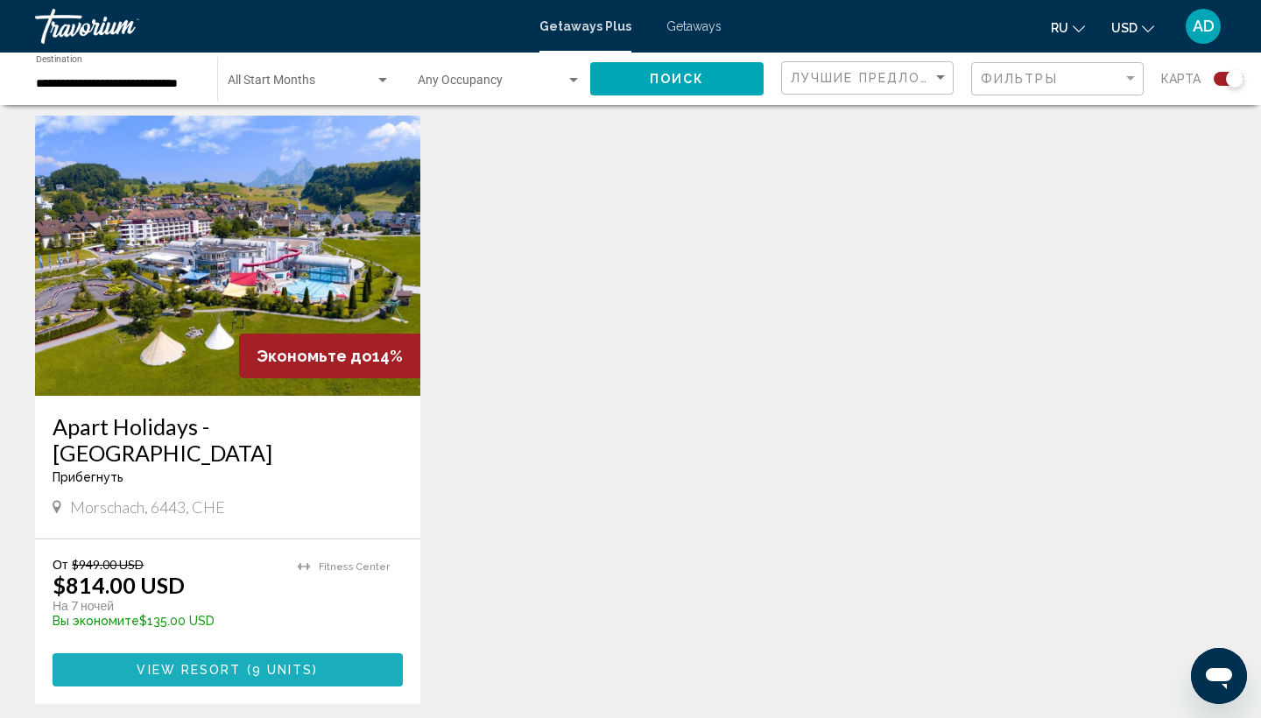
click at [257, 664] on span "9 units" at bounding box center [282, 671] width 61 height 14
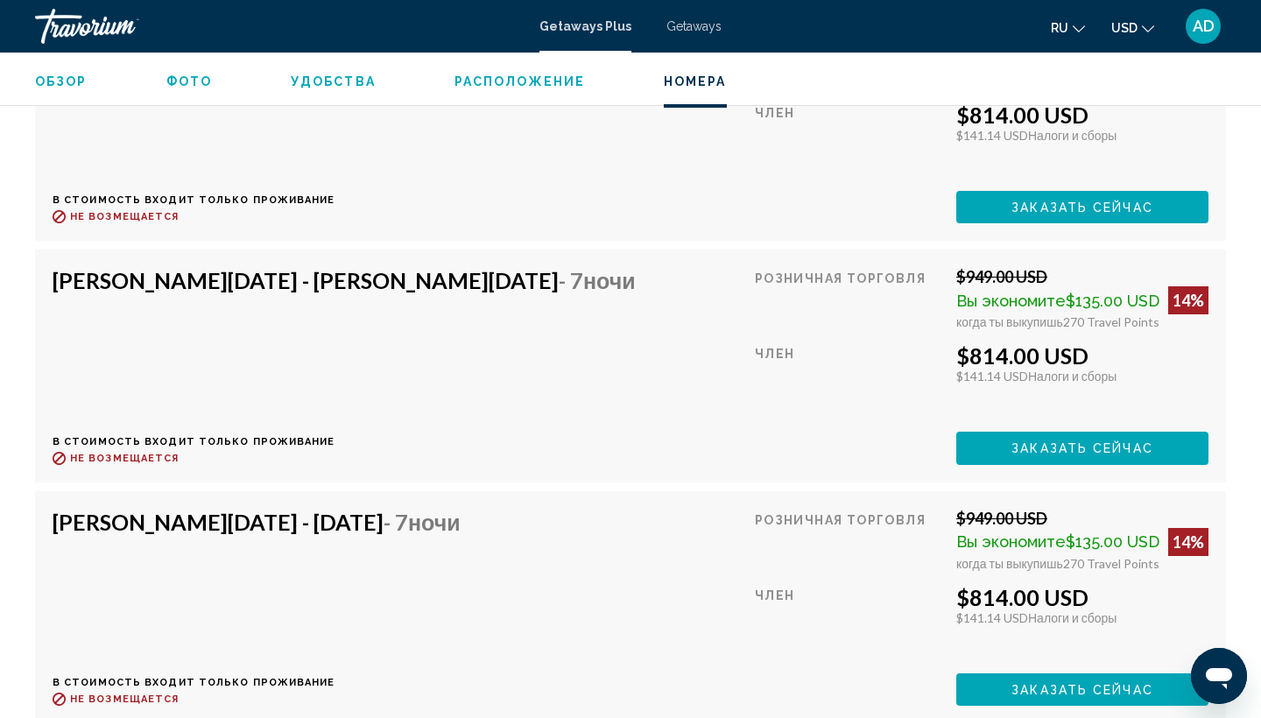
scroll to position [3757, 0]
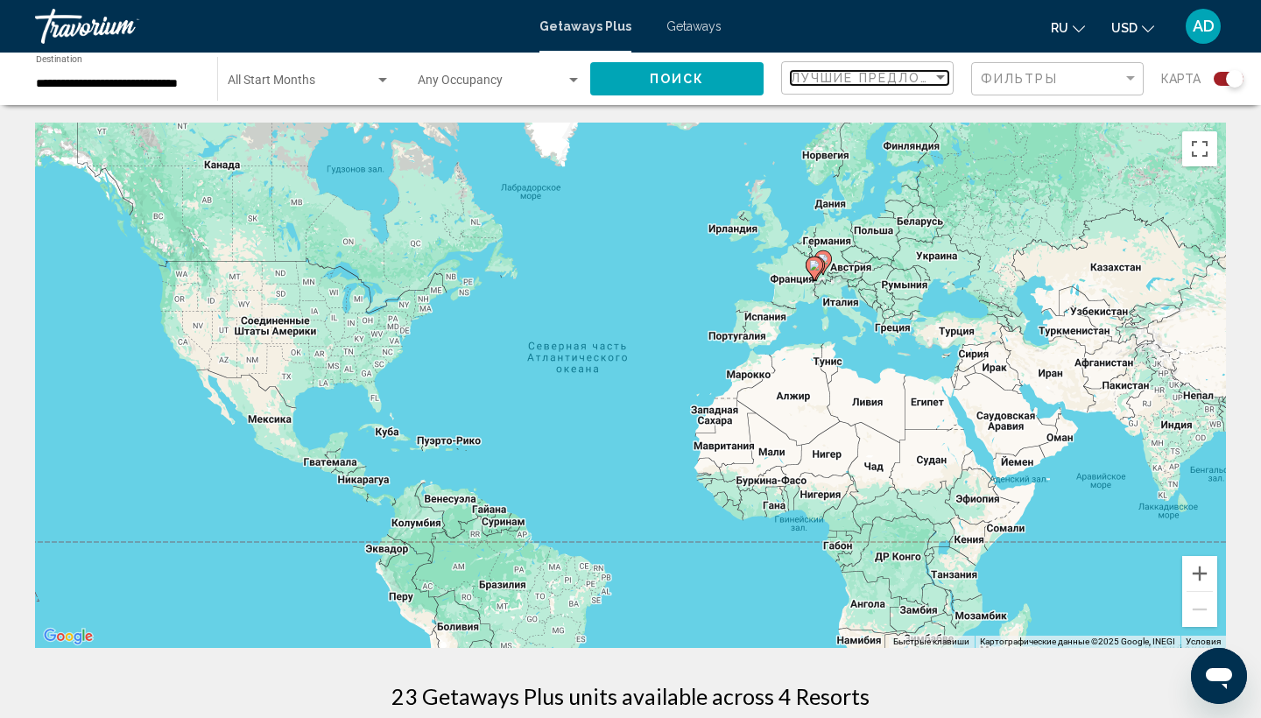
click at [820, 76] on span "Лучшие предложения" at bounding box center [883, 78] width 185 height 14
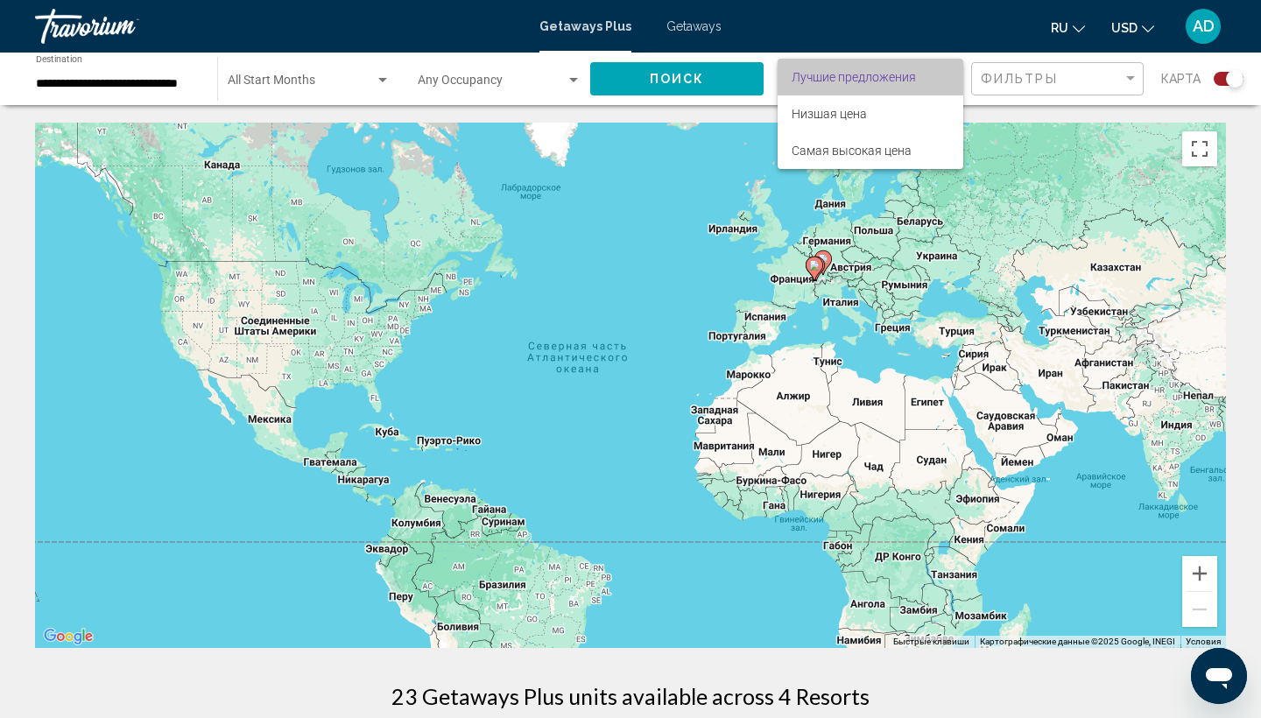
click at [820, 78] on span "Лучшие предложения" at bounding box center [853, 77] width 124 height 14
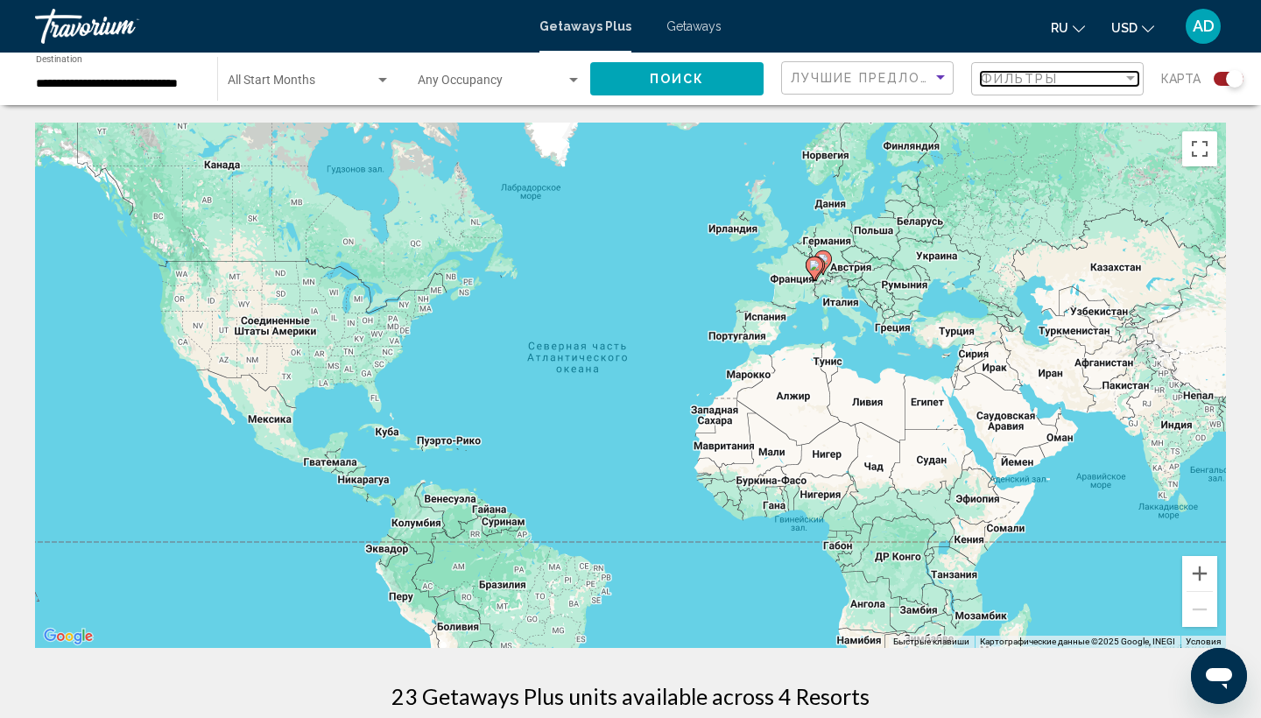
click at [996, 81] on span "Фильтры" at bounding box center [1019, 79] width 77 height 14
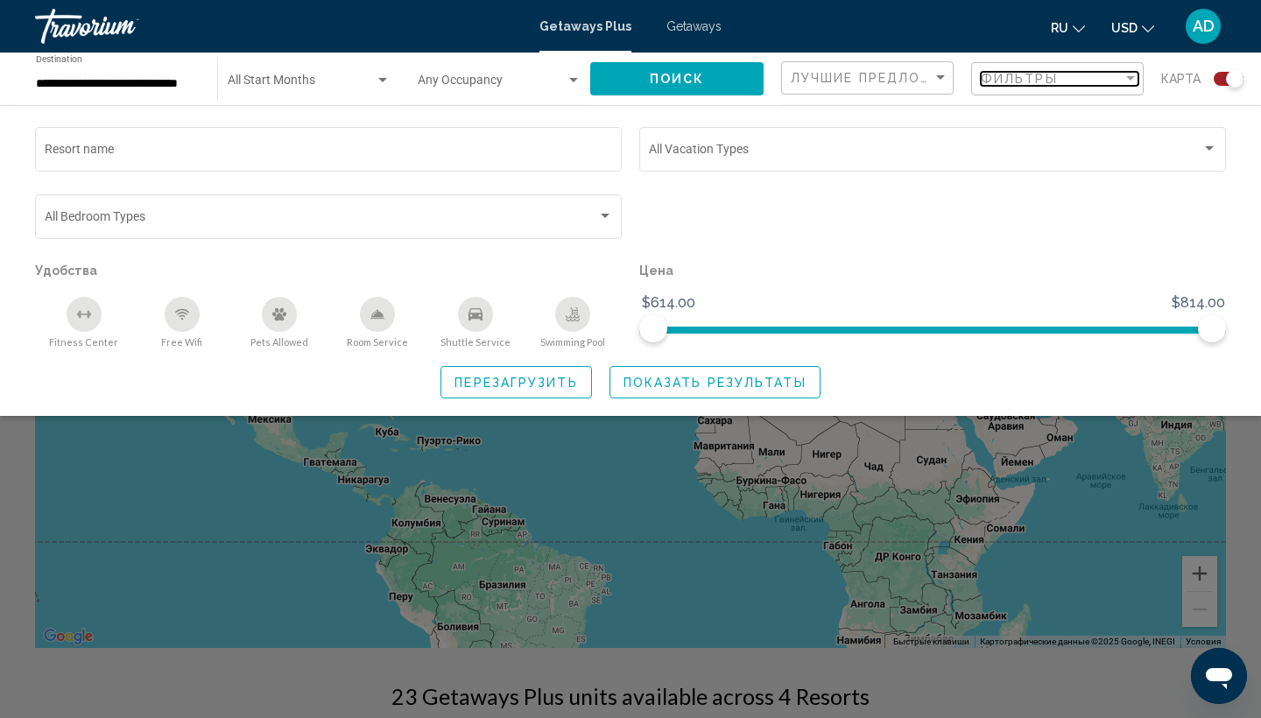
click at [996, 81] on span "Фильтры" at bounding box center [1019, 79] width 77 height 14
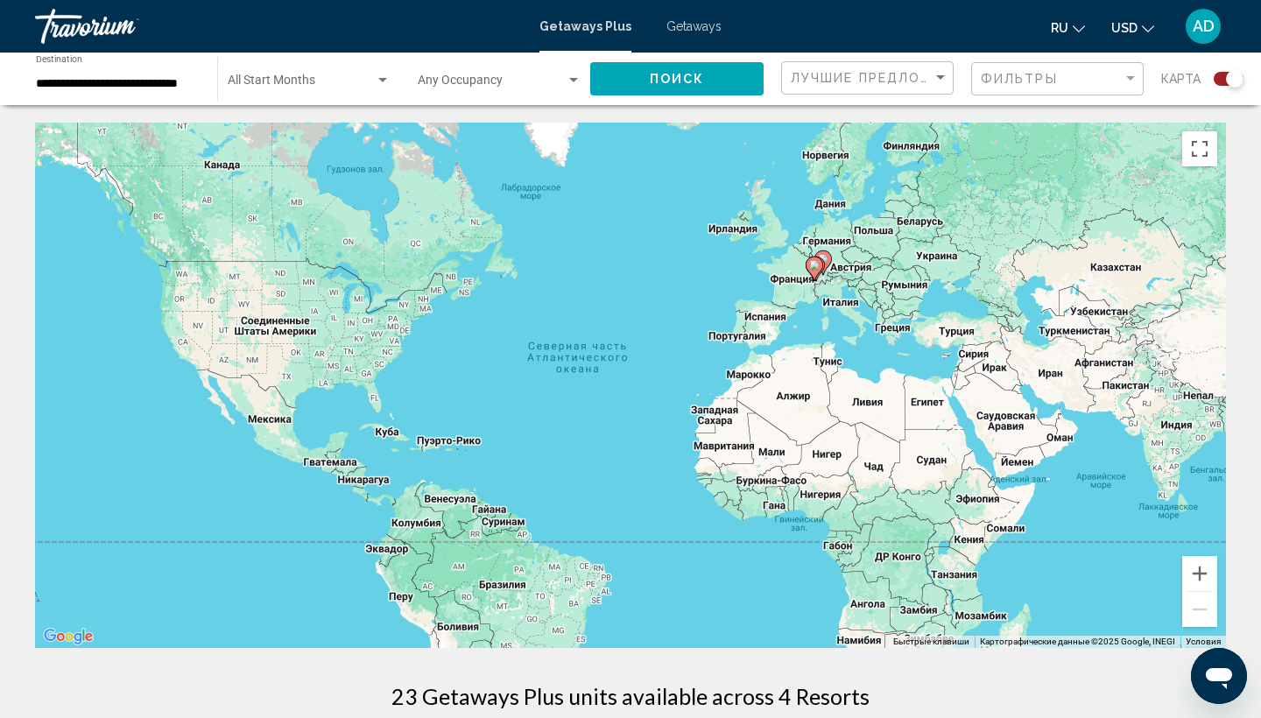
click at [166, 83] on input "**********" at bounding box center [118, 84] width 164 height 14
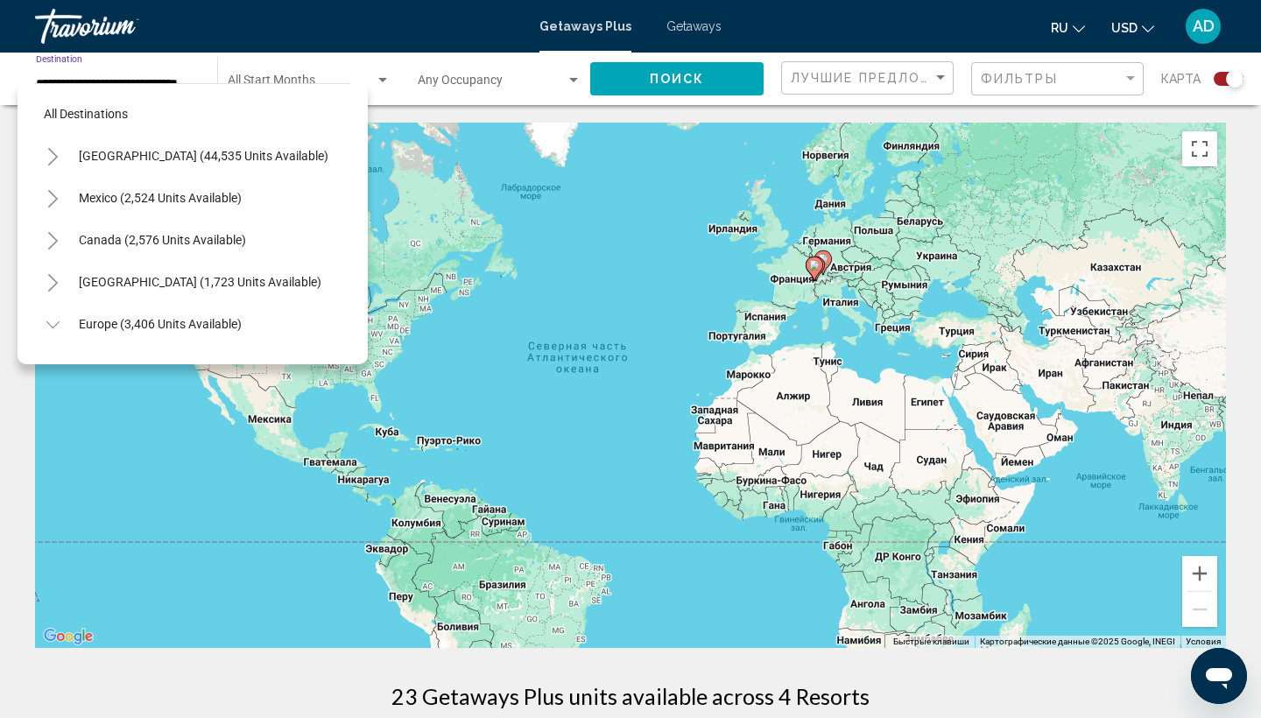
scroll to position [693, 0]
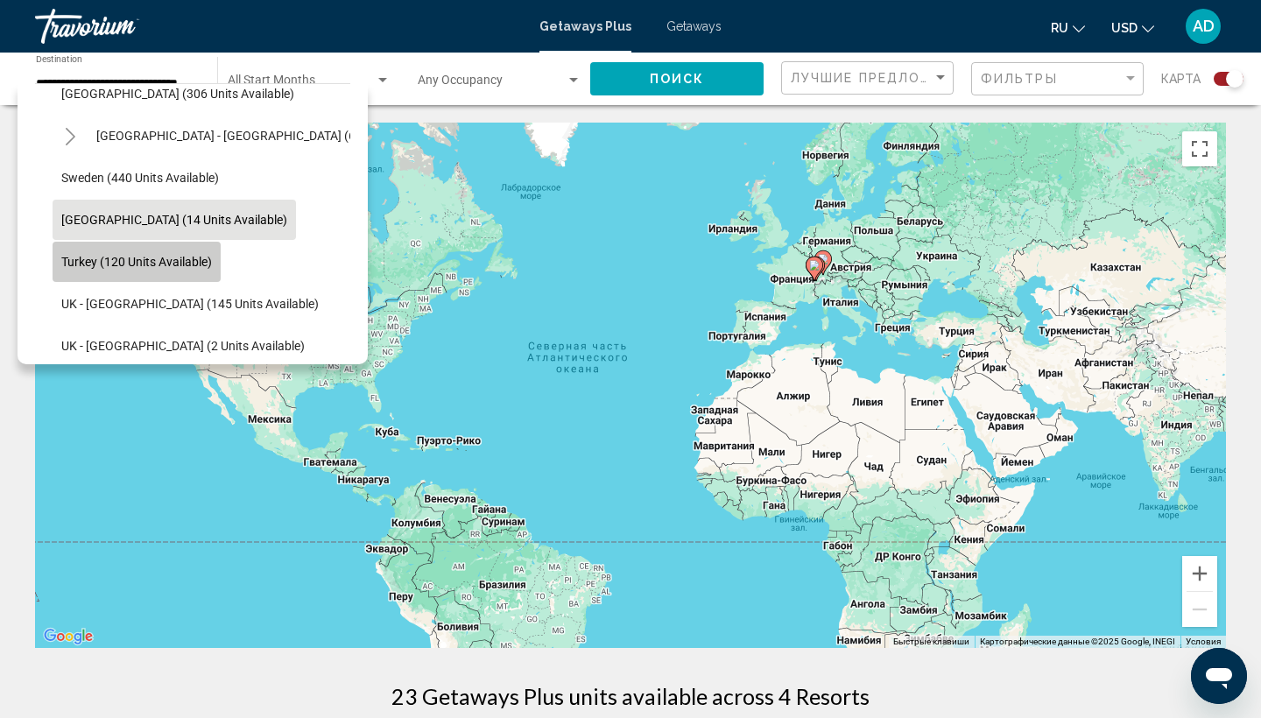
click at [147, 268] on span "Turkey (120 units available)" at bounding box center [136, 262] width 151 height 14
type input "**********"
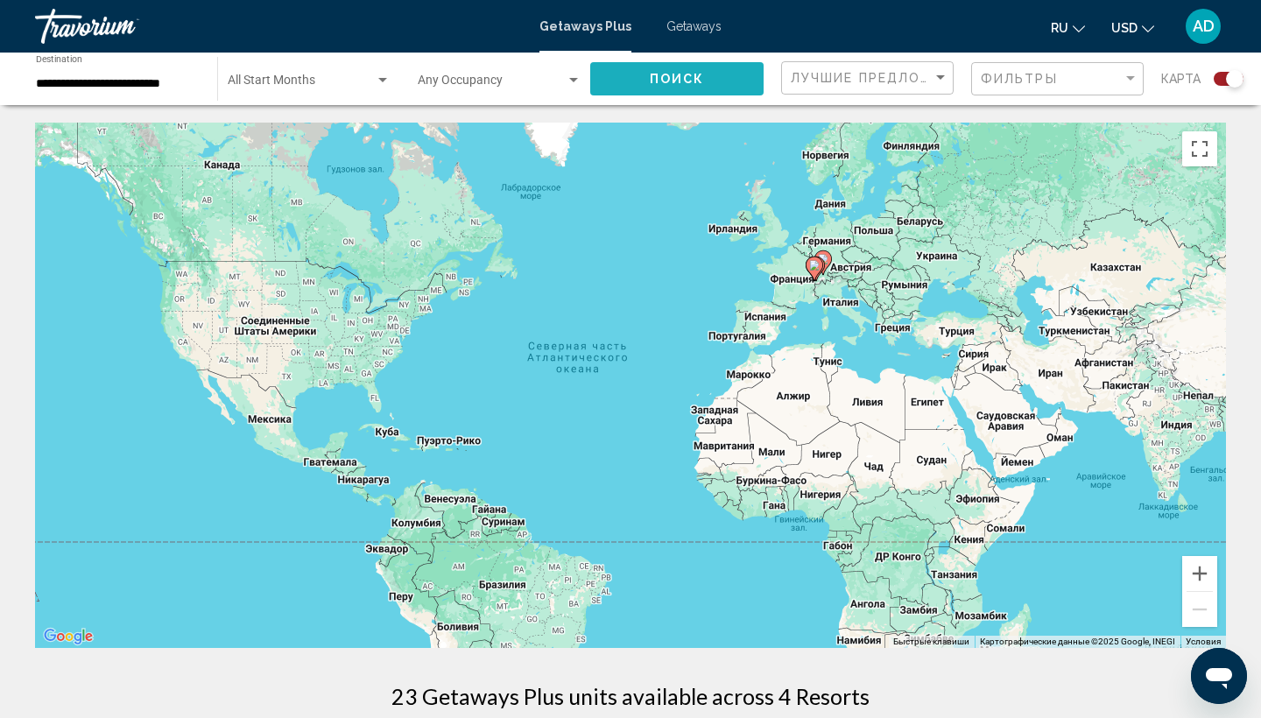
click at [632, 80] on button "Поиск" at bounding box center [676, 78] width 173 height 32
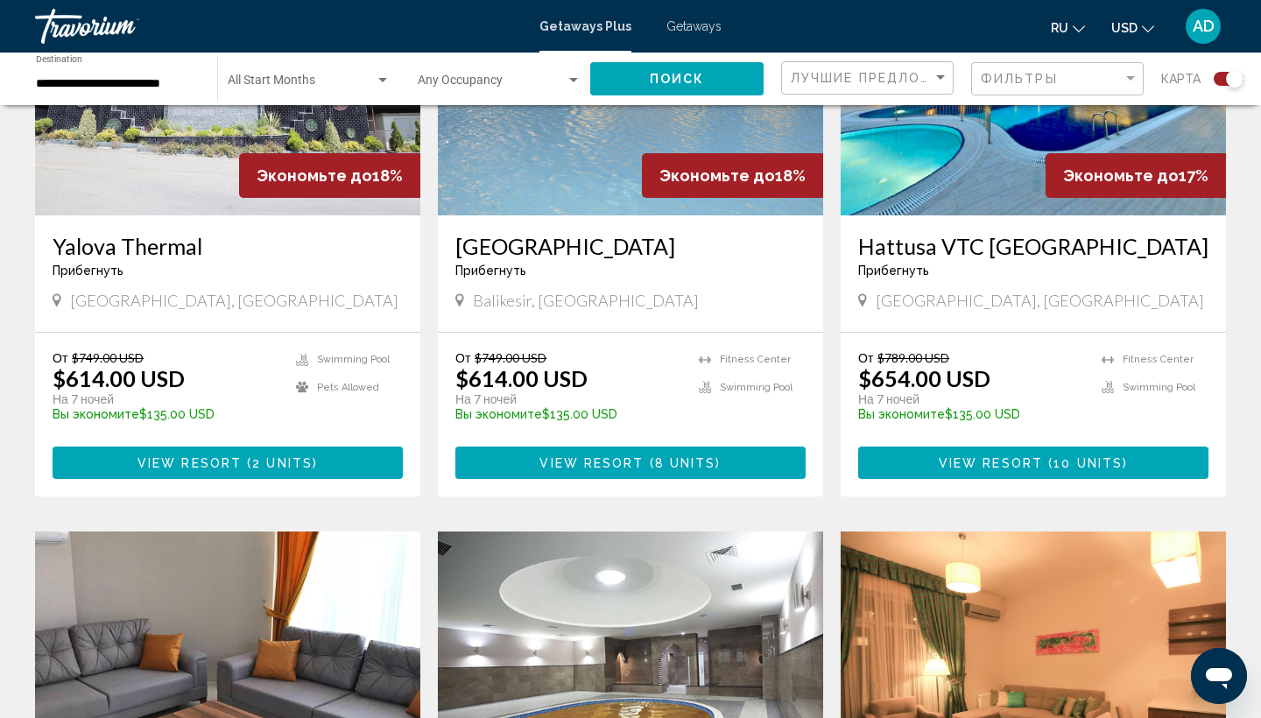
scroll to position [721, 0]
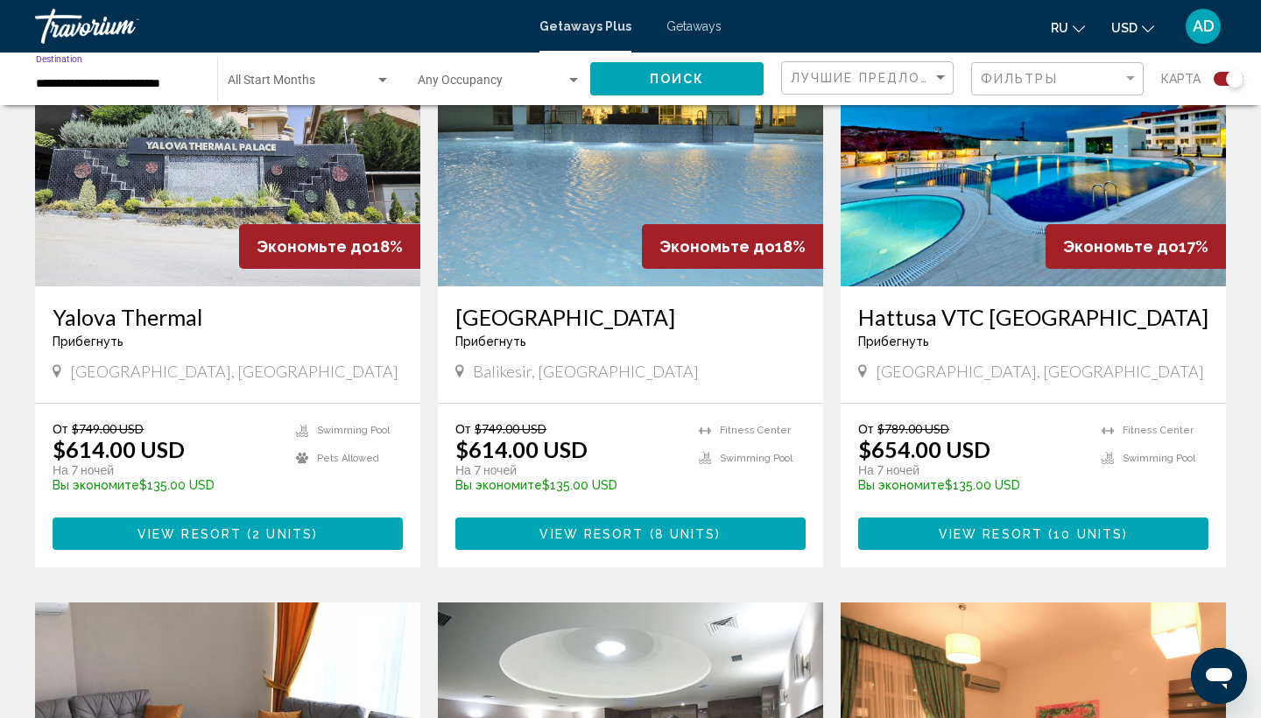
click at [130, 80] on input "**********" at bounding box center [118, 84] width 164 height 14
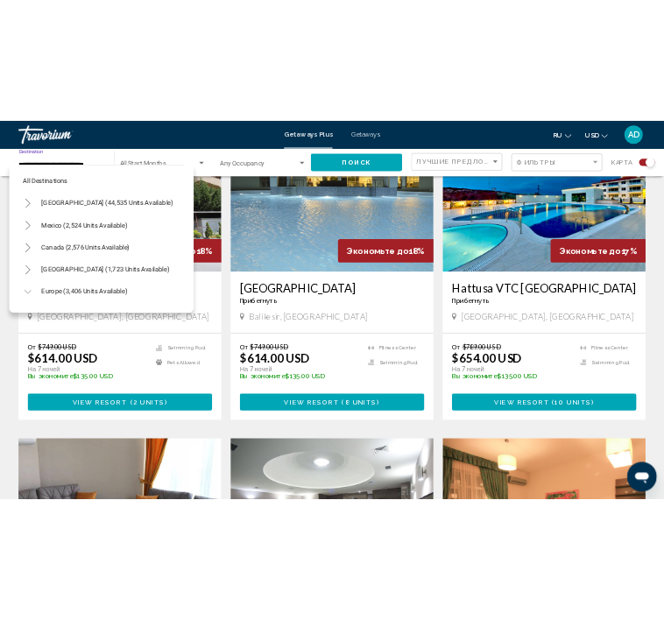
scroll to position [0, 0]
